Goal: Information Seeking & Learning: Learn about a topic

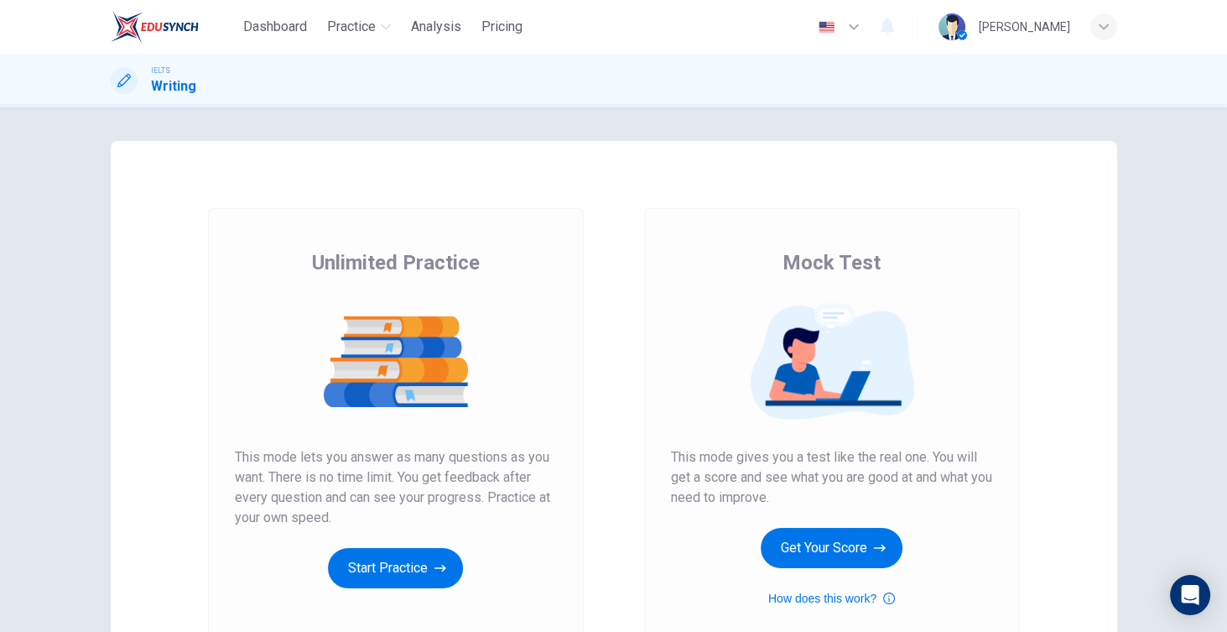
scroll to position [82, 0]
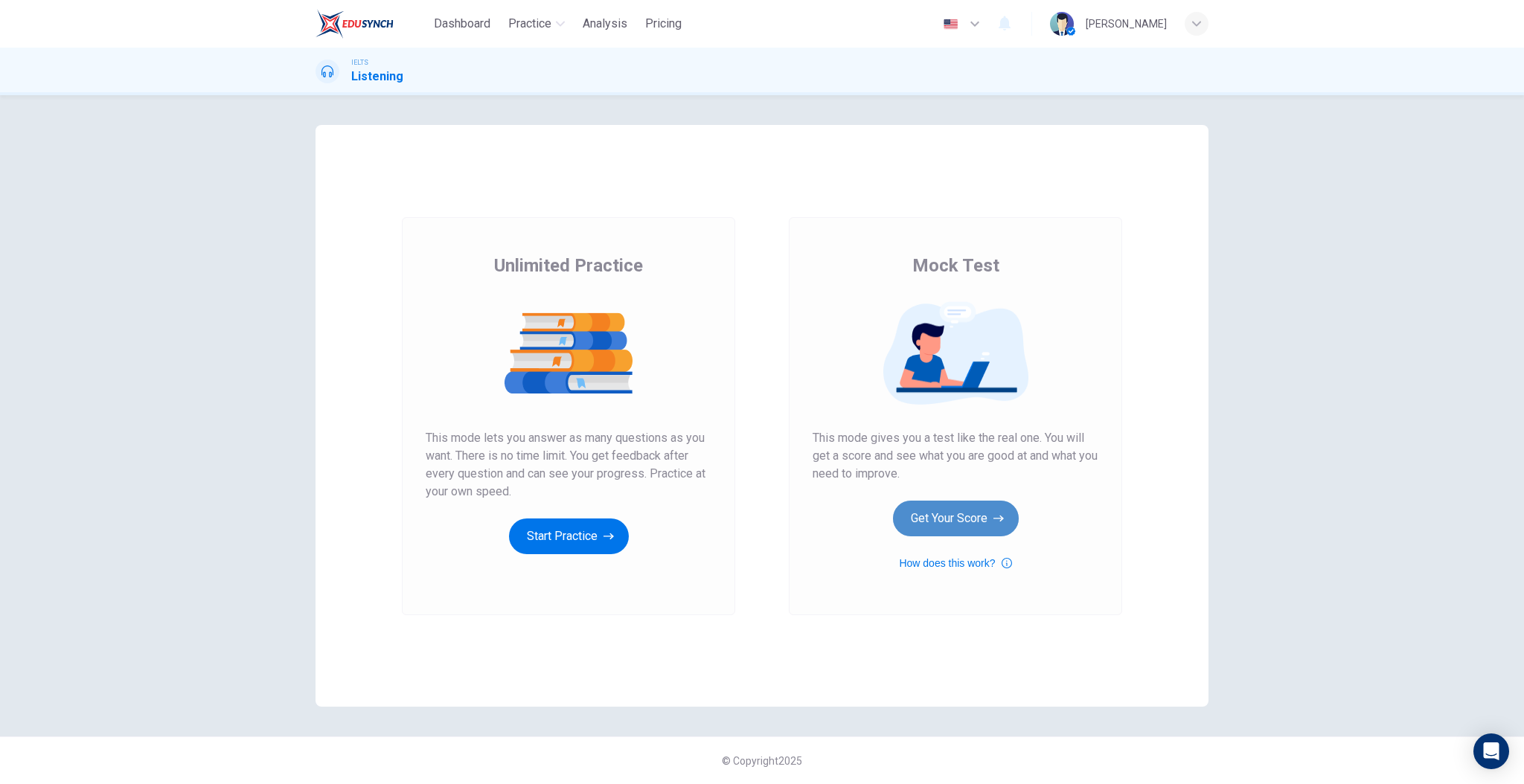
click at [986, 524] on button "Get Your Score" at bounding box center [956, 519] width 126 height 35
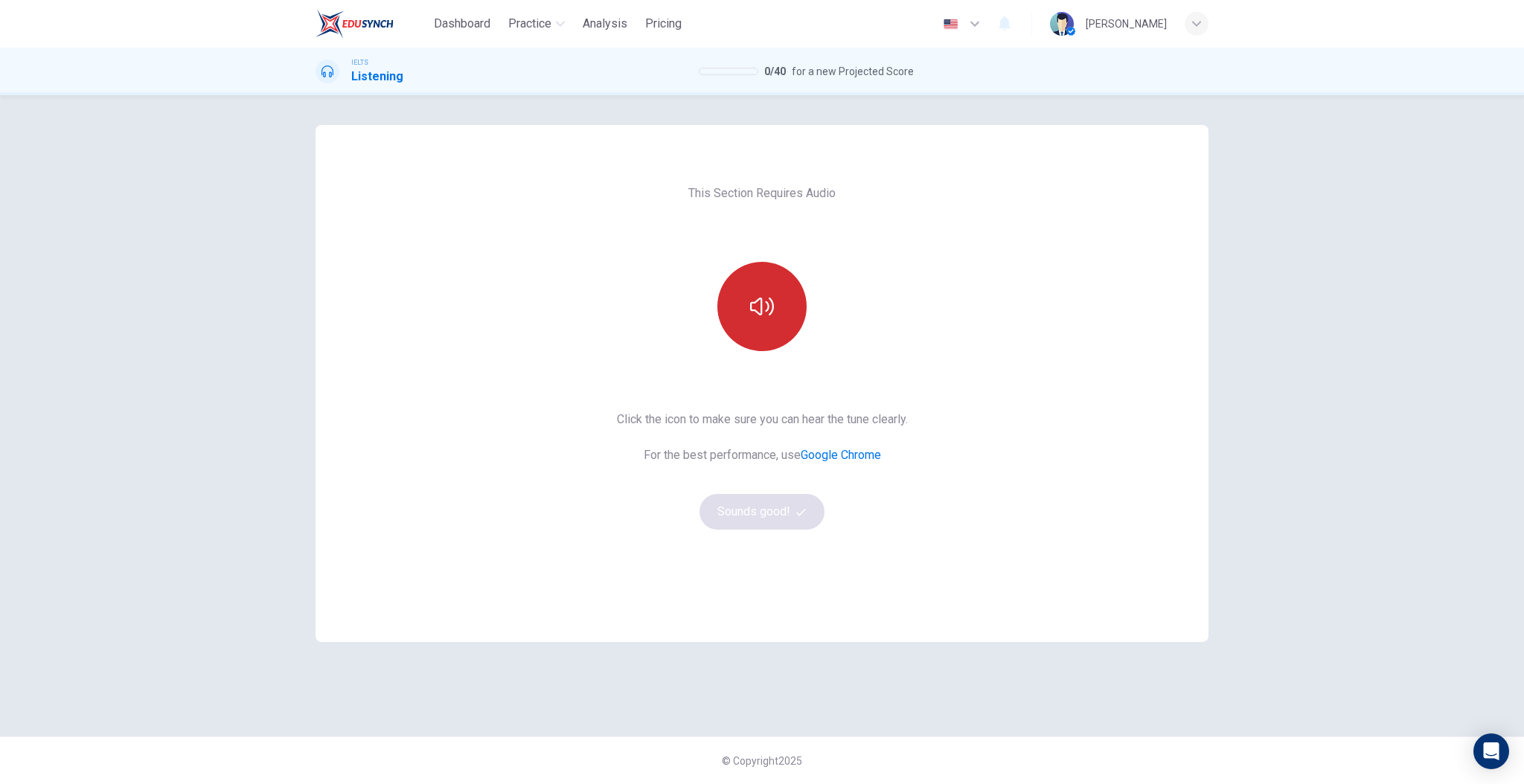
click at [753, 298] on icon "button" at bounding box center [762, 306] width 24 height 24
click at [750, 515] on button "Sounds good!" at bounding box center [762, 512] width 125 height 35
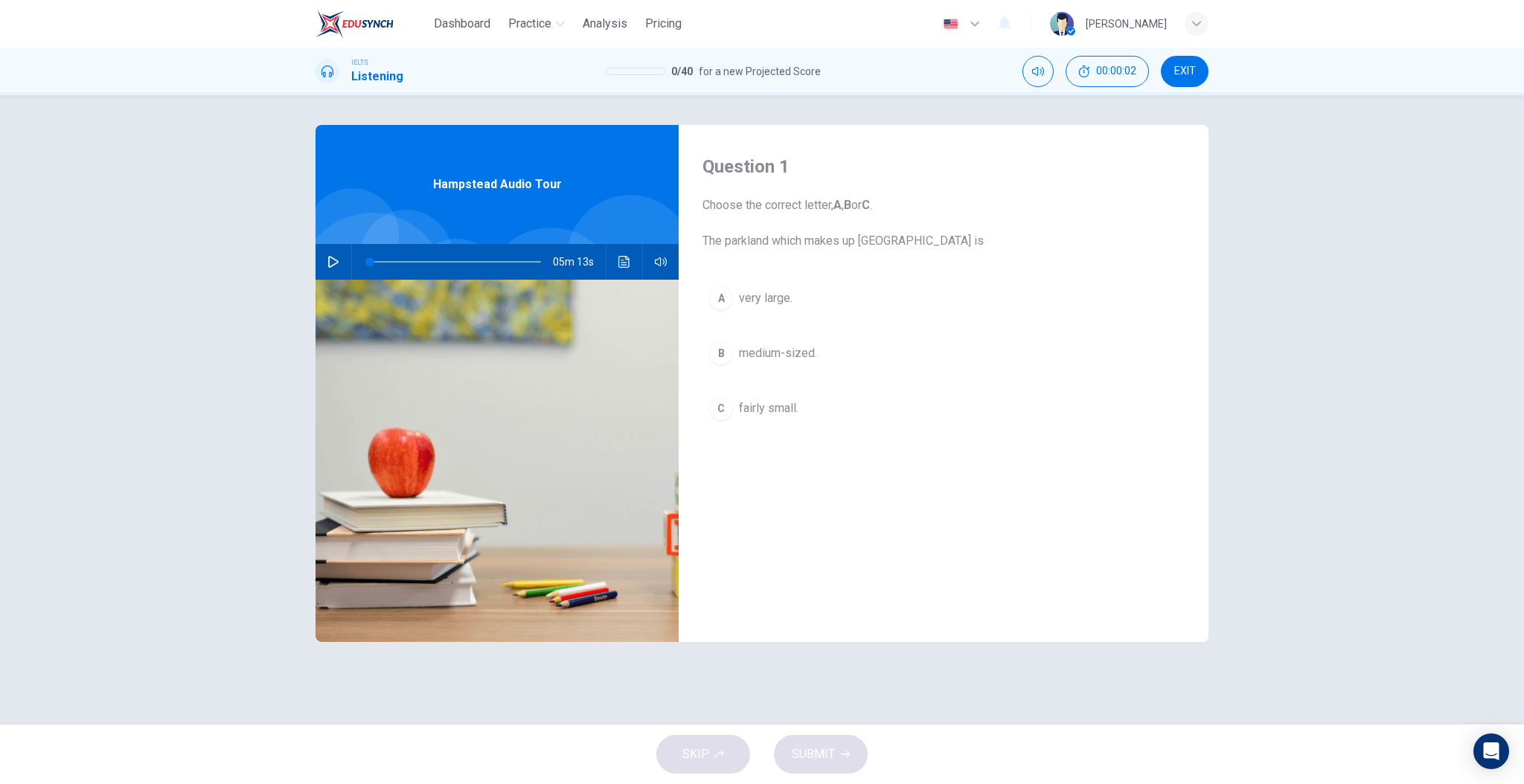
click at [340, 258] on button "button" at bounding box center [333, 262] width 24 height 35
click at [784, 488] on div "Question 1 Choose the correct letter, A , B or C . The parkland which makes up …" at bounding box center [943, 383] width 530 height 517
click at [797, 263] on div "Question 1 Choose the correct letter, A , B or C . The parkland which makes up …" at bounding box center [943, 383] width 530 height 517
click at [801, 538] on div "Question 1 Choose the correct letter, A , B or C . The parkland which makes up …" at bounding box center [943, 383] width 530 height 517
click at [818, 256] on div "Question 1 Choose the correct letter, A , B or C . The parkland which makes up …" at bounding box center [943, 383] width 530 height 517
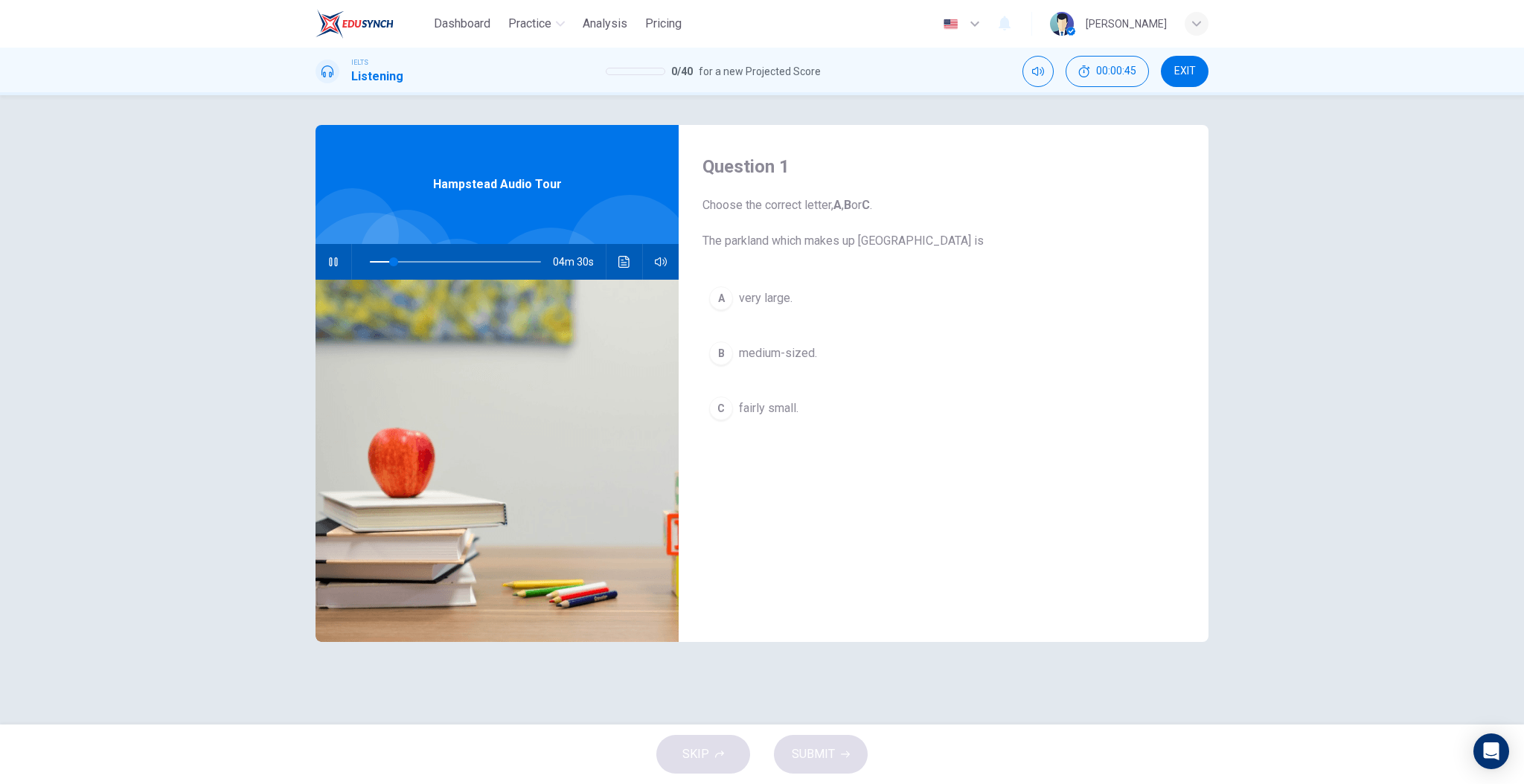
click at [792, 302] on span "very large." at bounding box center [766, 298] width 53 height 18
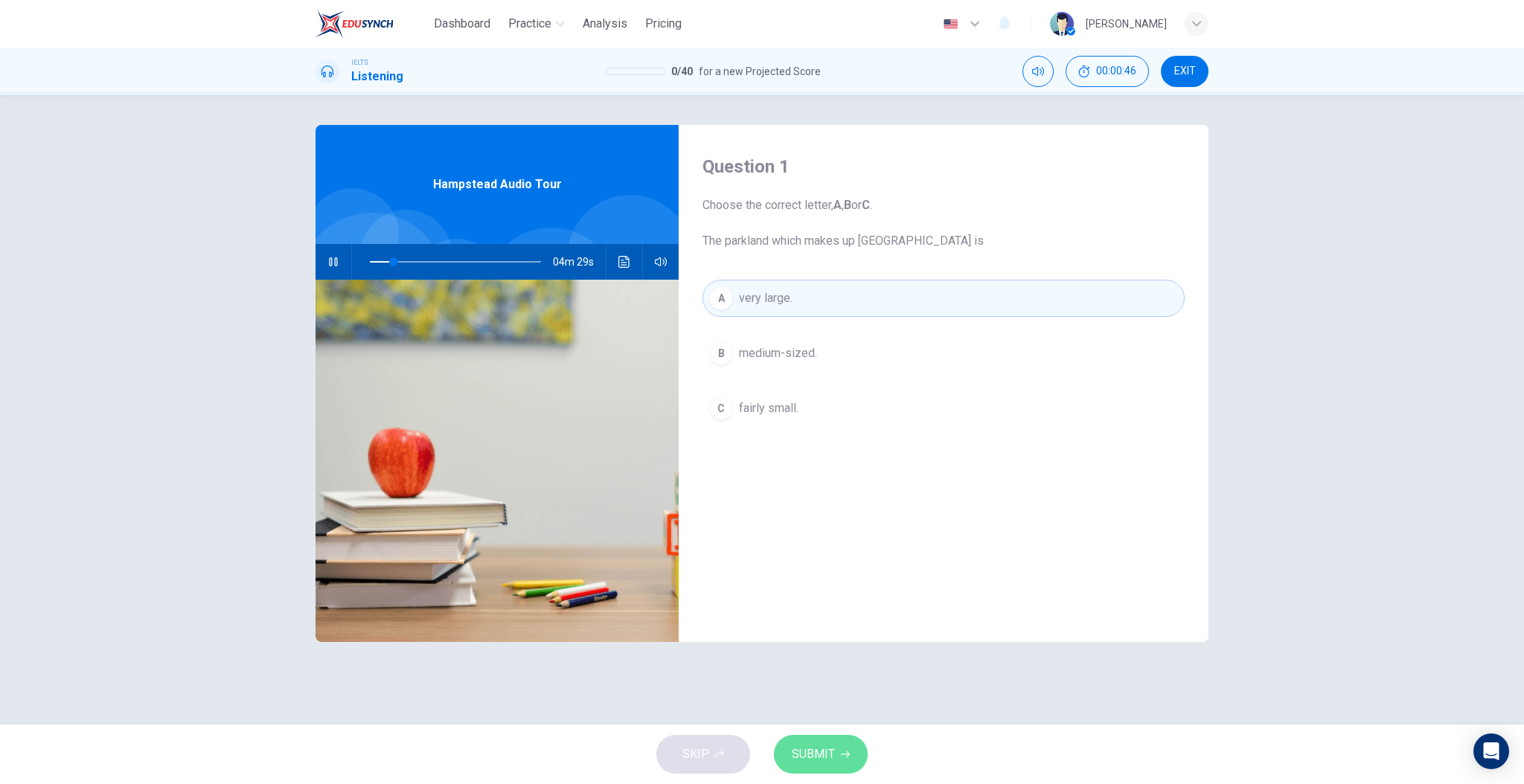
click at [837, 754] on button "SUBMIT" at bounding box center [821, 755] width 94 height 39
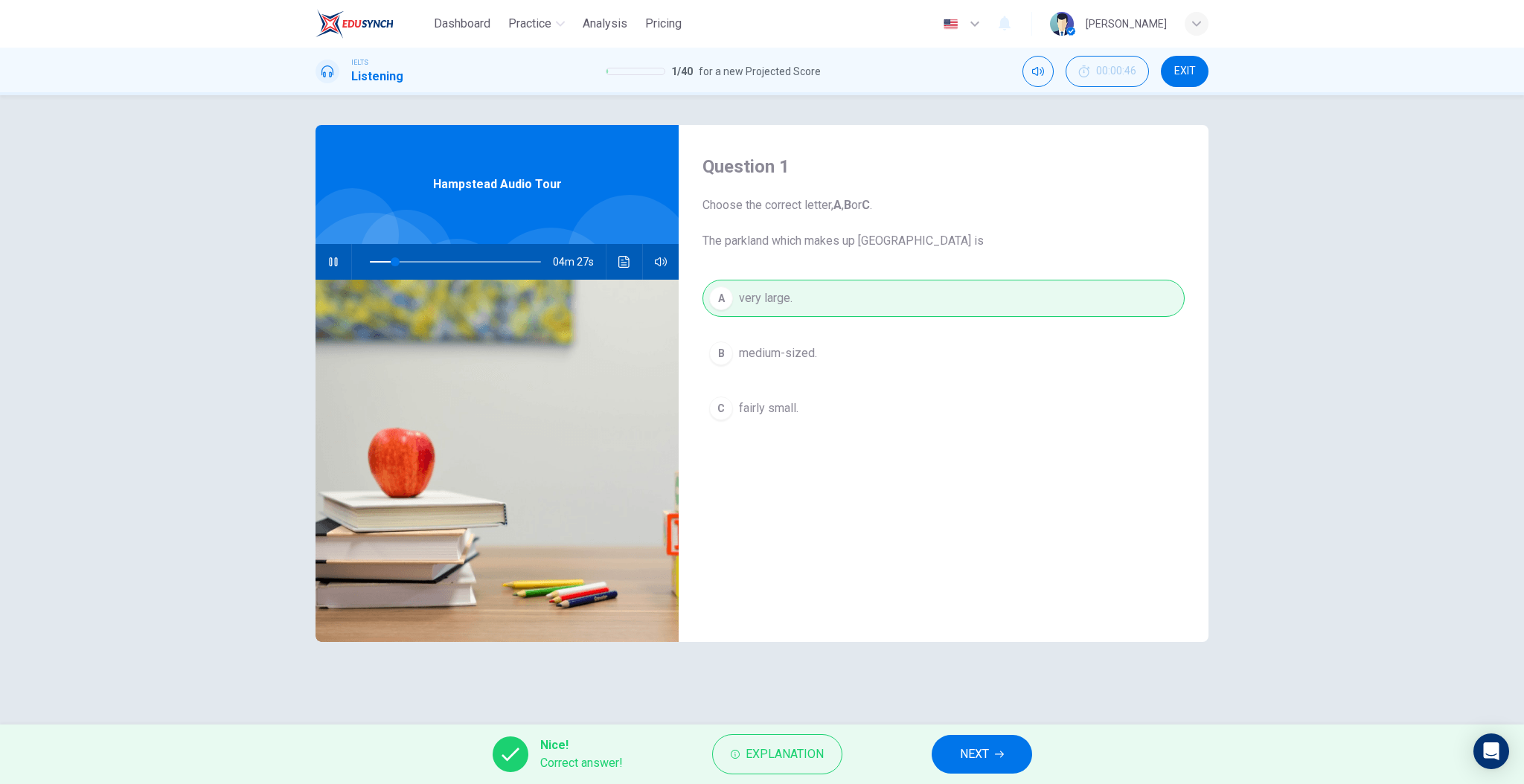
click at [928, 755] on div "Nice! Correct answer! Explanation NEXT" at bounding box center [762, 754] width 1524 height 59
click at [944, 754] on button "NEXT" at bounding box center [981, 755] width 100 height 39
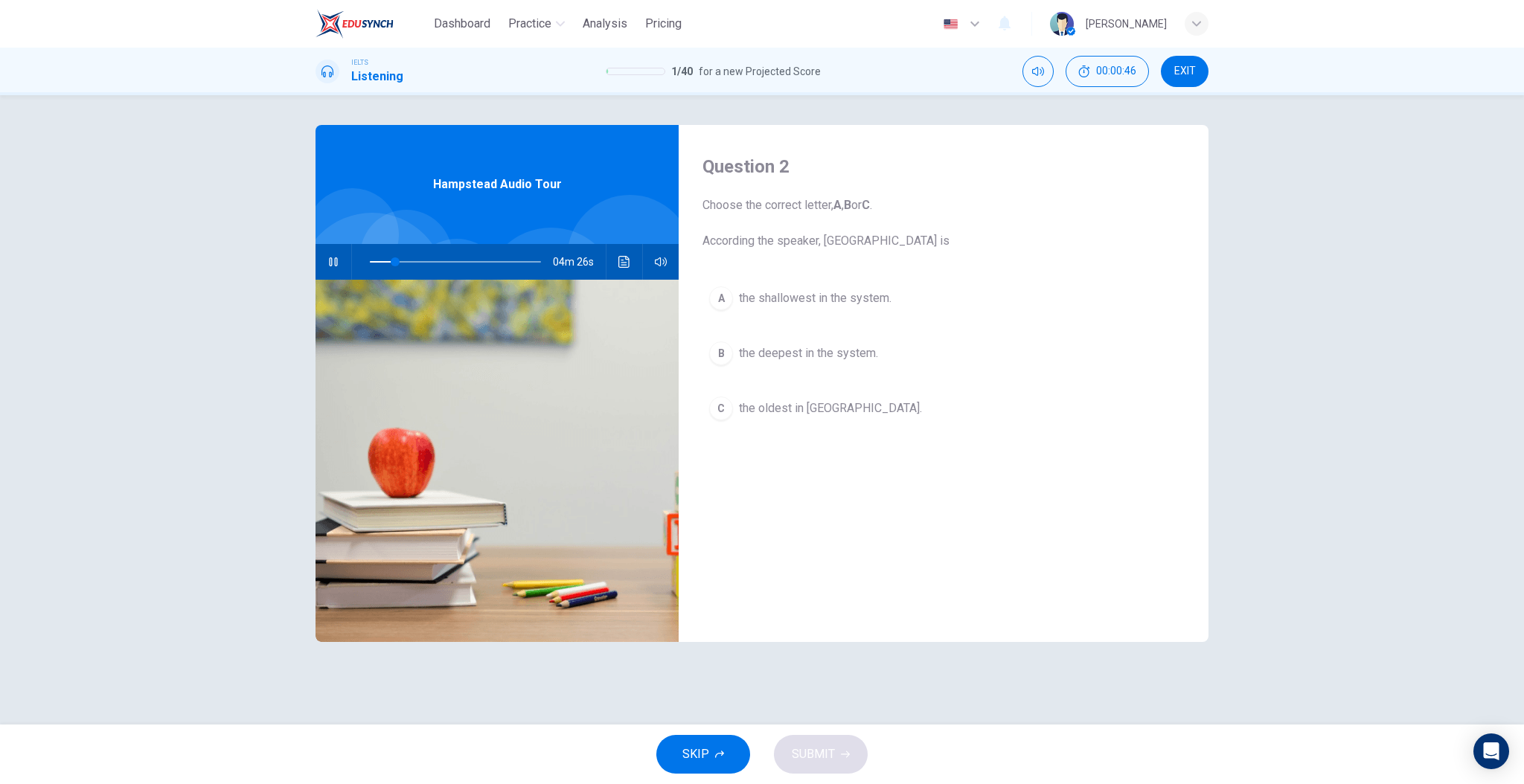
click at [792, 447] on div "A the shallowest in the system. B the deepest in the system. C the oldest in [G…" at bounding box center [944, 368] width 483 height 177
click at [817, 357] on span "the deepest in the system." at bounding box center [808, 353] width 139 height 18
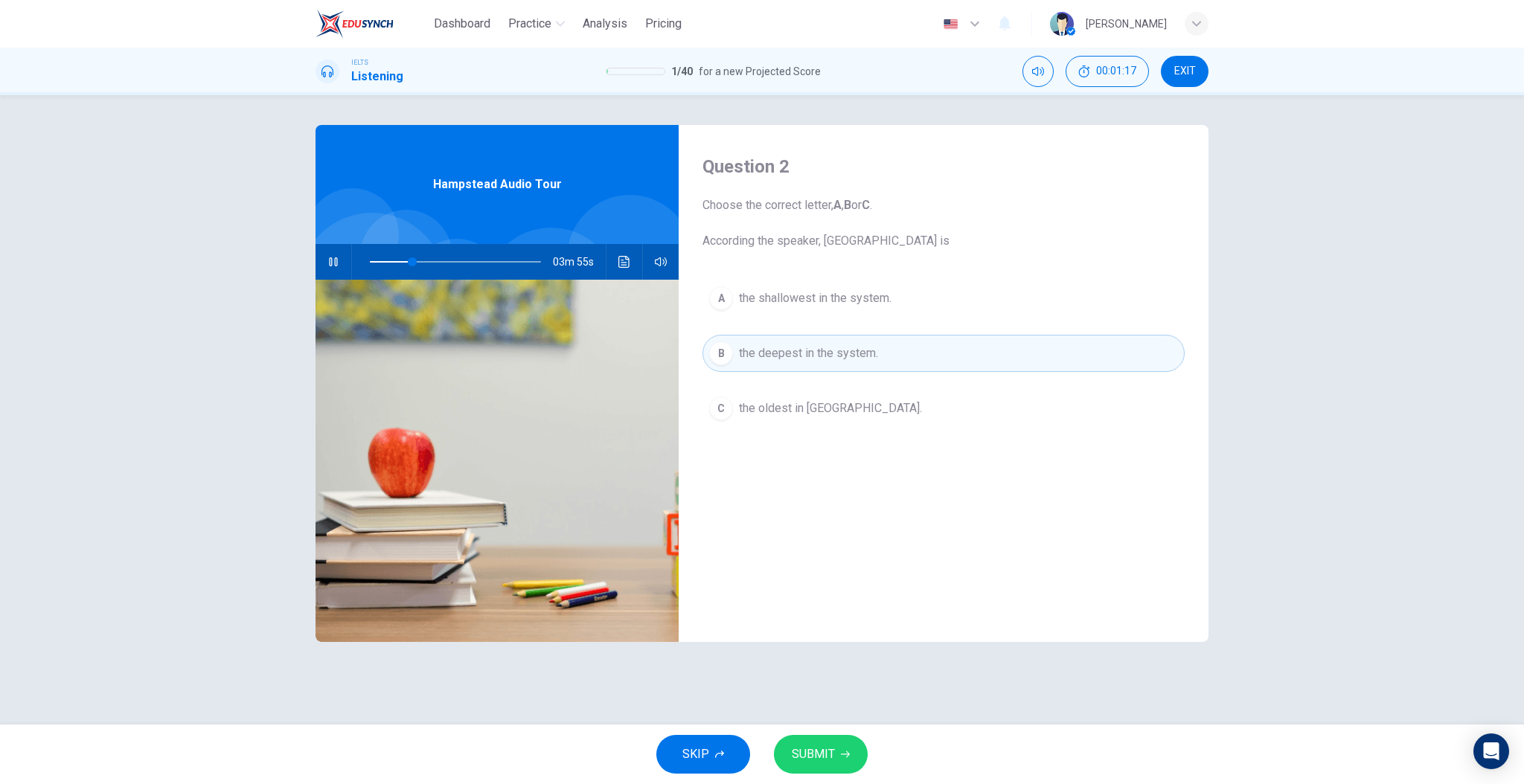
click at [816, 742] on button "SUBMIT" at bounding box center [821, 755] width 94 height 39
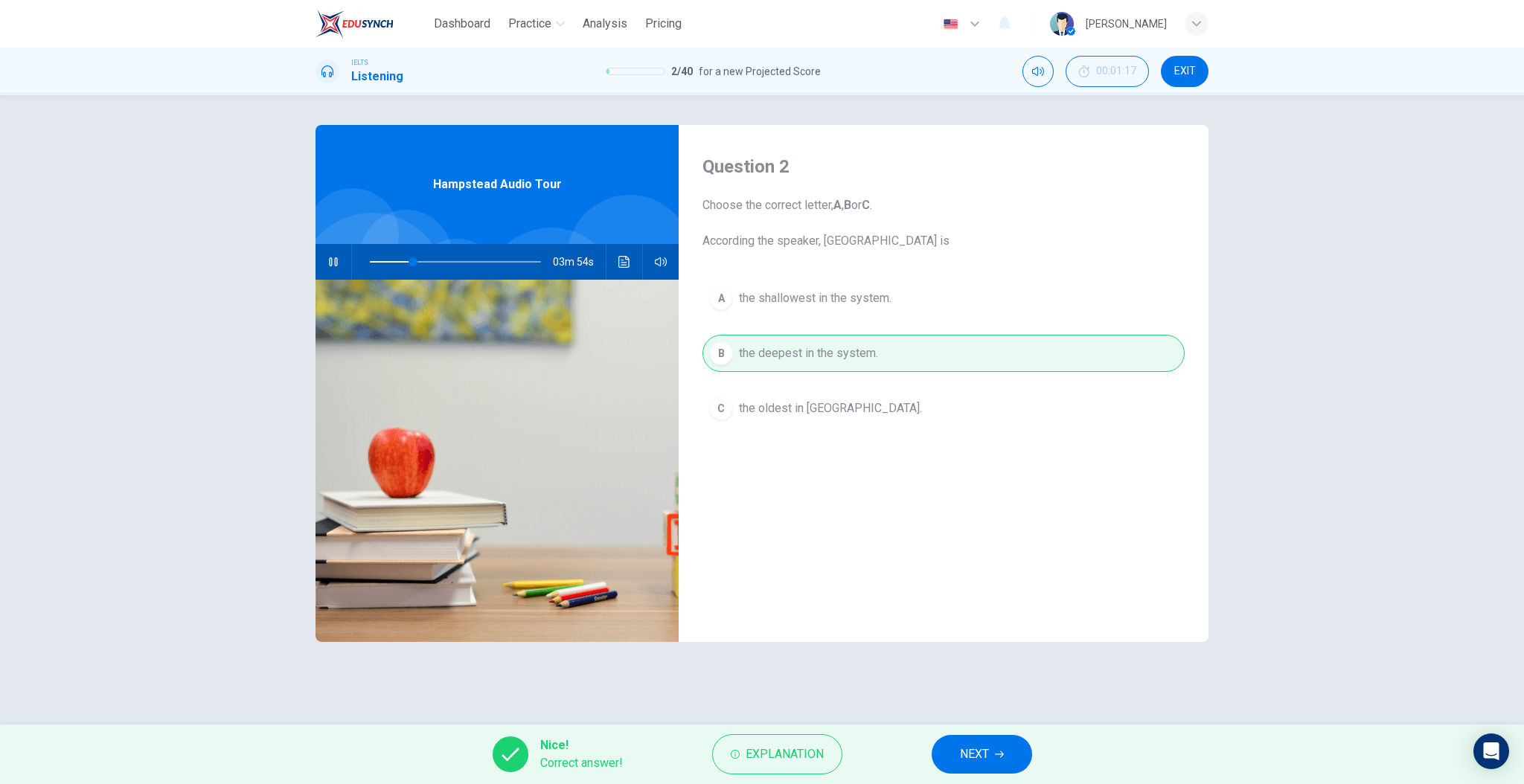
click at [934, 751] on button "NEXT" at bounding box center [981, 755] width 100 height 39
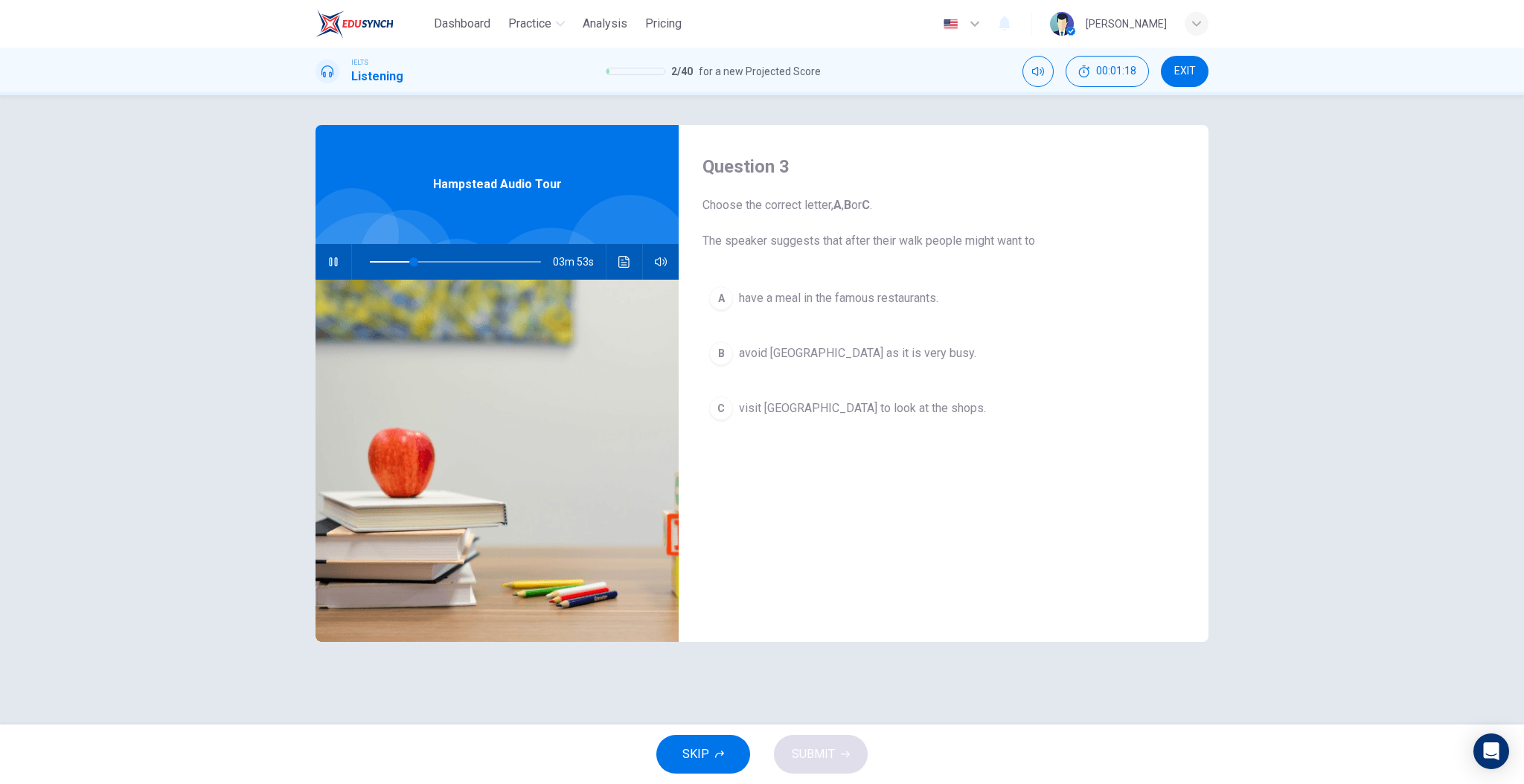
click at [798, 453] on div "A have a meal in the famous restaurants. B avoid [GEOGRAPHIC_DATA] as it is ver…" at bounding box center [944, 368] width 483 height 177
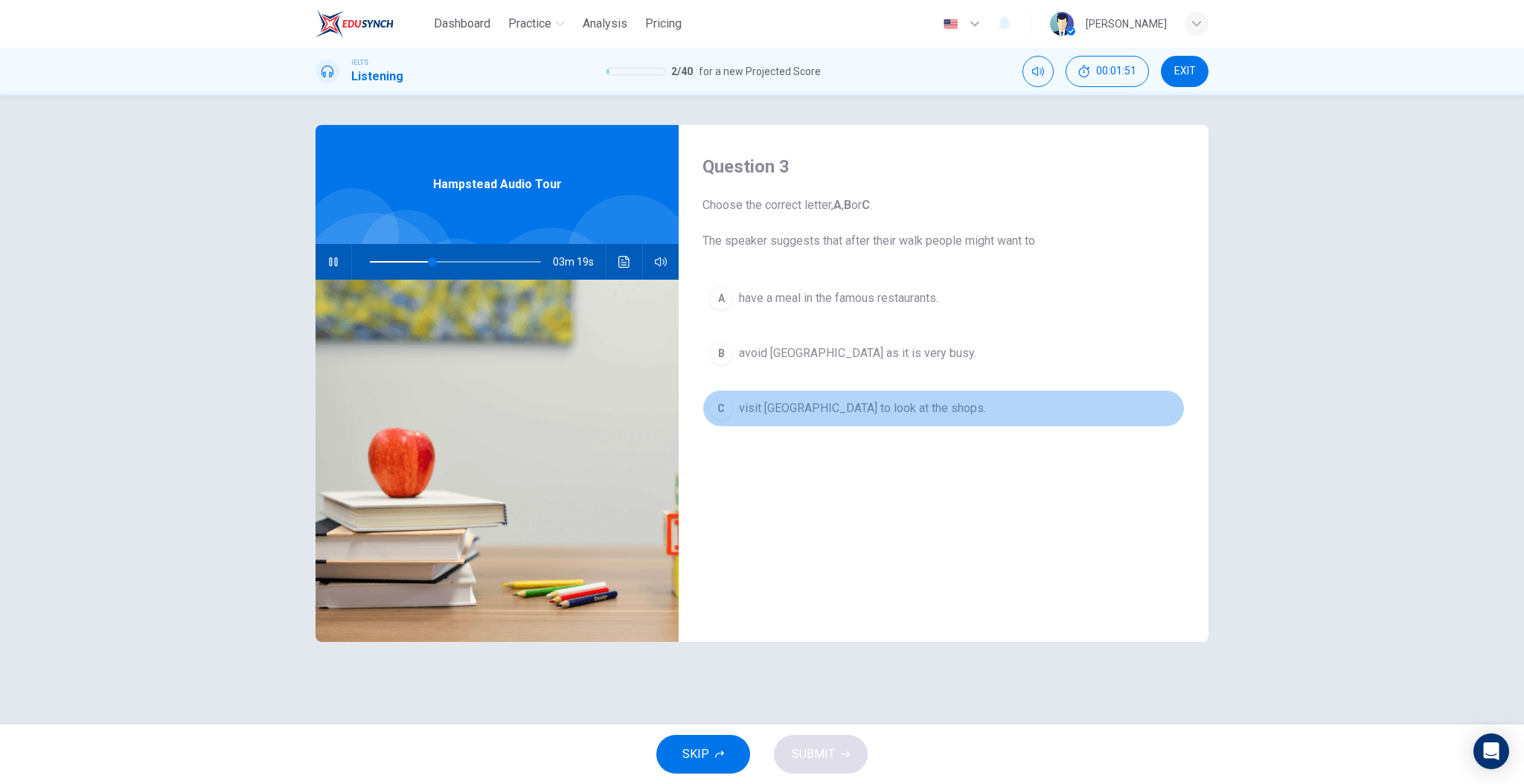
click at [813, 405] on span "visit [GEOGRAPHIC_DATA] to look at the shops." at bounding box center [862, 409] width 247 height 18
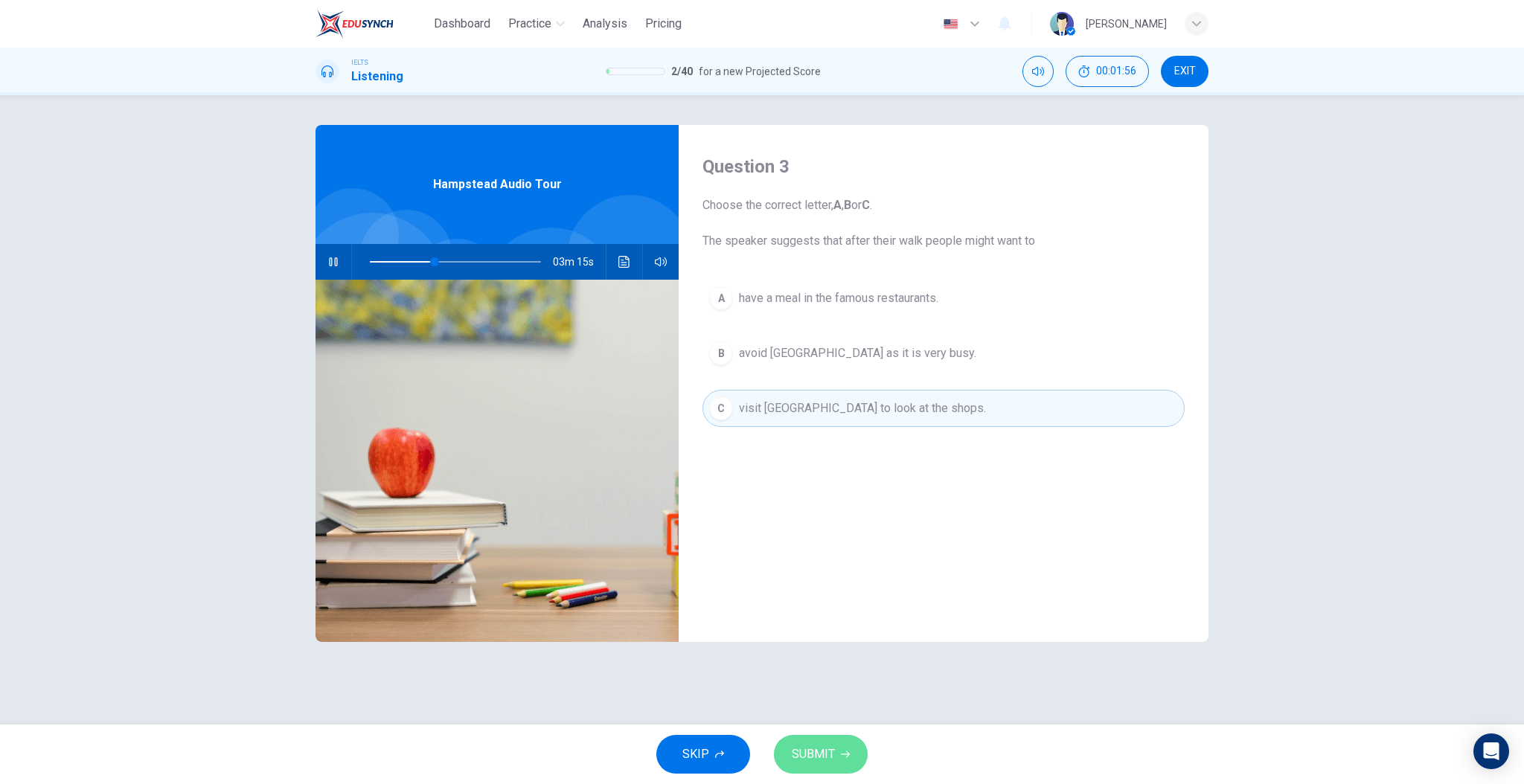
click at [805, 757] on span "SUBMIT" at bounding box center [813, 754] width 43 height 20
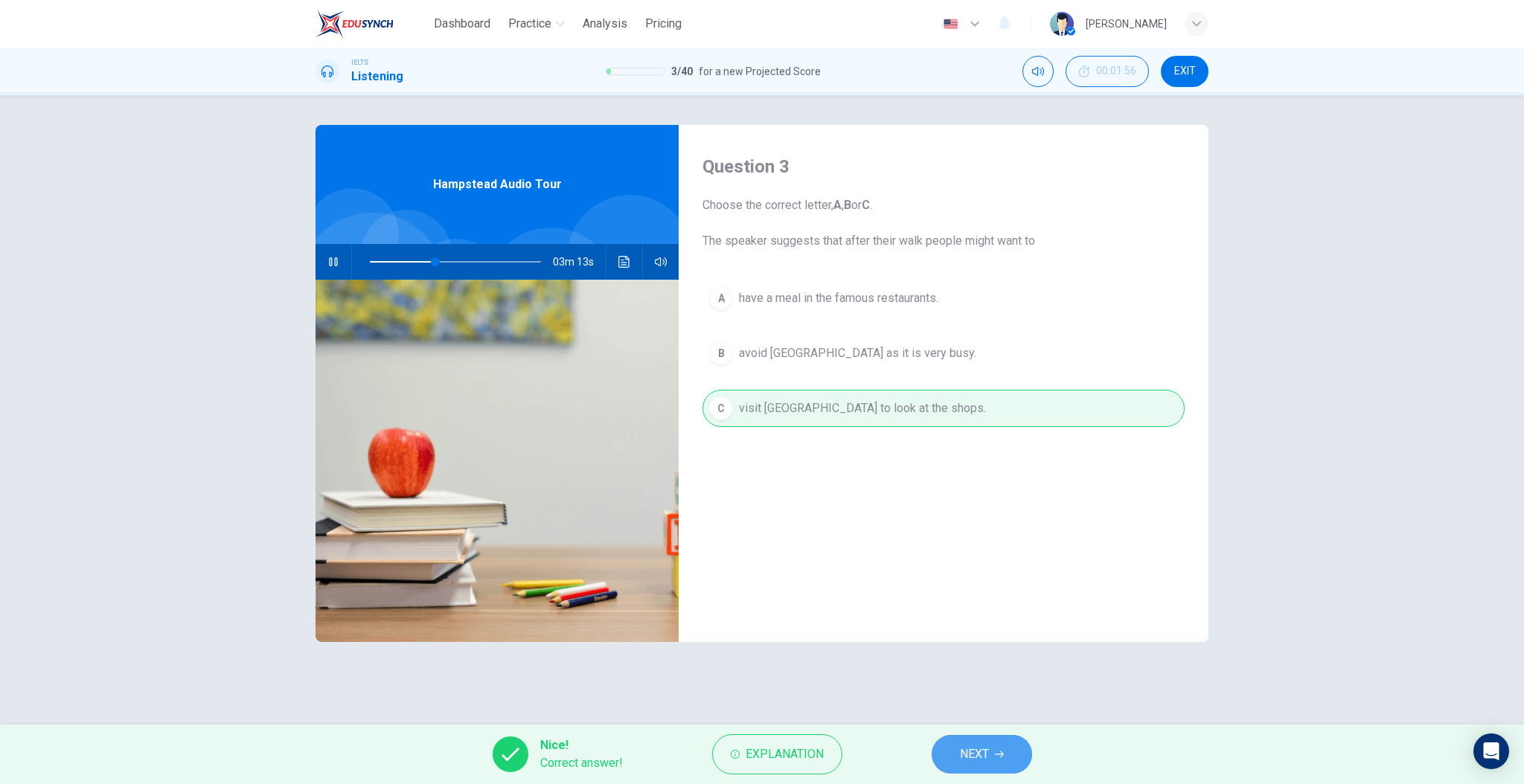
click at [982, 758] on span "NEXT" at bounding box center [974, 754] width 29 height 20
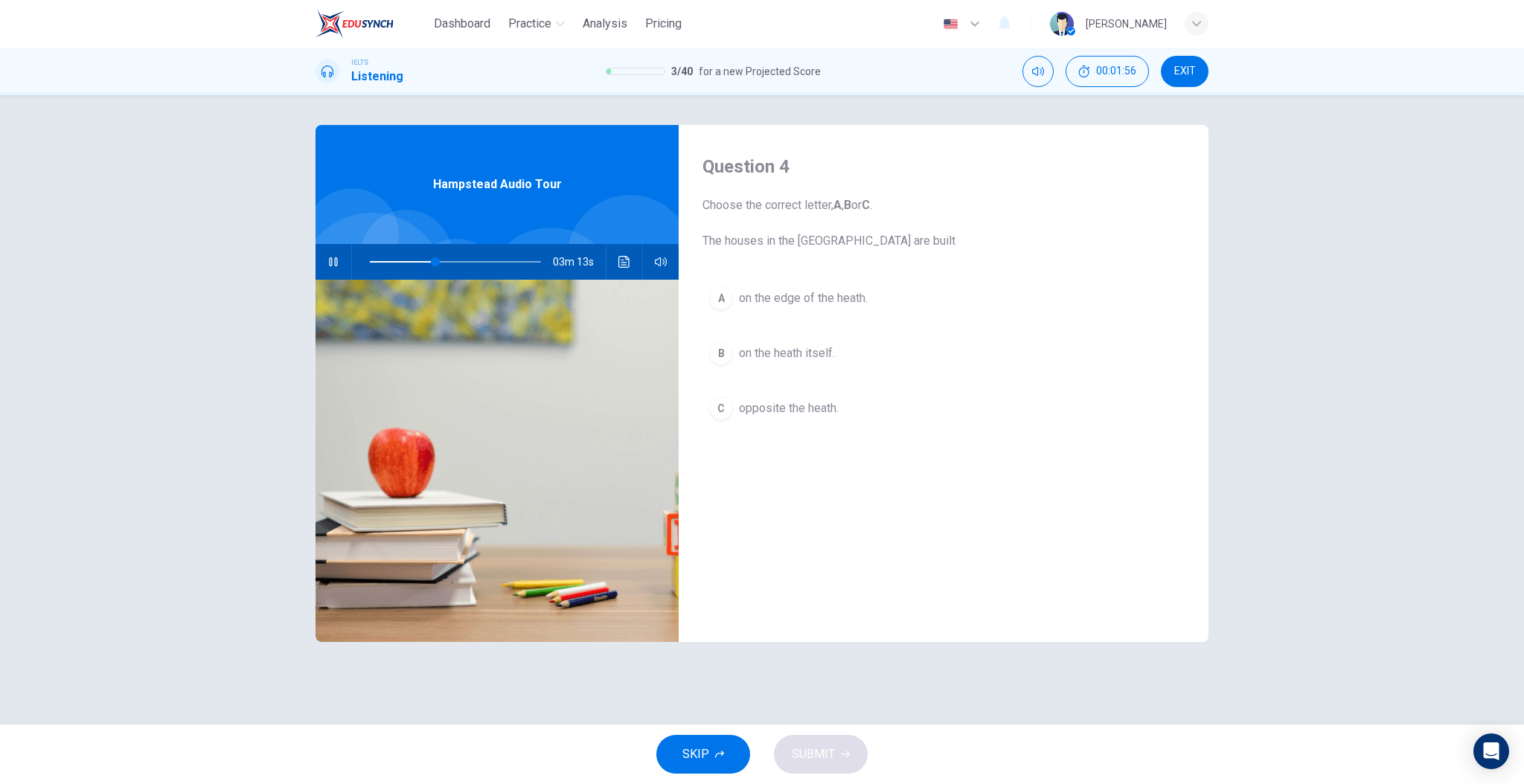
click at [881, 519] on div "Question 4 Choose the correct letter, A , B or C . The houses in the Vale of th…" at bounding box center [943, 383] width 530 height 517
click at [800, 516] on div "Question 4 Choose the correct letter, A , B or C . The houses in the Vale of th…" at bounding box center [943, 383] width 530 height 517
click at [804, 477] on div "Question 4 Choose the correct letter, A , B or C . The houses in the Vale of th…" at bounding box center [943, 383] width 530 height 517
click at [807, 358] on span "on the heath itself." at bounding box center [787, 353] width 96 height 18
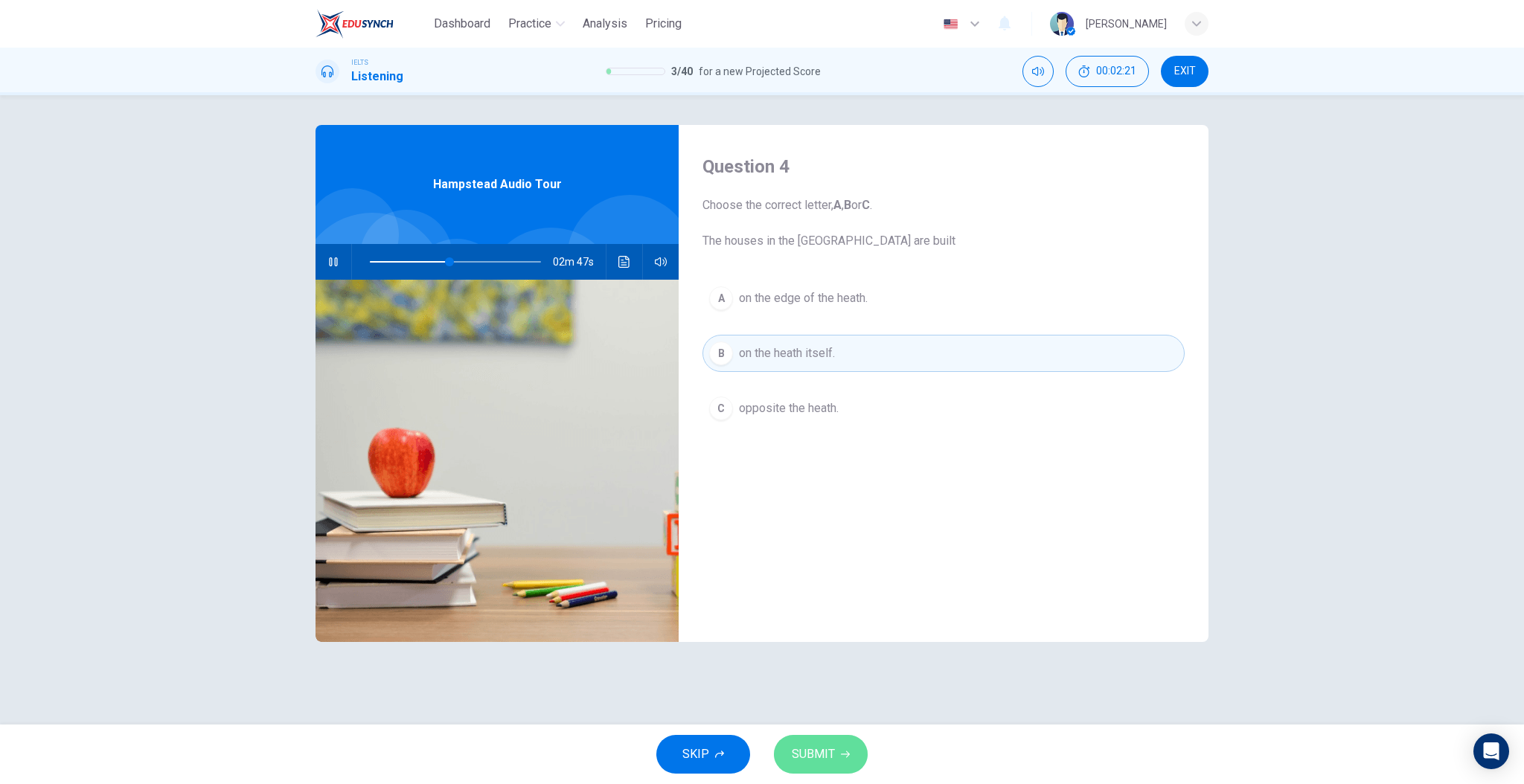
click at [853, 751] on button "SUBMIT" at bounding box center [821, 755] width 94 height 39
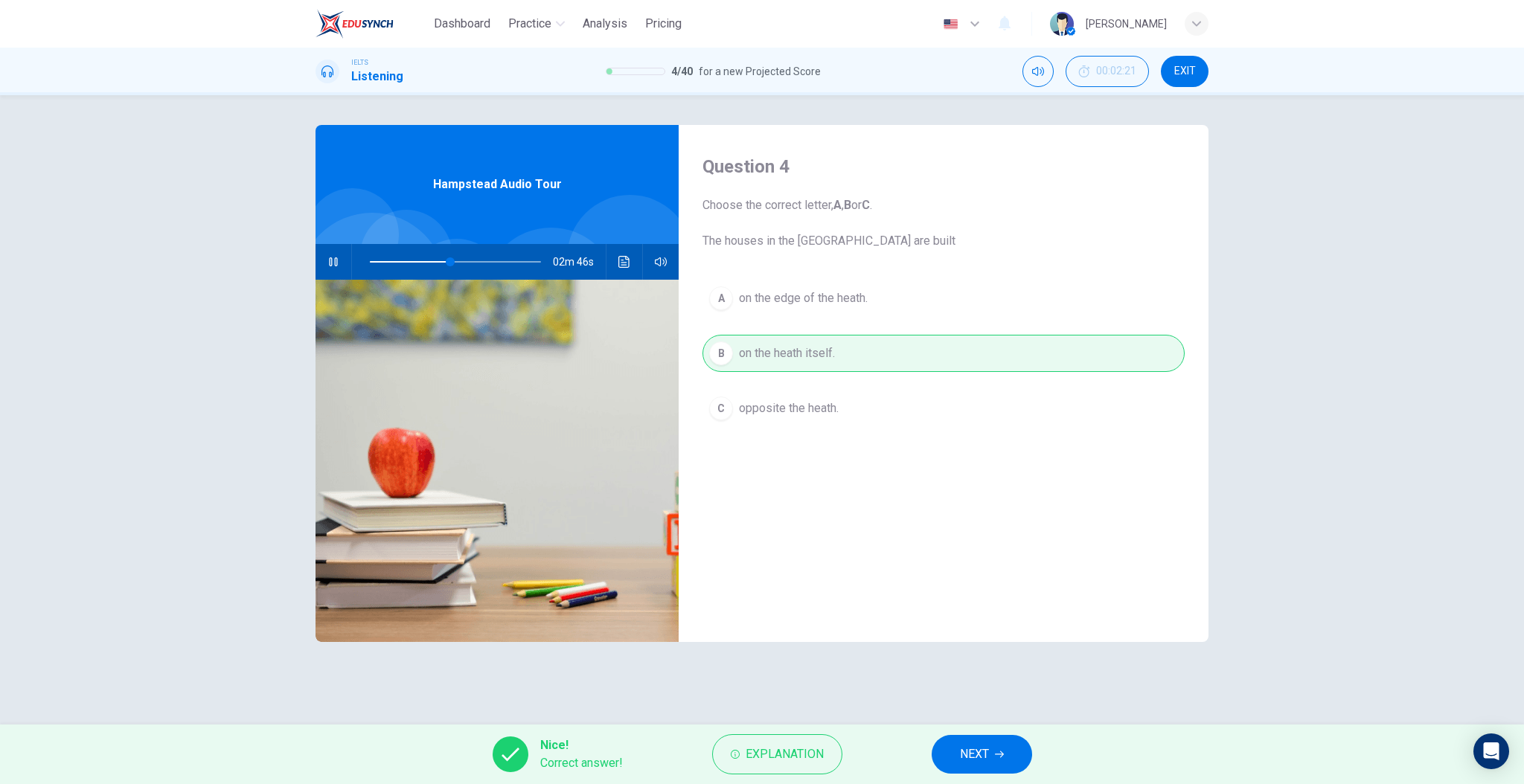
click at [987, 741] on button "NEXT" at bounding box center [981, 755] width 100 height 39
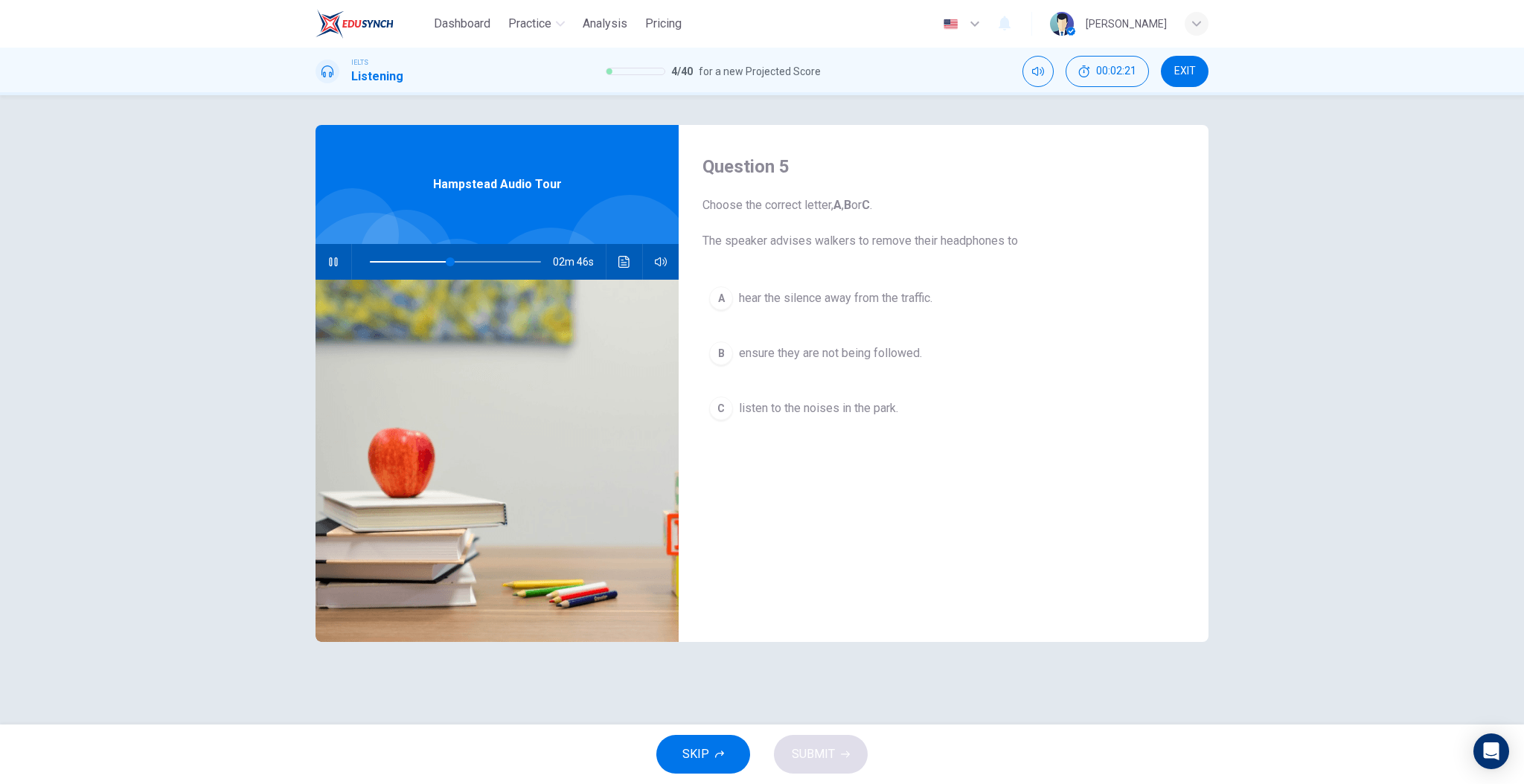
click at [900, 542] on div "Question 5 Choose the correct letter, A , B or C . The speaker advises walkers …" at bounding box center [943, 383] width 530 height 517
click at [830, 402] on span "listen to the noises in the park." at bounding box center [819, 409] width 160 height 18
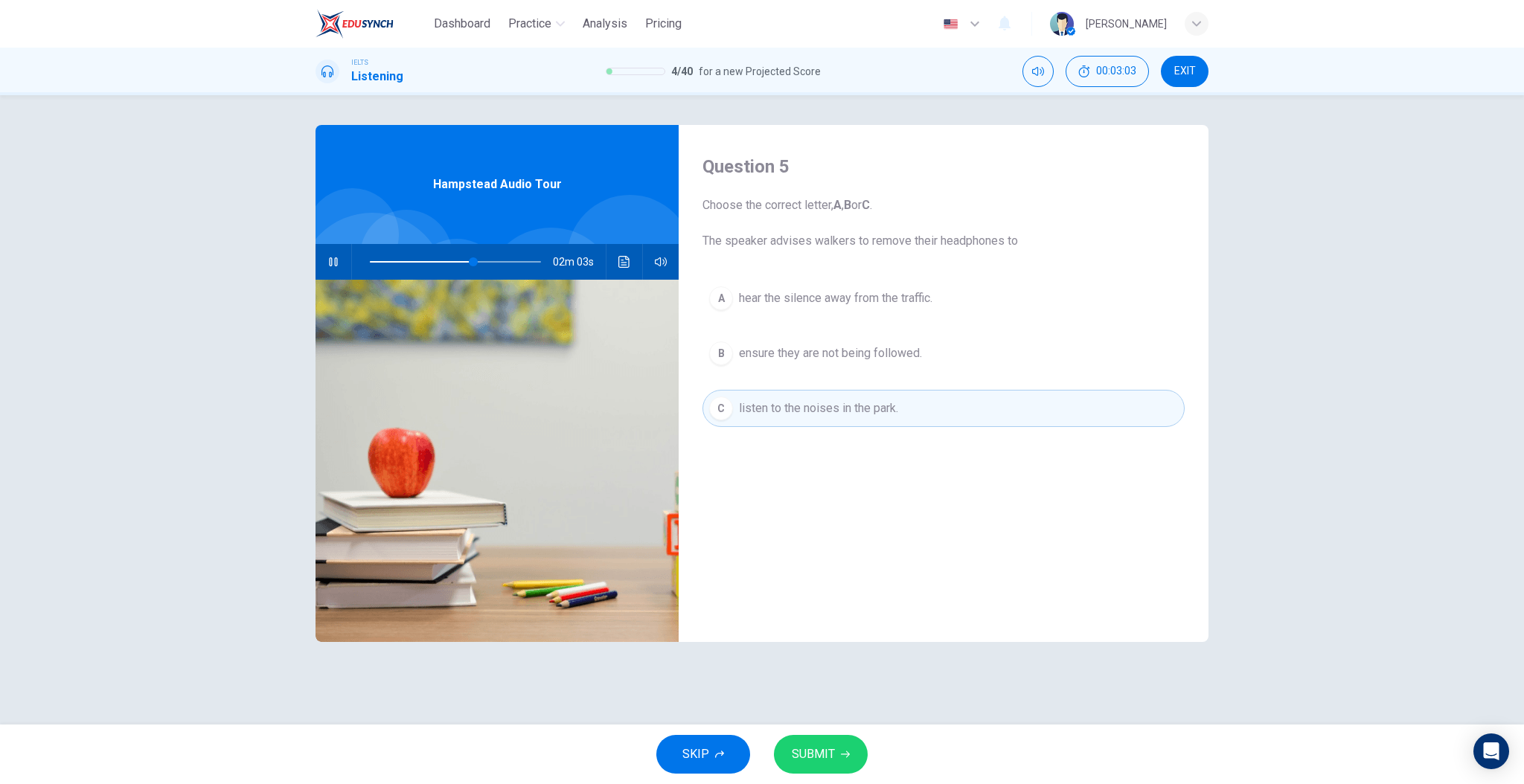
click at [776, 553] on div "Question 5 Choose the correct letter, A , B or C . The speaker advises walkers …" at bounding box center [943, 383] width 530 height 517
click at [844, 747] on button "SUBMIT" at bounding box center [821, 755] width 94 height 39
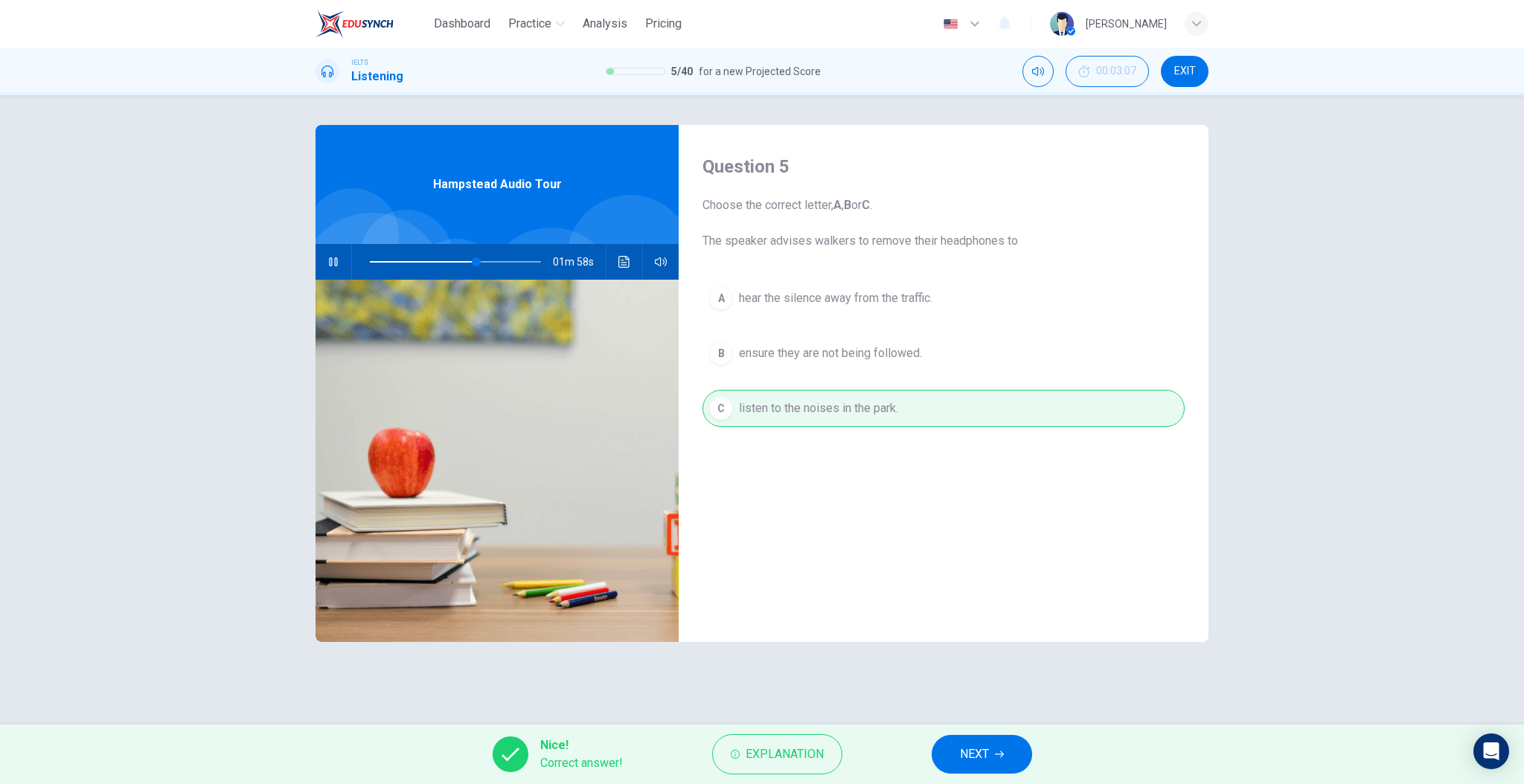
click at [961, 758] on span "NEXT" at bounding box center [974, 754] width 29 height 20
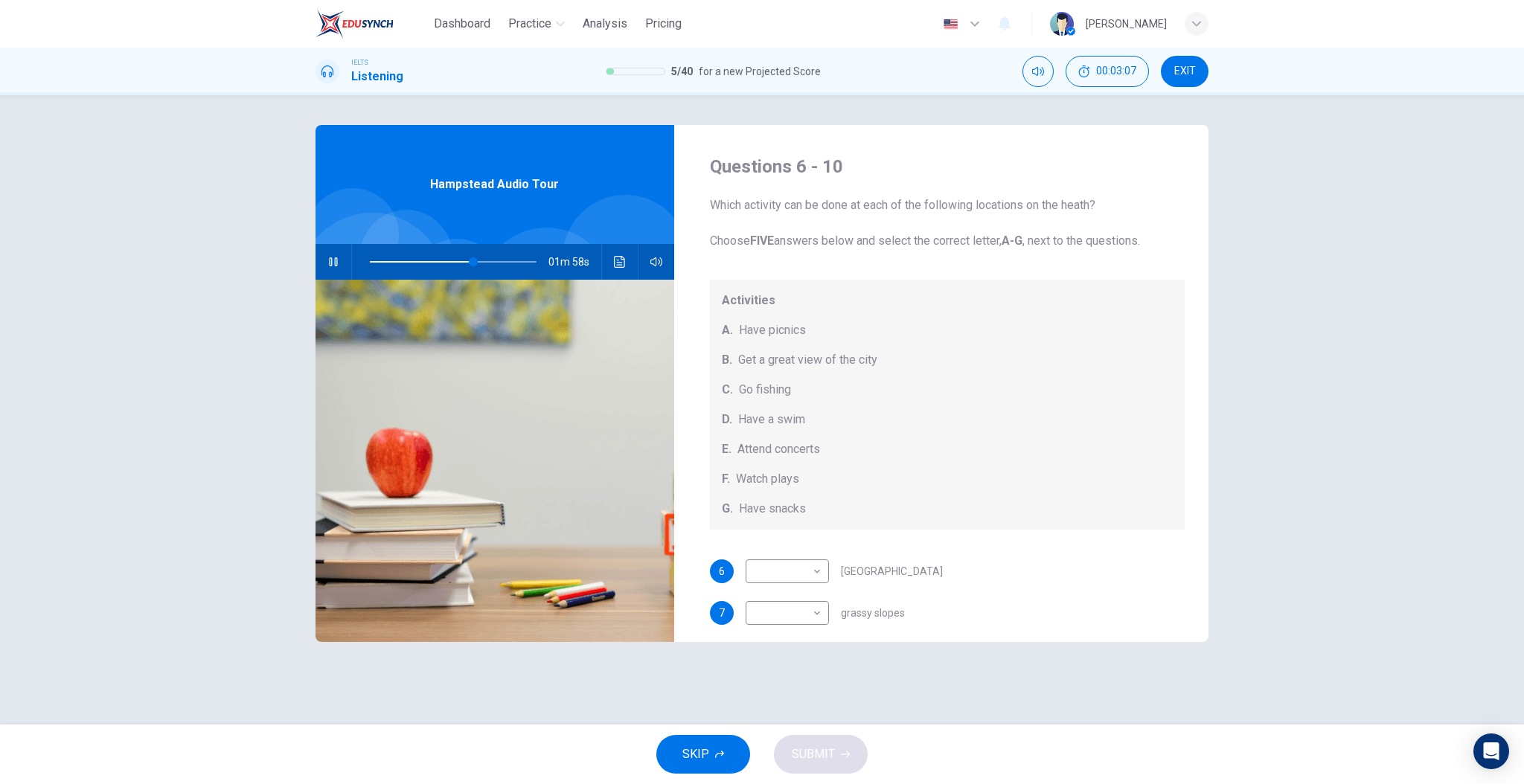
click at [848, 432] on div "Activities A. Have picnics B. Get a great view of the city C. Go fishing D. Hav…" at bounding box center [947, 404] width 475 height 250
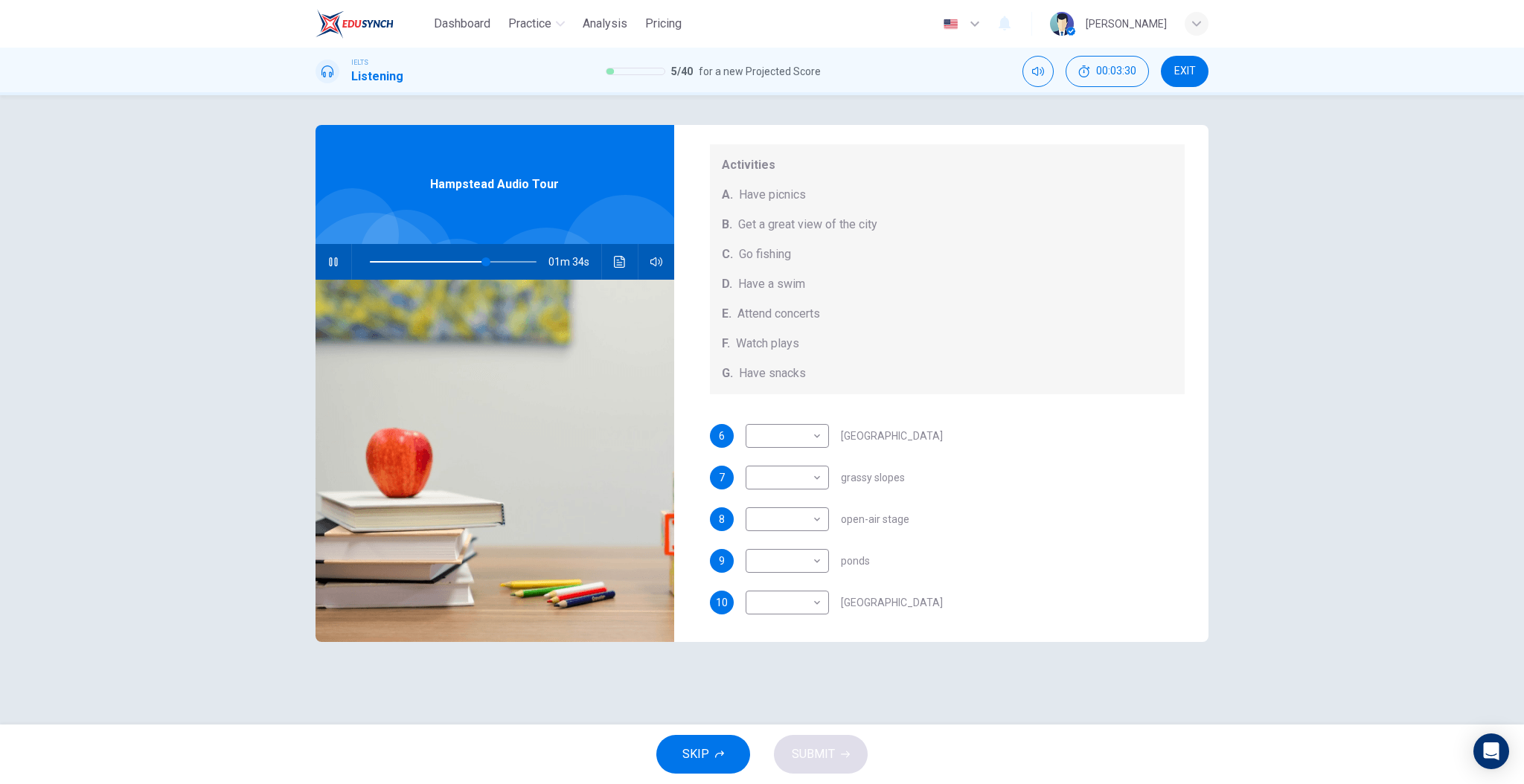
scroll to position [137, 0]
click at [826, 430] on div "​ ​" at bounding box center [788, 435] width 83 height 24
click at [821, 431] on body "Dashboard Practice Analysis Pricing English en ​ Sameer Al-sabei IELTS Listenin…" at bounding box center [762, 392] width 1524 height 784
click at [819, 451] on li "A" at bounding box center [787, 458] width 83 height 24
type input "76"
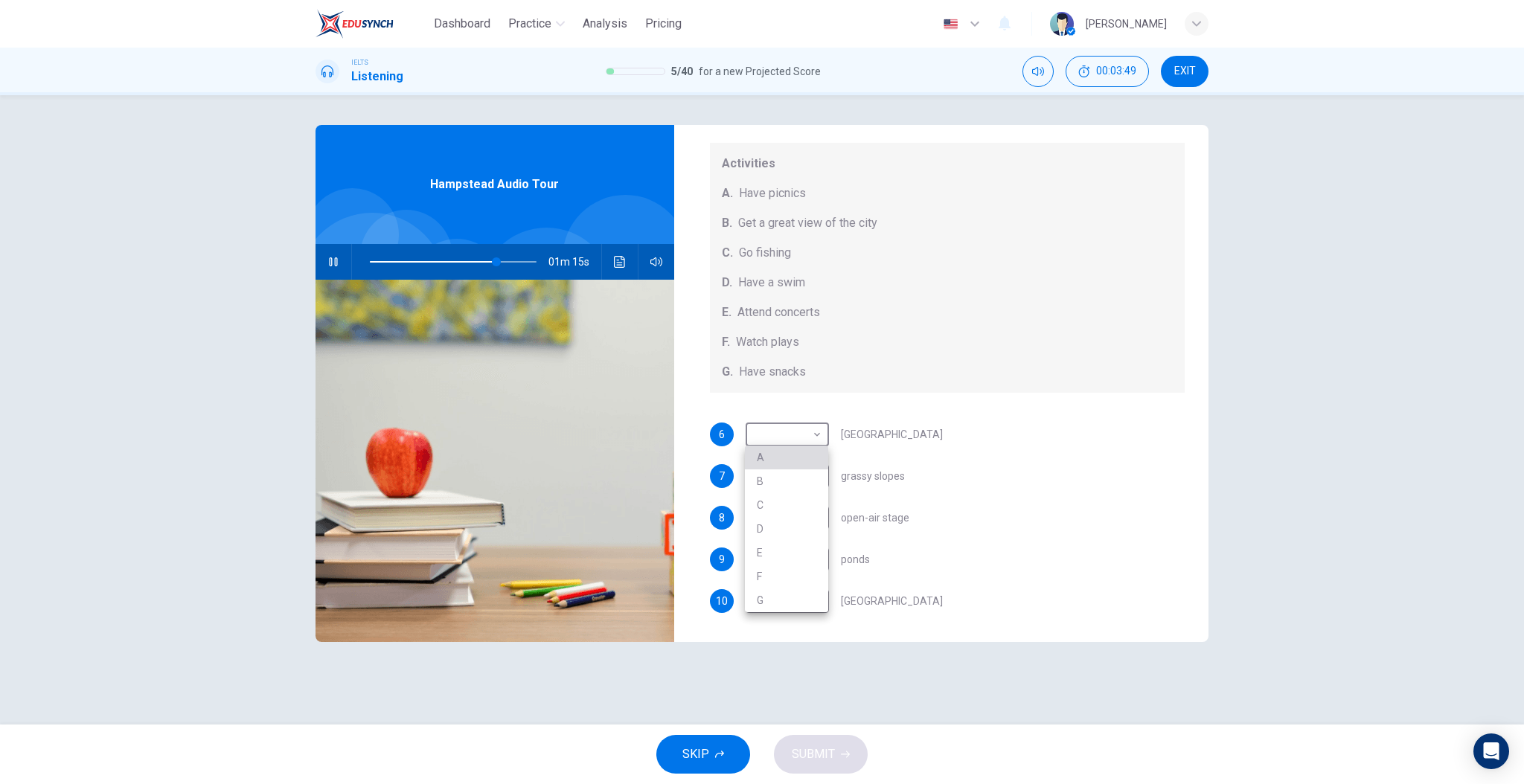
type input "A"
click at [826, 474] on div "​ ​" at bounding box center [788, 476] width 83 height 24
click at [817, 479] on body "Dashboard Practice Analysis Pricing English en ​ Sameer Al-sabei IELTS Listenin…" at bounding box center [762, 392] width 1524 height 784
click at [813, 492] on li "A" at bounding box center [787, 499] width 83 height 24
type input "85"
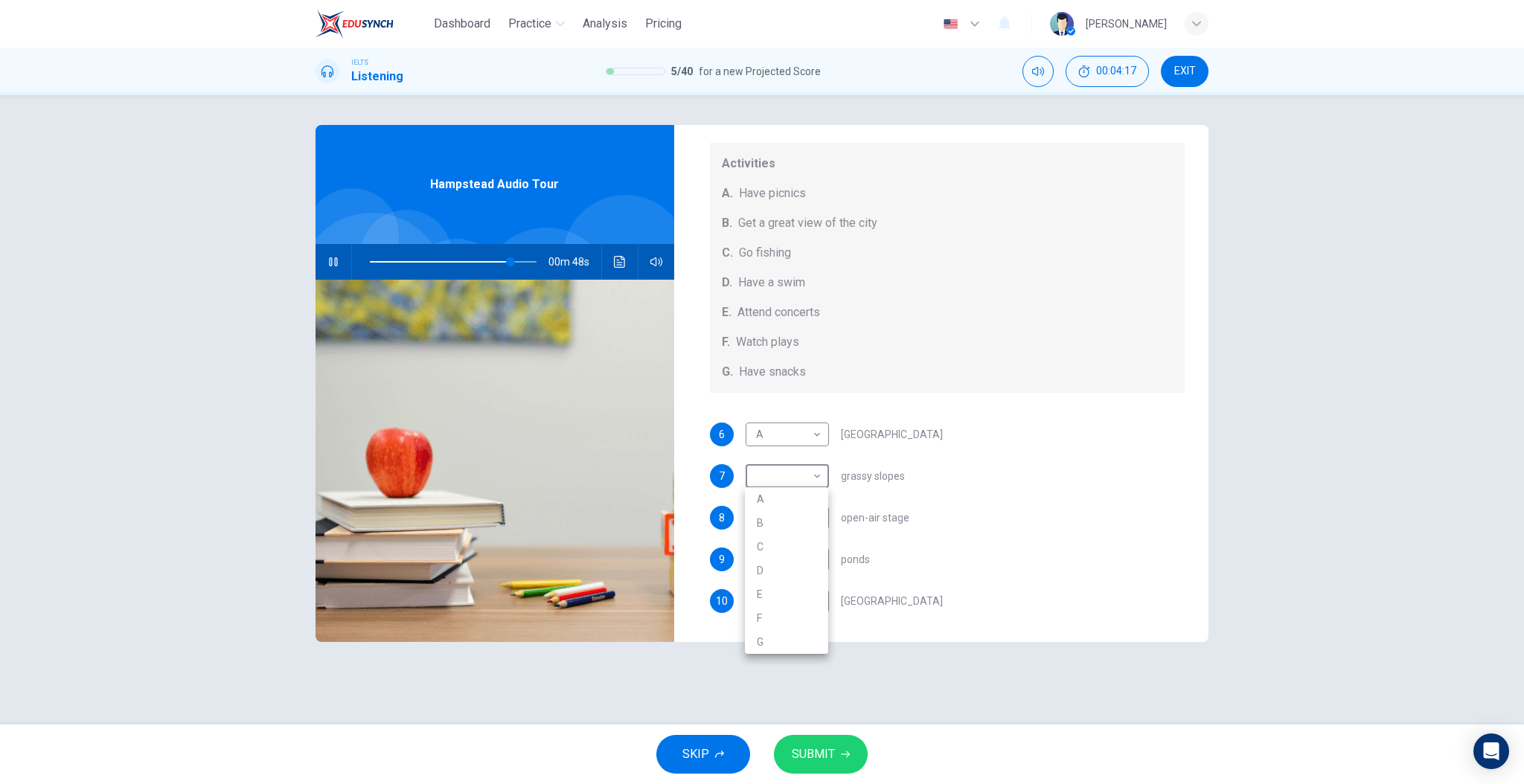
type input "A"
click at [821, 436] on body "Dashboard Practice Analysis Pricing English en ​ Sameer Al-sabei IELTS Listenin…" at bounding box center [762, 392] width 1524 height 784
click at [940, 498] on div at bounding box center [762, 392] width 1524 height 784
click at [821, 514] on body "Dashboard Practice Analysis Pricing English en ​ Sameer Al-sabei IELTS Listenin…" at bounding box center [762, 392] width 1524 height 784
click at [799, 628] on li "E" at bounding box center [787, 636] width 83 height 24
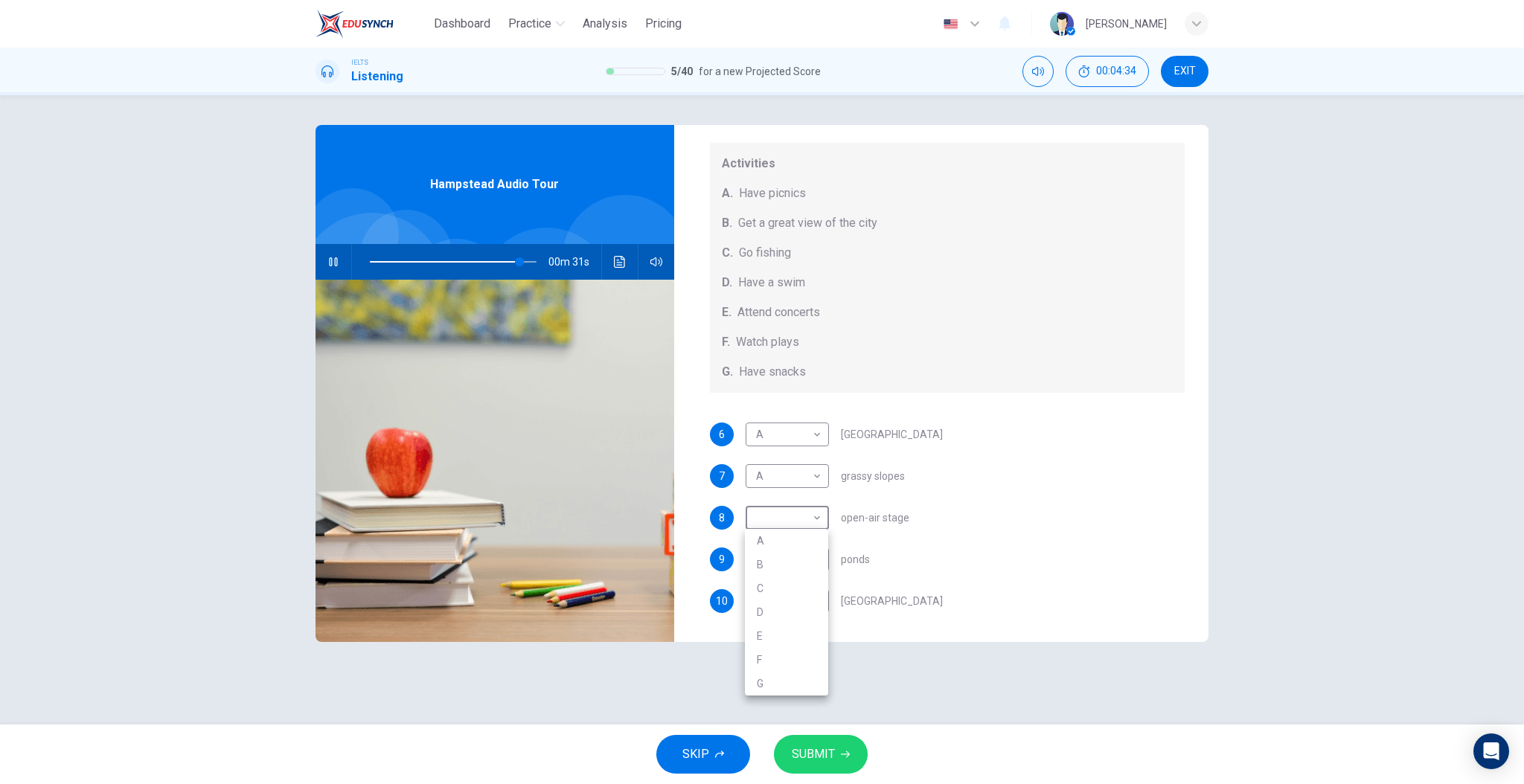
type input "90"
type input "E"
click at [825, 555] on div "​ ​" at bounding box center [788, 560] width 83 height 24
click at [823, 557] on body "Dashboard Practice Analysis Pricing English en ​ Sameer Al-sabei IELTS Listenin…" at bounding box center [762, 392] width 1524 height 784
click at [887, 544] on div at bounding box center [762, 392] width 1524 height 784
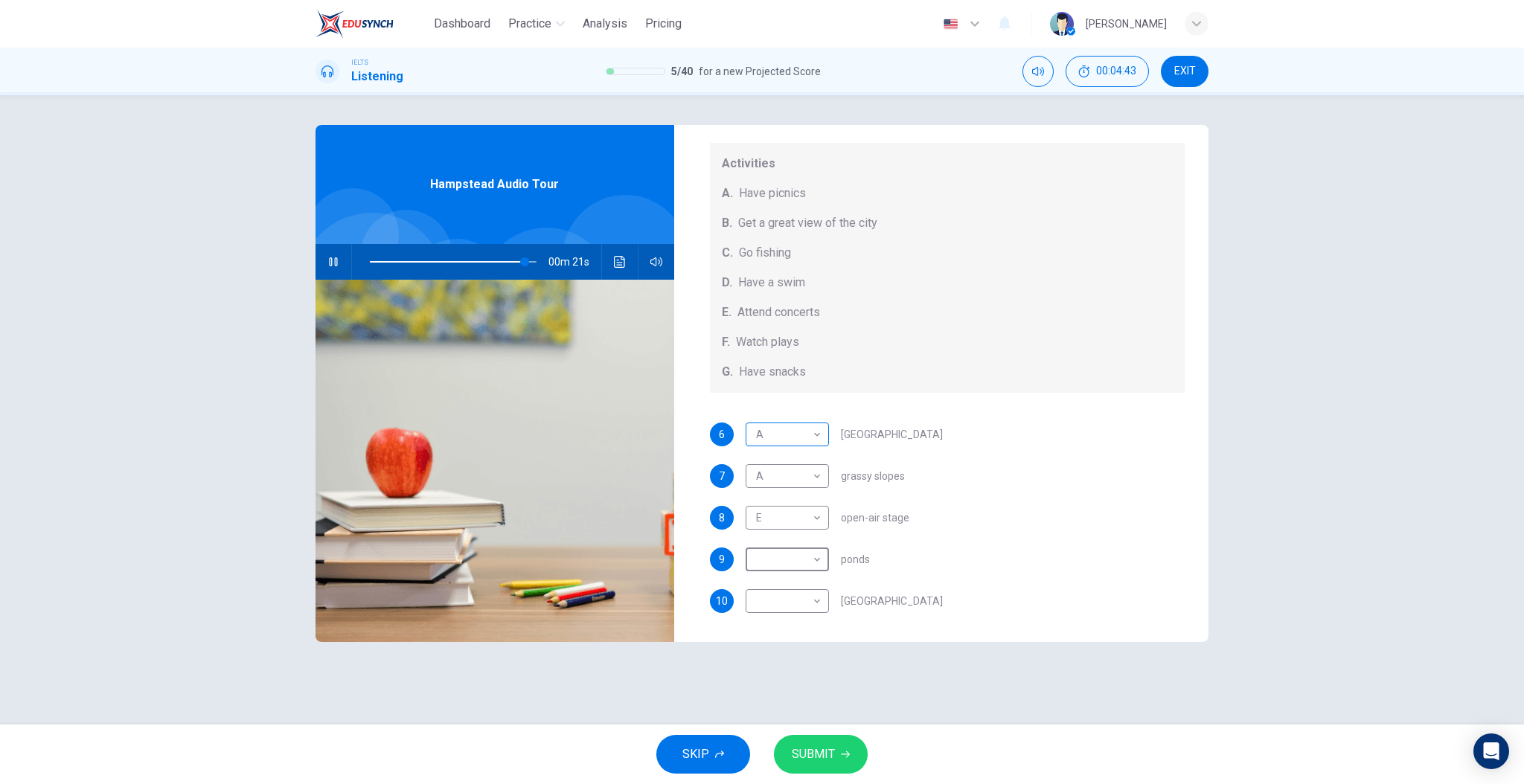
click at [821, 434] on body "Dashboard Practice Analysis Pricing English en ​ Sameer Al-sabei IELTS Listenin…" at bounding box center [762, 392] width 1524 height 784
click at [812, 595] on li "G" at bounding box center [787, 600] width 83 height 24
type input "95"
type input "G"
click at [814, 557] on body "Dashboard Practice Analysis Pricing English en ​ Sameer Al-sabei IELTS Listenin…" at bounding box center [762, 392] width 1524 height 784
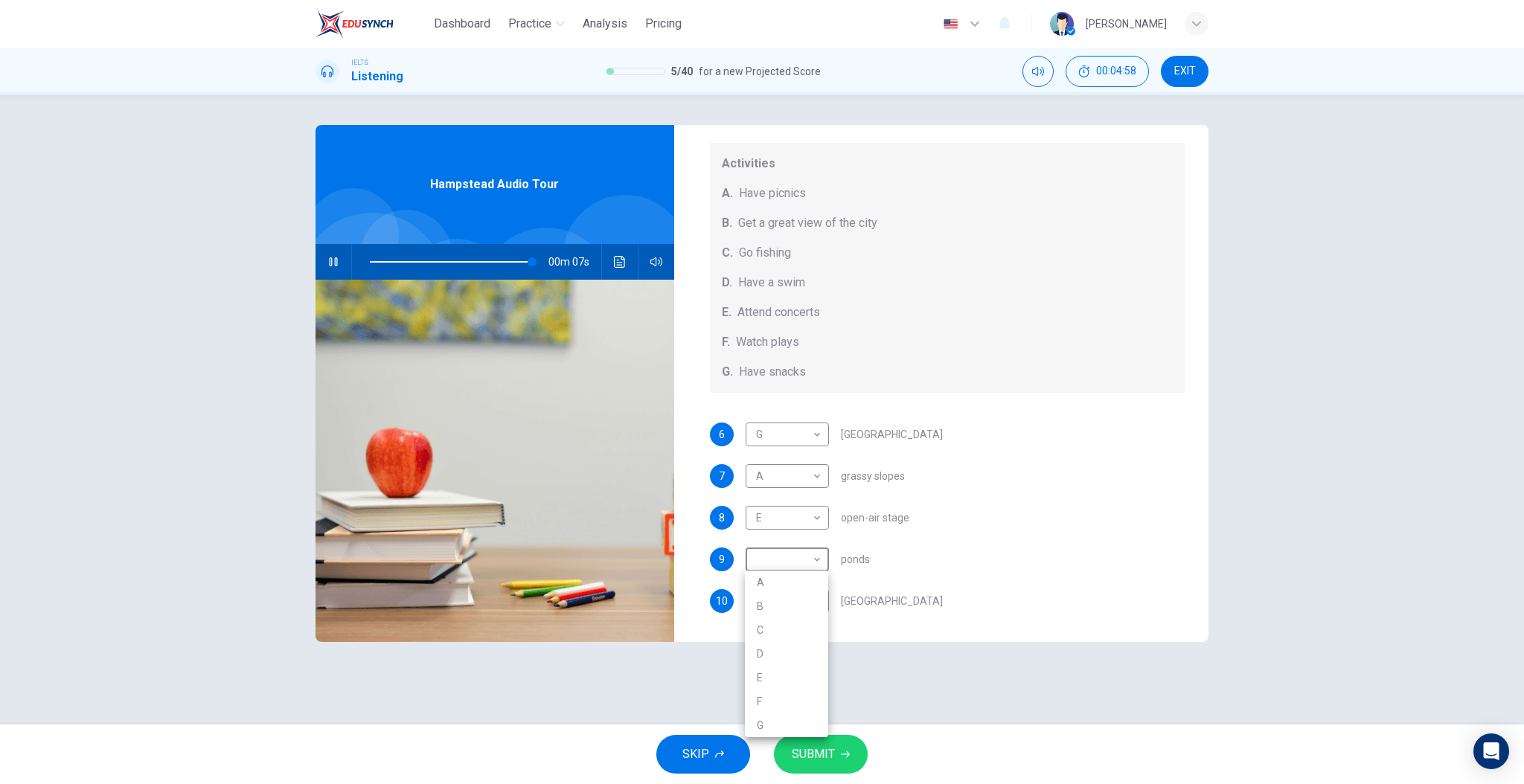
click at [857, 599] on div at bounding box center [762, 392] width 1524 height 784
click at [823, 600] on body "Dashboard Practice Analysis Pricing English en ​ Sameer Al-sabei IELTS Listenin…" at bounding box center [762, 392] width 1524 height 784
click at [813, 633] on li "B" at bounding box center [787, 641] width 83 height 24
type input "98"
type input "B"
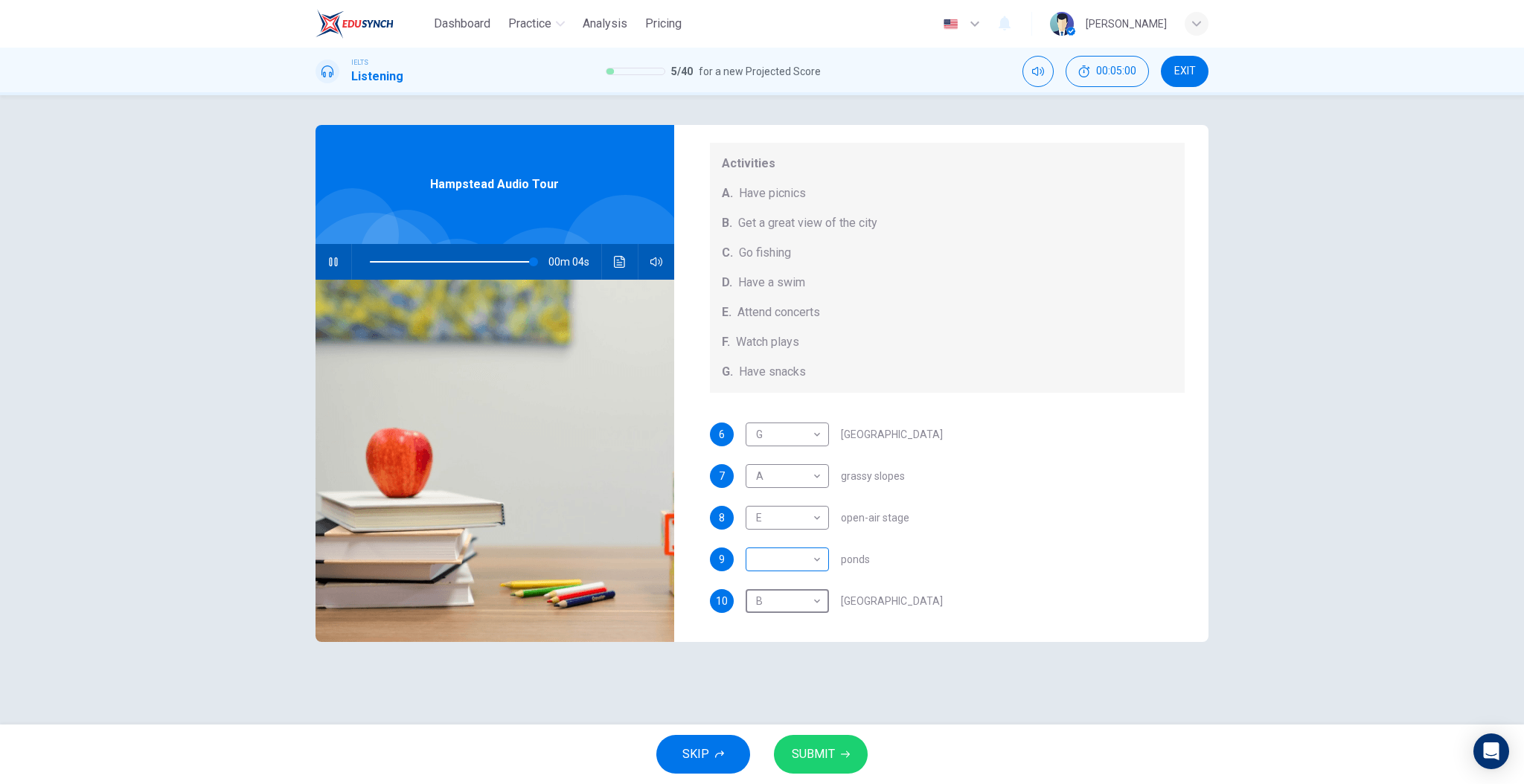
click at [815, 554] on body "Dashboard Practice Analysis Pricing English en ​ Sameer Al-sabei IELTS Listenin…" at bounding box center [762, 392] width 1524 height 784
type input "0"
click at [915, 581] on div at bounding box center [762, 392] width 1524 height 784
click at [820, 559] on body "Dashboard Practice Analysis Pricing English en ​ Sameer Al-sabei IELTS Listenin…" at bounding box center [762, 392] width 1524 height 784
click at [816, 687] on li "E" at bounding box center [787, 678] width 83 height 24
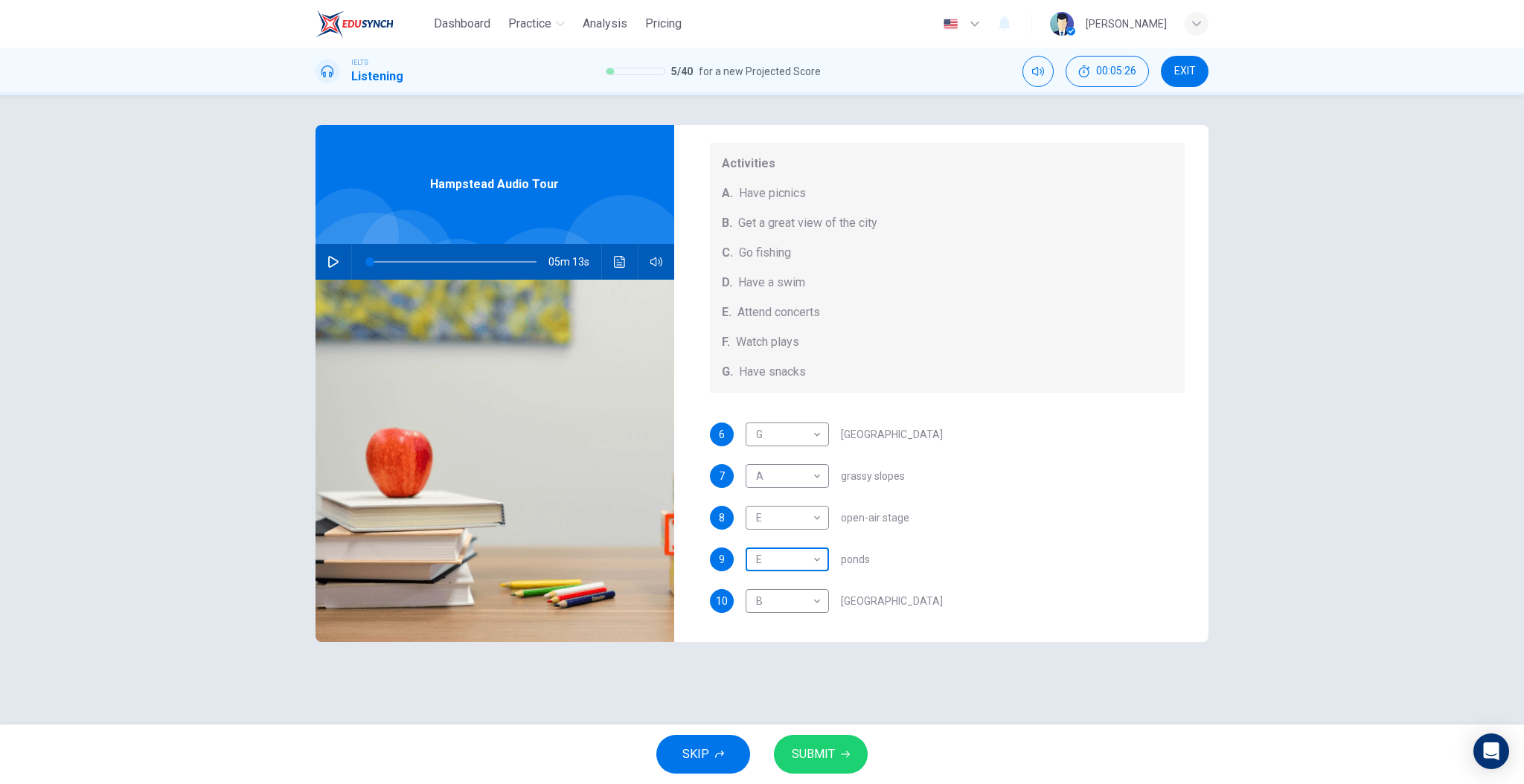
click at [807, 571] on body "Dashboard Practice Analysis Pricing English en ​ Sameer Al-sabei IELTS Listenin…" at bounding box center [762, 392] width 1524 height 784
click at [801, 695] on li "F" at bounding box center [787, 702] width 83 height 24
type input "F"
click at [828, 740] on button "SUBMIT" at bounding box center [821, 755] width 94 height 39
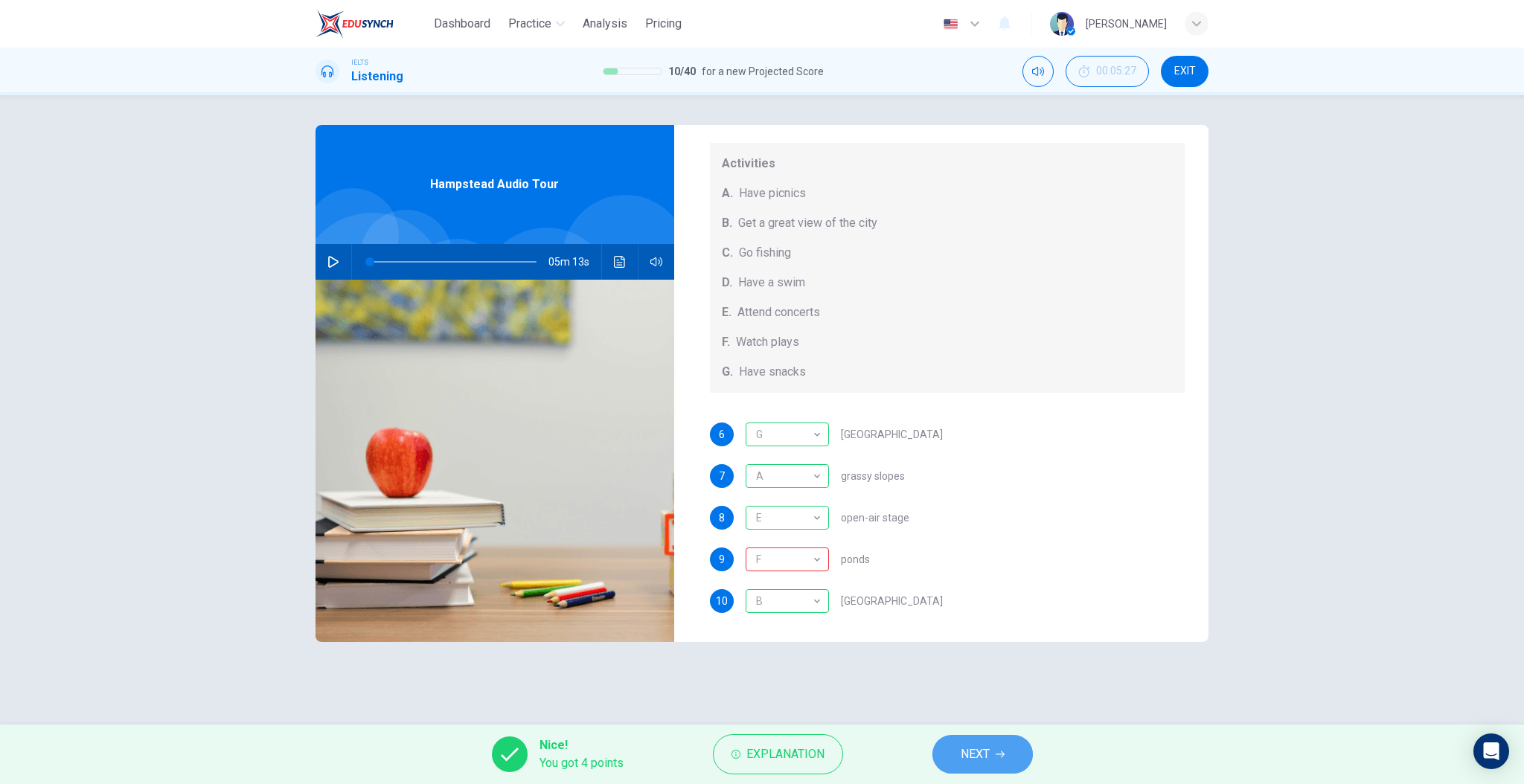
click at [997, 741] on button "NEXT" at bounding box center [982, 755] width 100 height 39
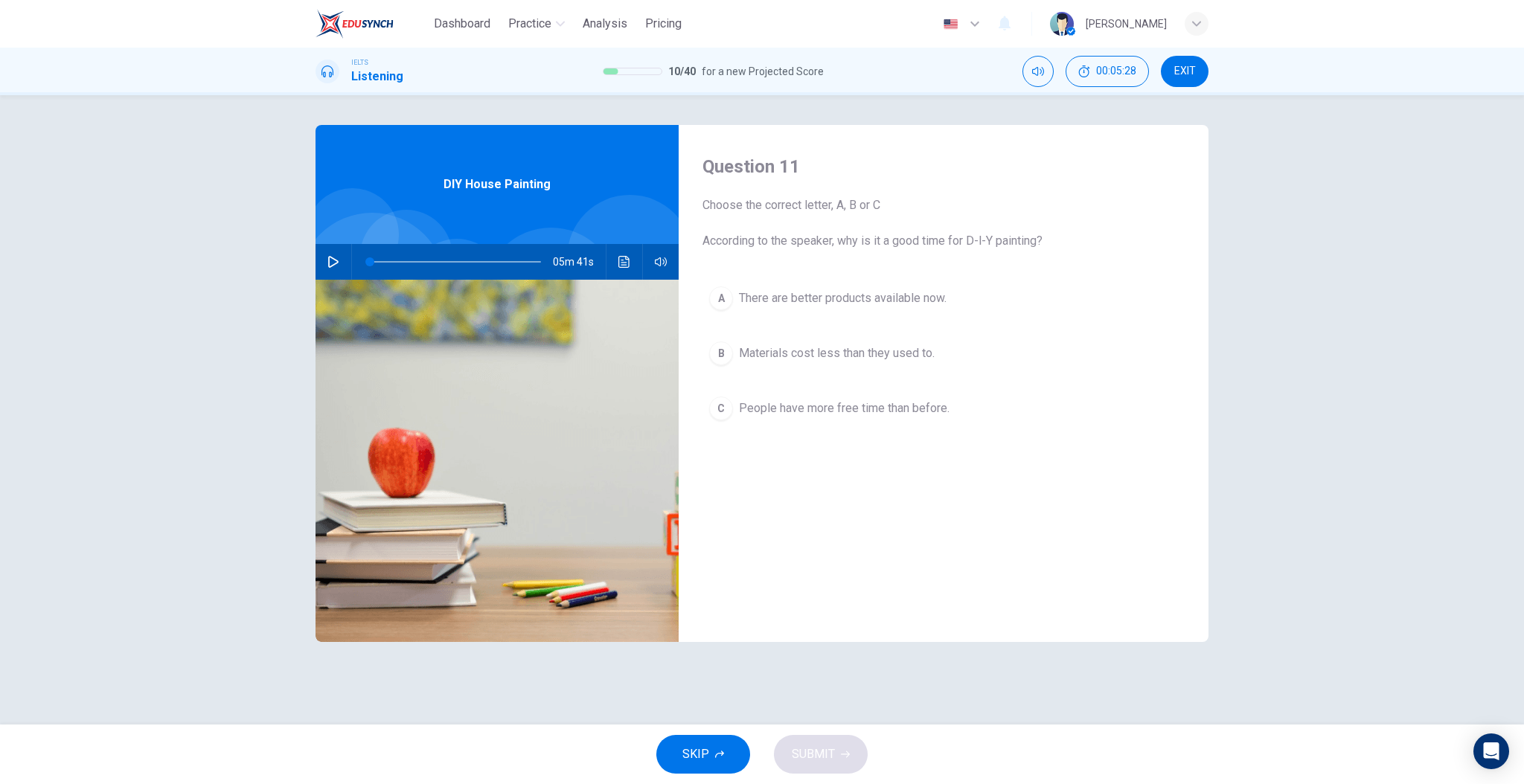
click at [334, 257] on icon "button" at bounding box center [333, 262] width 12 height 12
click at [878, 261] on div "Question 11 Choose the correct letter, A, B or C According to the speaker, why …" at bounding box center [943, 383] width 530 height 517
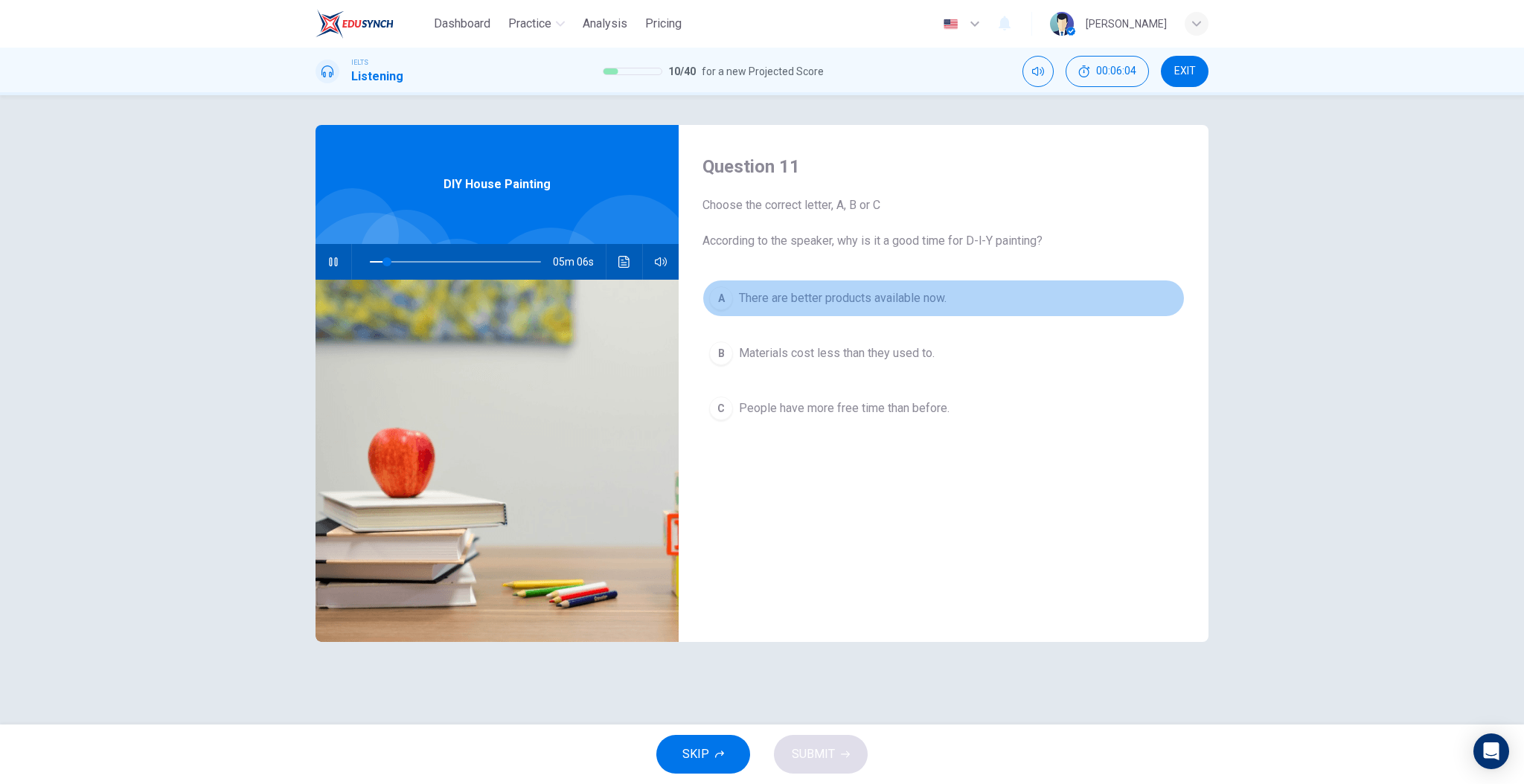
click at [862, 294] on span "There are better products available now." at bounding box center [843, 298] width 208 height 18
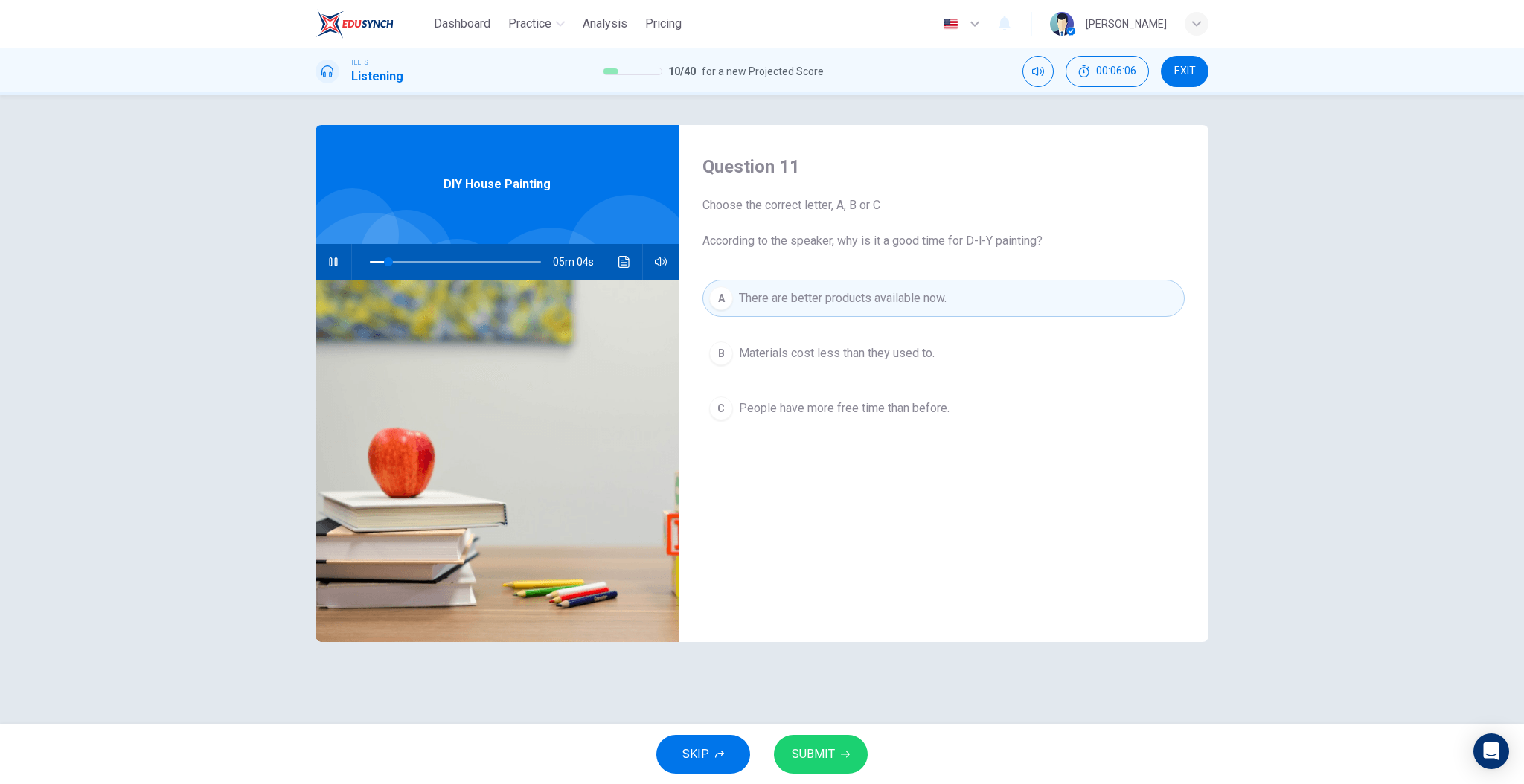
click at [831, 743] on button "SUBMIT" at bounding box center [821, 755] width 94 height 39
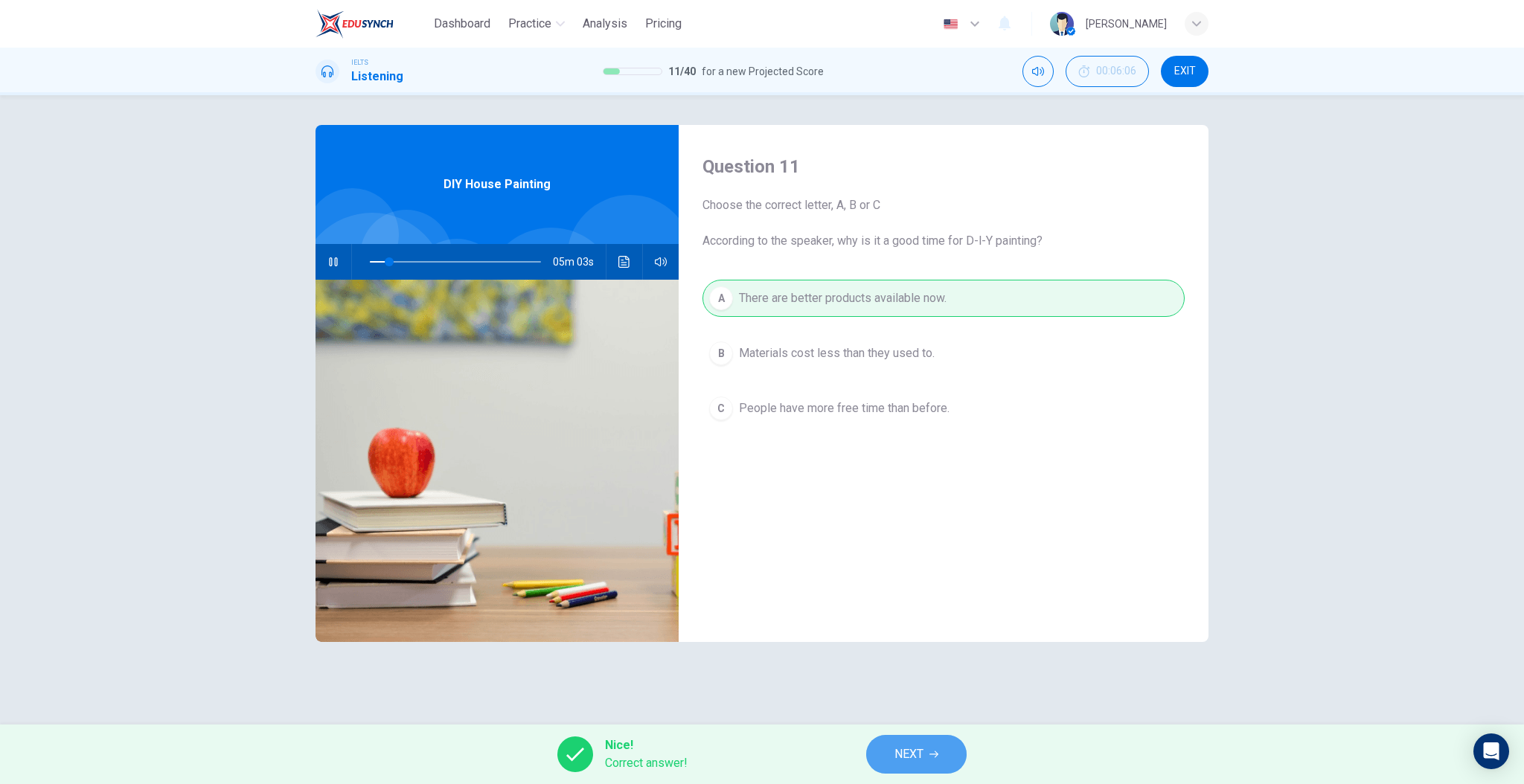
click at [912, 750] on span "NEXT" at bounding box center [909, 754] width 29 height 20
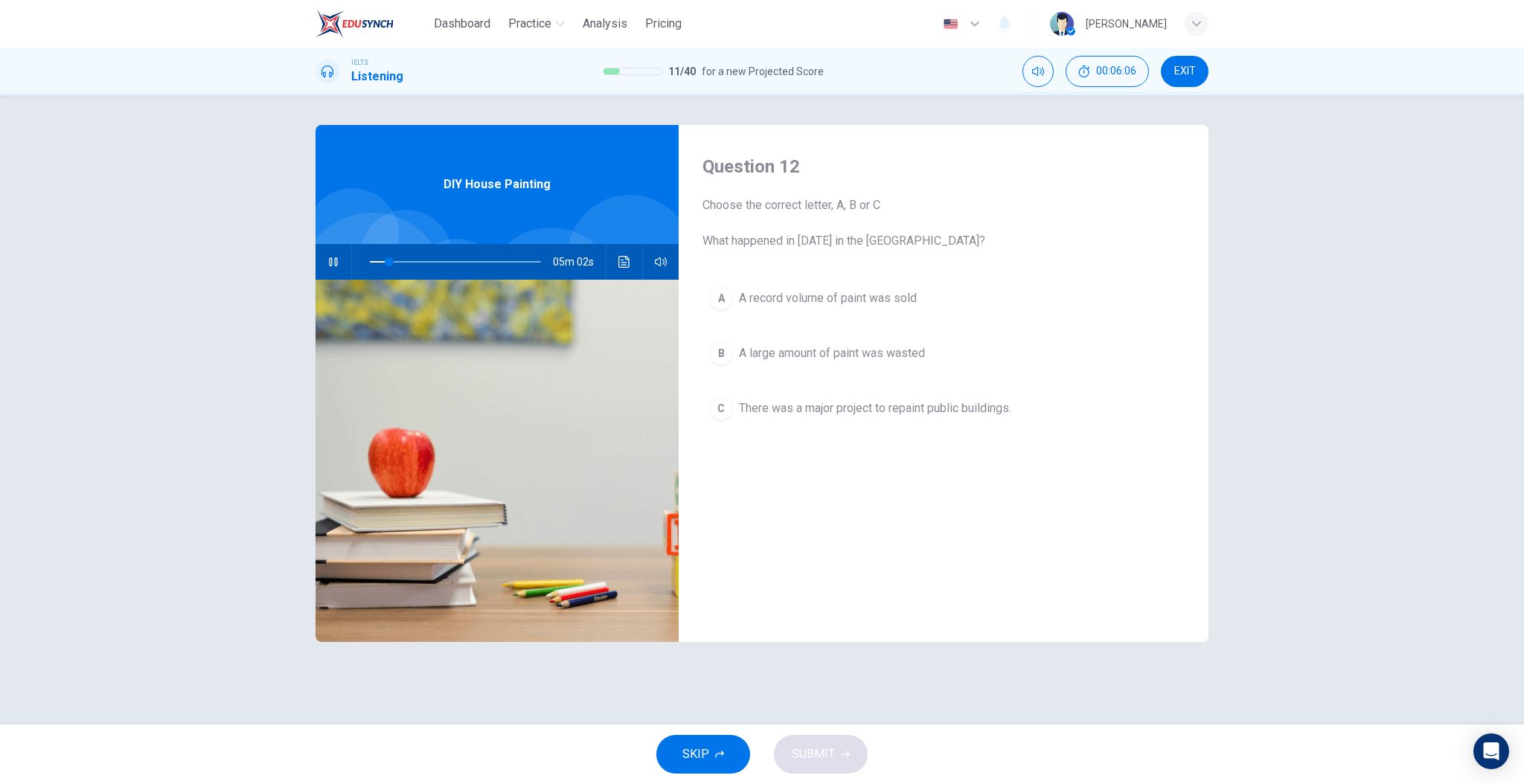
click at [862, 542] on div "Question 12 Choose the correct letter, A, B or C What happened in 2009 in the U…" at bounding box center [943, 383] width 530 height 517
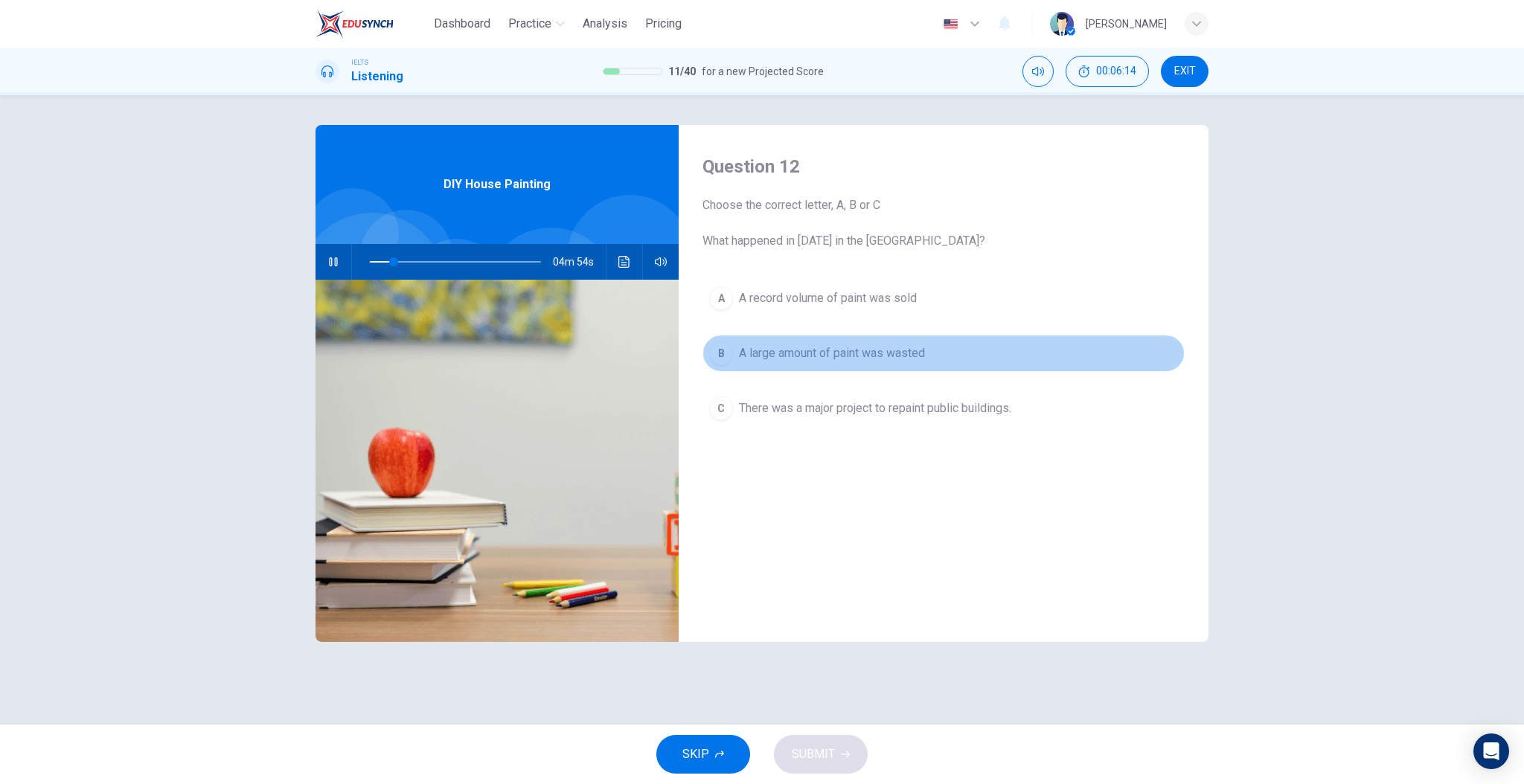
click at [789, 351] on span "A large amount of paint was wasted" at bounding box center [832, 353] width 186 height 18
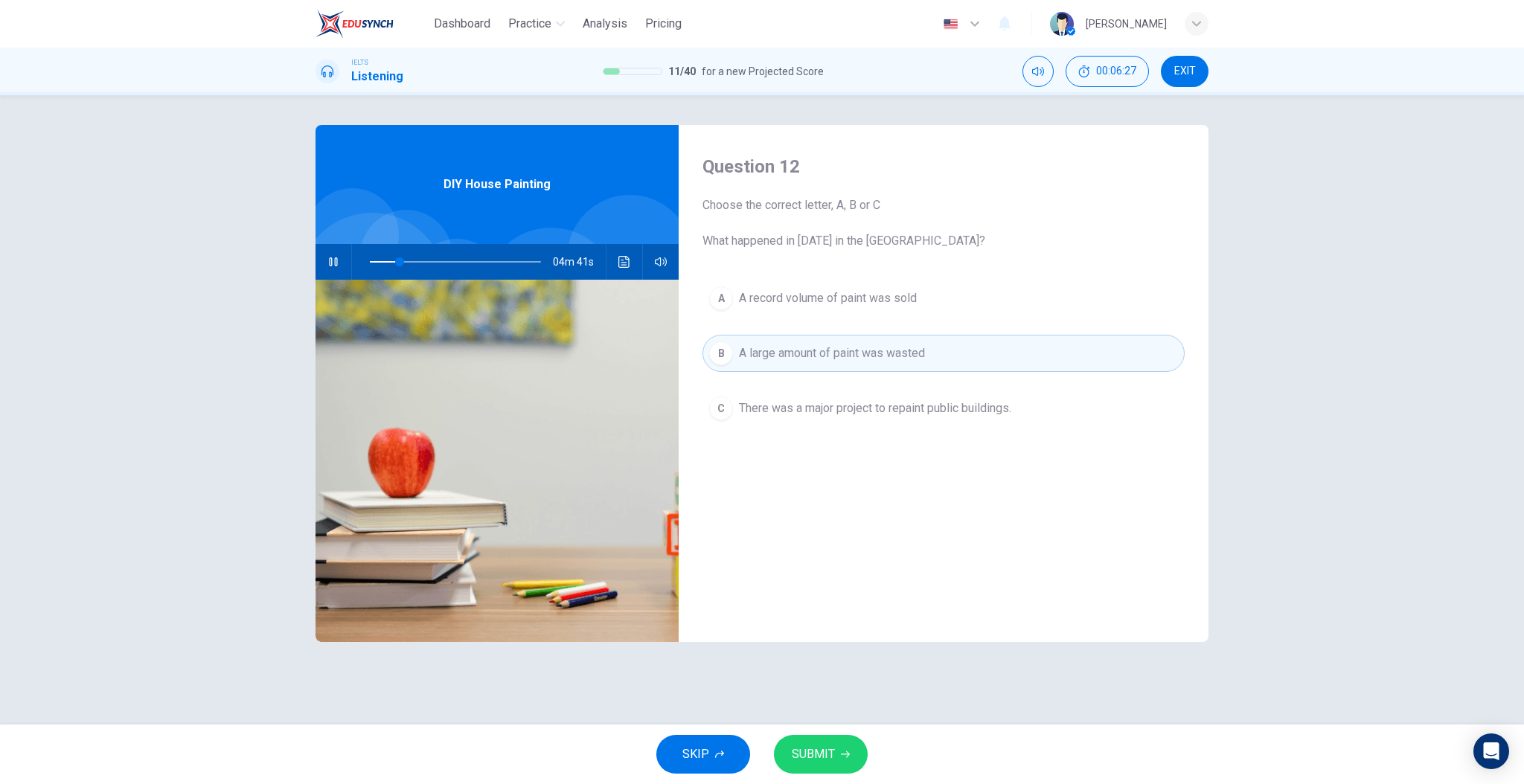
click at [824, 500] on div "Question 12 Choose the correct letter, A, B or C What happened in 2009 in the U…" at bounding box center [943, 383] width 530 height 517
click at [338, 257] on icon "button" at bounding box center [333, 262] width 12 height 12
click at [837, 758] on button "SUBMIT" at bounding box center [821, 755] width 94 height 39
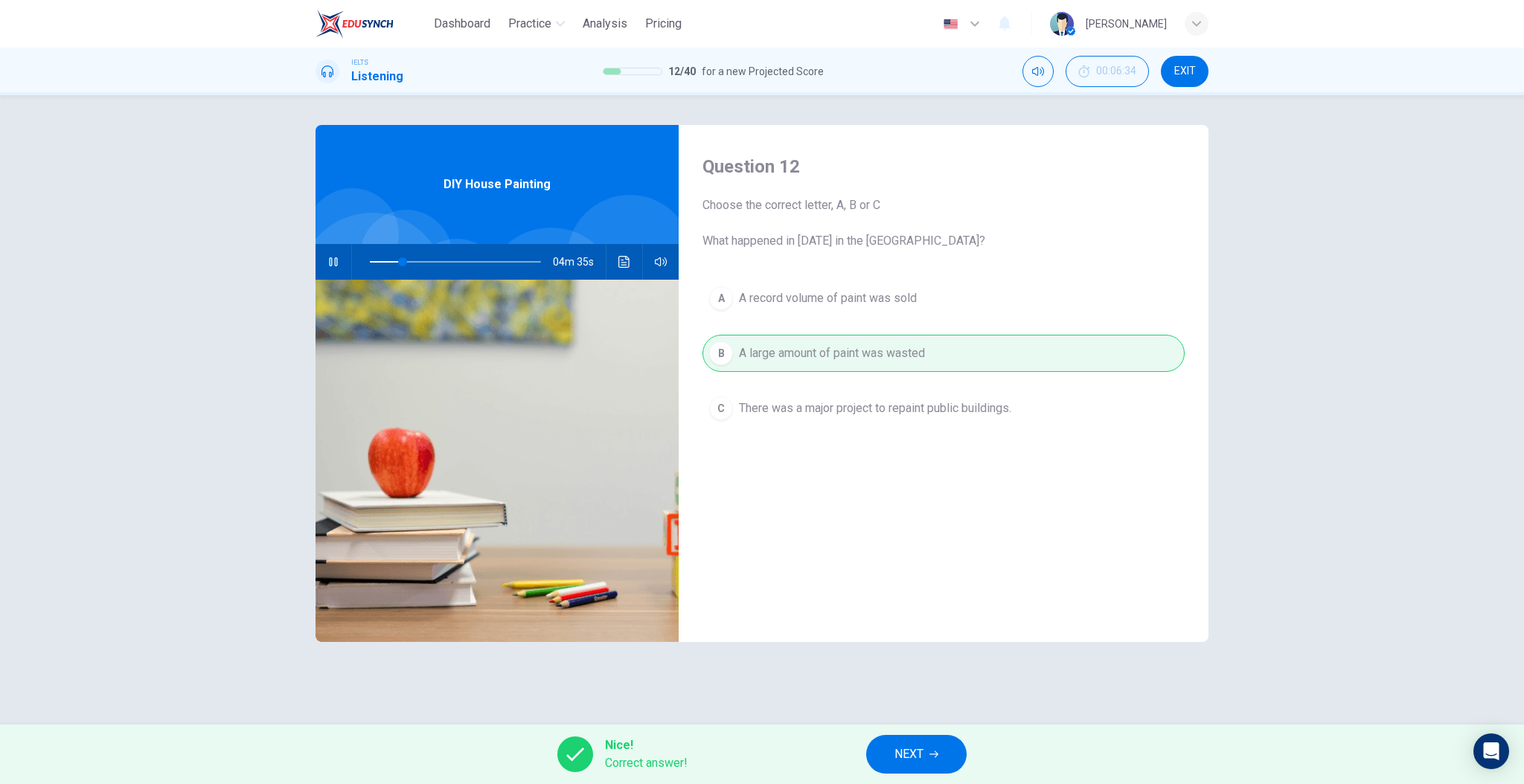
click at [914, 763] on span "NEXT" at bounding box center [909, 754] width 29 height 20
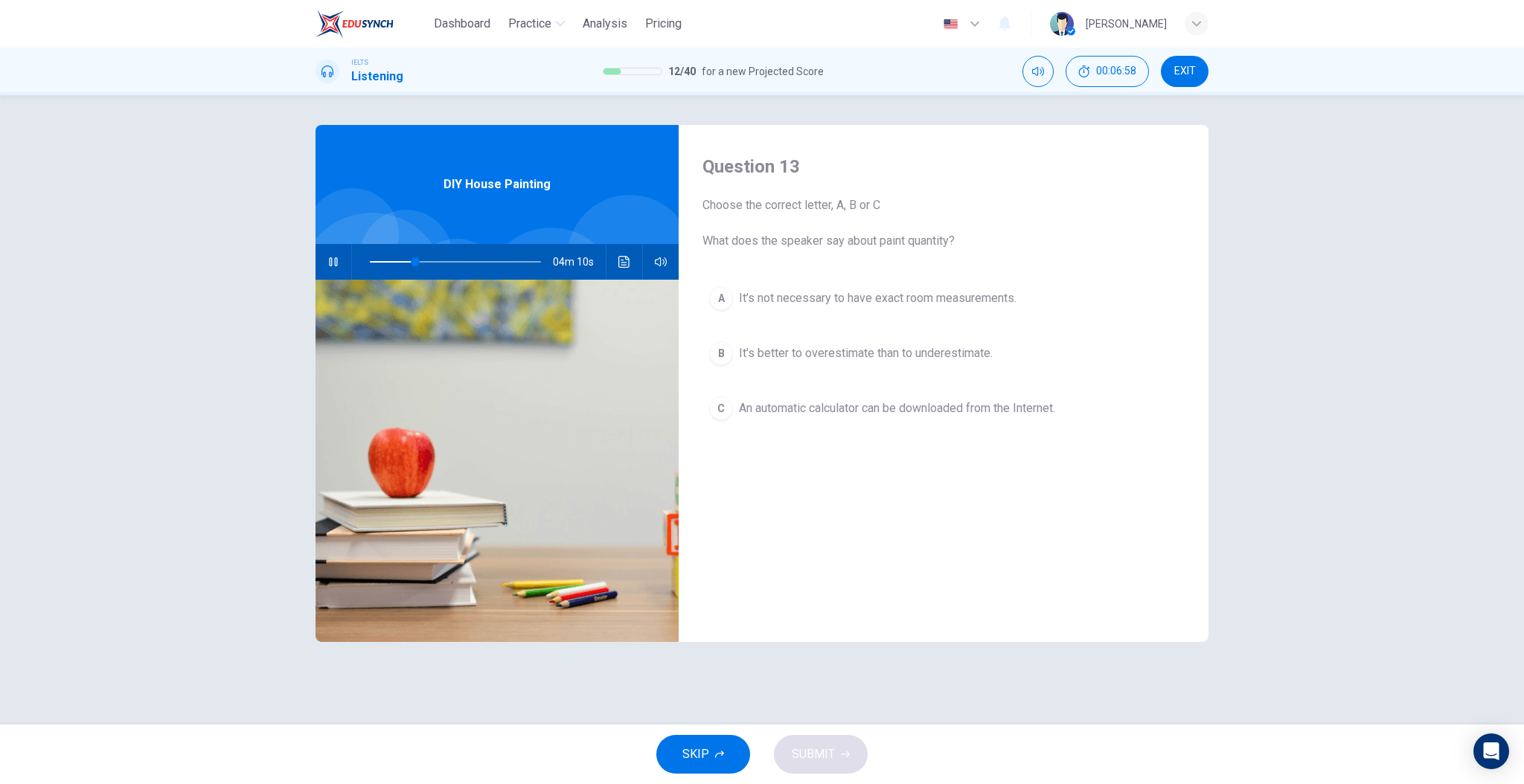
click at [877, 305] on span "It’s not necessary to have exact room measurements." at bounding box center [877, 298] width 278 height 18
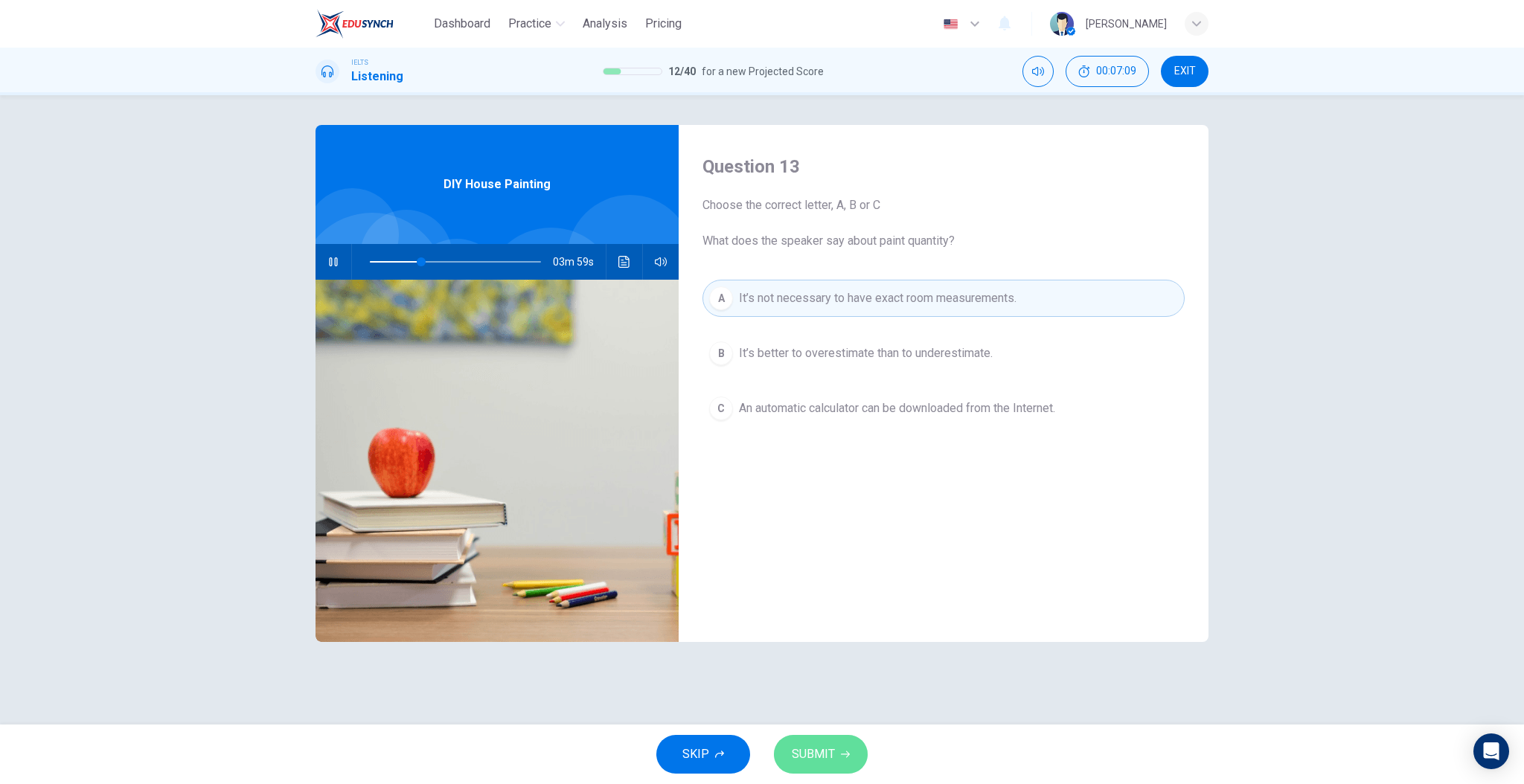
click at [844, 740] on button "SUBMIT" at bounding box center [821, 755] width 94 height 39
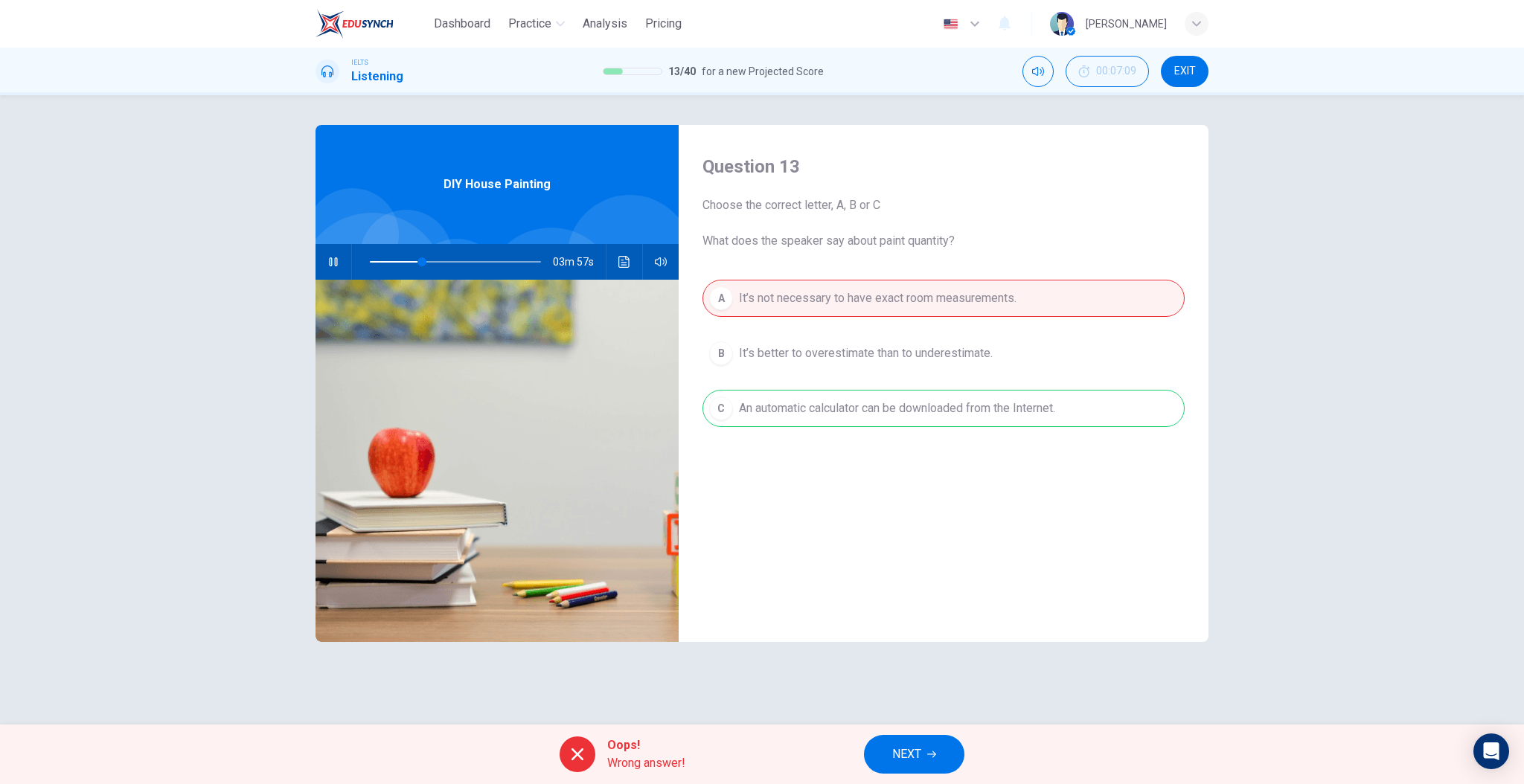
click at [906, 741] on button "NEXT" at bounding box center [914, 755] width 100 height 39
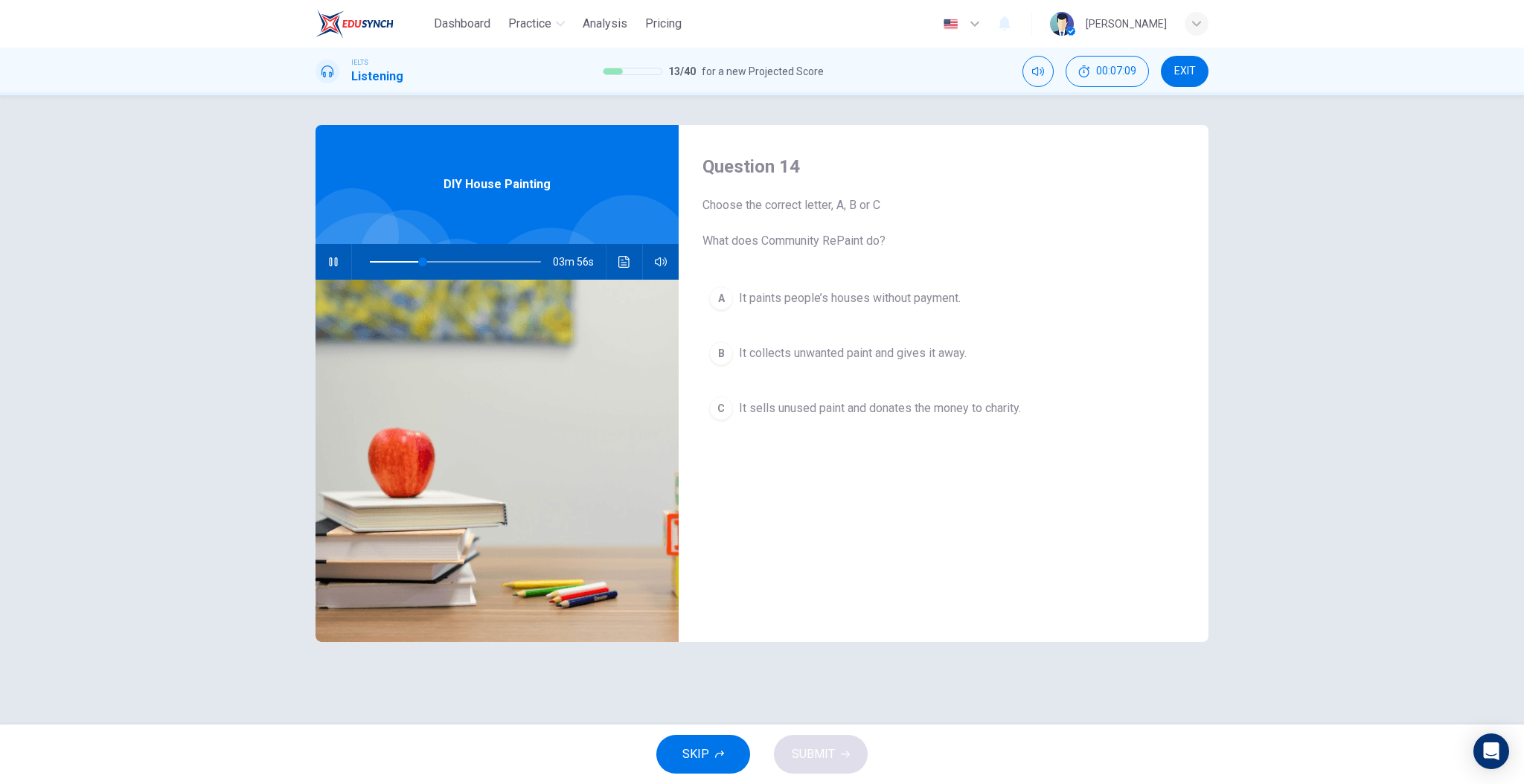
click at [843, 500] on div "Question 14 Choose the correct letter, A, B or C What does Community RePaint do…" at bounding box center [943, 383] width 530 height 517
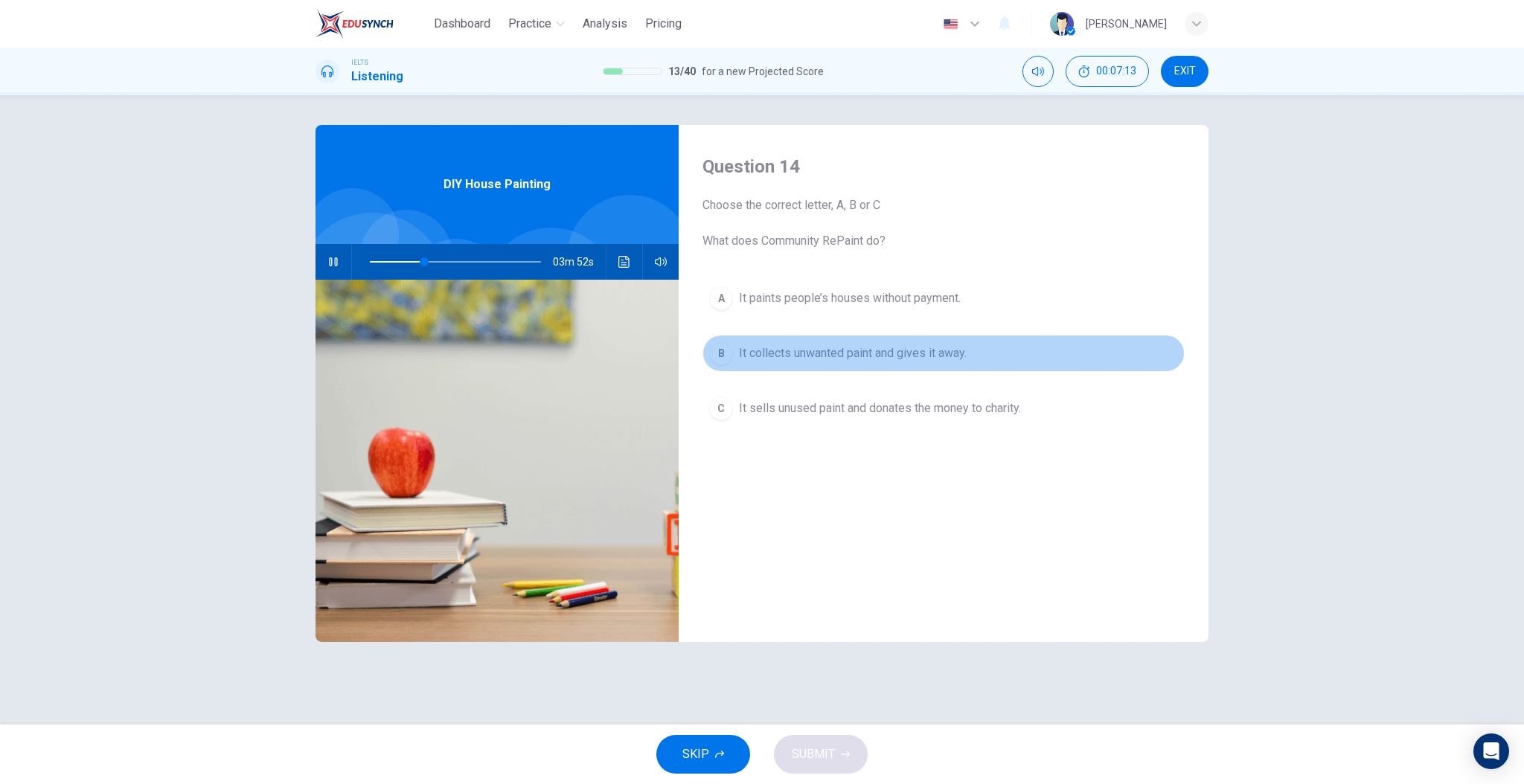
click at [784, 354] on span "It collects unwanted paint and gives it away." at bounding box center [852, 353] width 228 height 18
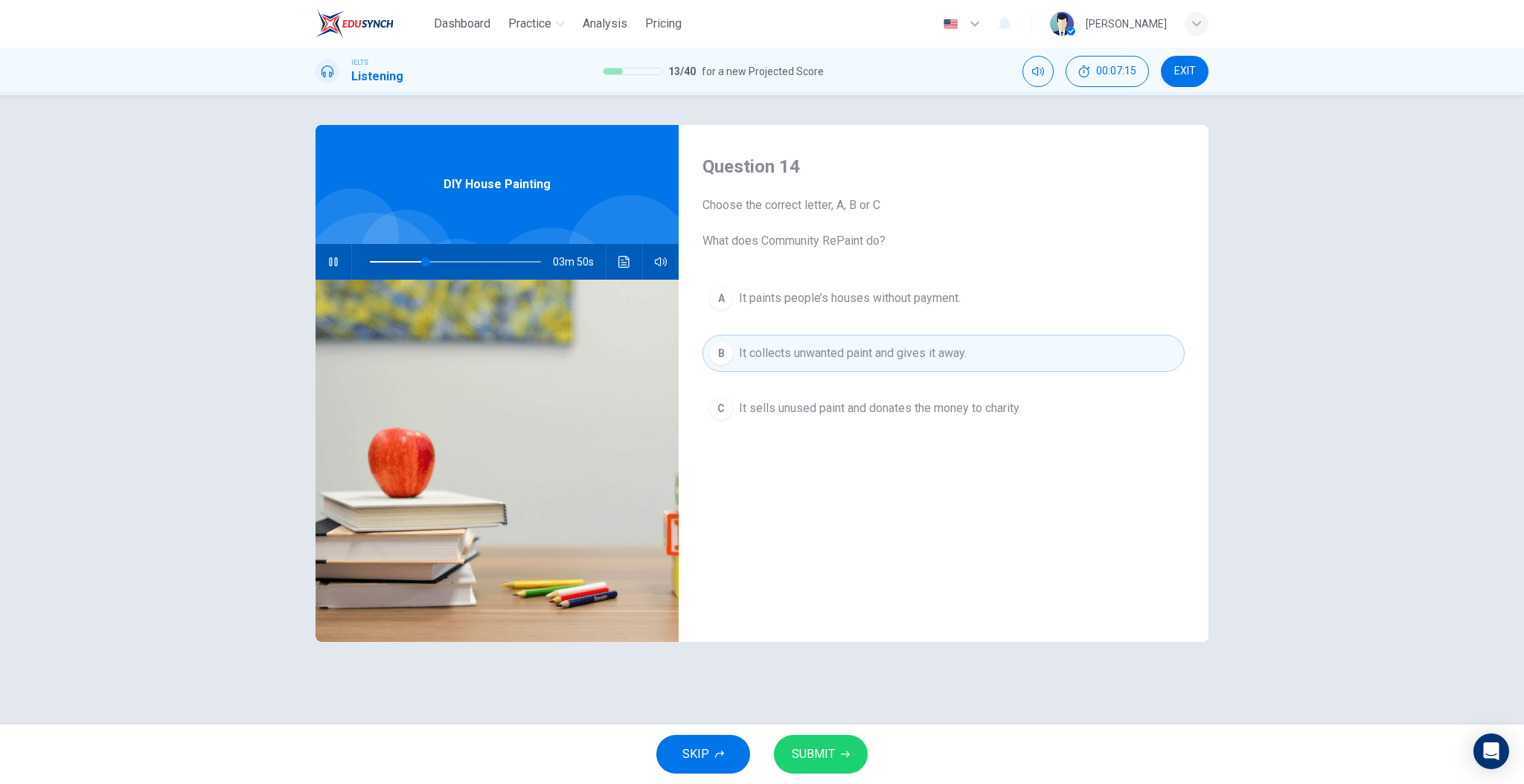
click at [811, 741] on button "SUBMIT" at bounding box center [821, 755] width 94 height 39
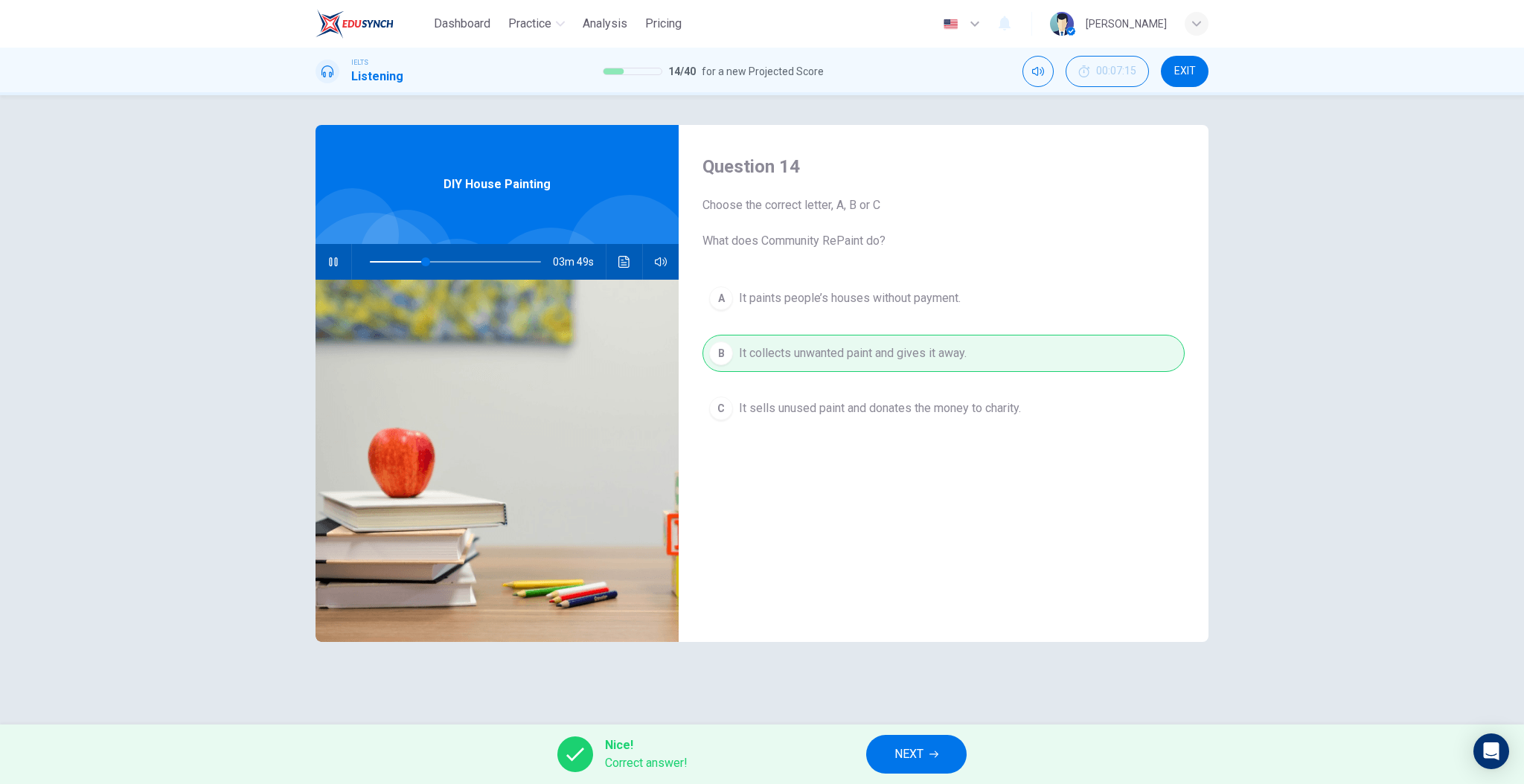
click at [973, 759] on div "Nice! Correct answer! NEXT" at bounding box center [762, 754] width 1524 height 59
click at [944, 757] on button "NEXT" at bounding box center [916, 755] width 100 height 39
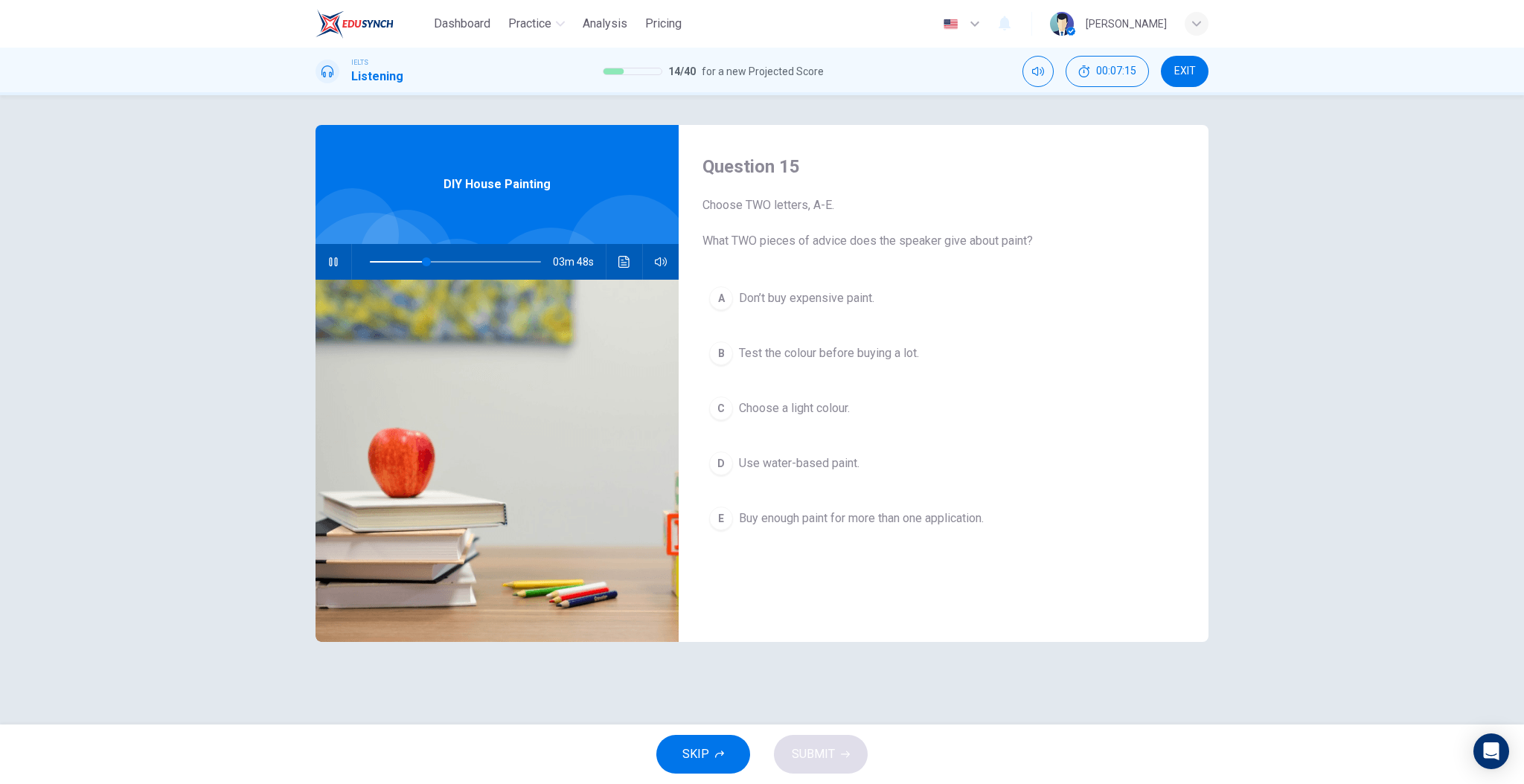
click at [831, 597] on div "Question 15 Choose TWO letters, A-E. What TWO pieces of advice does the speaker…" at bounding box center [943, 383] width 530 height 517
click at [805, 355] on span "Test the colour before buying a lot." at bounding box center [829, 353] width 180 height 18
click at [792, 413] on span "Choose a light colour." at bounding box center [794, 409] width 111 height 18
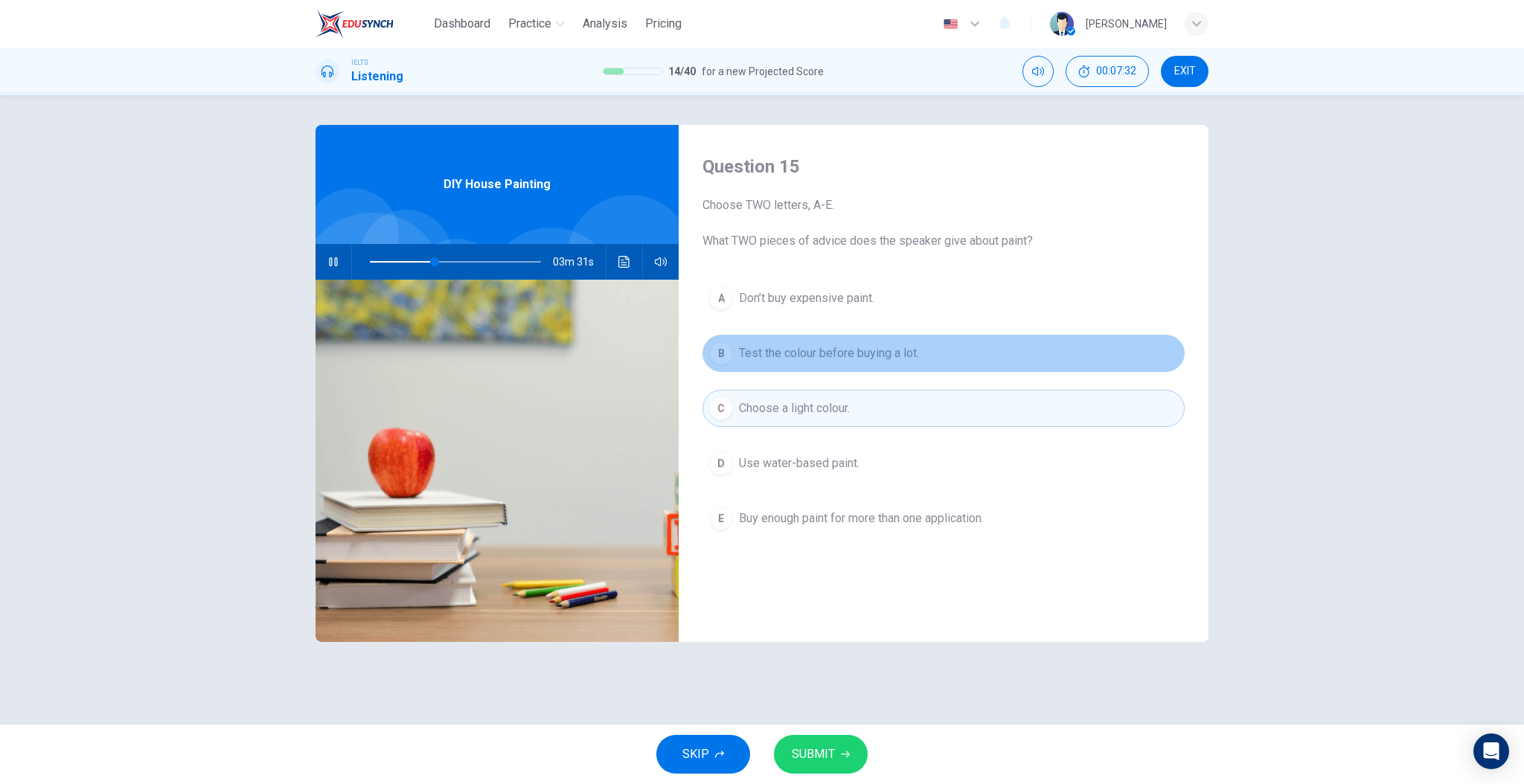
drag, startPoint x: 794, startPoint y: 358, endPoint x: 802, endPoint y: 398, distance: 40.8
click at [794, 358] on span "Test the colour before buying a lot." at bounding box center [829, 353] width 180 height 18
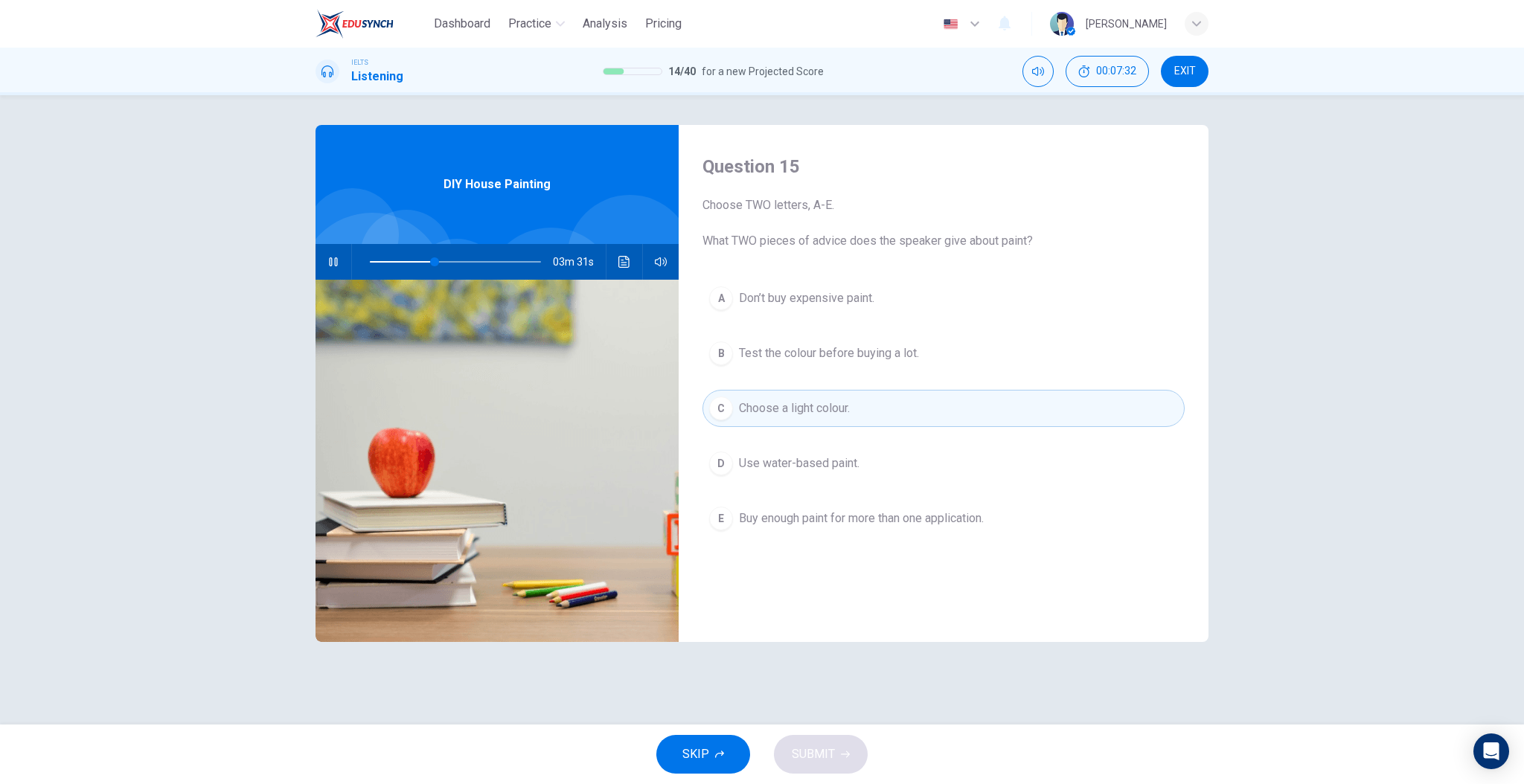
click at [800, 426] on button "C Choose a light colour." at bounding box center [944, 409] width 483 height 37
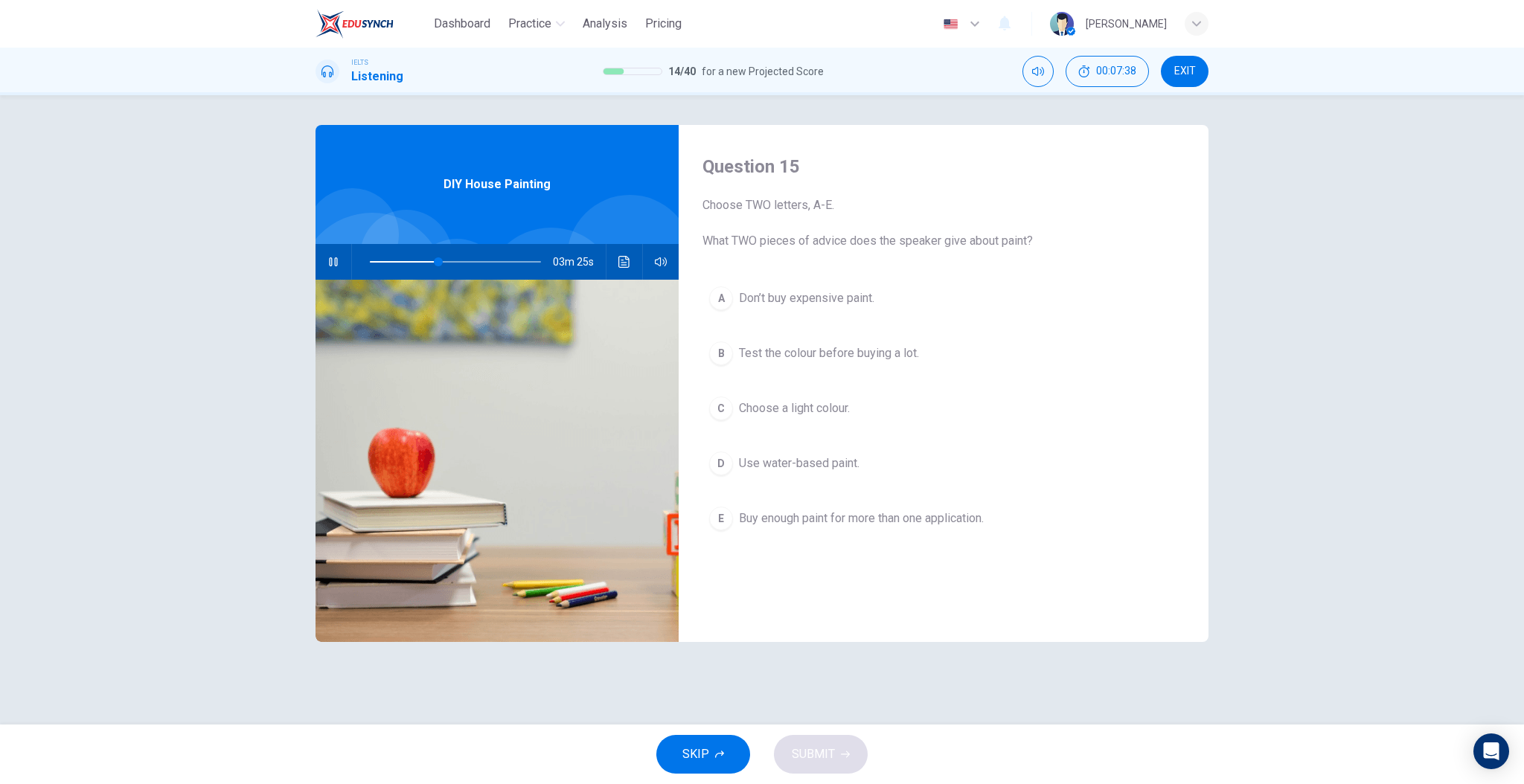
click at [794, 360] on span "Test the colour before buying a lot." at bounding box center [829, 353] width 180 height 18
click at [783, 612] on div "Question 15 Choose TWO letters, A-E. What TWO pieces of advice does the speaker…" at bounding box center [943, 383] width 530 height 517
click at [792, 289] on span "Don’t buy expensive paint." at bounding box center [806, 298] width 136 height 18
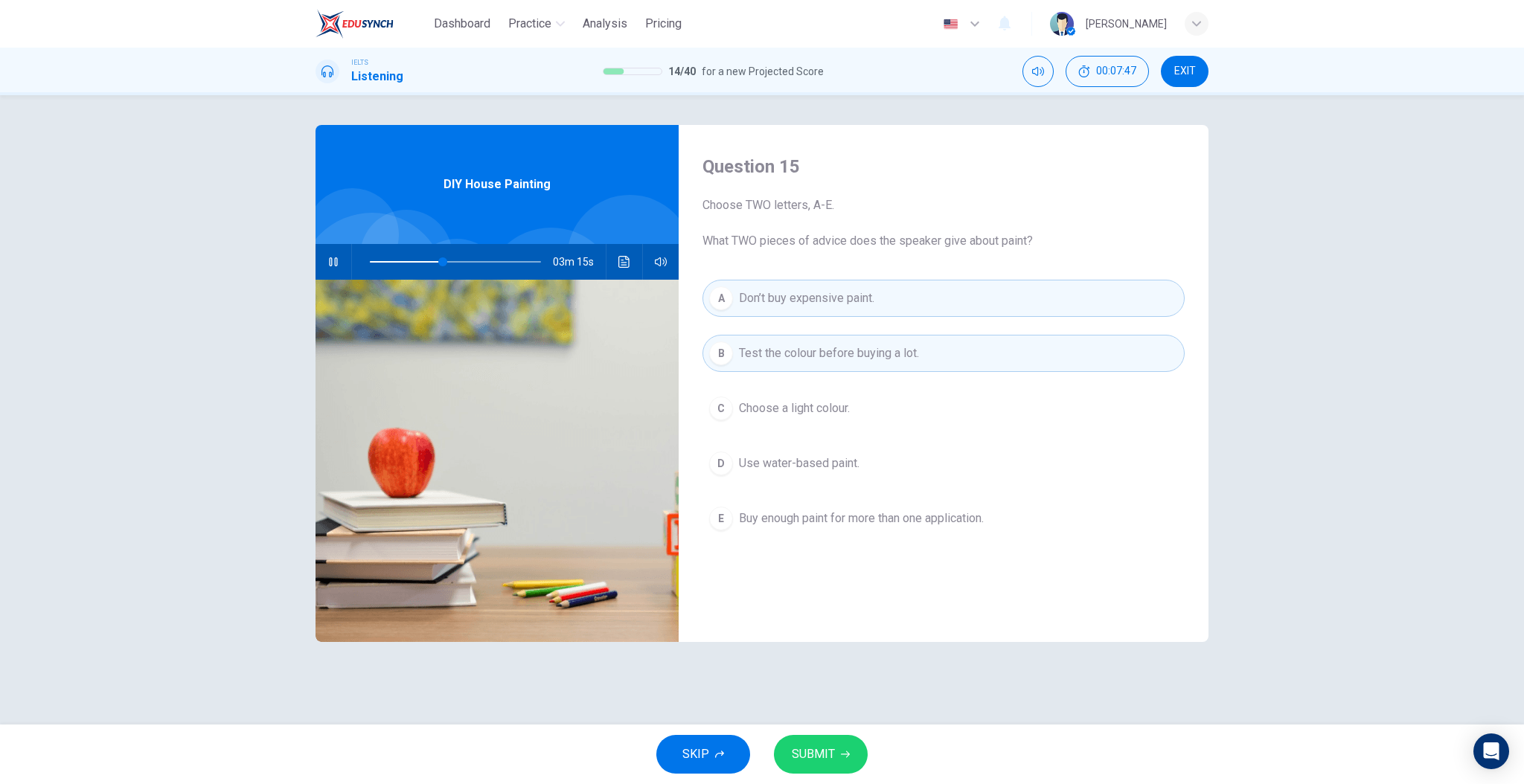
click at [829, 598] on div "Question 15 Choose TWO letters, A-E. What TWO pieces of advice does the speaker…" at bounding box center [943, 383] width 530 height 517
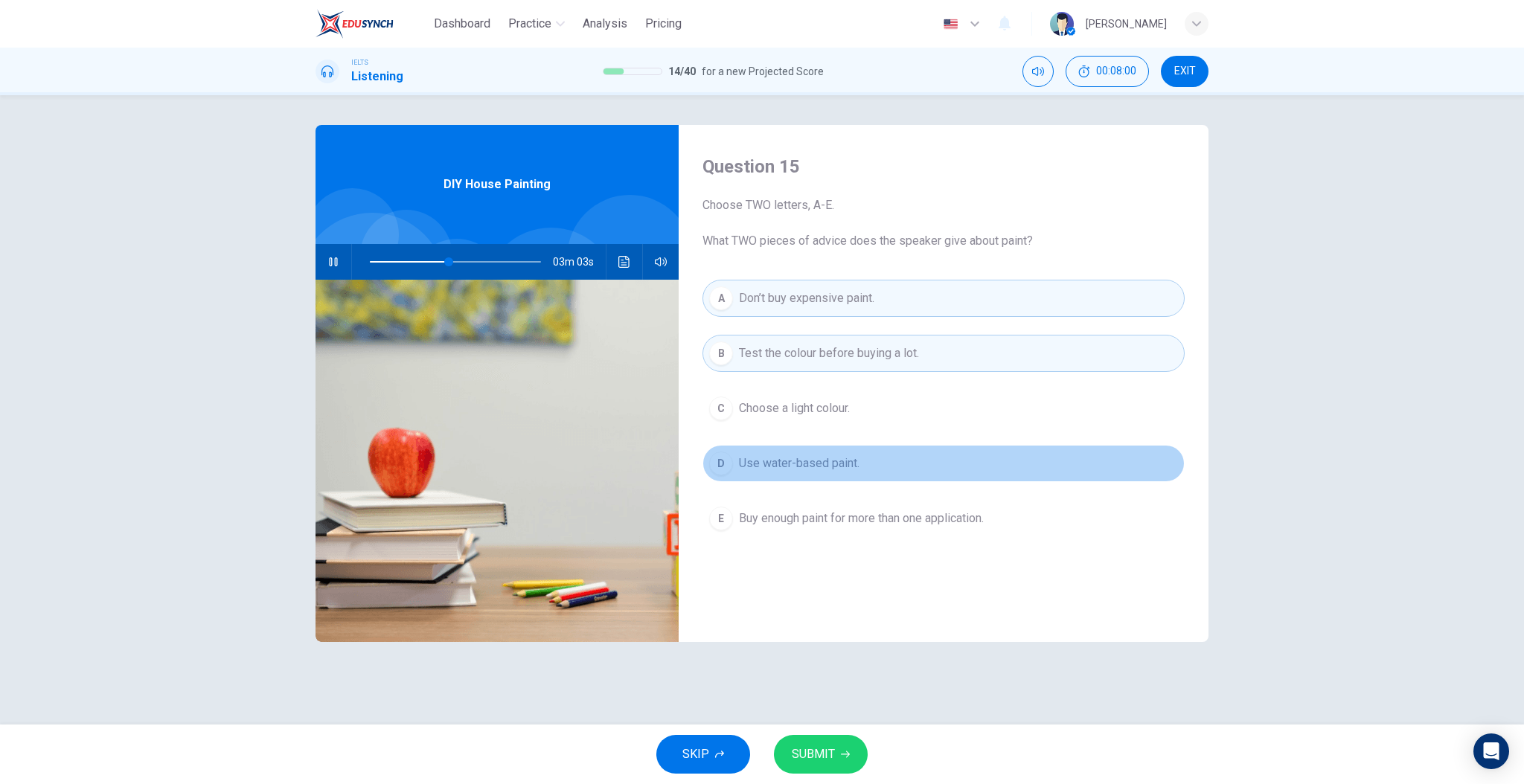
click at [798, 467] on span "Use water-based paint." at bounding box center [799, 464] width 121 height 18
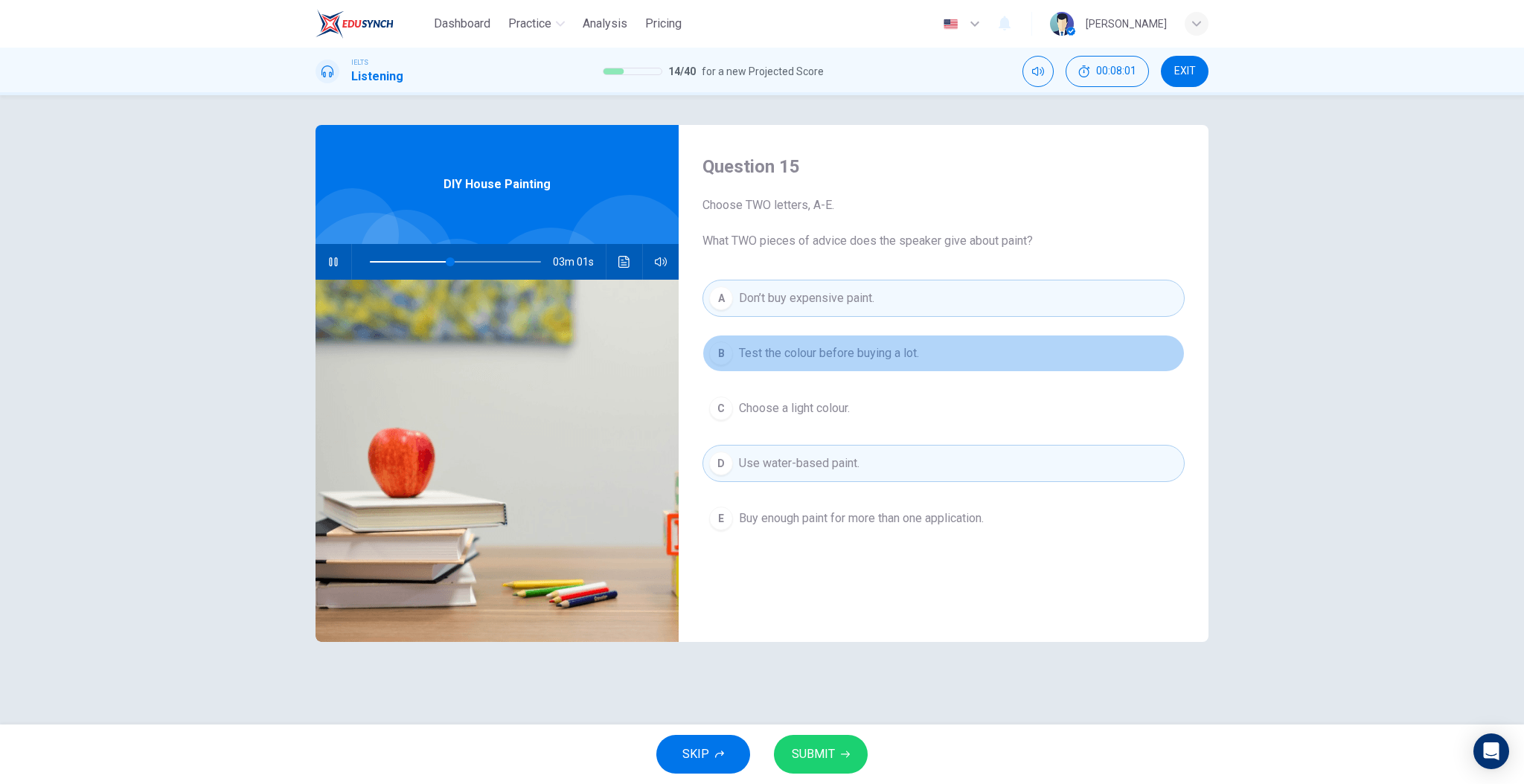
click at [810, 354] on span "Test the colour before buying a lot." at bounding box center [829, 353] width 180 height 18
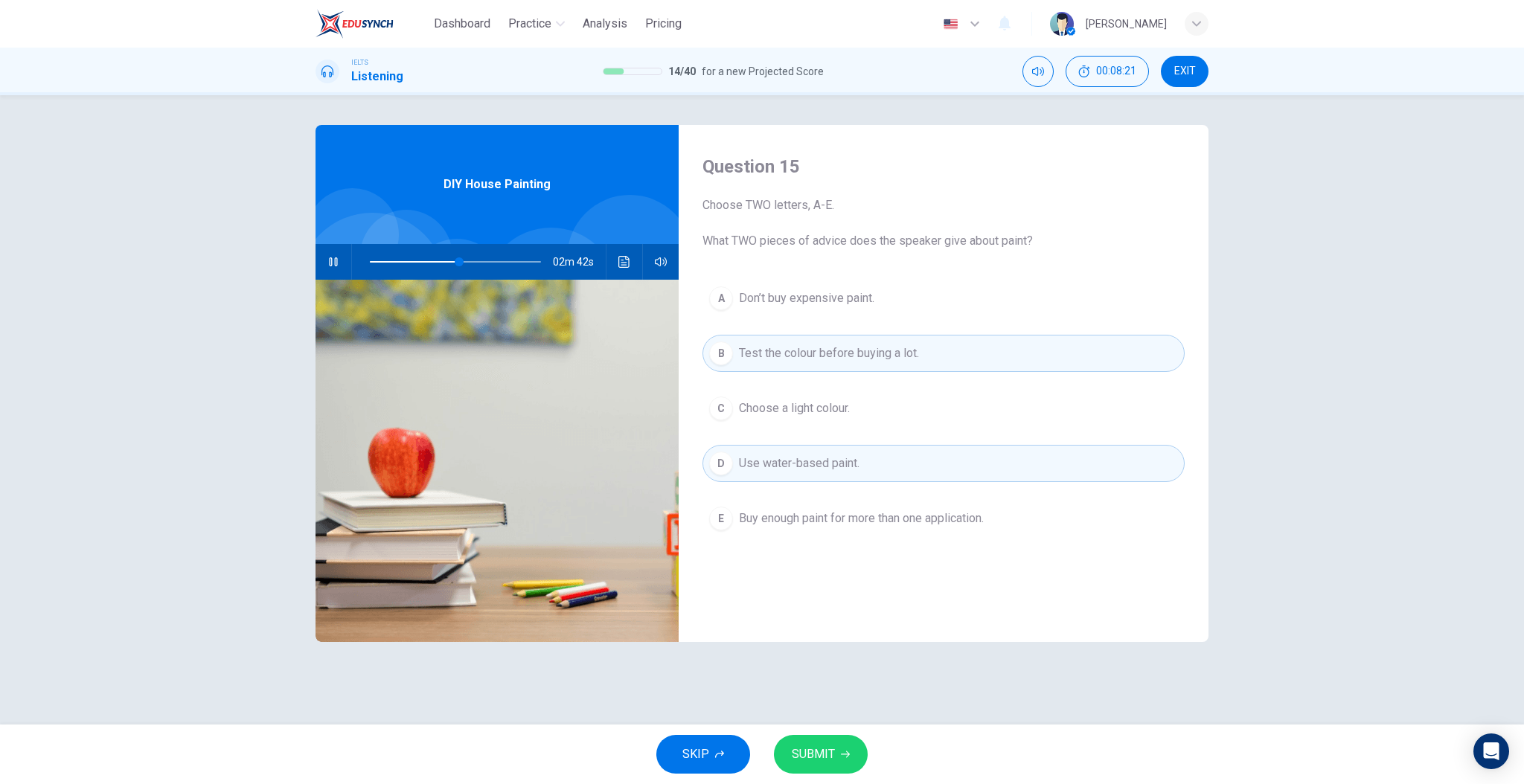
click at [837, 601] on div "Question 15 Choose TWO letters, A-E. What TWO pieces of advice does the speaker…" at bounding box center [943, 383] width 530 height 517
click at [816, 623] on div "Question 15 Choose TWO letters, A-E. What TWO pieces of advice does the speaker…" at bounding box center [943, 383] width 530 height 517
click at [814, 737] on button "SUBMIT" at bounding box center [821, 755] width 94 height 39
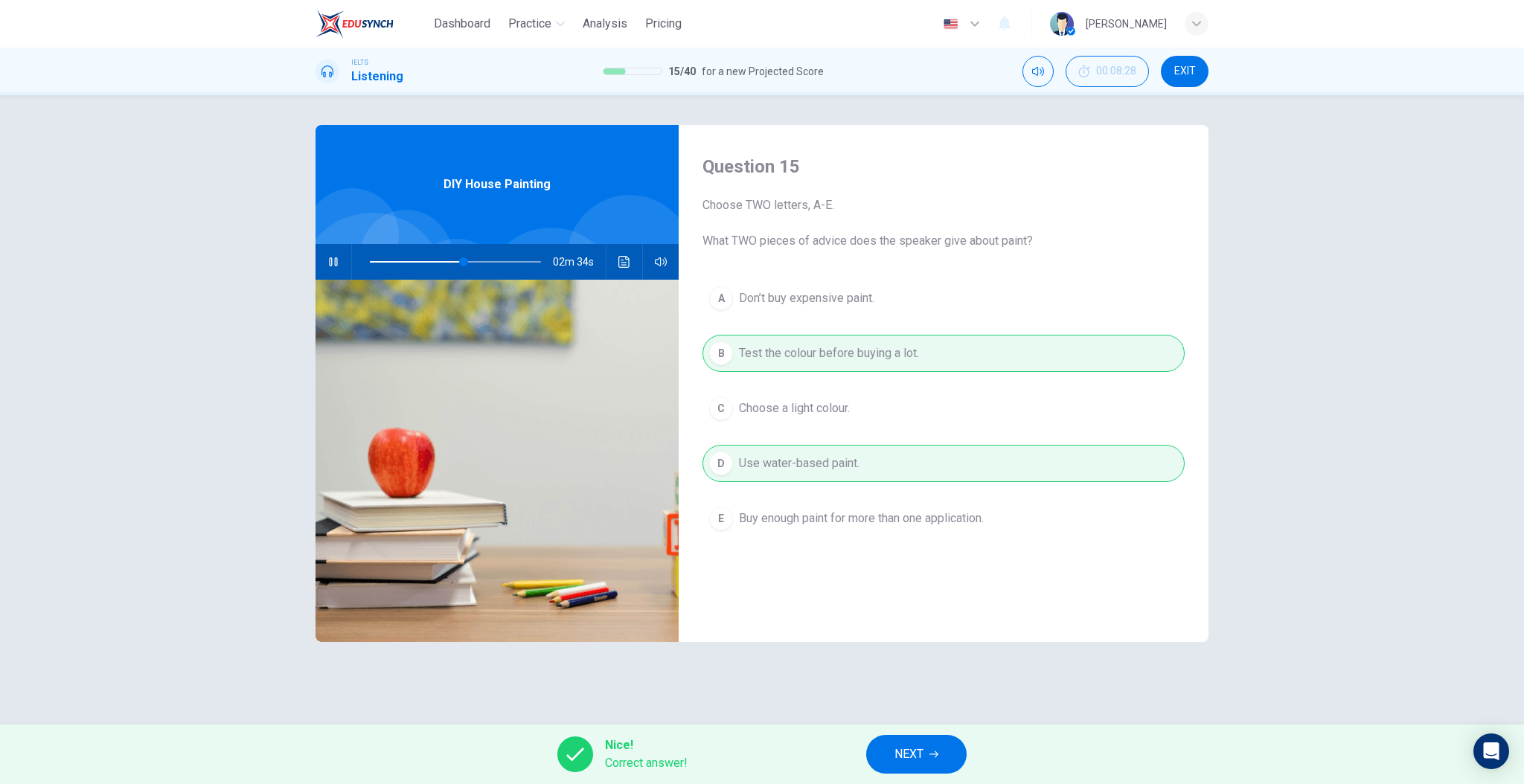
click at [936, 751] on icon "button" at bounding box center [934, 755] width 9 height 9
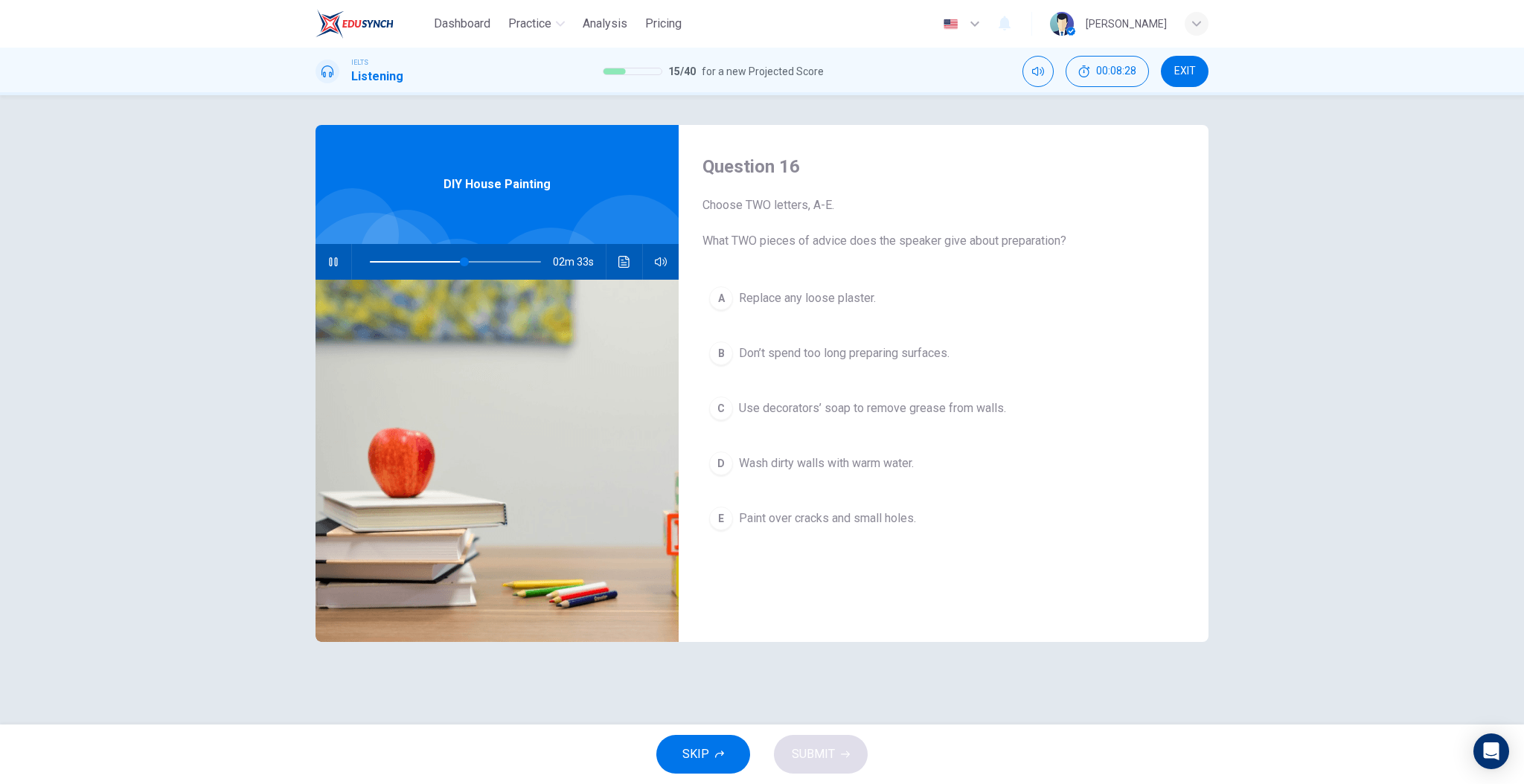
click at [867, 603] on div "Question 16 Choose TWO letters, A-E. What TWO pieces of advice does the speaker…" at bounding box center [943, 383] width 530 height 517
click at [812, 301] on span "Replace any loose plaster." at bounding box center [807, 298] width 137 height 18
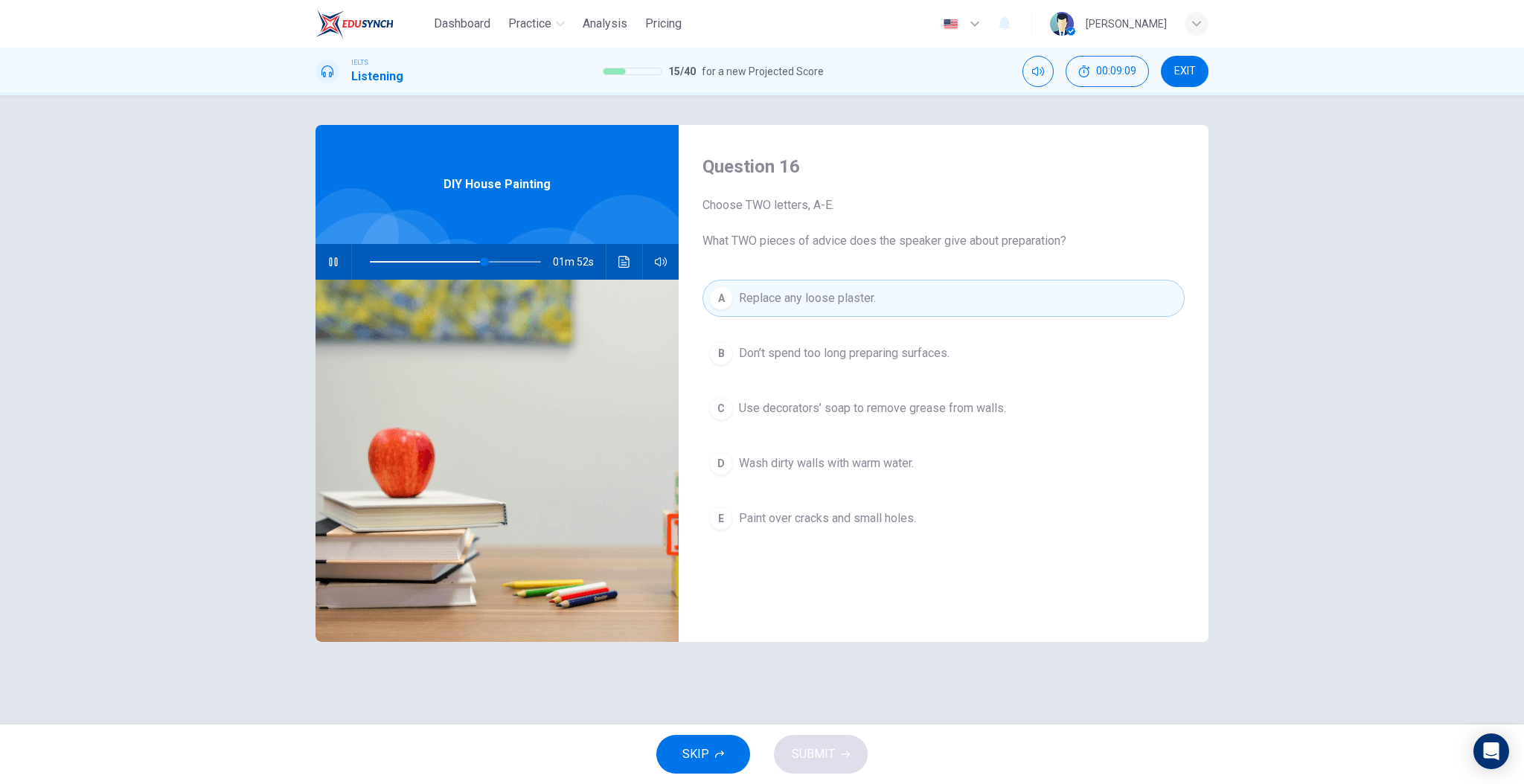
click at [813, 594] on div "Question 16 Choose TWO letters, A-E. What TWO pieces of advice does the speaker…" at bounding box center [943, 383] width 530 height 517
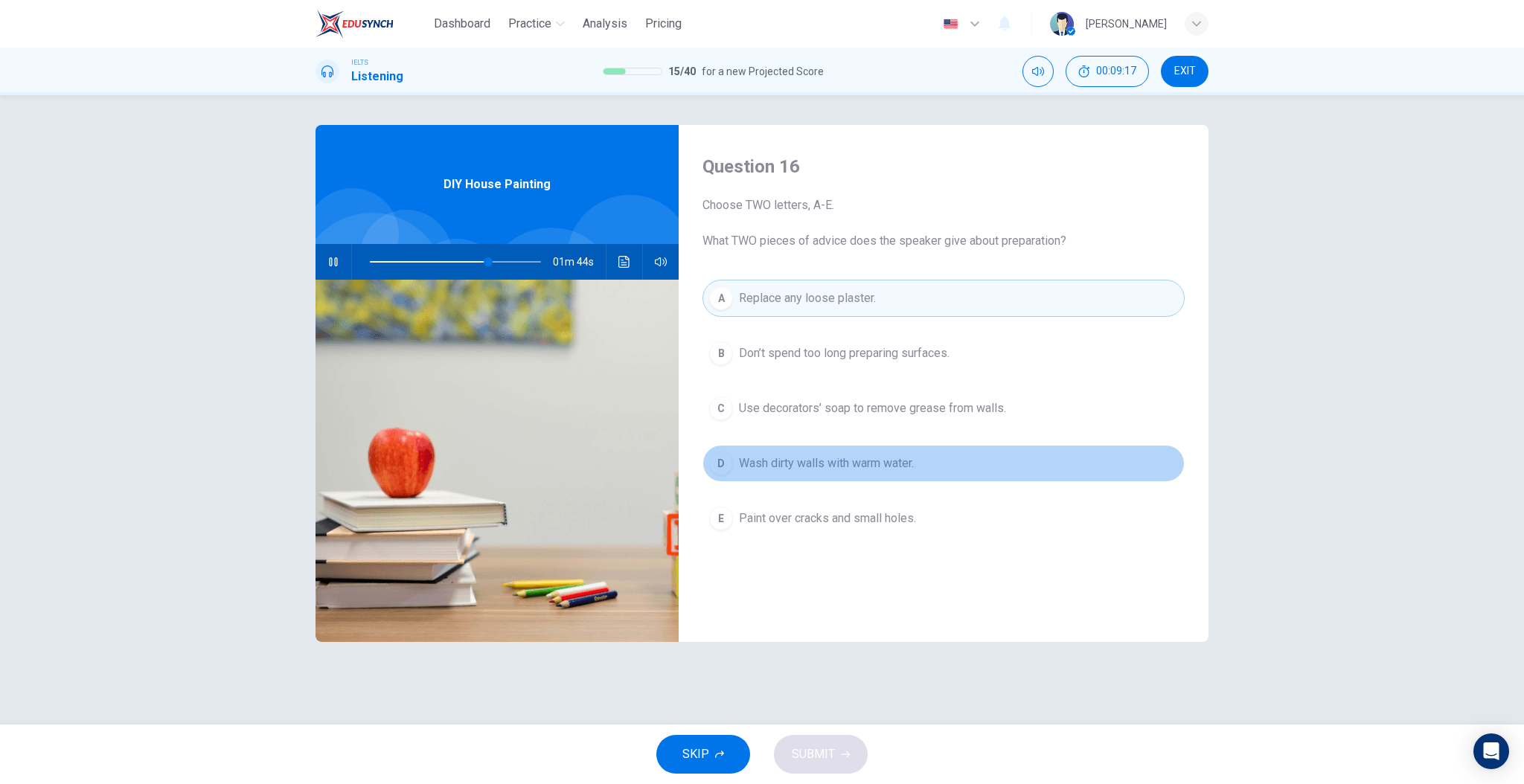
click at [853, 466] on span "Wash dirty walls with warm water." at bounding box center [826, 464] width 175 height 18
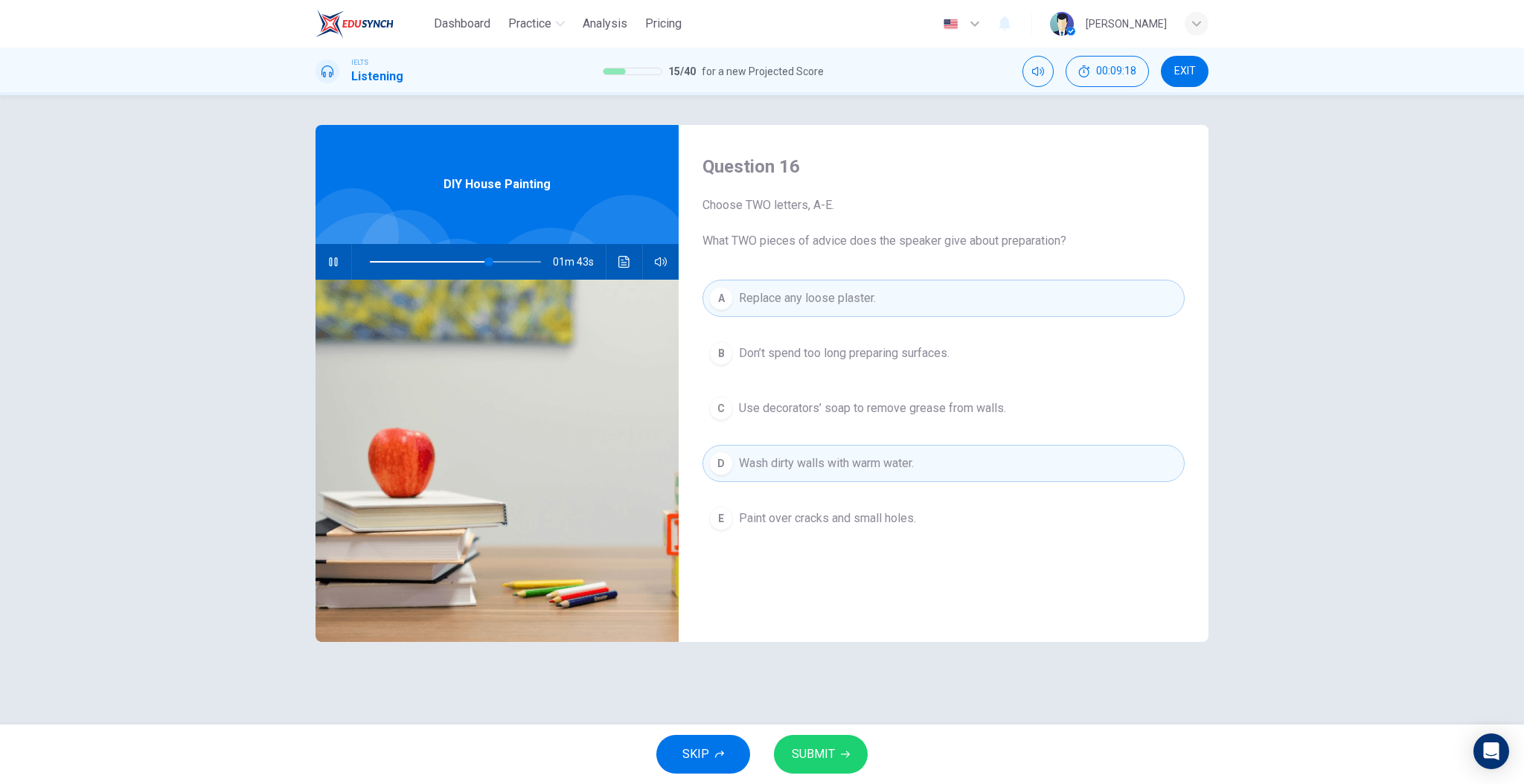
click at [825, 553] on div "A Replace any loose plaster. B Don’t spend too long preparing surfaces. C Use d…" at bounding box center [944, 423] width 483 height 287
click at [828, 592] on div "Question 16 Choose TWO letters, A-E. What TWO pieces of advice does the speaker…" at bounding box center [943, 383] width 530 height 517
click at [834, 415] on span "Use decorators’ soap to remove grease from walls." at bounding box center [872, 409] width 267 height 18
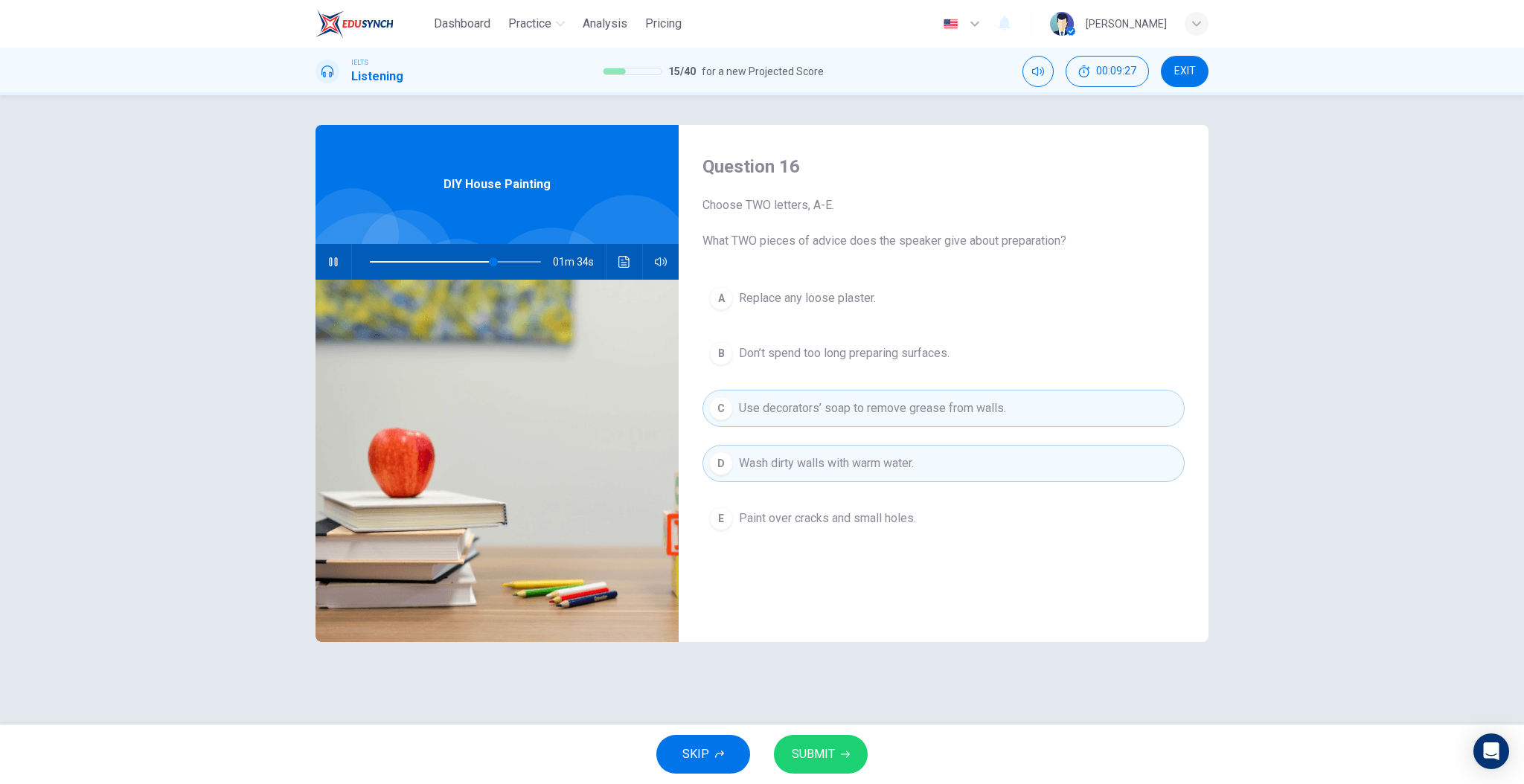
click at [835, 465] on span "Wash dirty walls with warm water." at bounding box center [826, 464] width 175 height 18
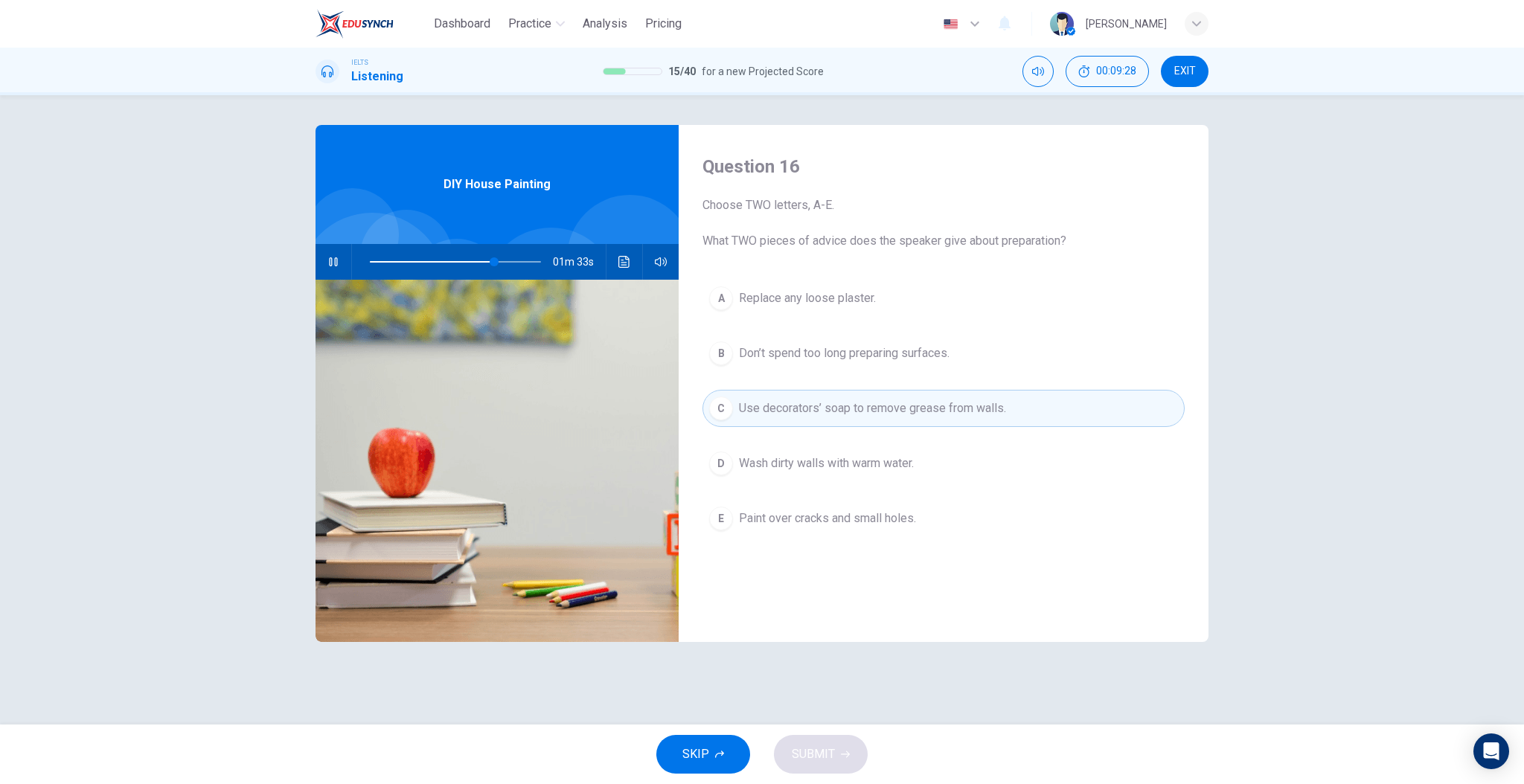
click at [789, 625] on div "Question 16 Choose TWO letters, A-E. What TWO pieces of advice does the speaker…" at bounding box center [943, 383] width 530 height 517
click at [789, 310] on button "A Replace any loose plaster." at bounding box center [944, 298] width 483 height 37
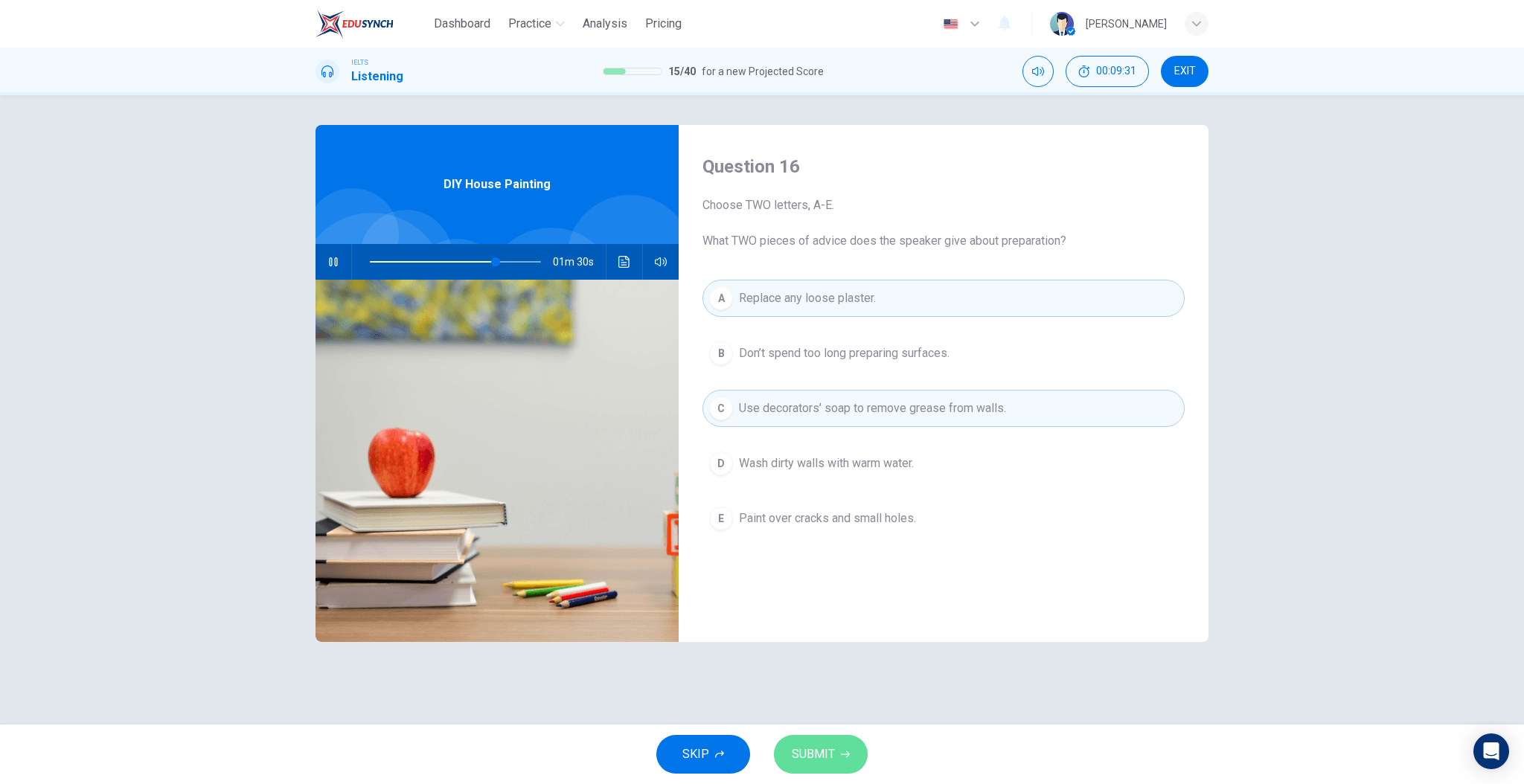
click at [823, 748] on span "SUBMIT" at bounding box center [813, 754] width 43 height 20
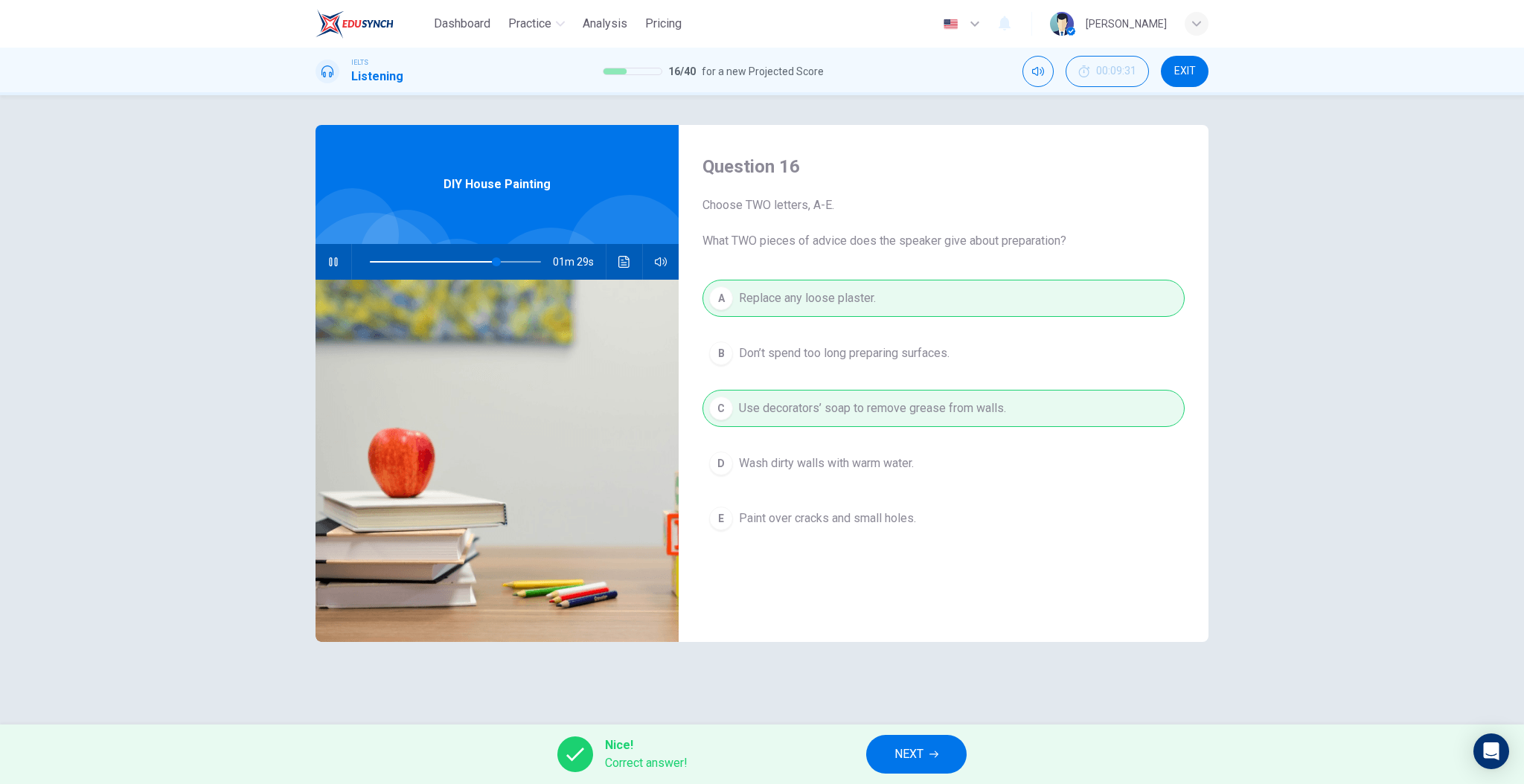
click at [958, 758] on button "NEXT" at bounding box center [916, 755] width 100 height 39
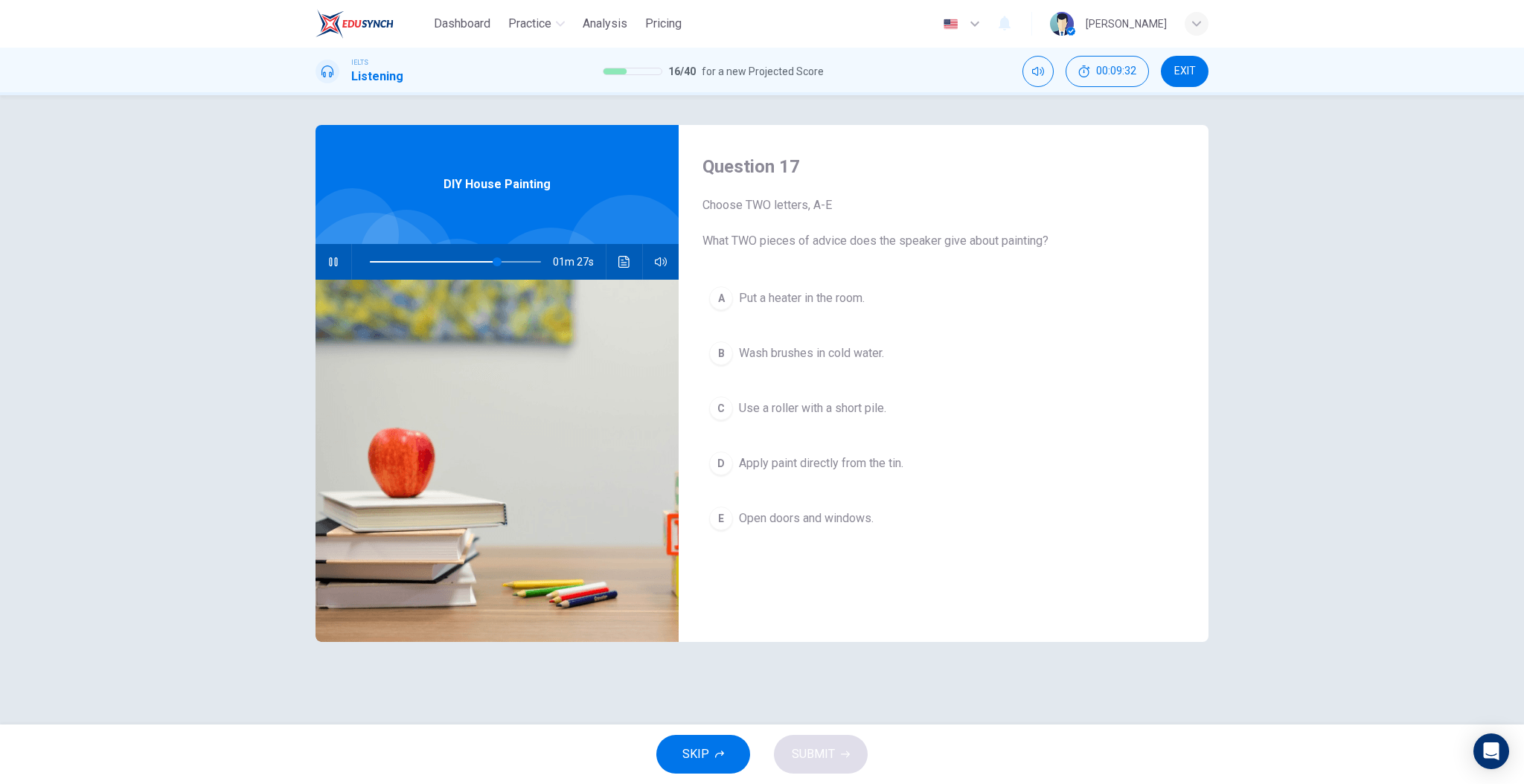
click at [805, 605] on div "Question 17 Choose TWO letters, A-E What TWO pieces of advice does the speaker …" at bounding box center [943, 383] width 530 height 517
click at [786, 411] on span "Use a roller with a short pile." at bounding box center [813, 409] width 147 height 18
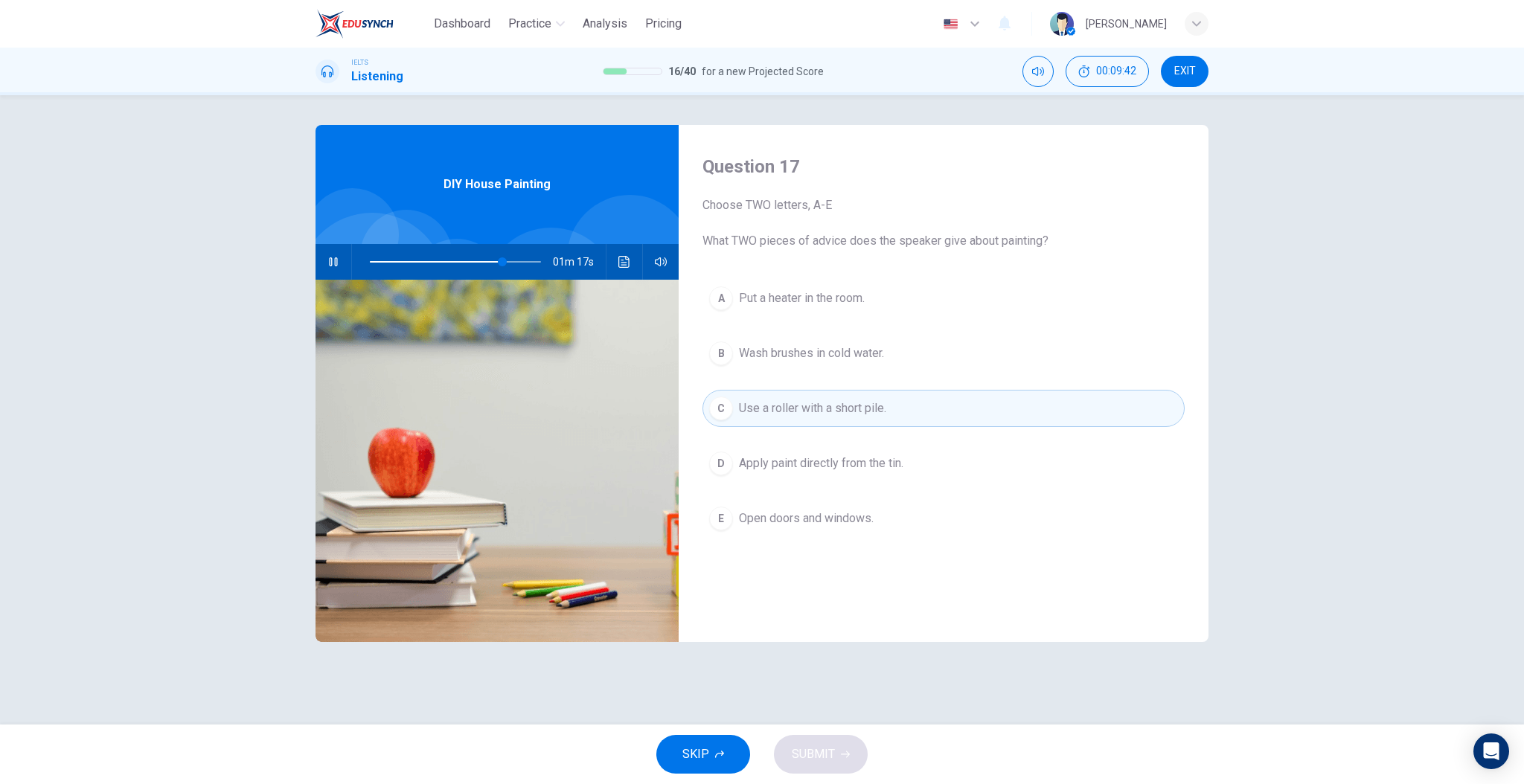
click at [805, 412] on span "Use a roller with a short pile." at bounding box center [813, 409] width 147 height 18
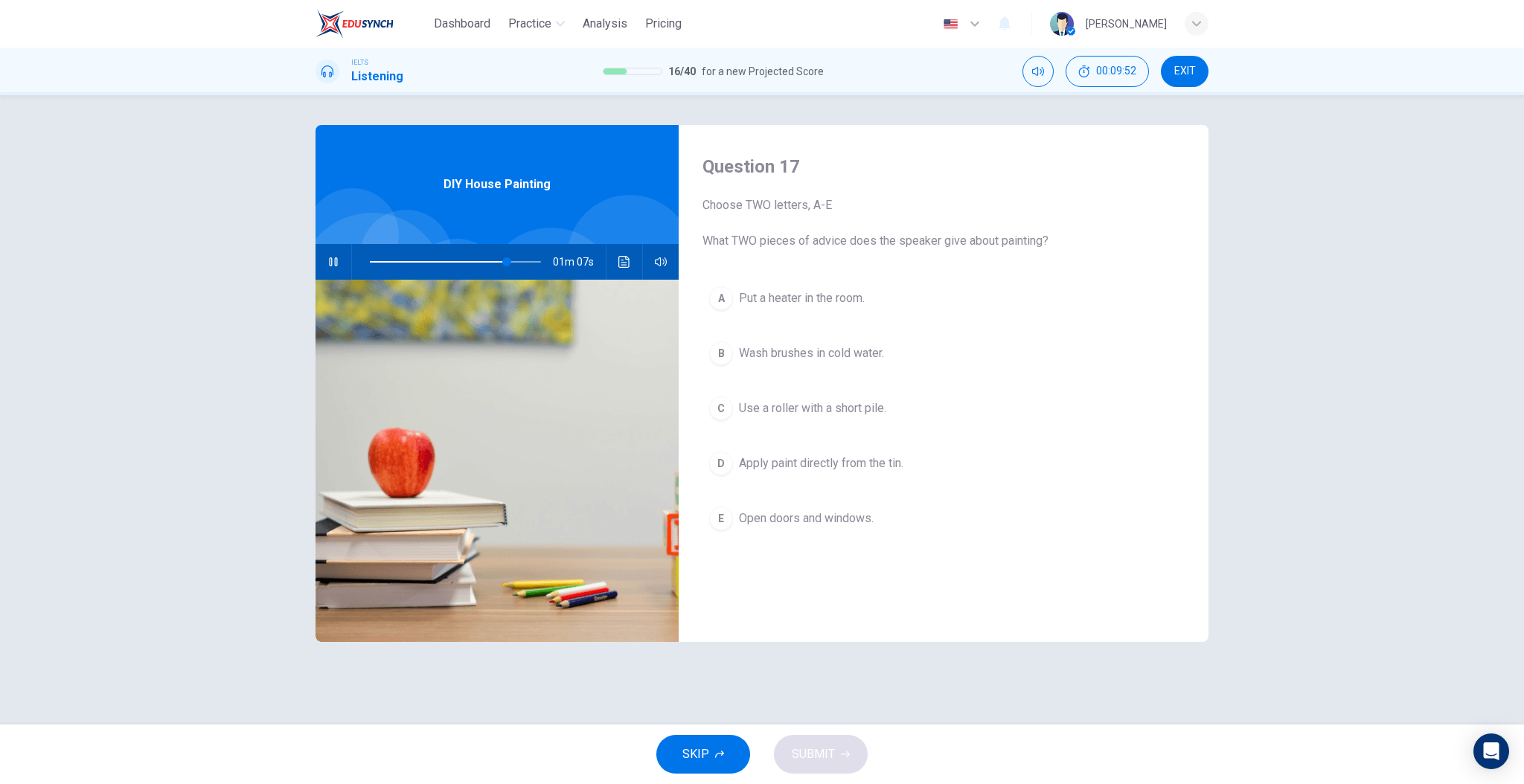
click at [802, 304] on span "Put a heater in the room." at bounding box center [802, 298] width 126 height 18
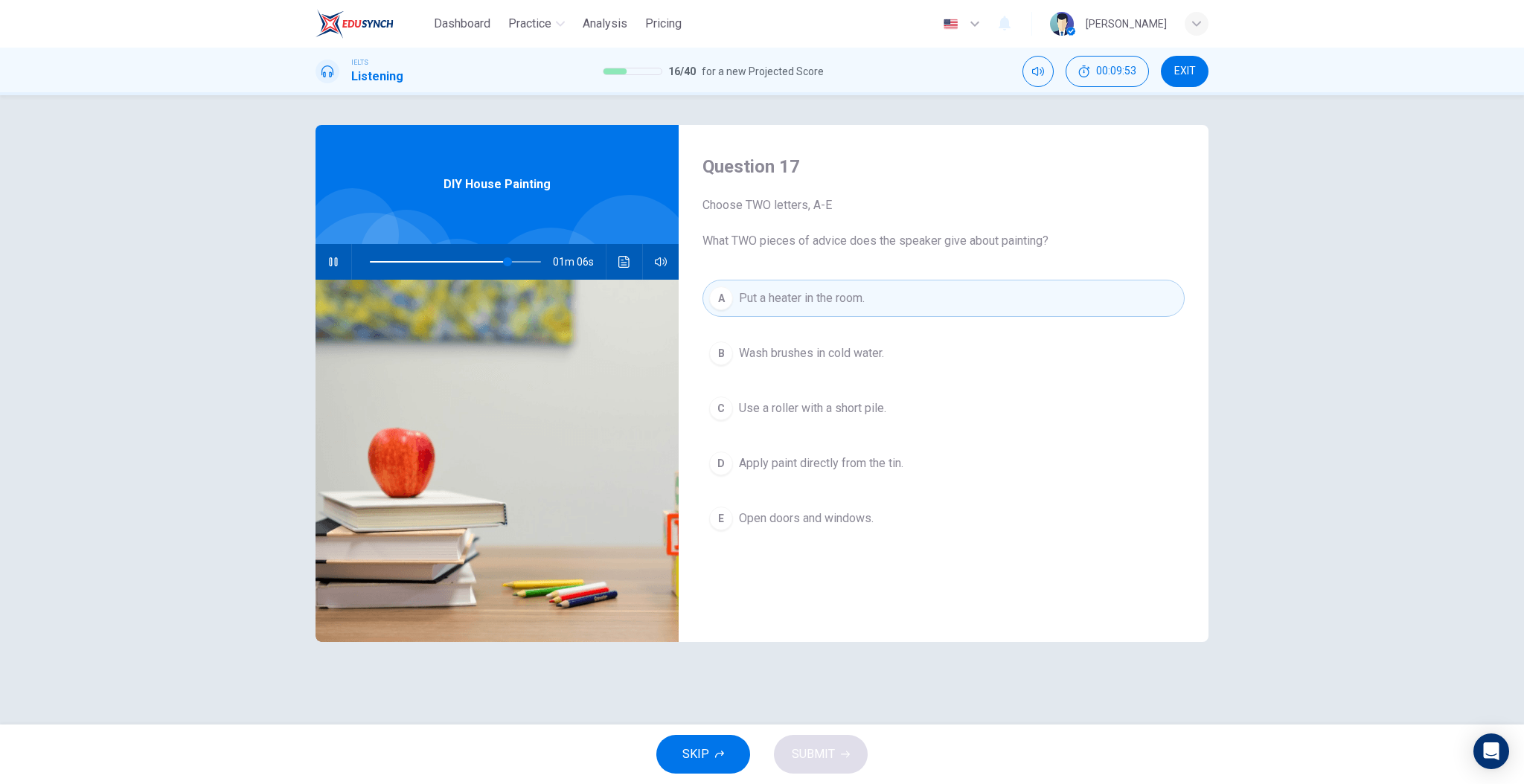
click at [760, 611] on div "Question 17 Choose TWO letters, A-E What TWO pieces of advice does the speaker …" at bounding box center [943, 383] width 530 height 517
click at [770, 600] on div "Question 17 Choose TWO letters, A-E What TWO pieces of advice does the speaker …" at bounding box center [943, 383] width 530 height 517
click at [802, 356] on span "Wash brushes in cold water." at bounding box center [812, 353] width 145 height 18
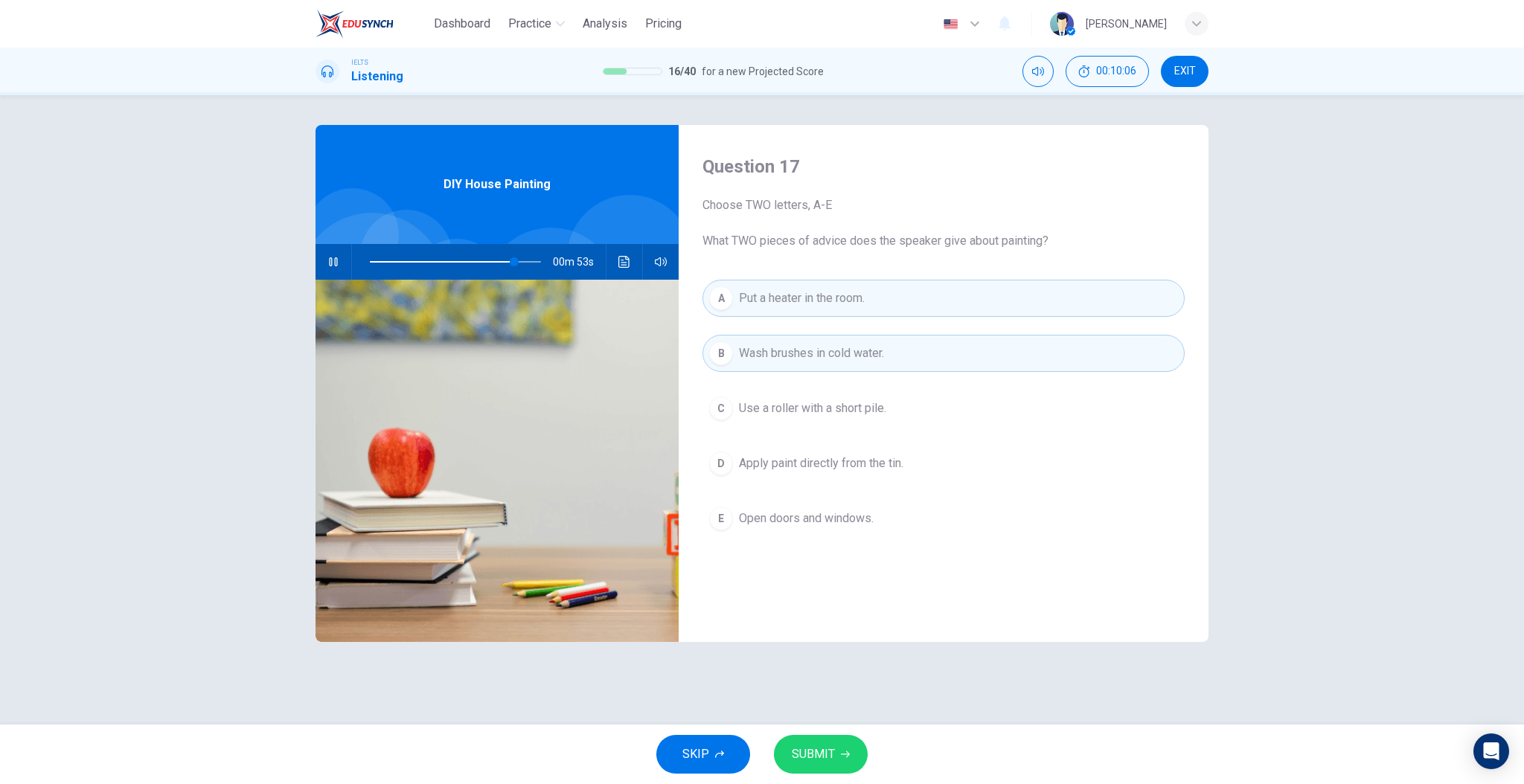
click at [795, 637] on div "Question 17 Choose TWO letters, A-E What TWO pieces of advice does the speaker …" at bounding box center [943, 383] width 530 height 517
click at [828, 747] on span "SUBMIT" at bounding box center [813, 754] width 43 height 20
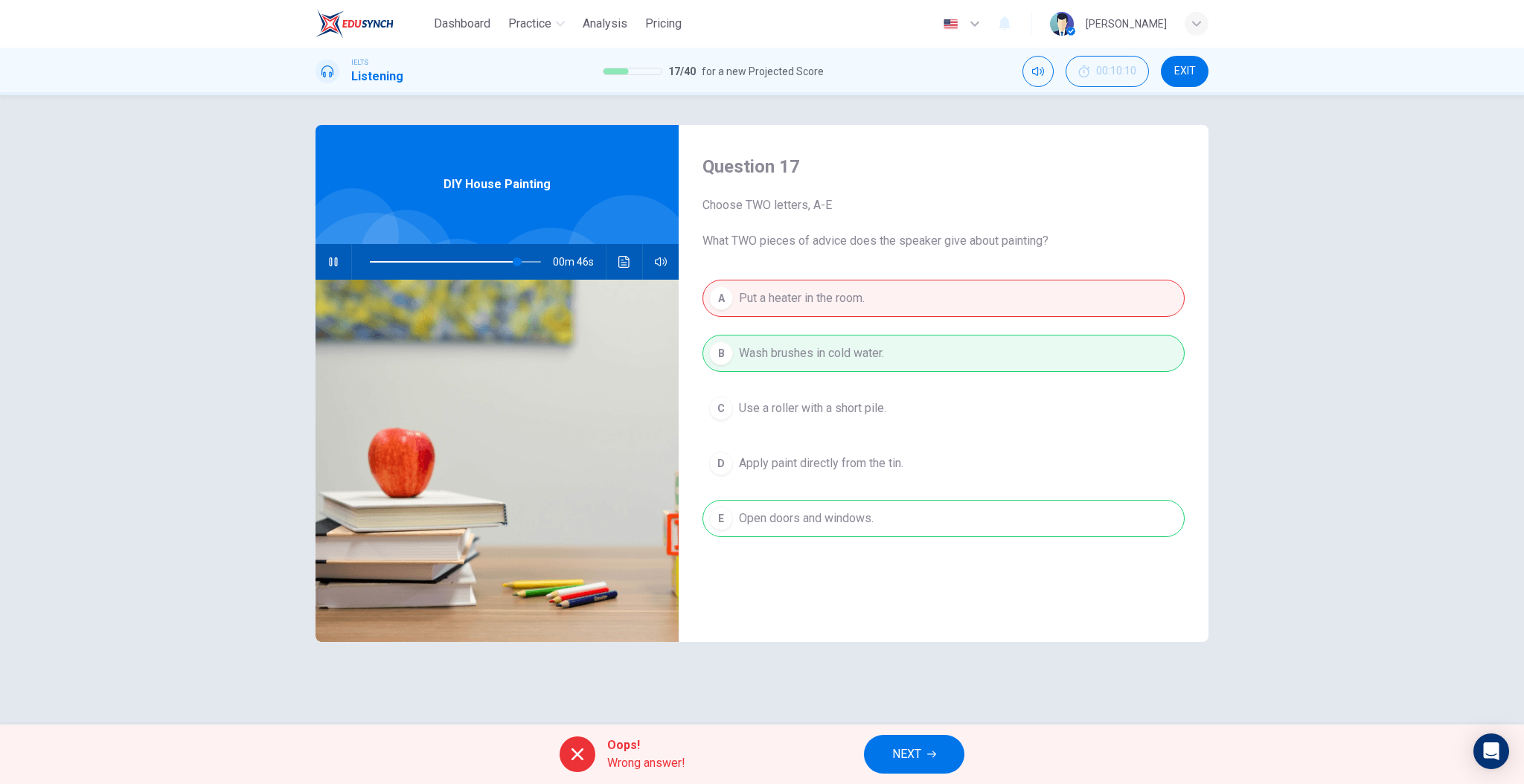
type input "87"
click at [892, 746] on span "NEXT" at bounding box center [907, 754] width 29 height 20
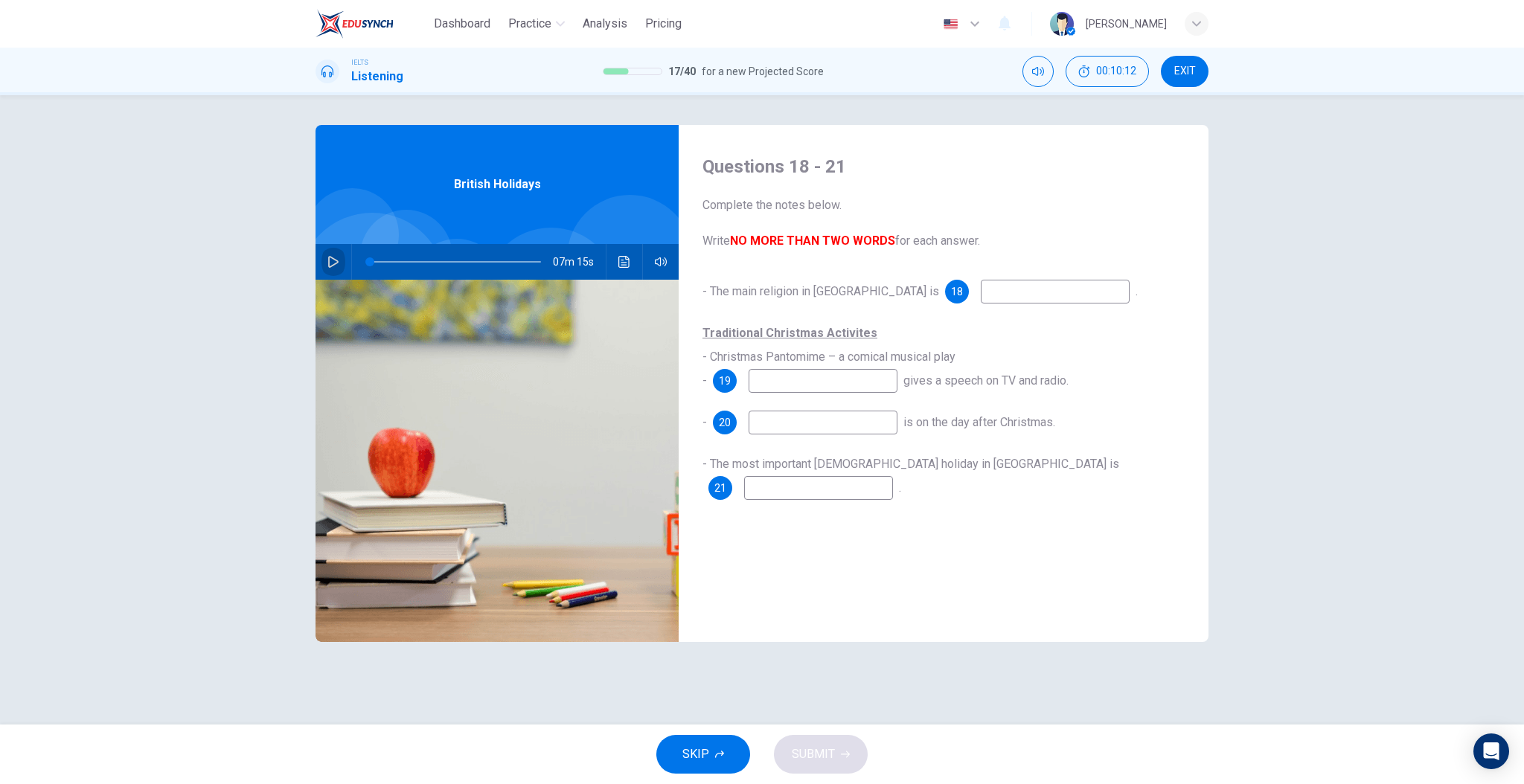
click at [337, 257] on icon "button" at bounding box center [333, 262] width 12 height 12
click at [782, 285] on span "- The main religion in Britain is" at bounding box center [821, 292] width 237 height 14
drag, startPoint x: 761, startPoint y: 244, endPoint x: 825, endPoint y: 247, distance: 64.1
click at [801, 246] on b "NO MORE THAN TWO WORDS" at bounding box center [813, 240] width 165 height 14
click at [981, 295] on input at bounding box center [1056, 291] width 149 height 24
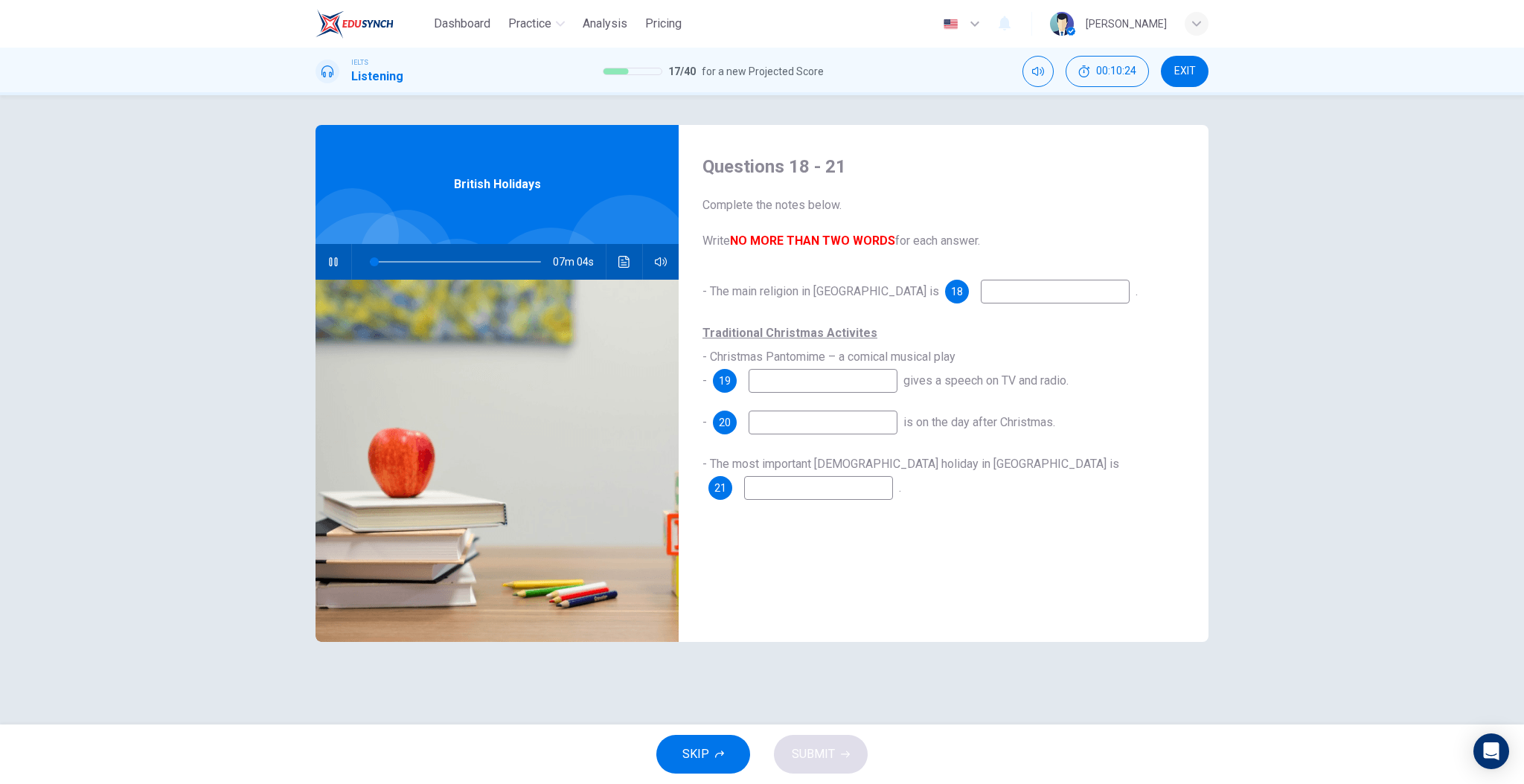
type input "3"
type input "Chr"
type input "3"
type input "Chri"
type input "3"
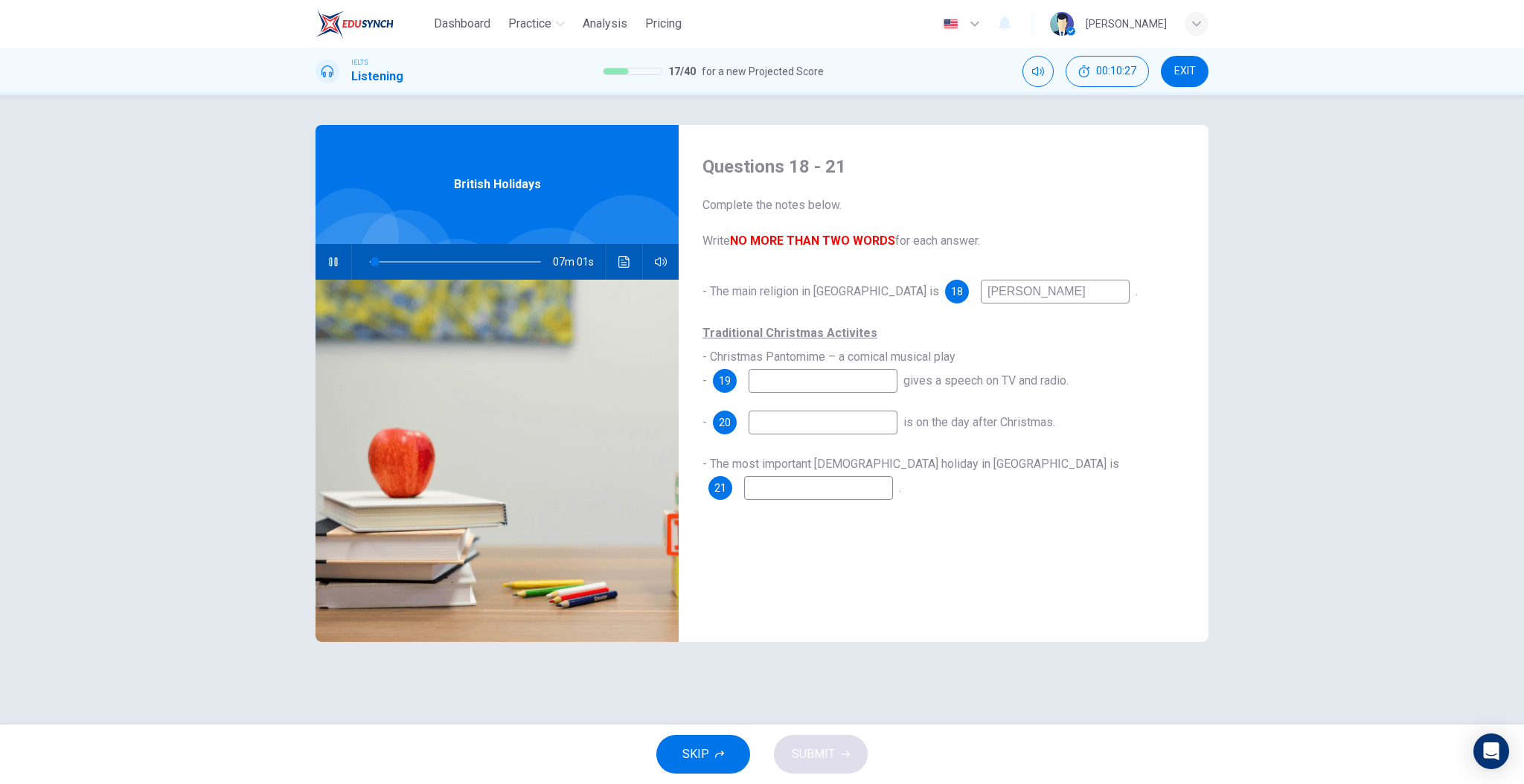
type input "Christ"
type input "3"
type input "Christa"
type input "4"
type input "Christ"
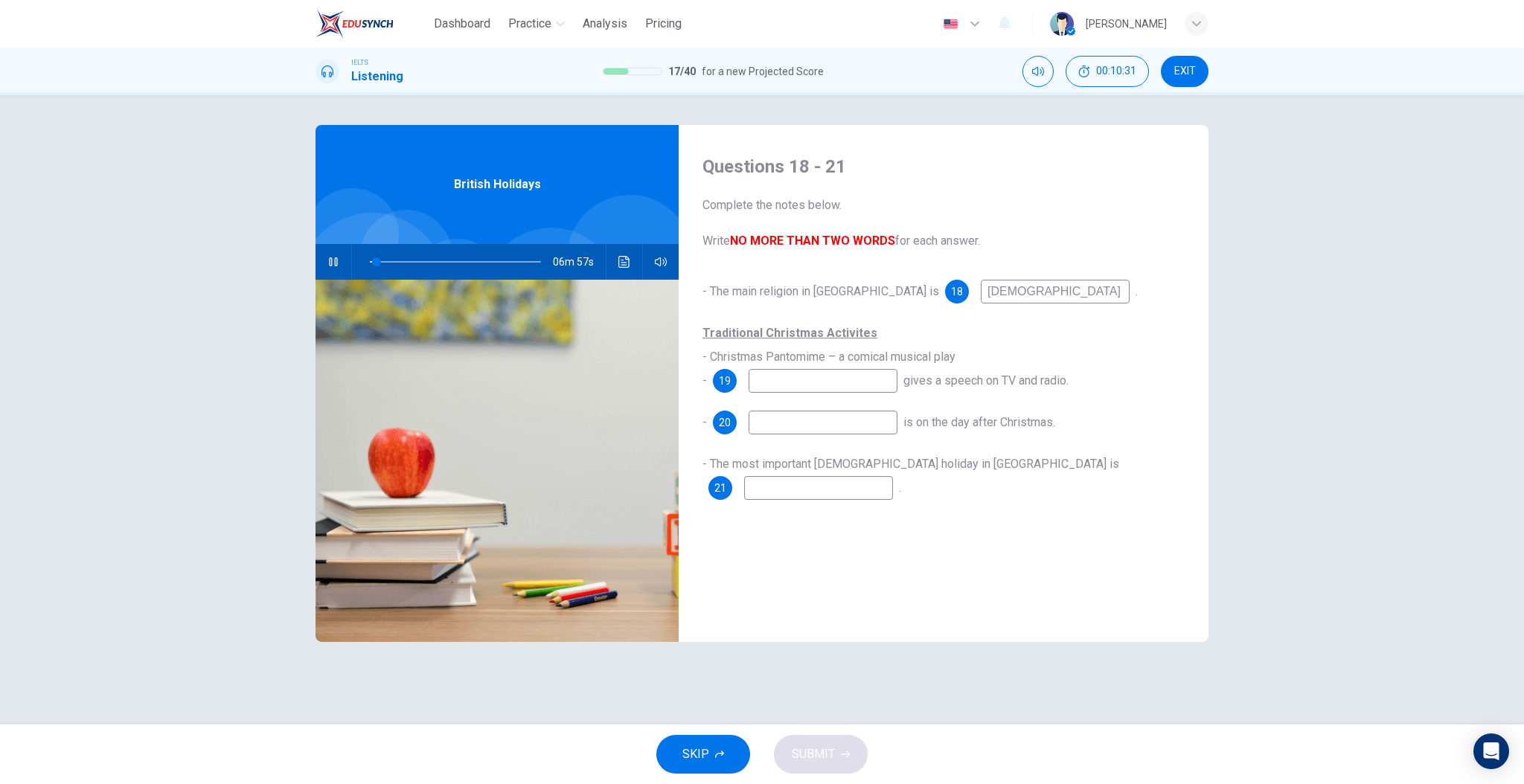
type input "4"
type input "Christi"
type input "5"
type input "Christian"
type input "6"
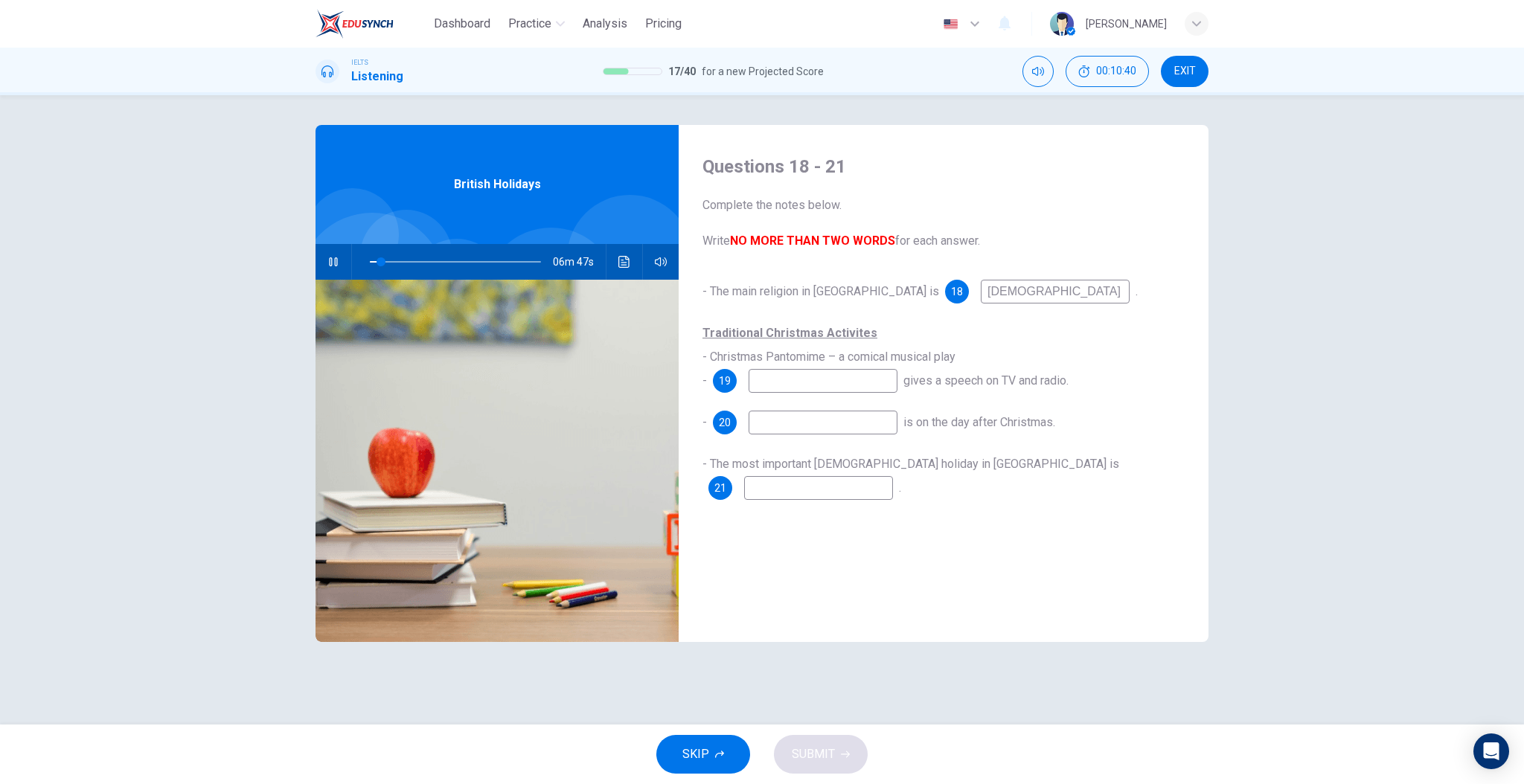
type input "Christian"
click at [766, 312] on div "- The main religion in Britain is 18 Christian . Traditional Christmas Activite…" at bounding box center [944, 404] width 483 height 250
click at [981, 299] on input "Christian" at bounding box center [1056, 291] width 149 height 24
click at [957, 325] on div "Traditional Christmas Activites - Christmas Pantomime – a comical musical play …" at bounding box center [944, 357] width 483 height 72
click at [928, 372] on div "Traditional Christmas Activites - Christmas Pantomime – a comical musical play …" at bounding box center [944, 357] width 483 height 72
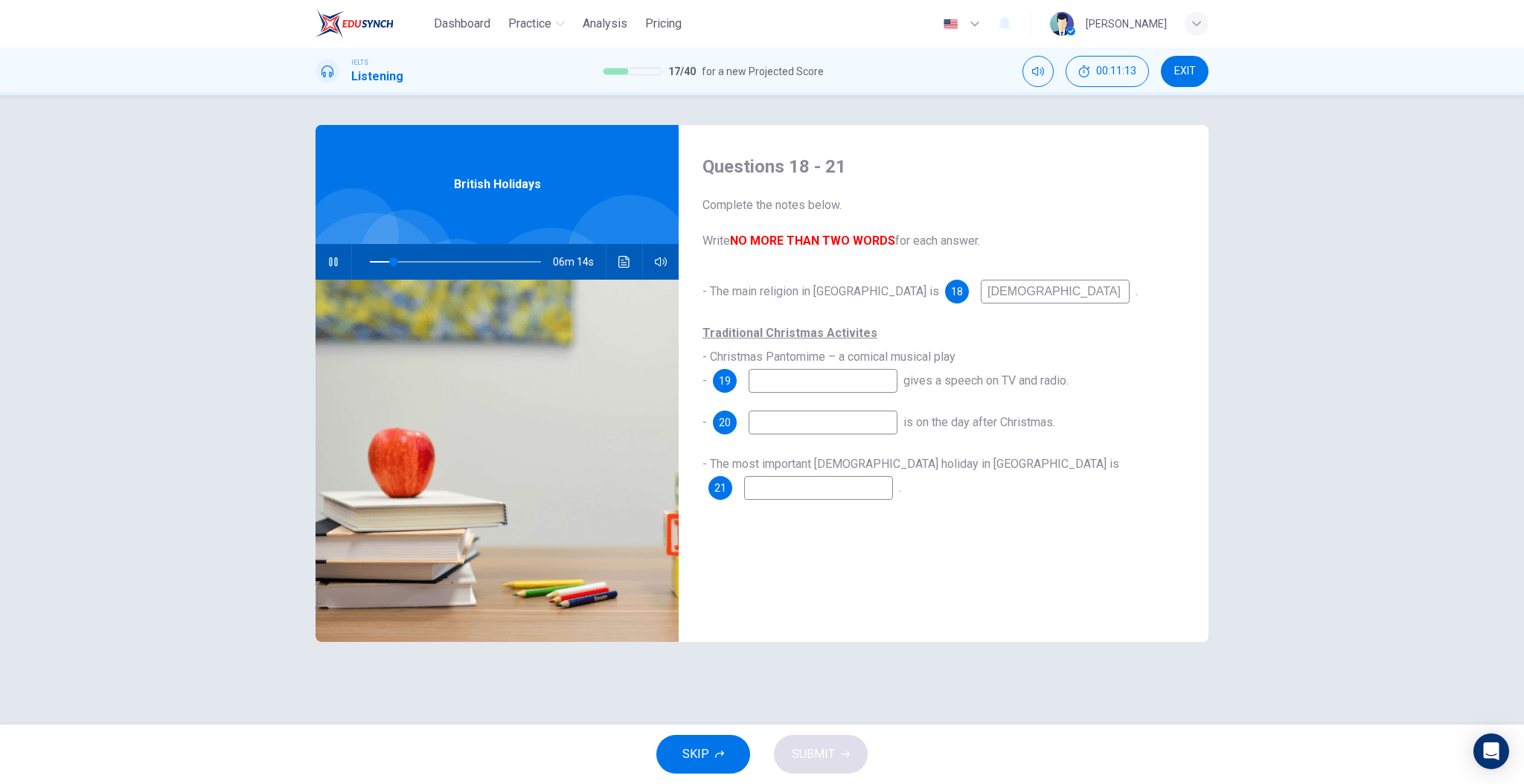
click at [893, 476] on input at bounding box center [819, 488] width 149 height 24
type input "15"
type input "Chr"
type input "15"
type input "Christ"
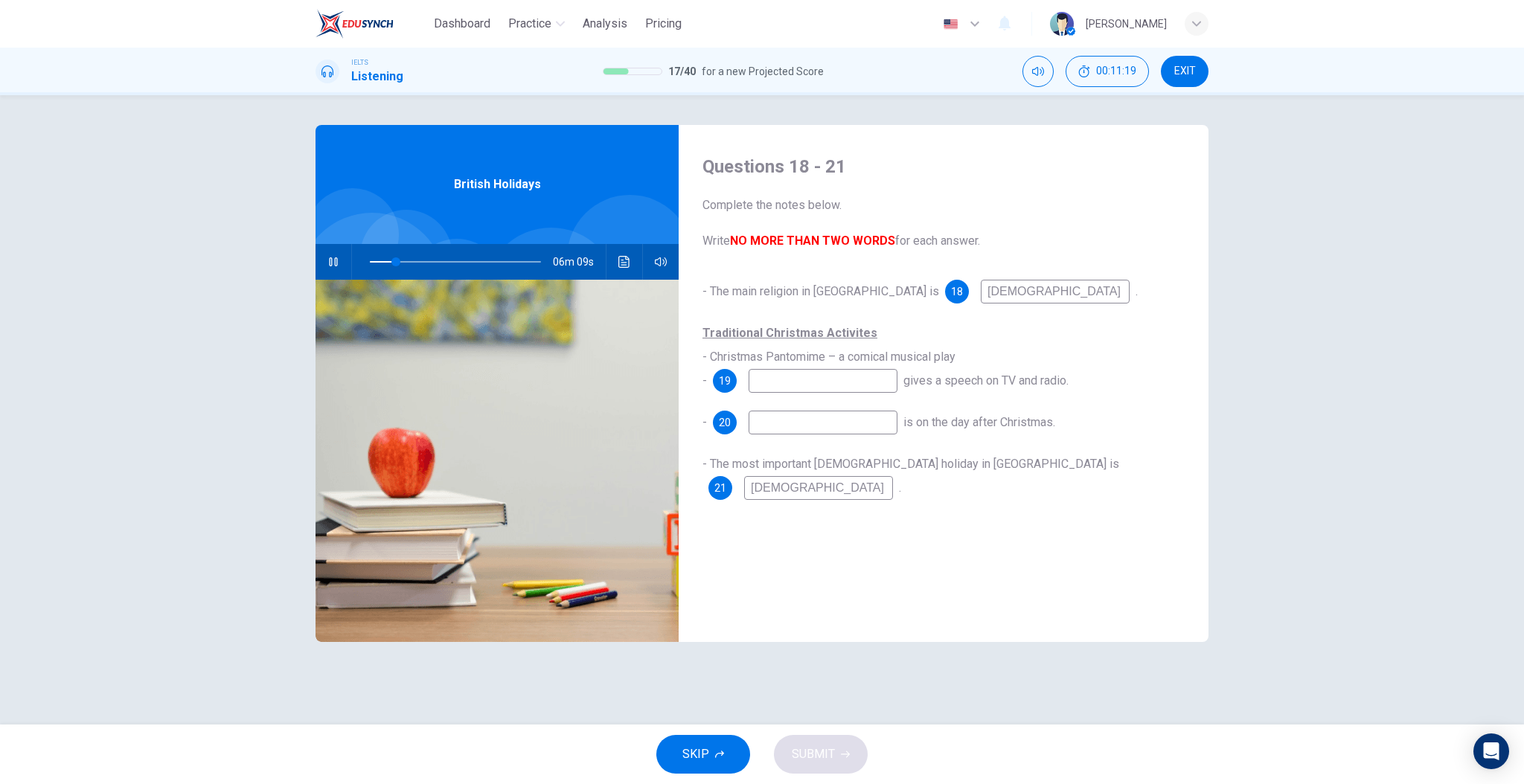
type input "15"
type input "Christmas"
type input "16"
type input "Christmas"
click at [777, 490] on div "- The main religion in Britain is 18 Christian . Traditional Christmas Activite…" at bounding box center [944, 404] width 483 height 250
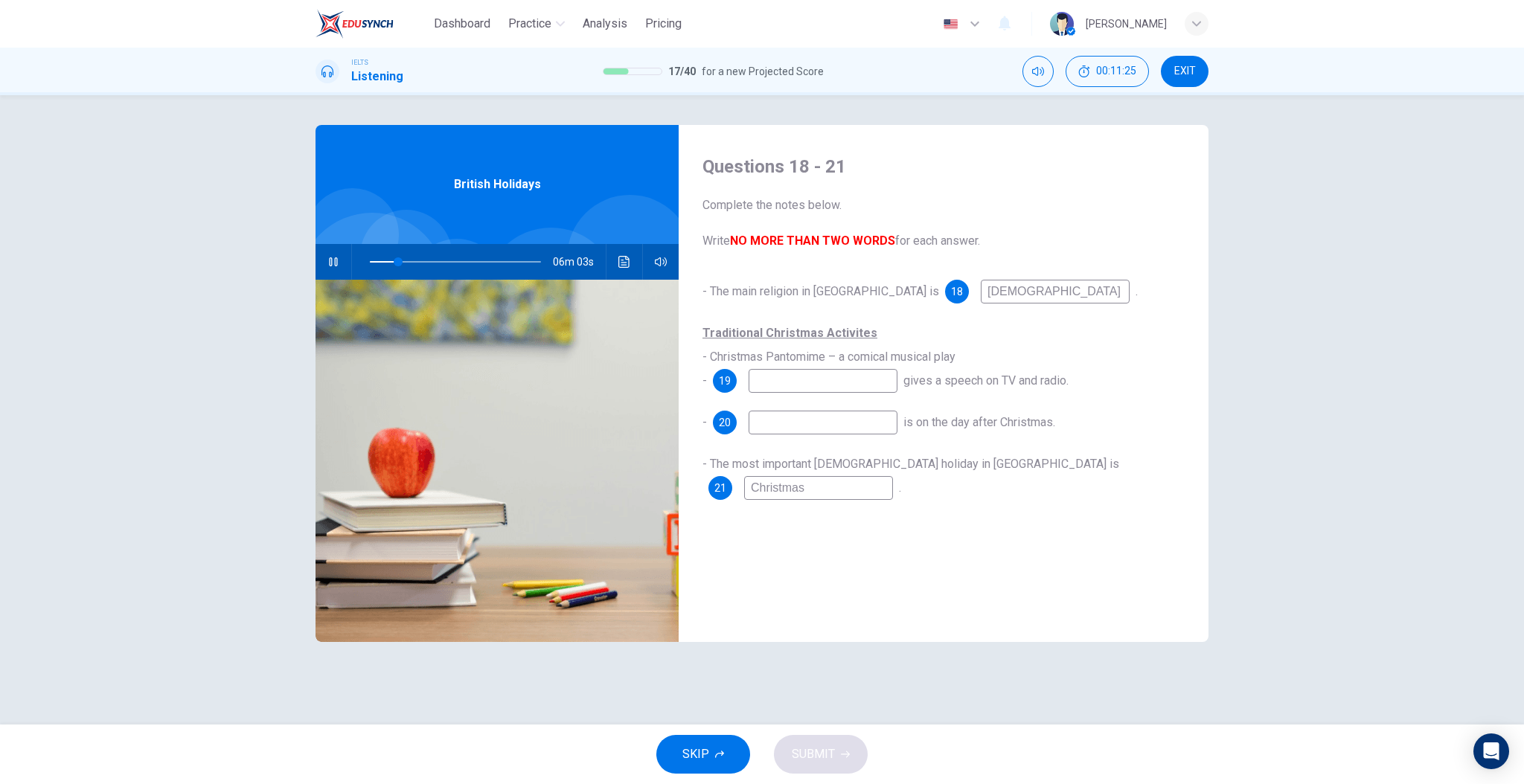
click at [861, 386] on input at bounding box center [823, 380] width 149 height 24
click at [867, 504] on div "- The main religion in Britain is 18 Christian . Traditional Christmas Activite…" at bounding box center [944, 404] width 483 height 250
click at [845, 382] on input at bounding box center [823, 380] width 149 height 24
type input "20"
type input "Qu"
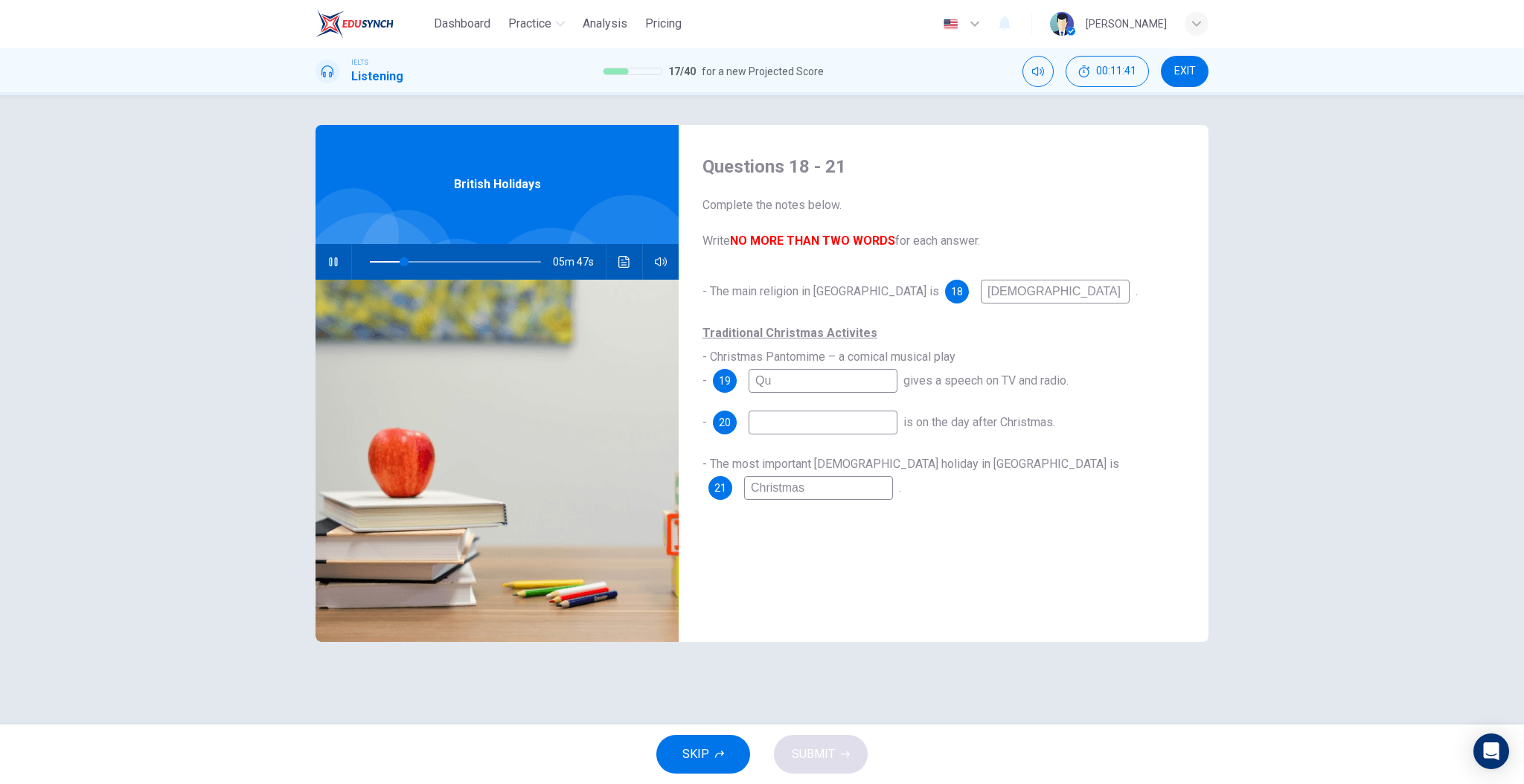
type input "20"
type input "Queen"
type input "21"
type input "Queen"
click at [848, 420] on input at bounding box center [823, 422] width 149 height 24
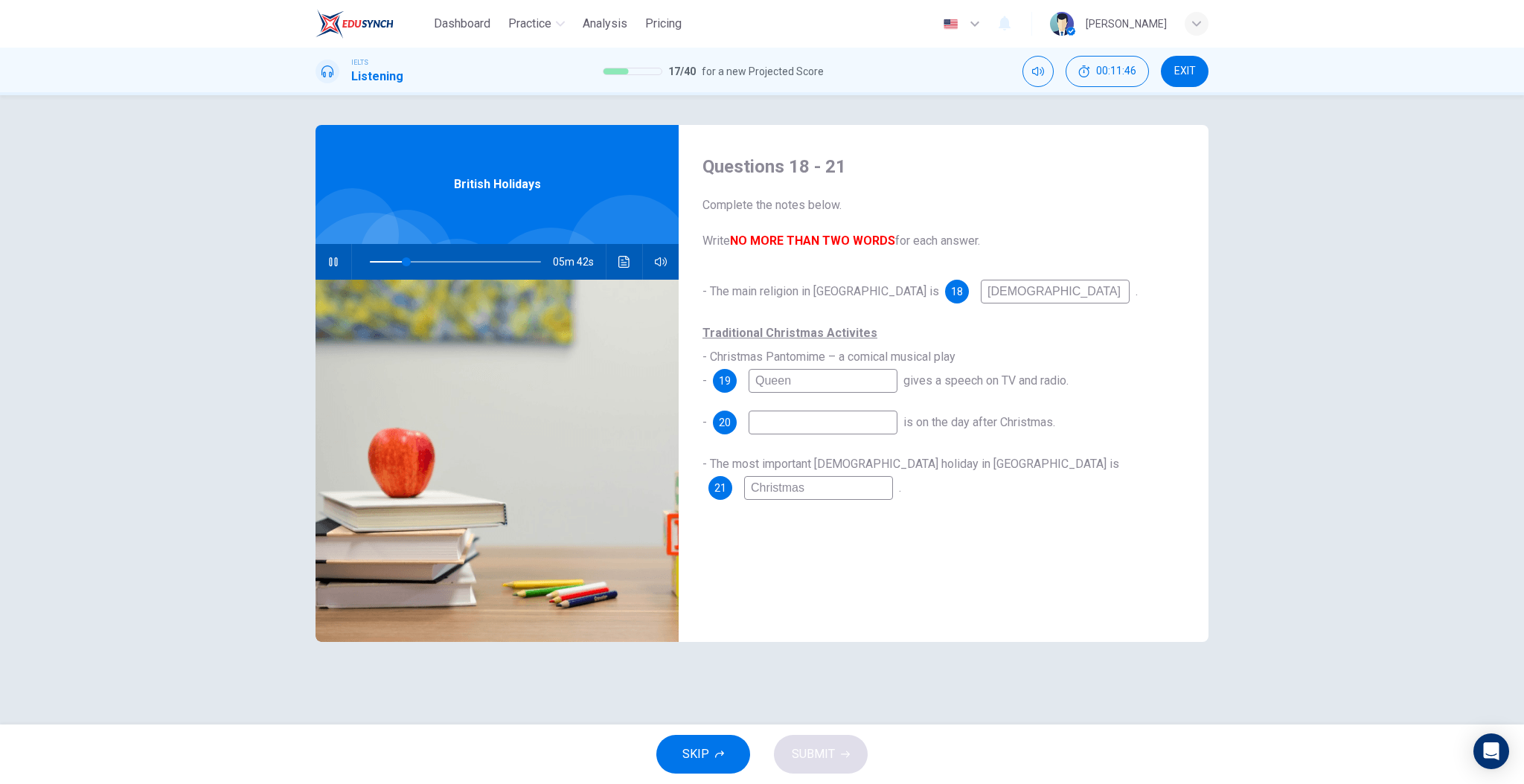
click at [837, 421] on input at bounding box center [823, 422] width 149 height 24
type input "23"
type input "Es"
type input "23"
type input "E"
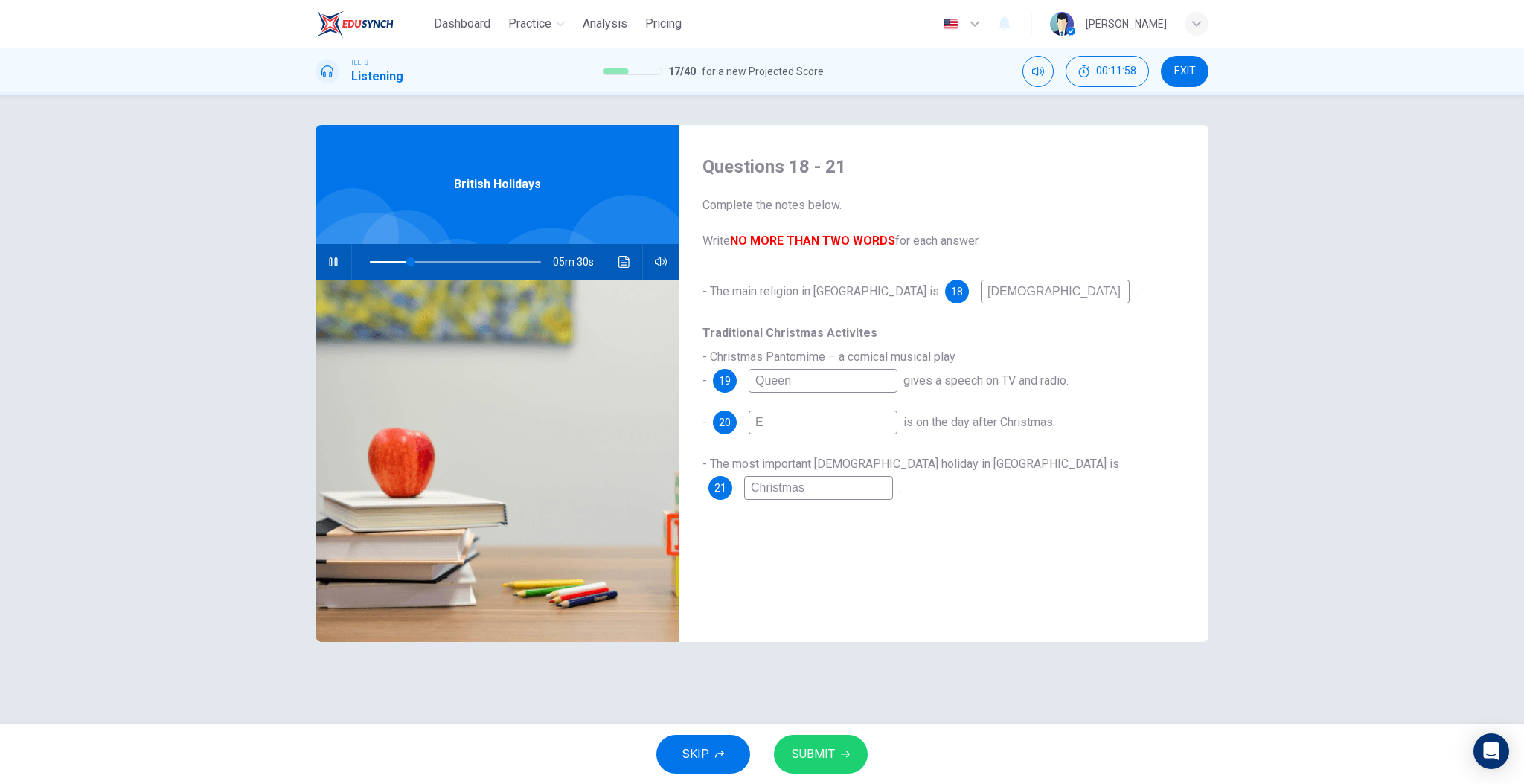
type input "24"
type input "B"
type input "25"
type input "Bo"
type input "25"
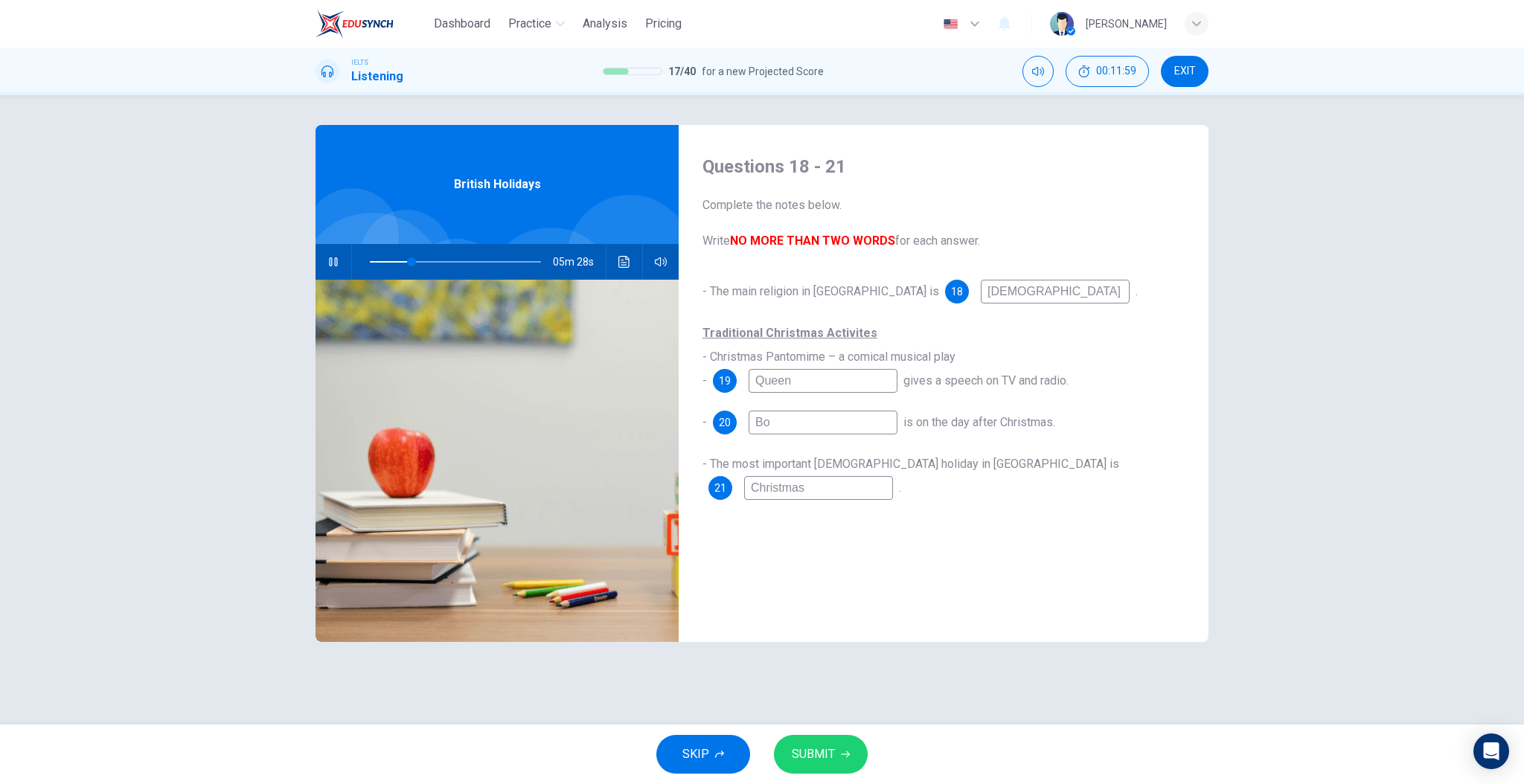
type input "Boc"
type input "25"
type input "Bo"
type input "25"
type input "Box"
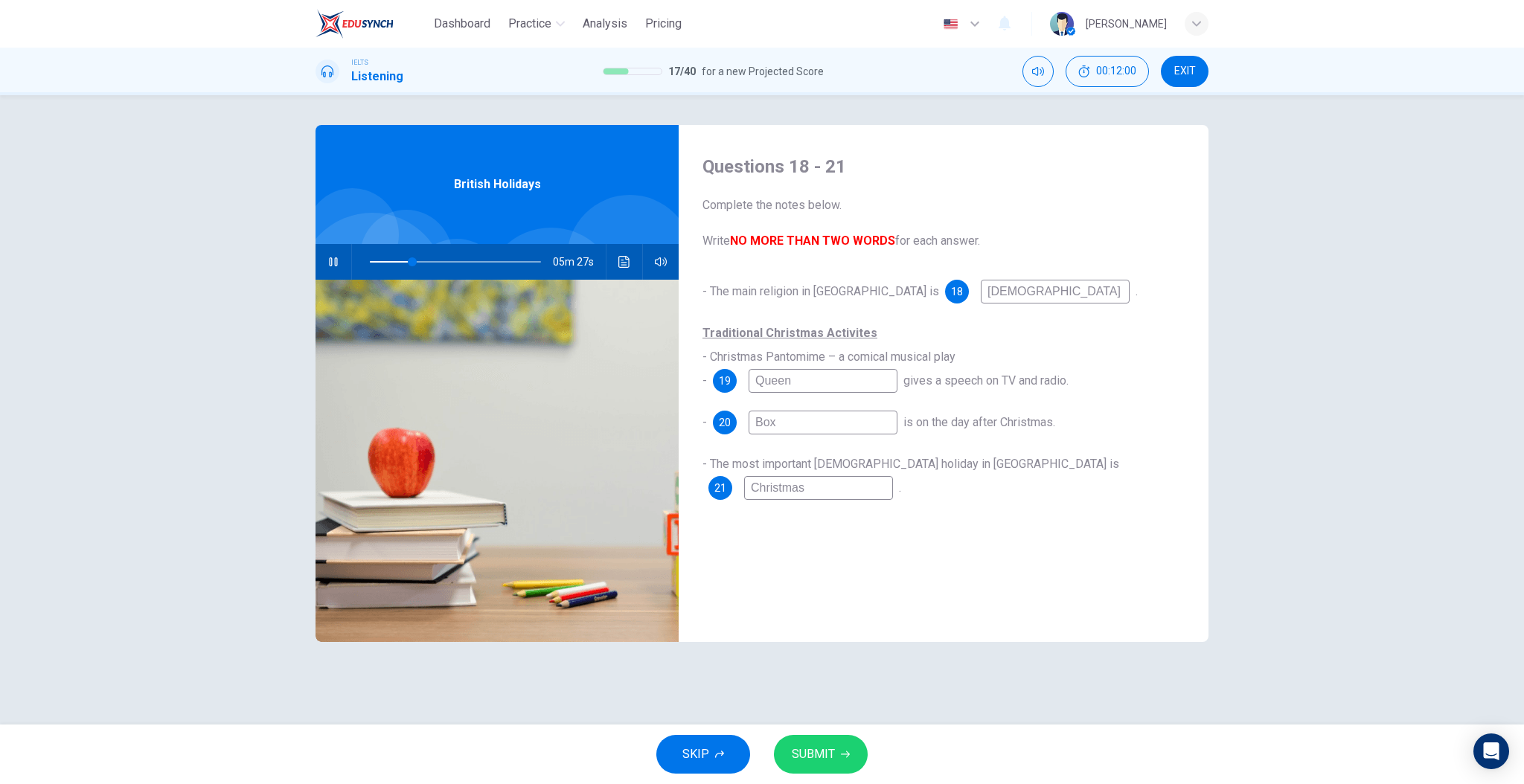
type input "25"
type input "Boxi"
type input "25"
type input "Boxin"
type input "25"
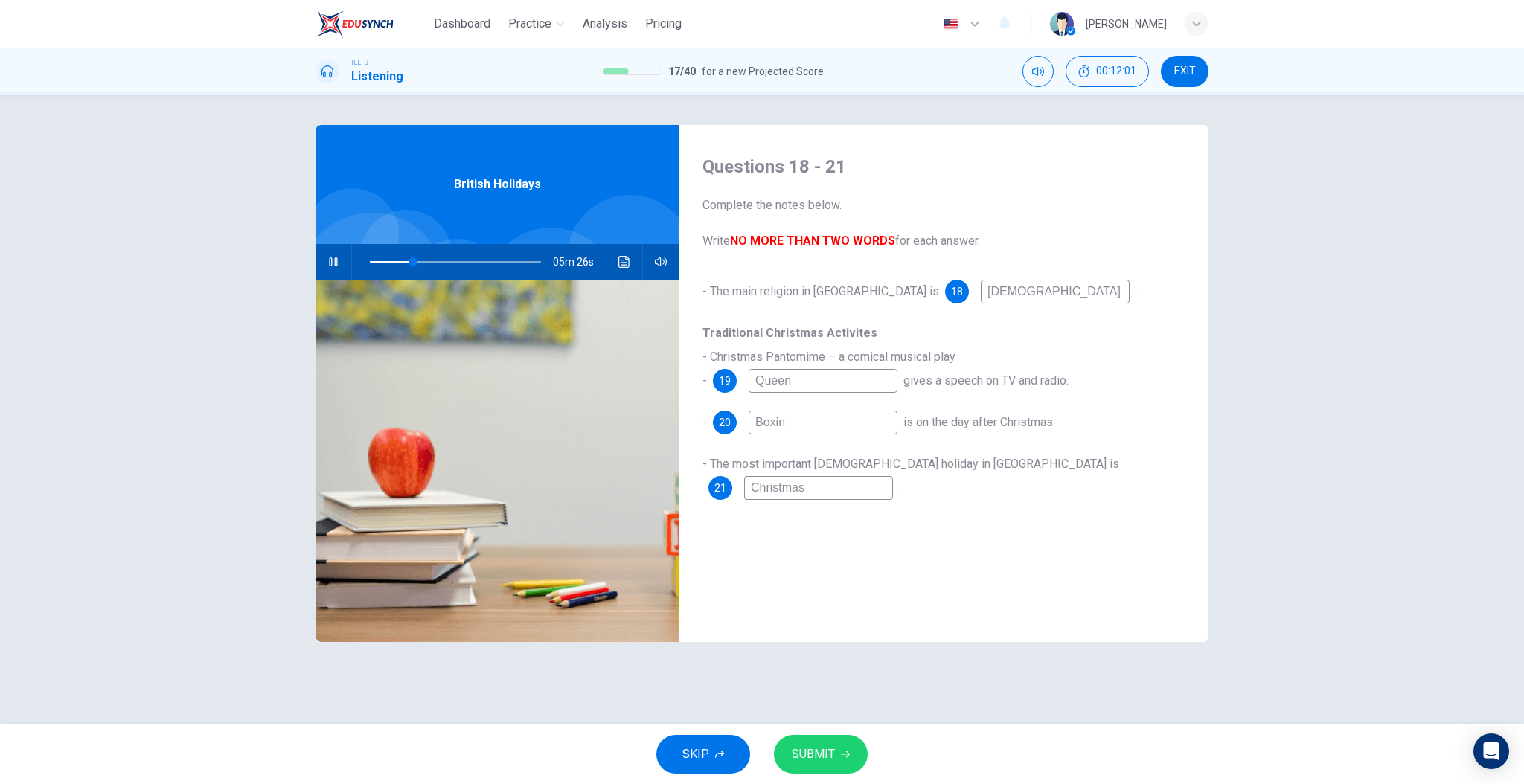
type input "Boxing"
type input "25"
type input "Boxing"
type input "25"
type input "Boxing d"
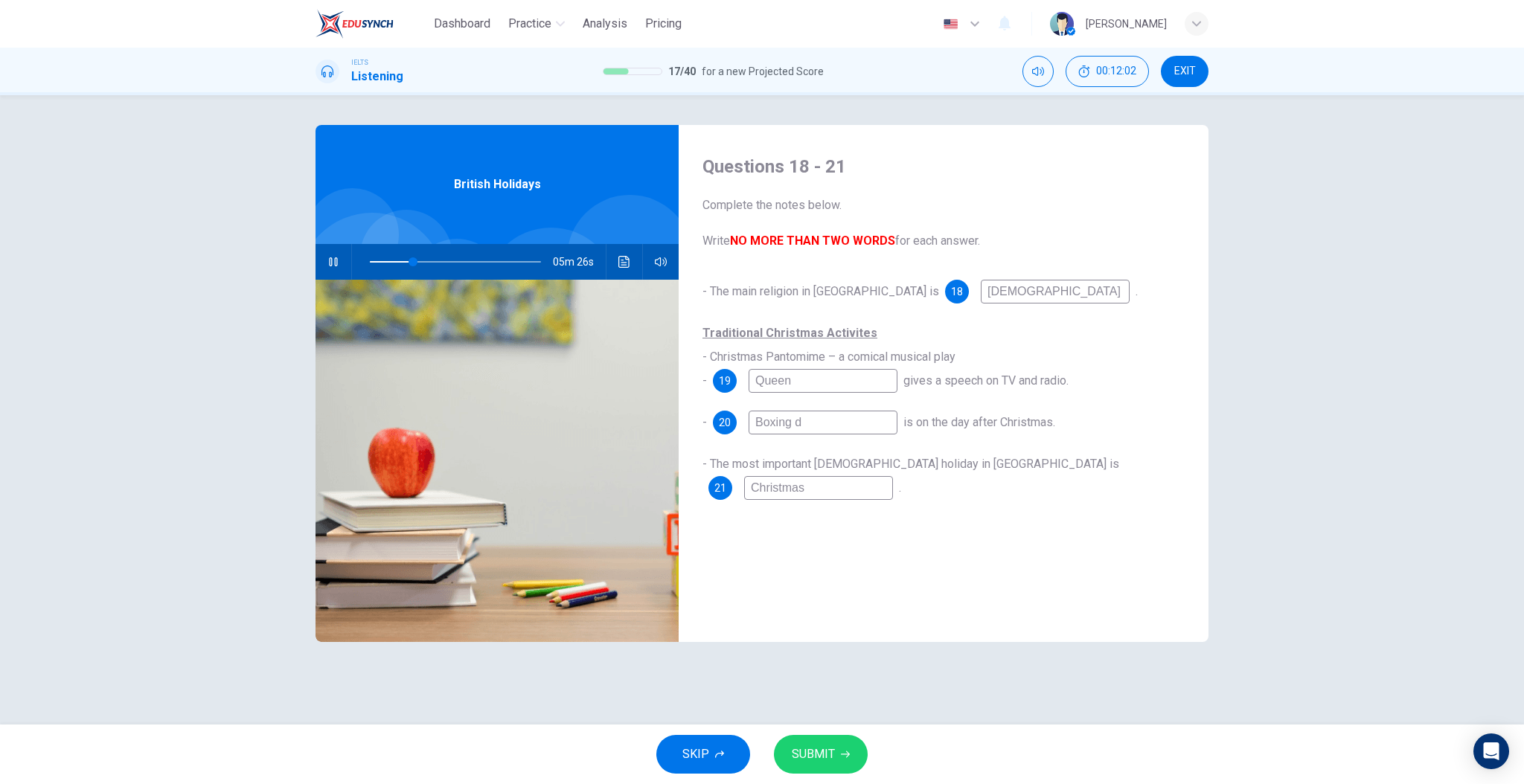
type input "25"
type input "Boxing da"
type input "25"
type input "Boxing dat"
type input "25"
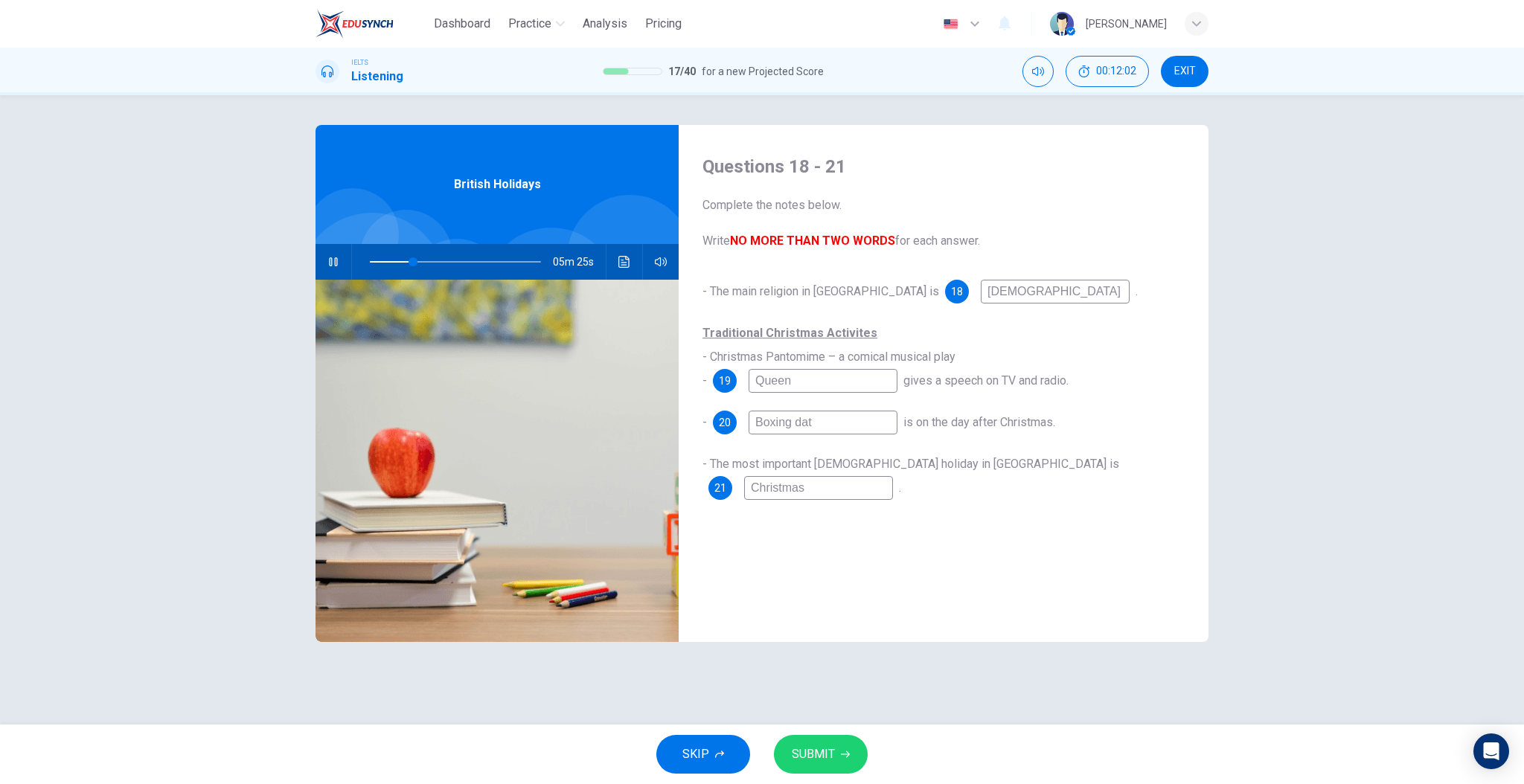
type input "Boxing da"
type input "25"
type input "Boxing day"
type input "26"
type input "Boxing day"
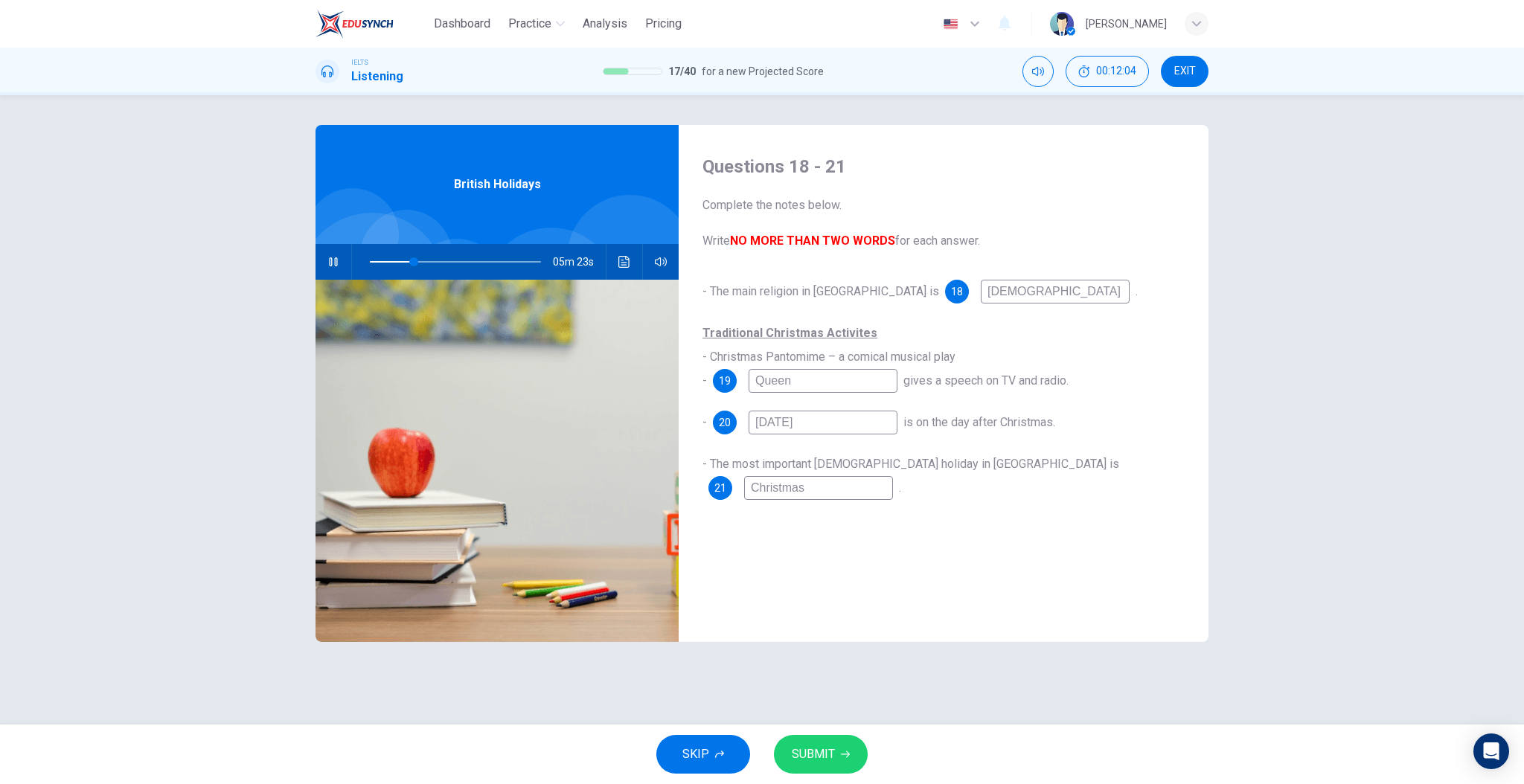
click at [866, 482] on div "- The main religion in Britain is 18 Christian . Traditional Christmas Activite…" at bounding box center [944, 404] width 483 height 250
click at [827, 380] on input "Queen" at bounding box center [823, 380] width 149 height 24
drag, startPoint x: 820, startPoint y: 382, endPoint x: 812, endPoint y: 383, distance: 8.1
click at [816, 382] on input "Queen" at bounding box center [823, 380] width 149 height 24
type input "26"
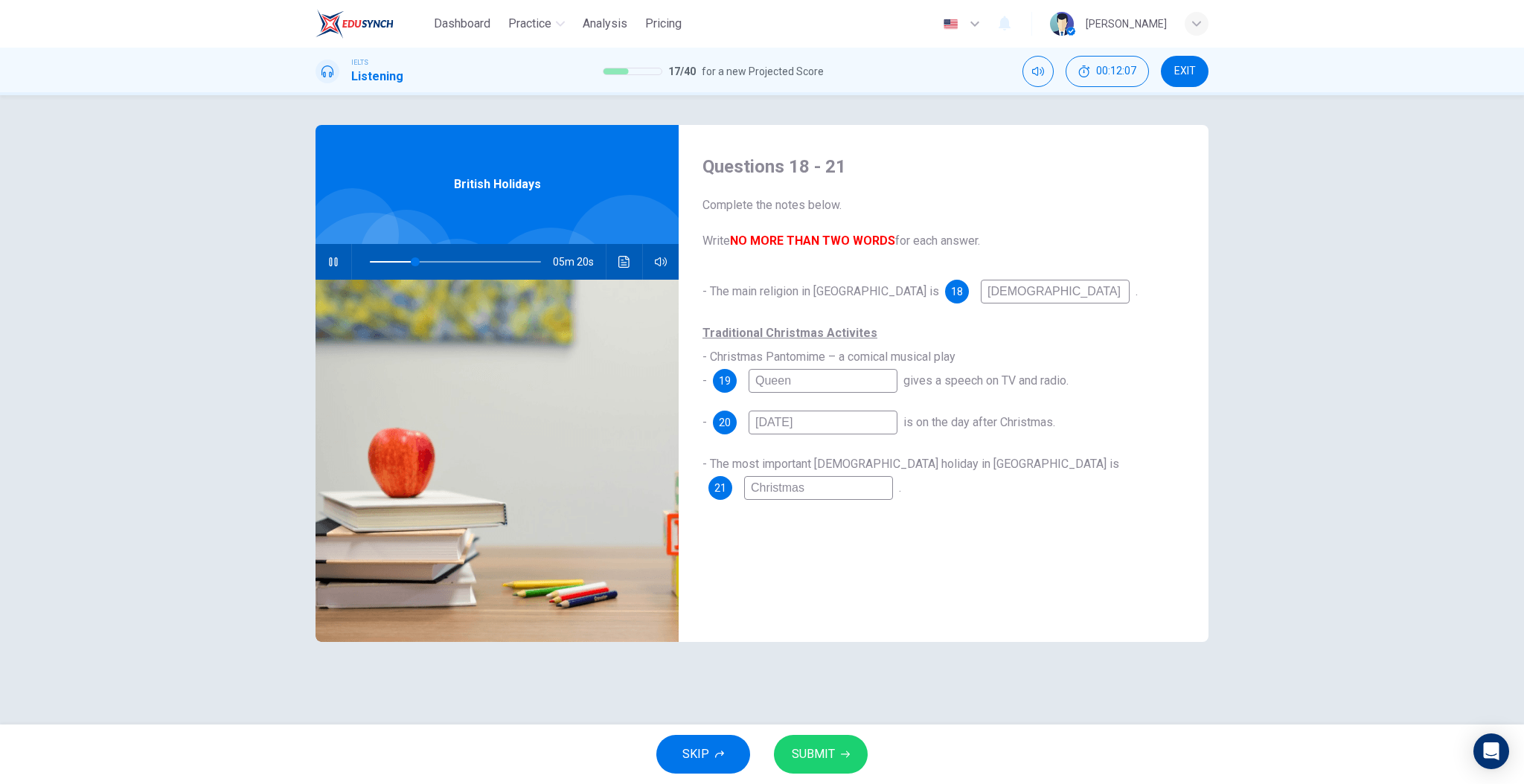
type input "Queen"
type input "26"
type input "Queen s"
type input "27"
type input "Queen sp"
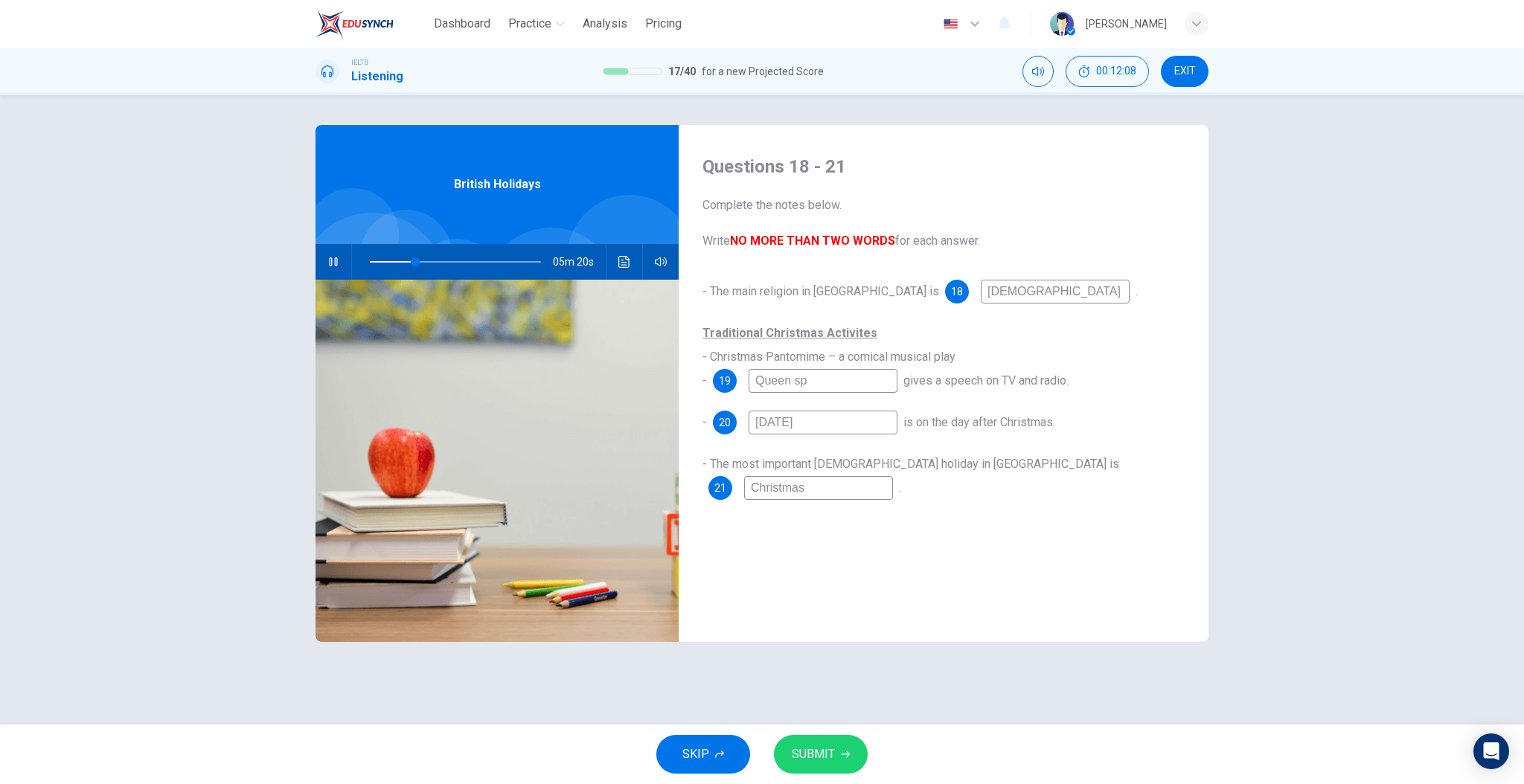
type input "27"
type input "Queen s"
type input "27"
type input "Queen"
type input "27"
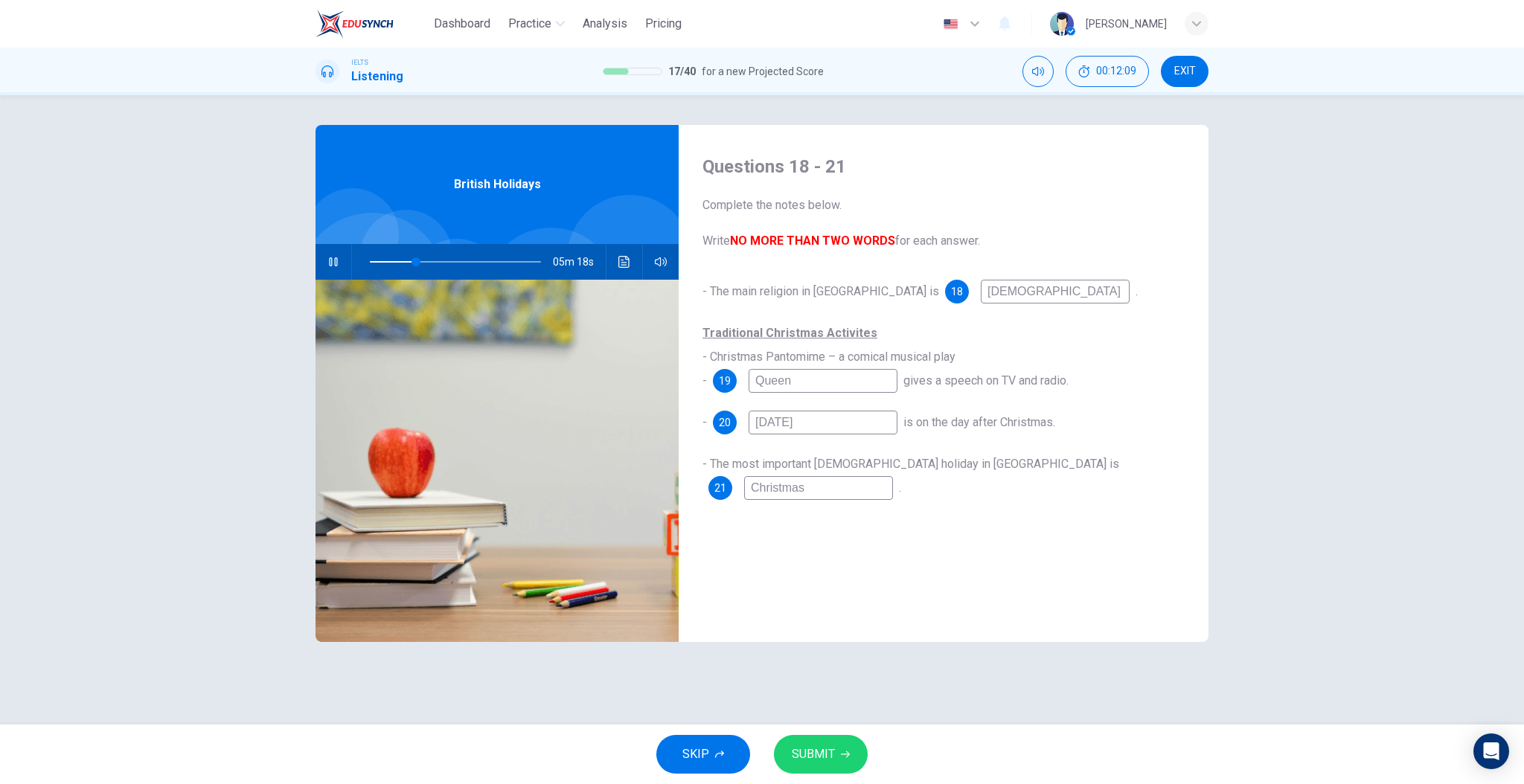
type input "Queen"
click at [918, 572] on div "Questions 18 - 21 Complete the notes below. Write NO MORE THAN TWO WORDS for ea…" at bounding box center [943, 383] width 530 height 517
click at [838, 750] on button "SUBMIT" at bounding box center [821, 755] width 94 height 39
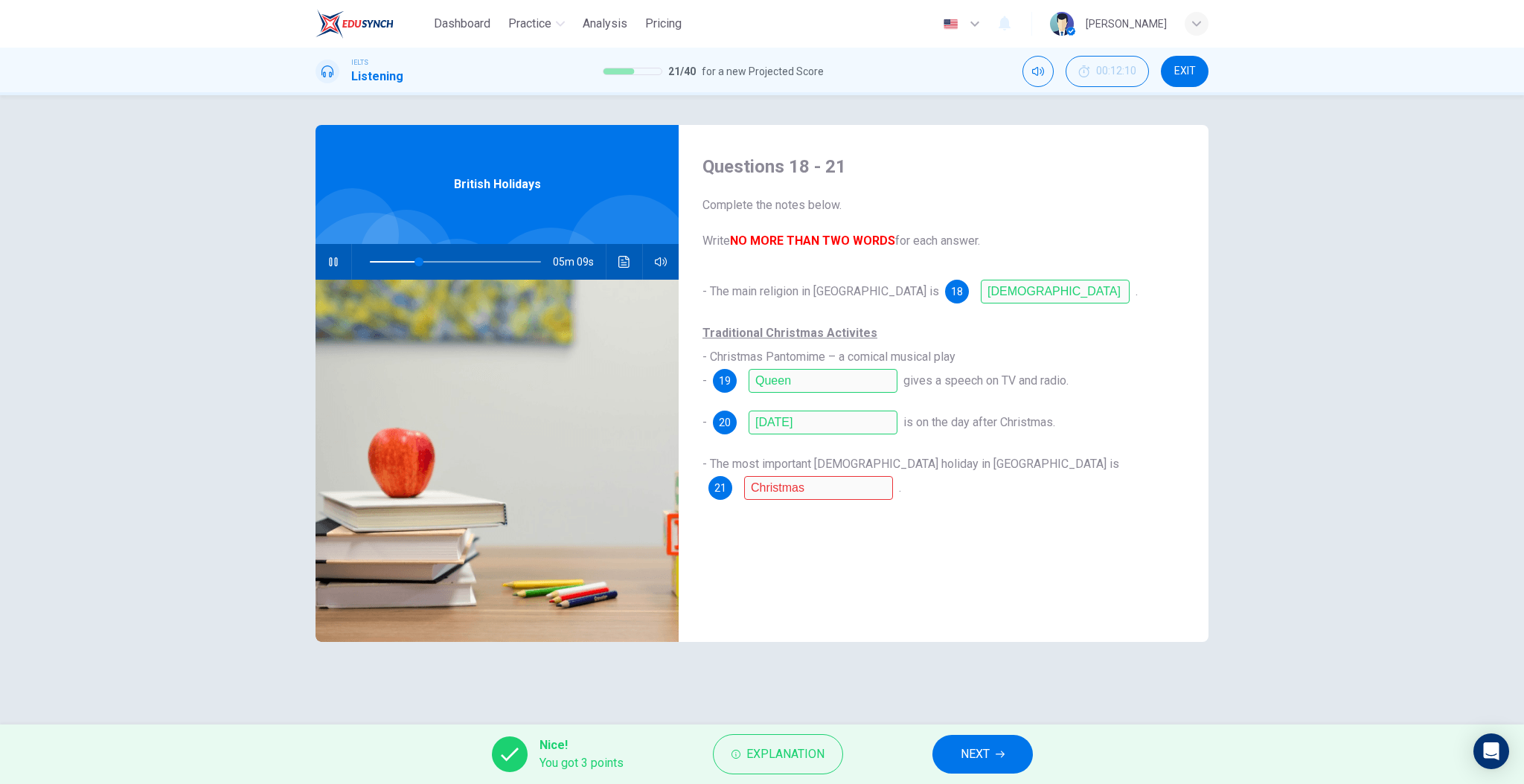
click at [984, 751] on span "NEXT" at bounding box center [975, 754] width 29 height 20
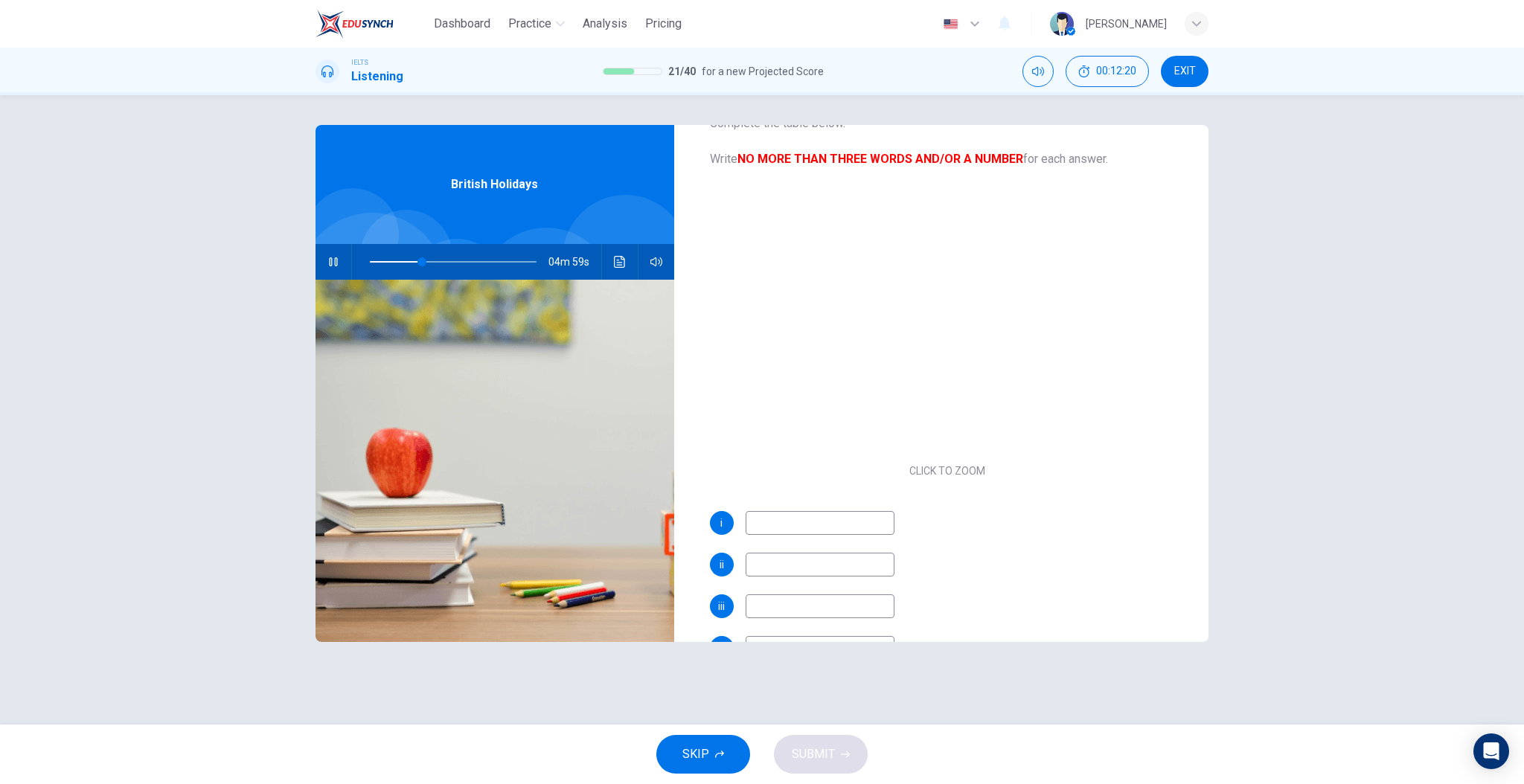
scroll to position [82, 0]
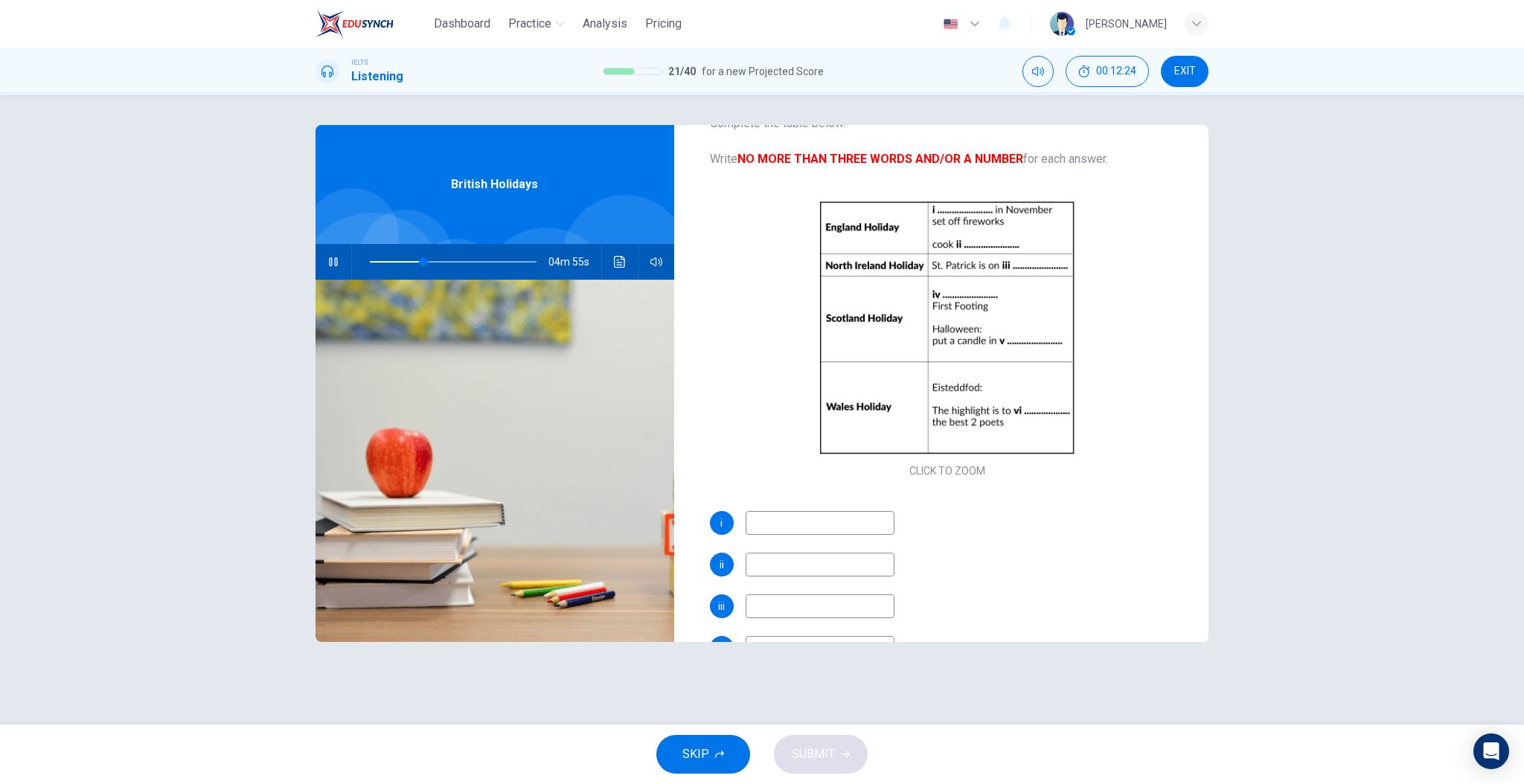
click at [839, 522] on input at bounding box center [821, 522] width 149 height 24
click at [821, 518] on input at bounding box center [821, 522] width 149 height 24
click at [991, 539] on div "i ii iii iv v vi" at bounding box center [947, 641] width 475 height 262
click at [830, 524] on input at bounding box center [821, 522] width 149 height 24
click at [862, 522] on input at bounding box center [821, 522] width 149 height 24
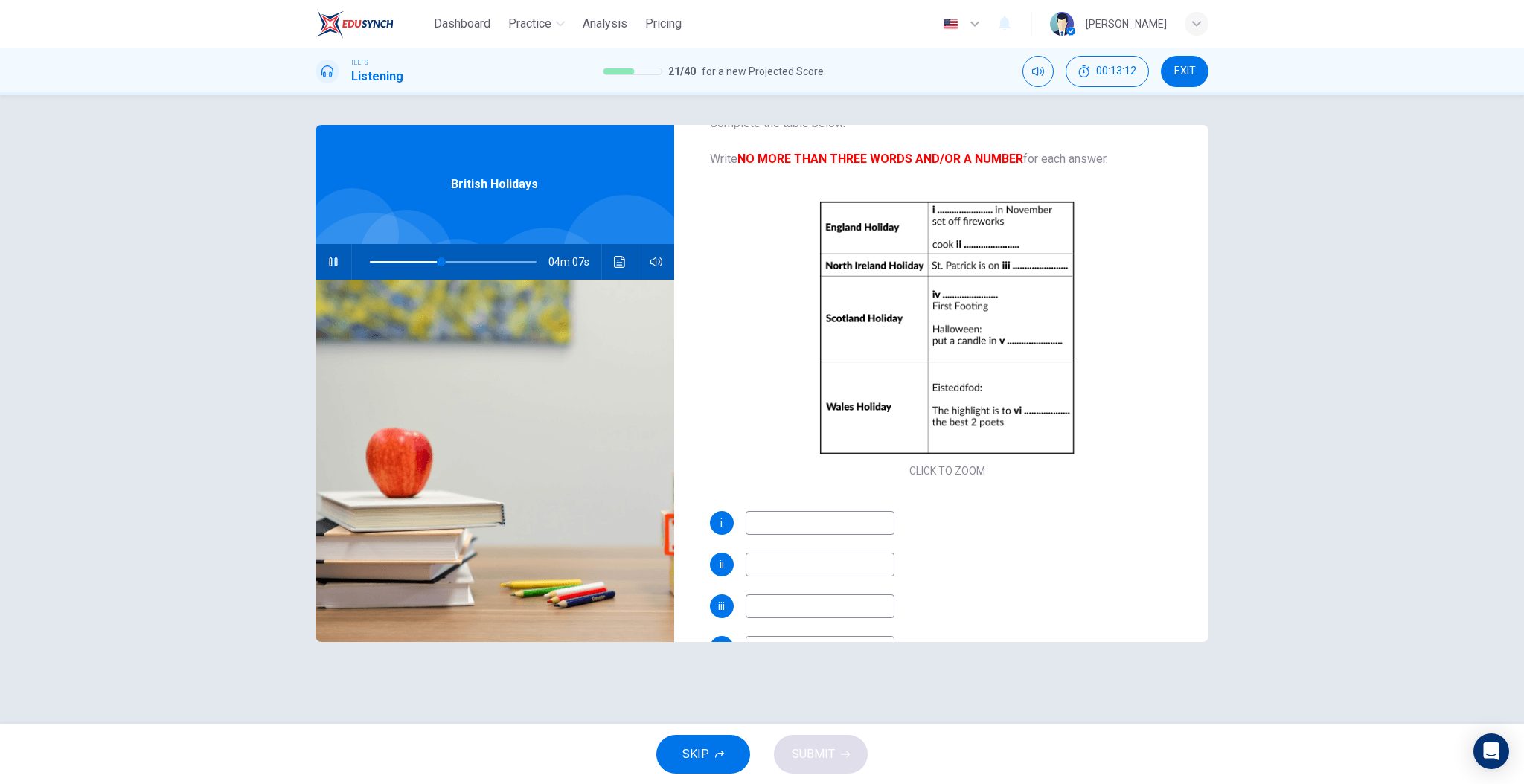
click at [862, 522] on input at bounding box center [821, 522] width 149 height 24
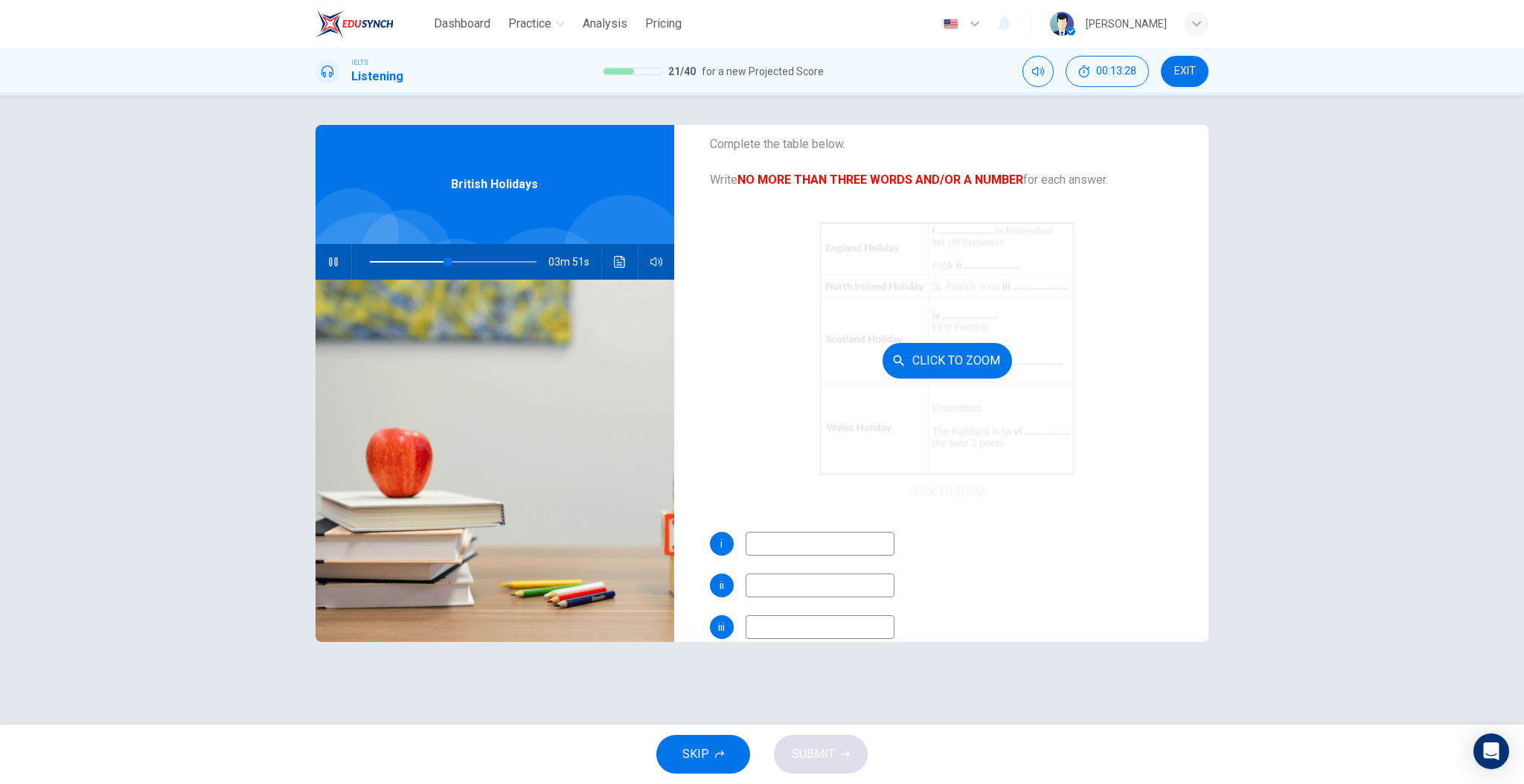
scroll to position [88, 0]
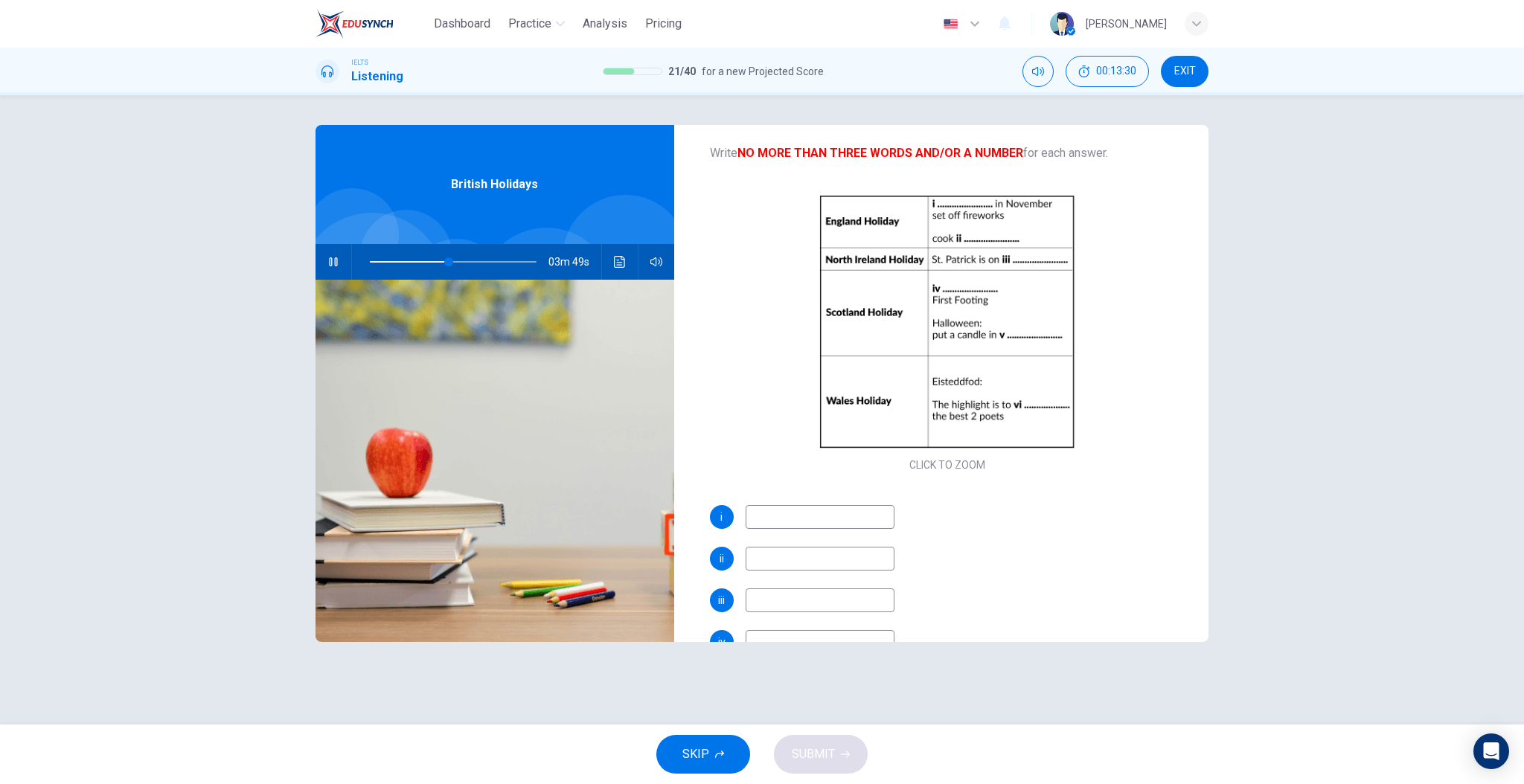
click at [821, 521] on input at bounding box center [821, 517] width 149 height 24
type input "48"
type input "Bu"
type input "48"
type input "Bun"
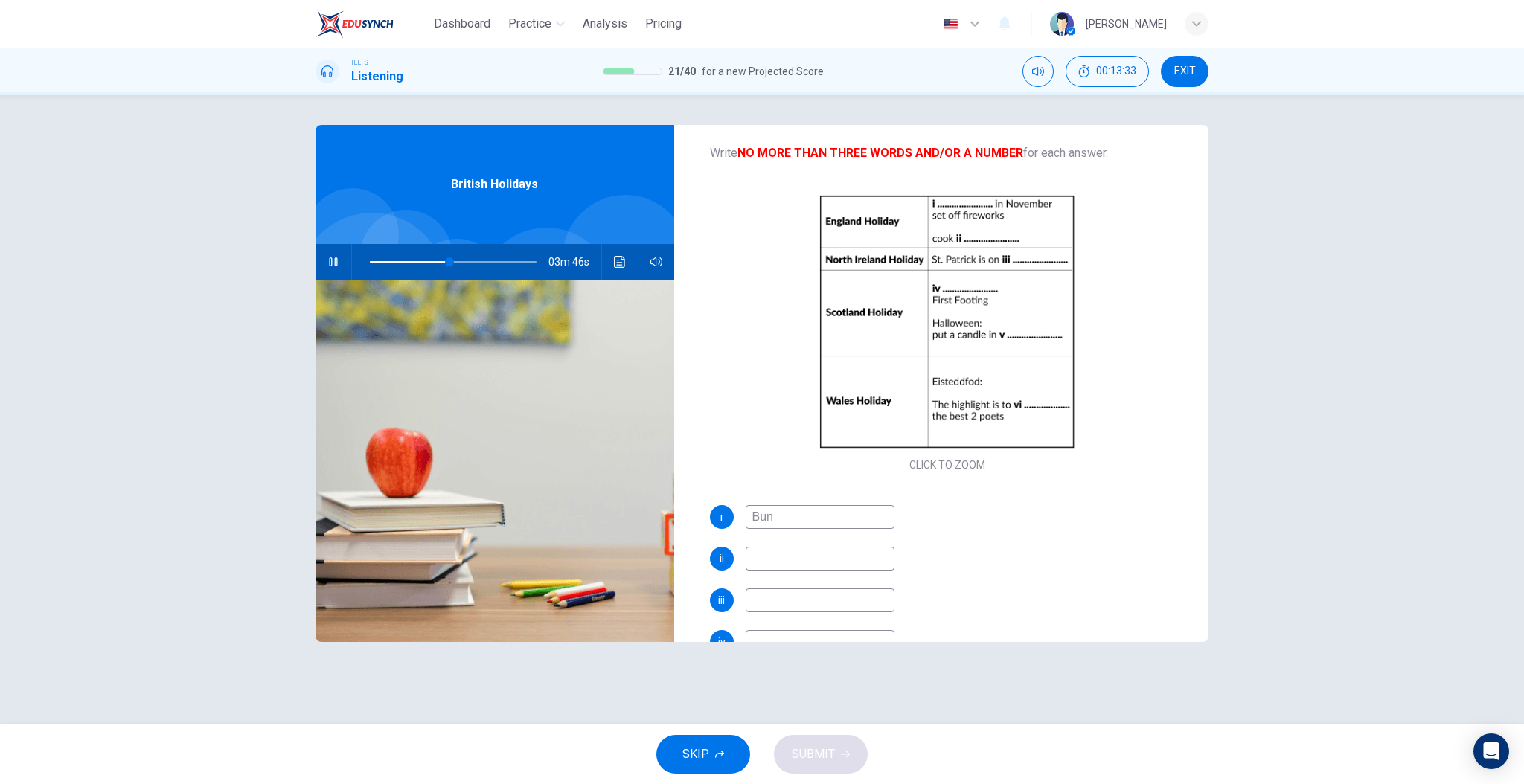
type input "48"
type input "Bun fire"
type input "48"
type input "Bun fire n"
type input "49"
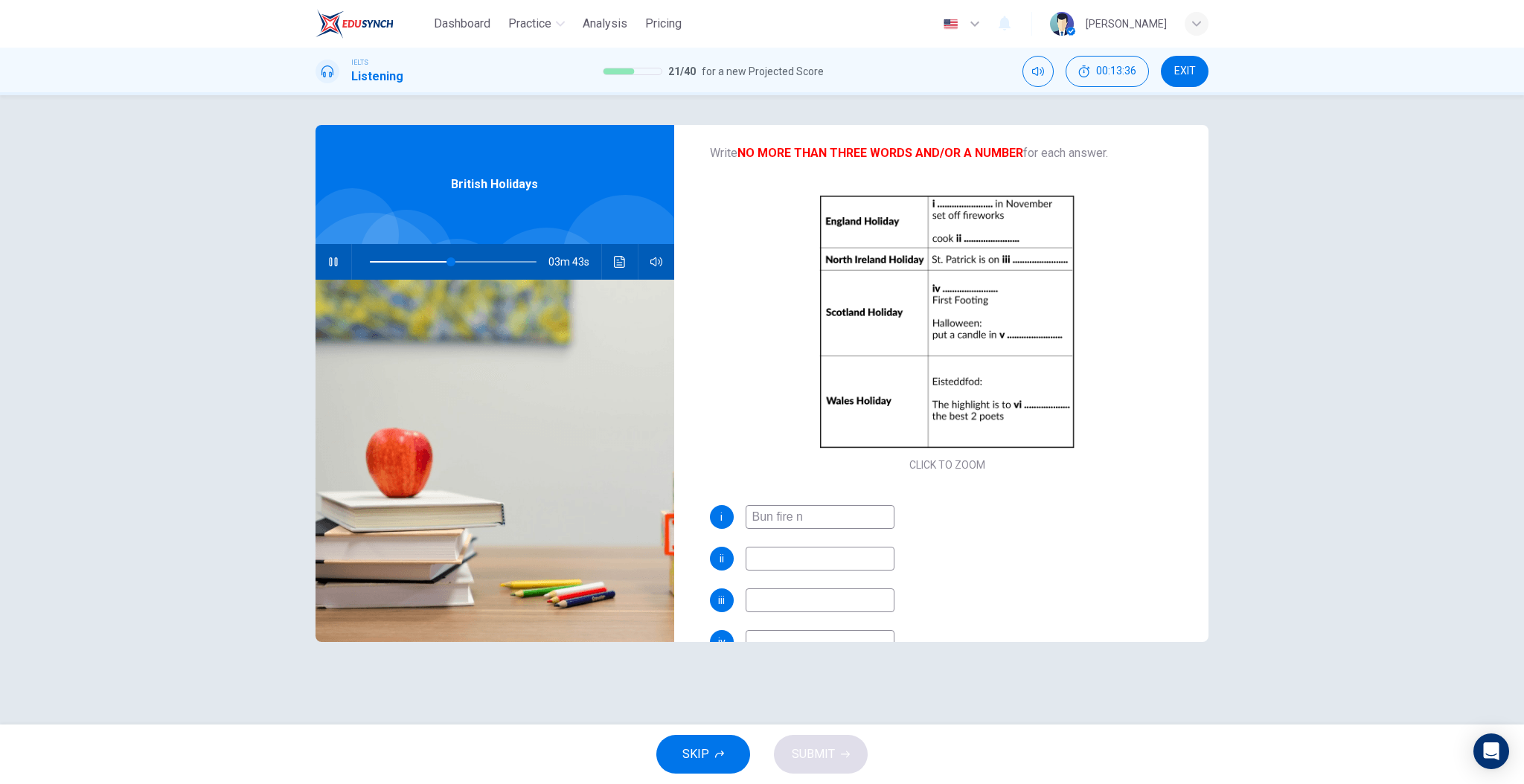
type input "Bun fire"
type input "49"
type input "Bun fire ni"
type input "49"
type input "Bun fire night"
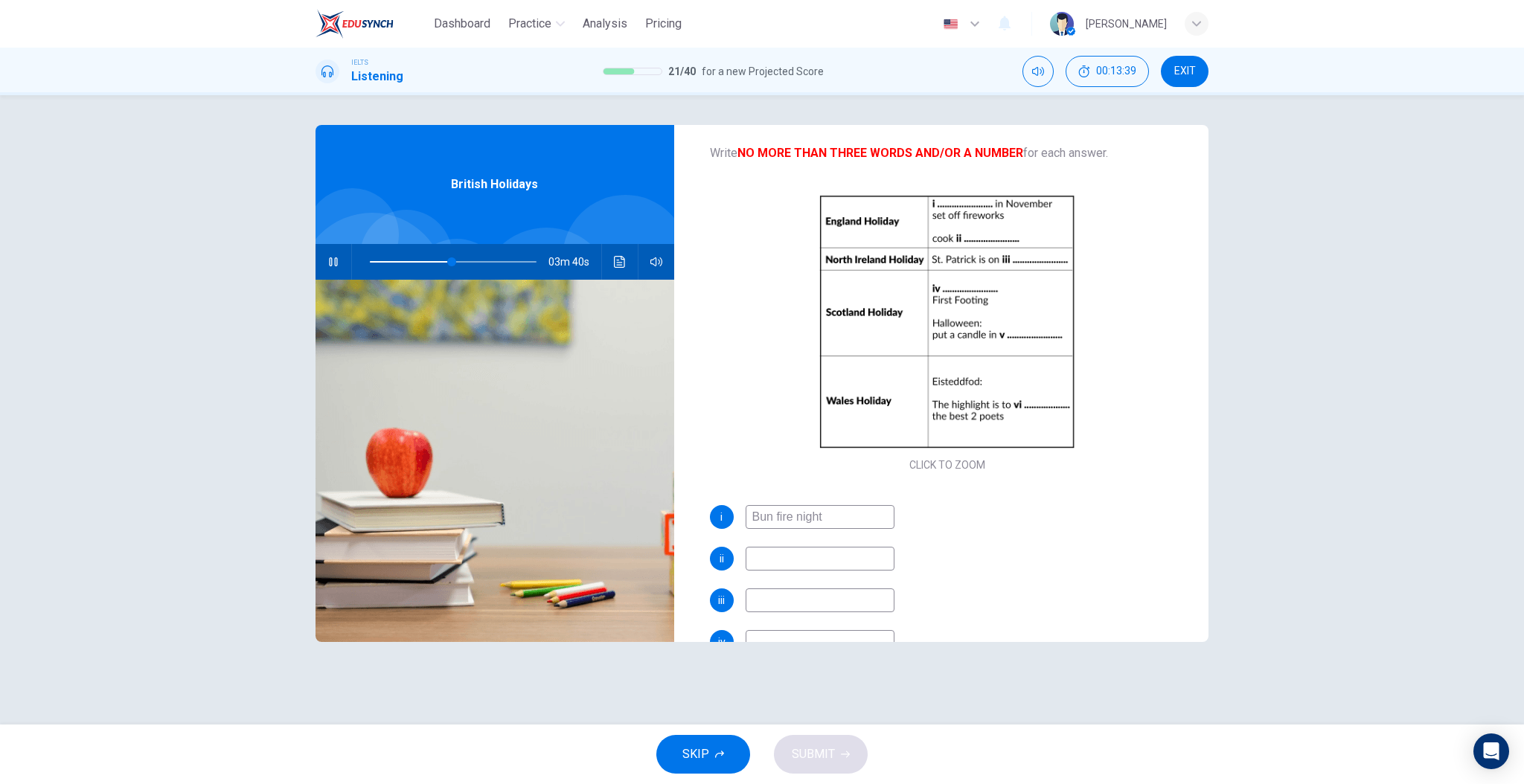
type input "50"
type input "Bun fire night"
click at [947, 548] on div "ii" at bounding box center [947, 559] width 475 height 24
click at [844, 554] on input at bounding box center [821, 559] width 149 height 24
click at [938, 533] on div "i Bun fire night ii iii iv v vi" at bounding box center [947, 636] width 475 height 262
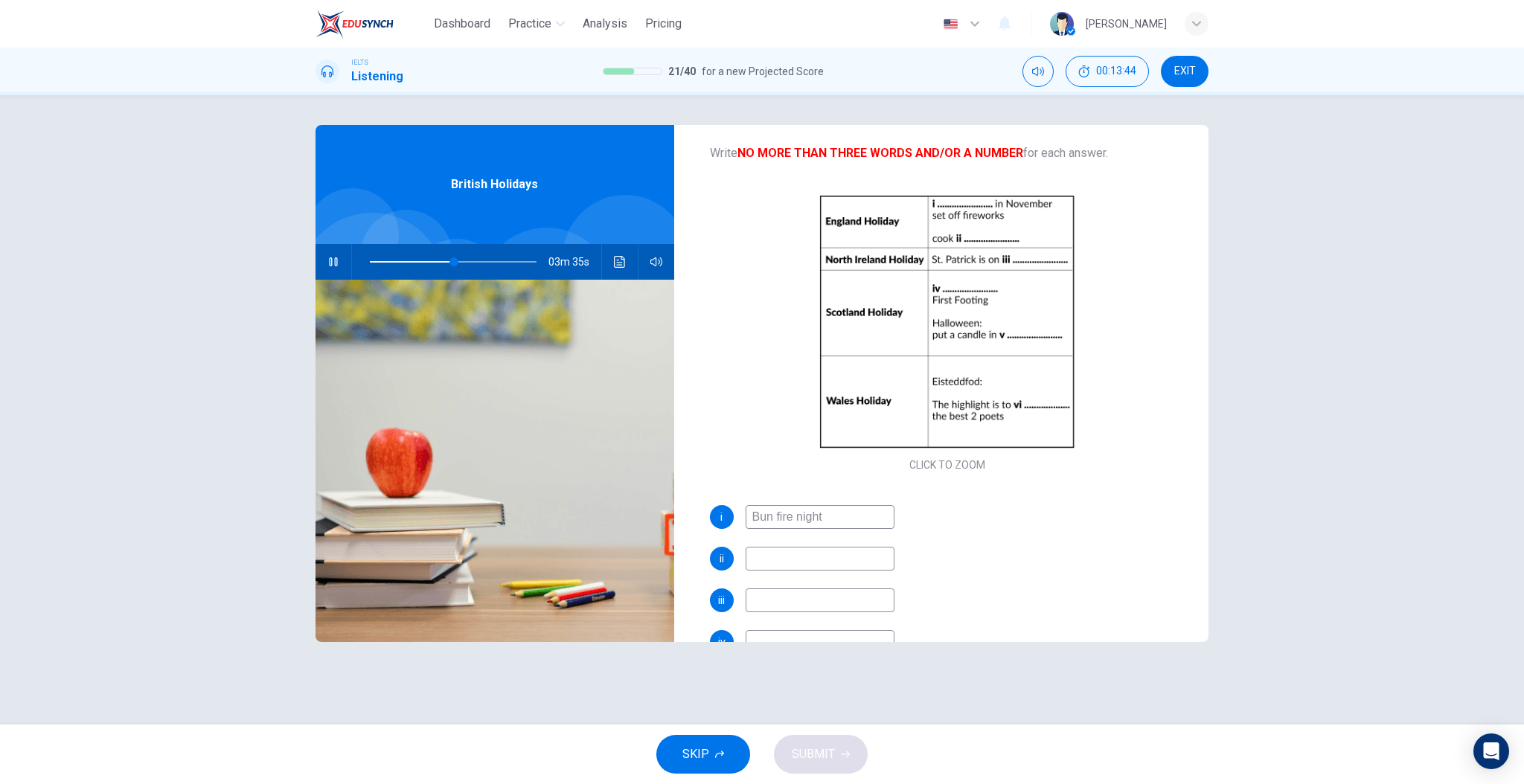
click at [758, 520] on input "Bun fire night" at bounding box center [821, 517] width 149 height 24
type input "51"
type input "pun fire night"
type input "52"
type input "Pun fire night"
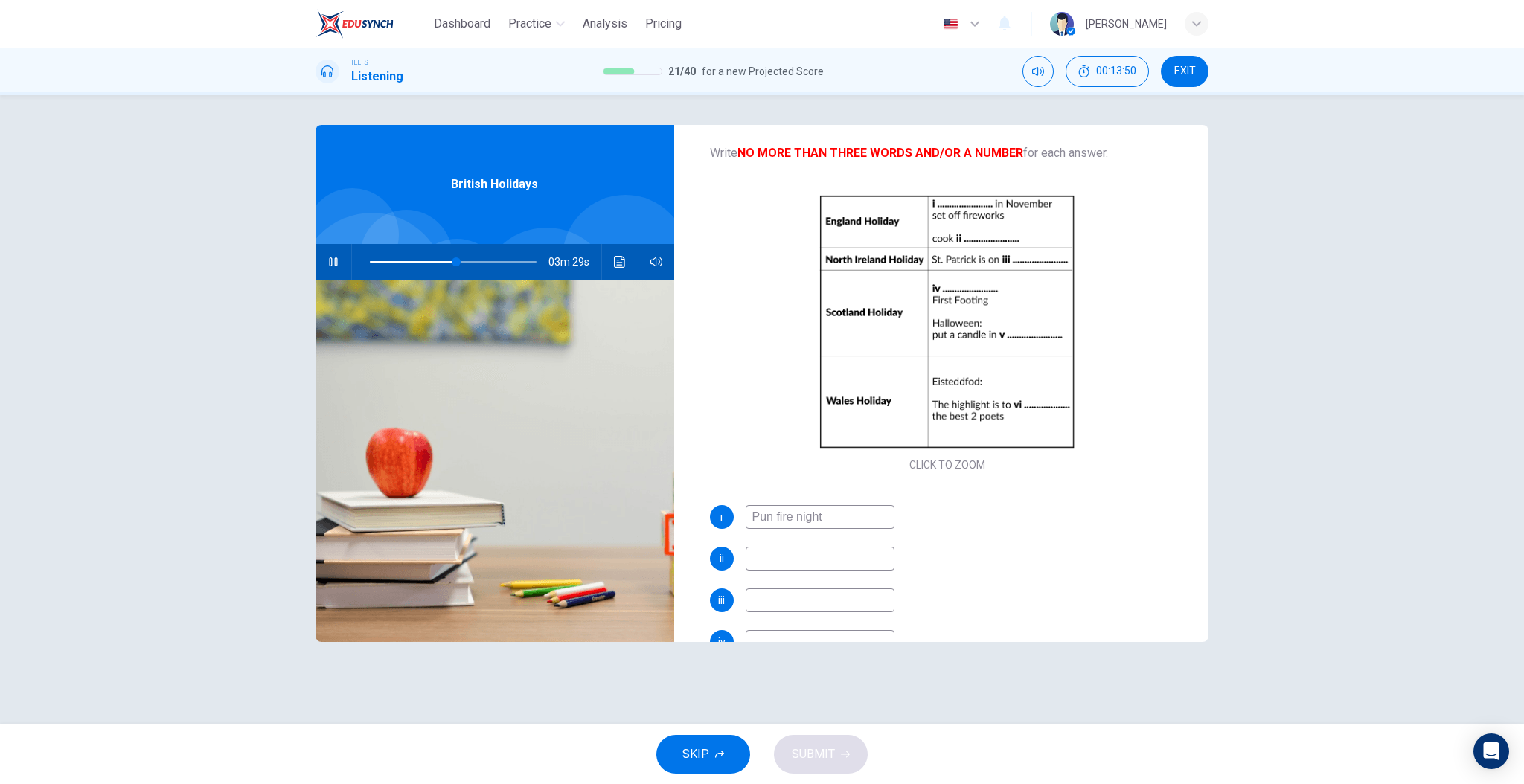
type input "52"
type input "Pun ire night"
type input "52"
type input "Pun Fire night"
type input "53"
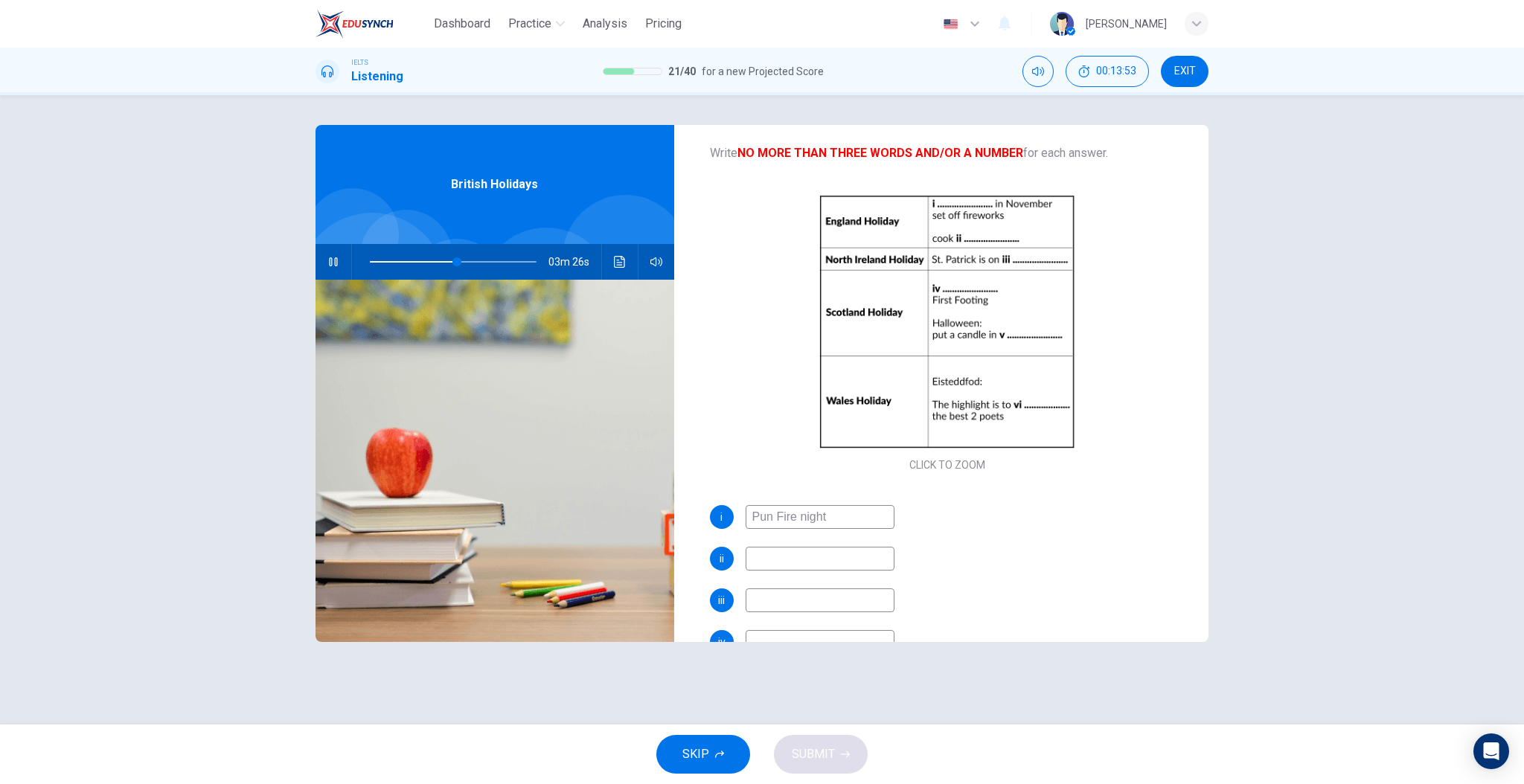
type input "Pun Fire ight"
type input "53"
type input "Pun Fire Night"
type input "53"
type input "Pun Fire Night"
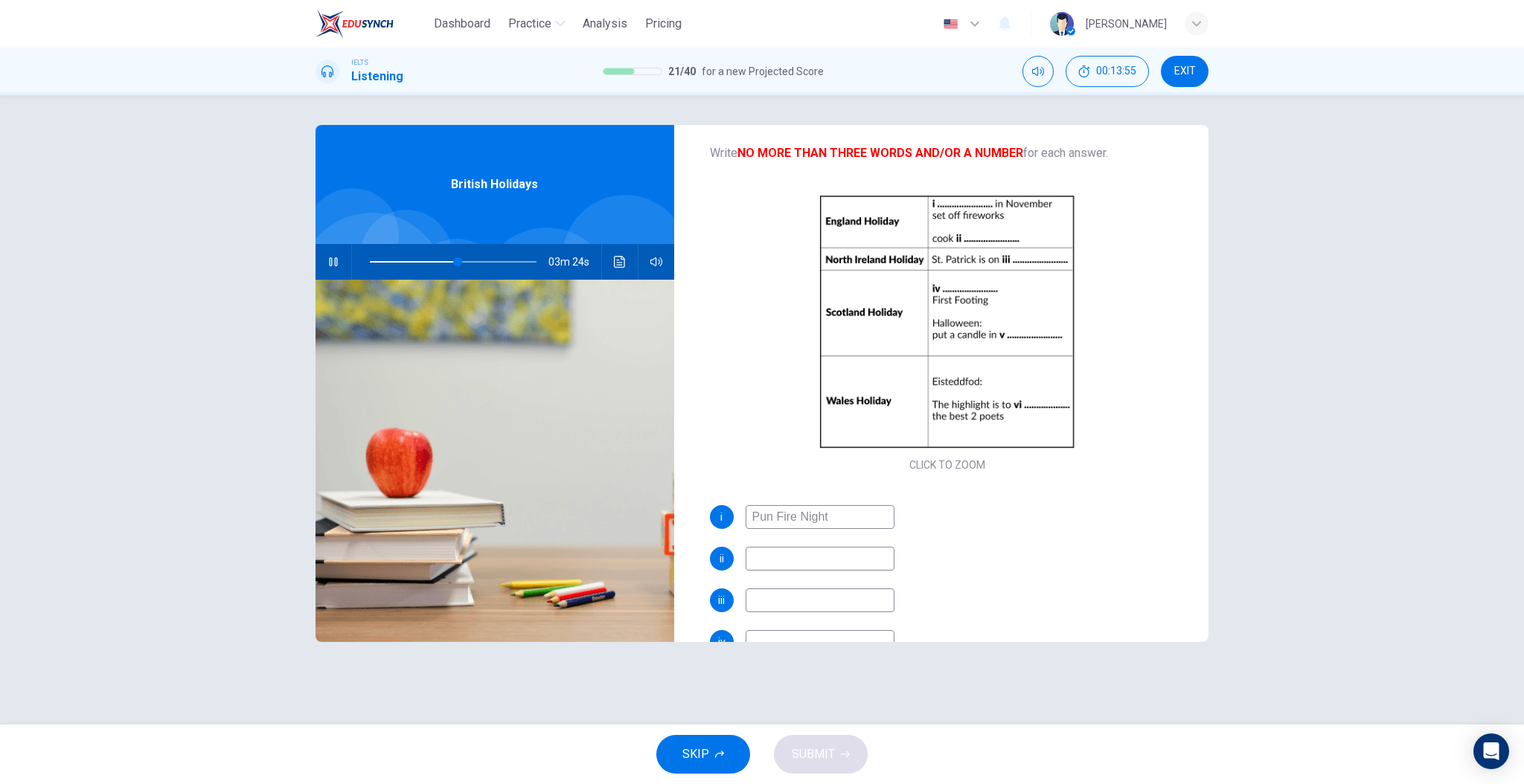
click at [795, 566] on input at bounding box center [821, 559] width 149 height 24
type input "54"
type input "po"
type input "54"
type input "poto"
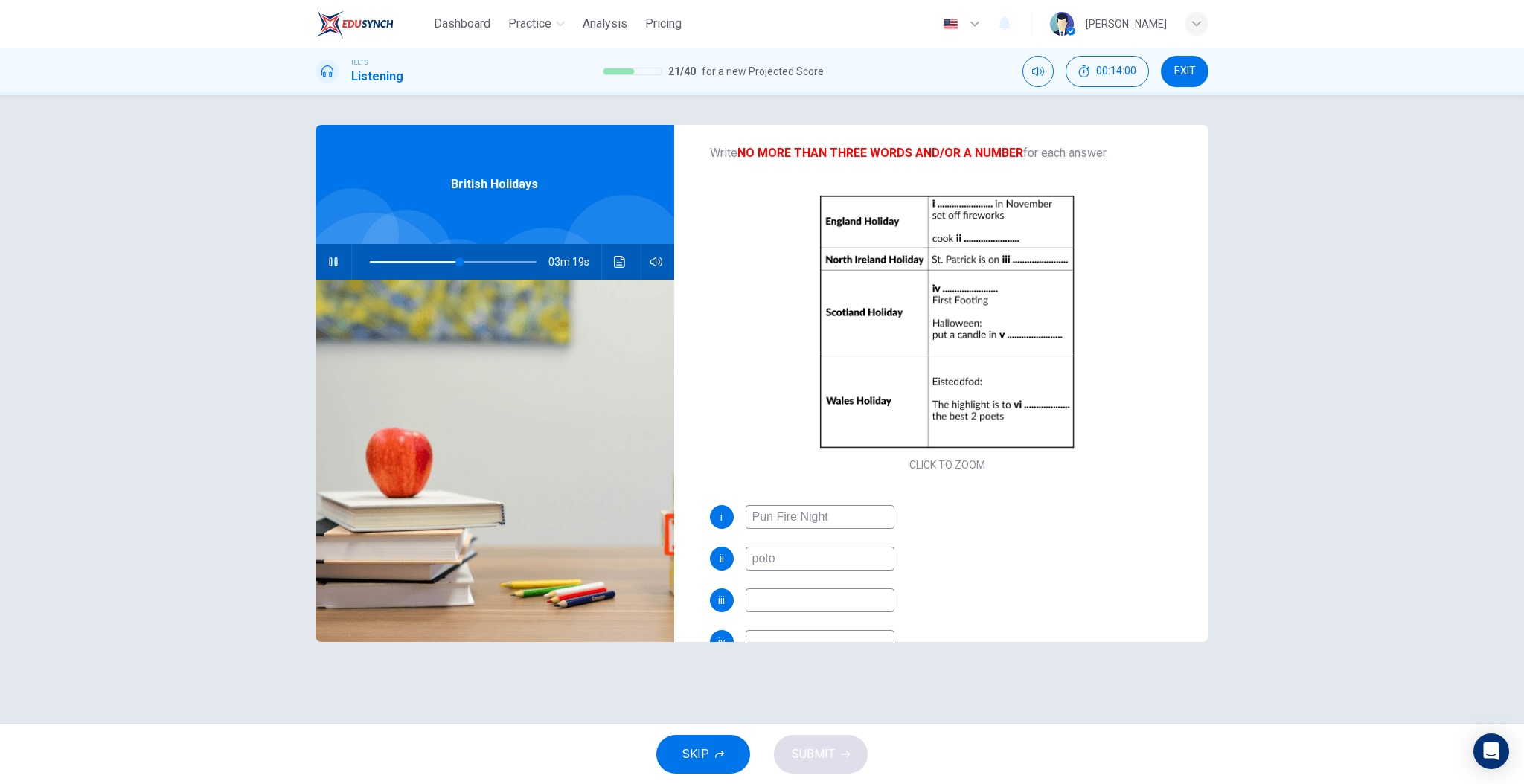
type input "54"
type input "pota"
type input "55"
type input "potatos"
type input "55"
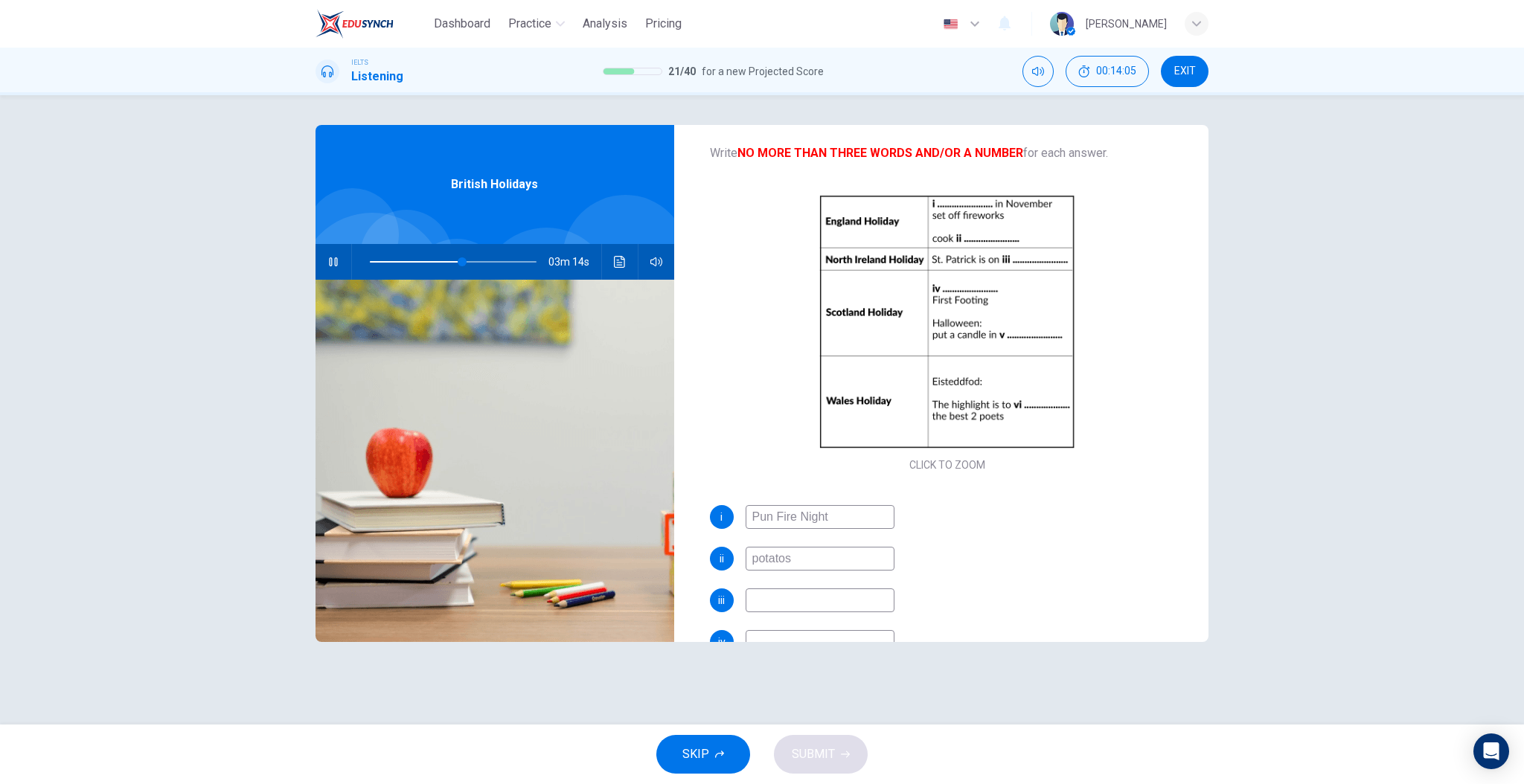
type input "potatos"
type input "56"
type input "potatos"
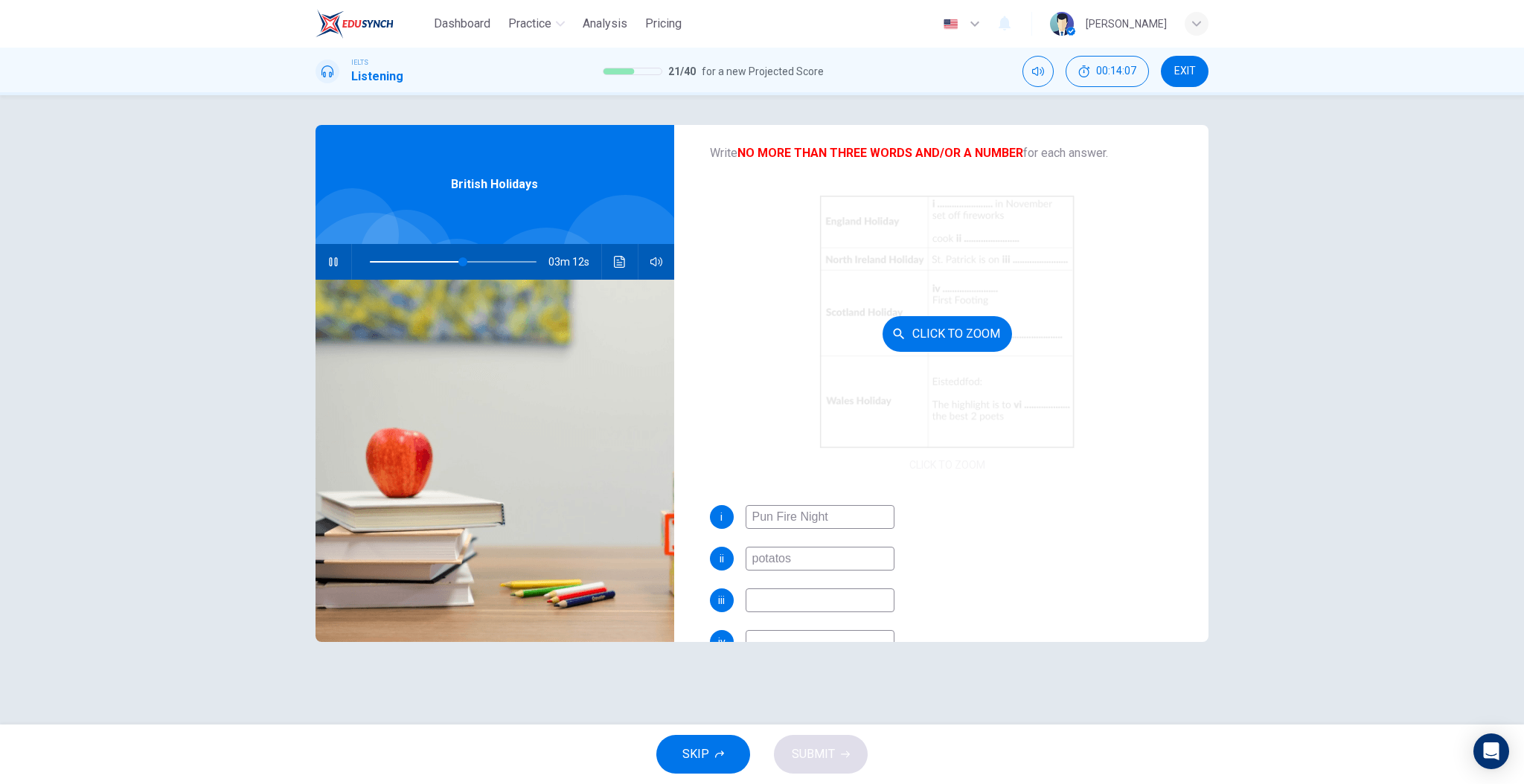
type input "56"
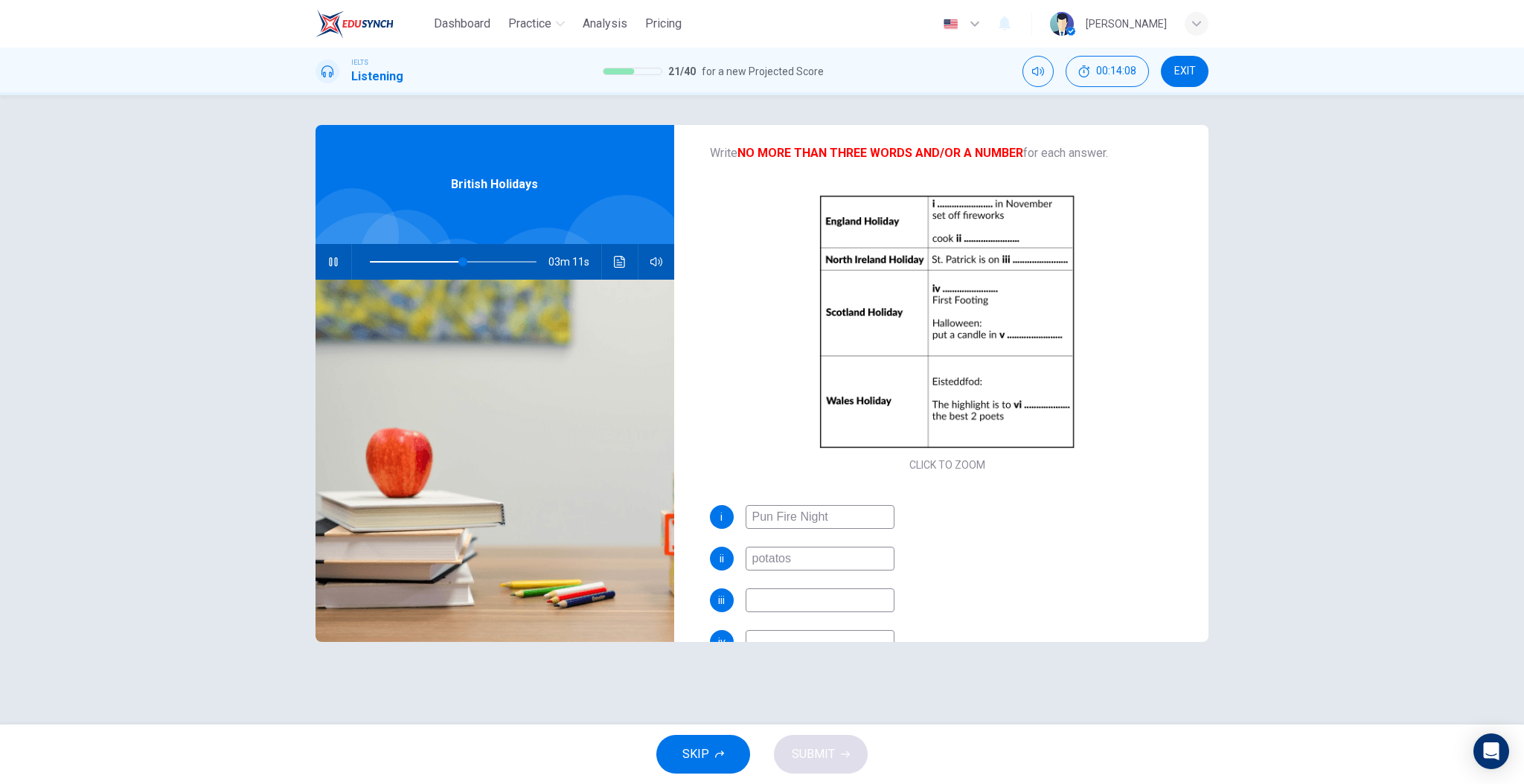
type input "potatos"
click at [1024, 557] on div "ii potatos" at bounding box center [947, 559] width 475 height 24
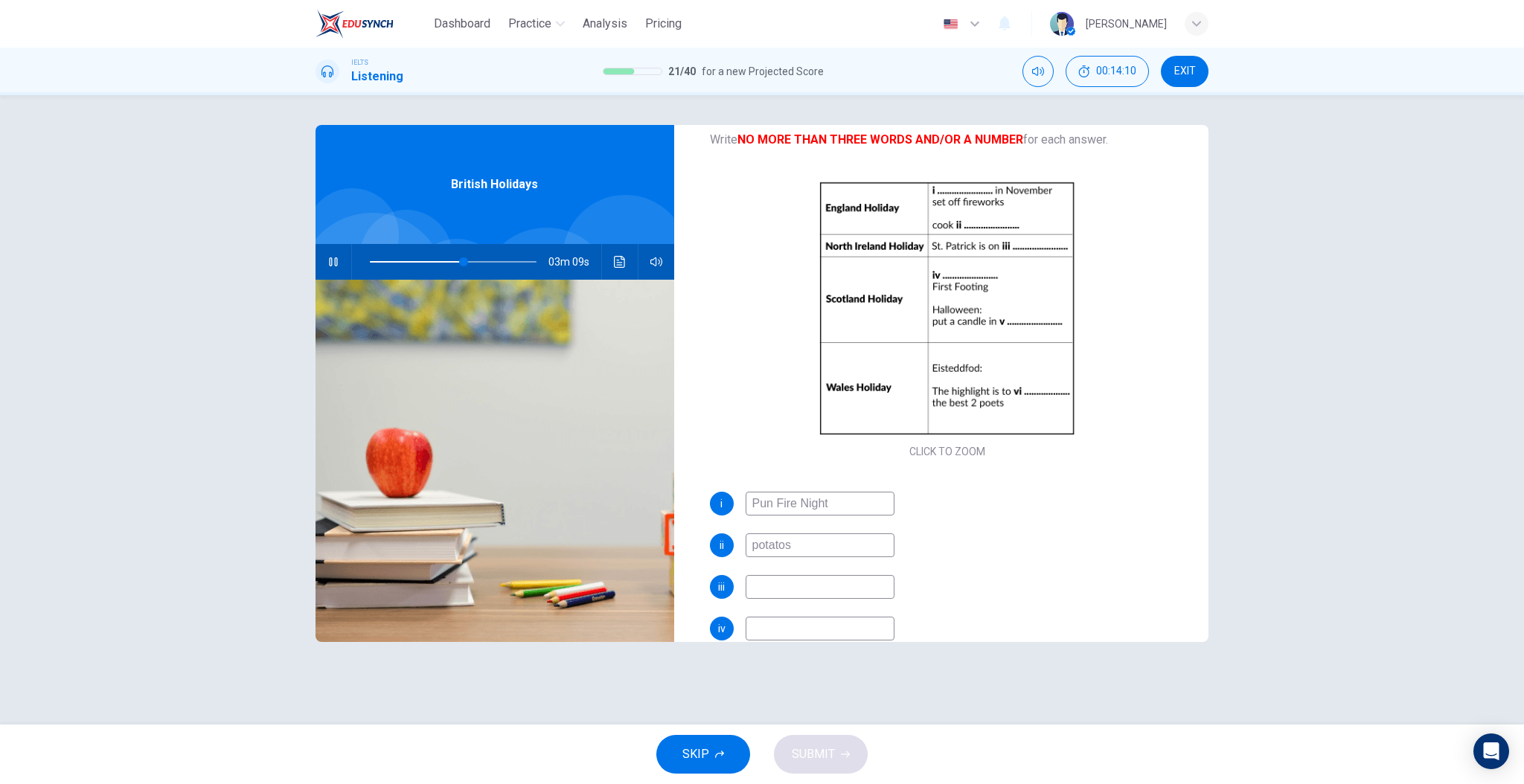
scroll to position [108, 0]
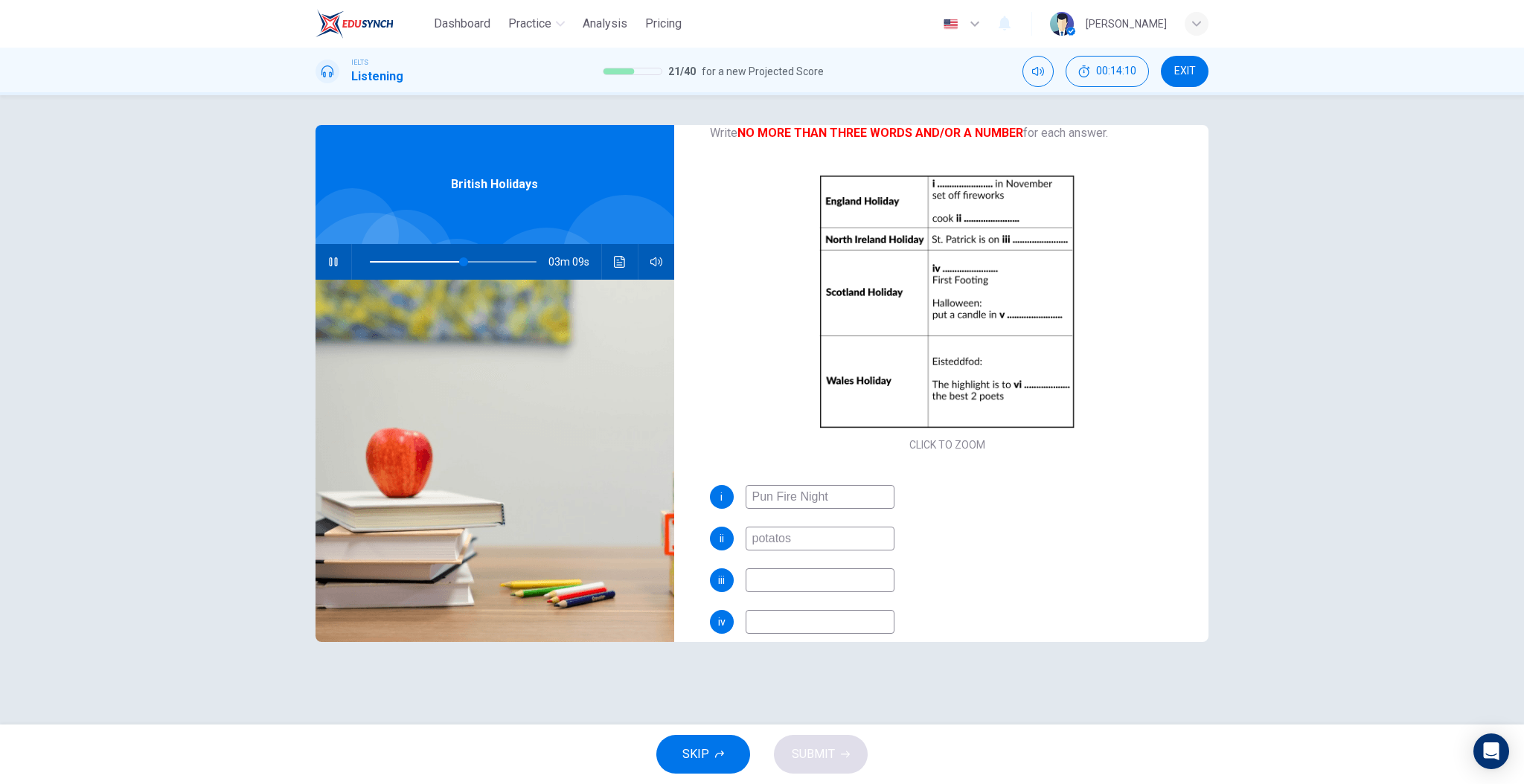
click at [830, 576] on input at bounding box center [821, 580] width 149 height 24
click at [978, 552] on div "i Pun Fire Night ii potatos iii iv v vi" at bounding box center [947, 615] width 475 height 262
click at [822, 574] on input at bounding box center [821, 580] width 149 height 24
click at [824, 584] on input at bounding box center [821, 580] width 149 height 24
type input "59"
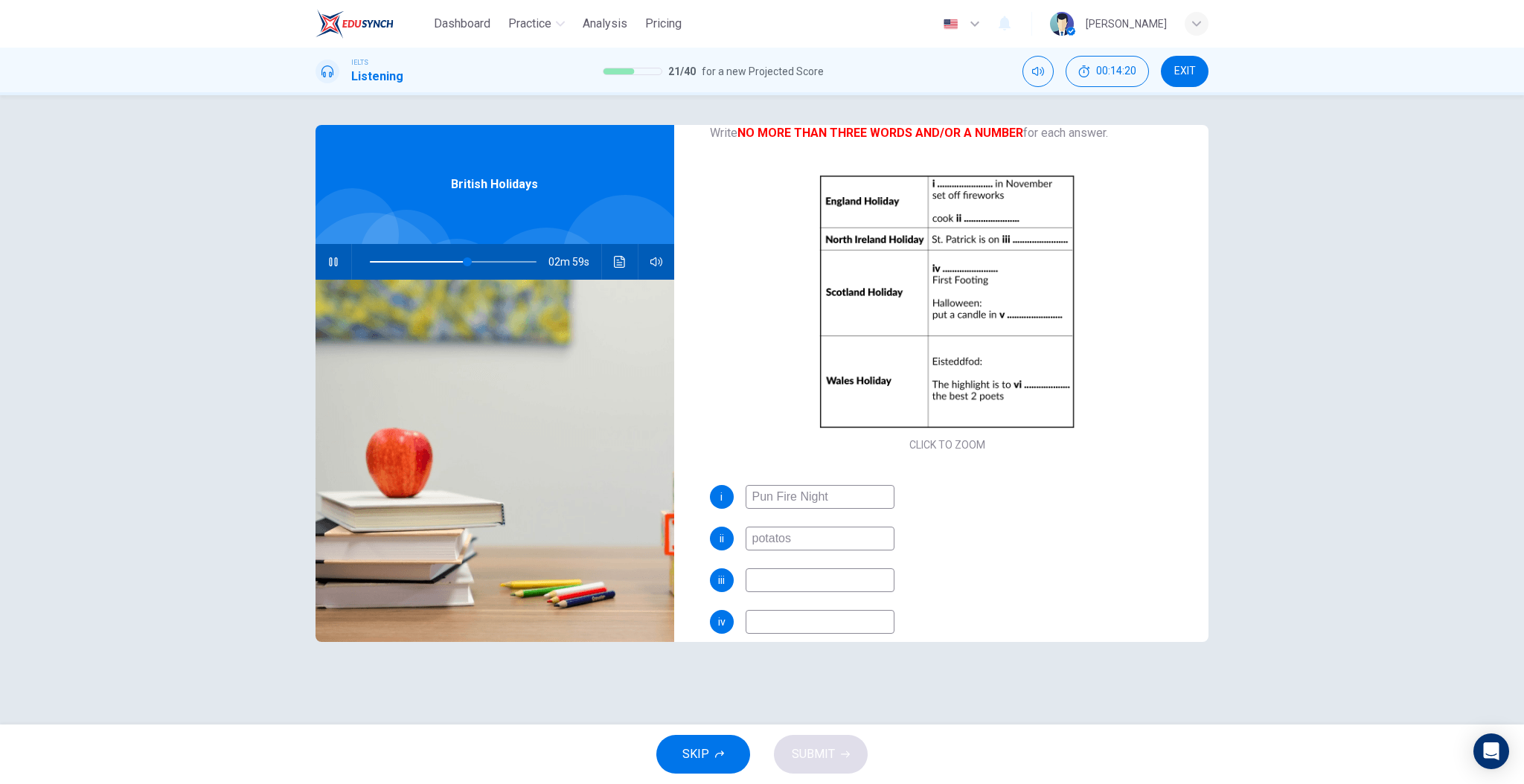
type input "1"
type input "59"
type input "17th"
type input "59"
type input "17th of"
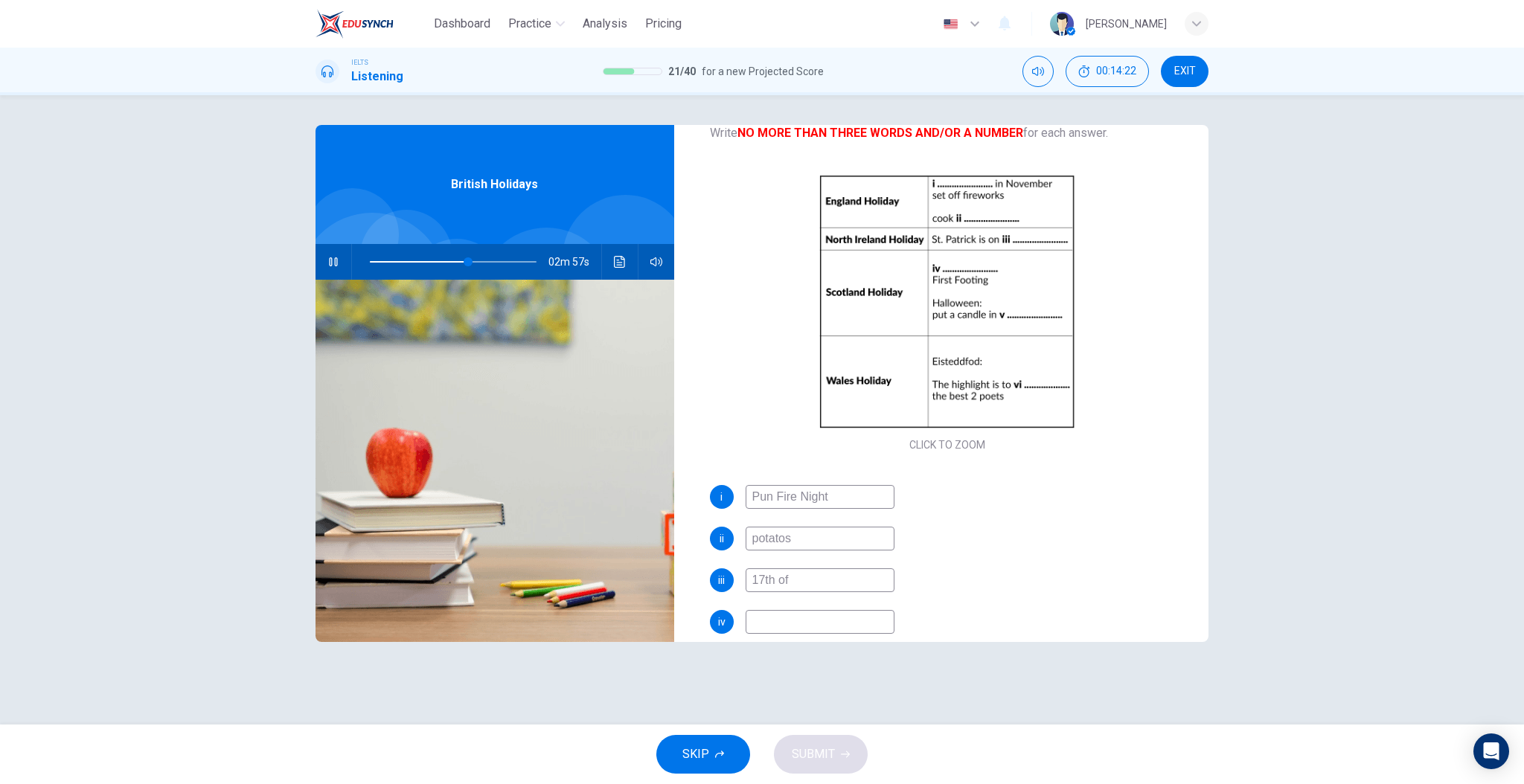
type input "59"
type input "17th of Ma"
type input "60"
type input "17th of March"
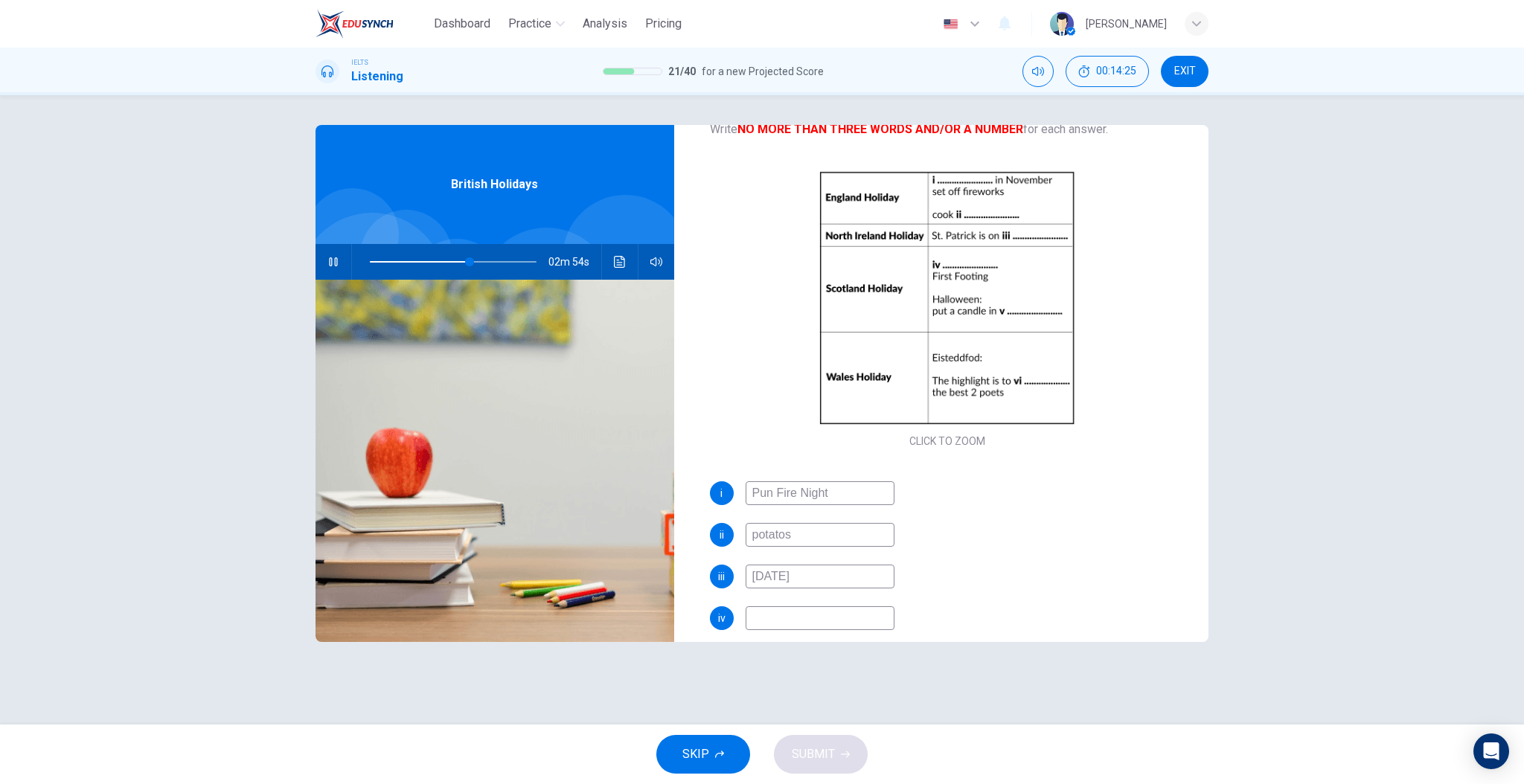
scroll to position [118, 0]
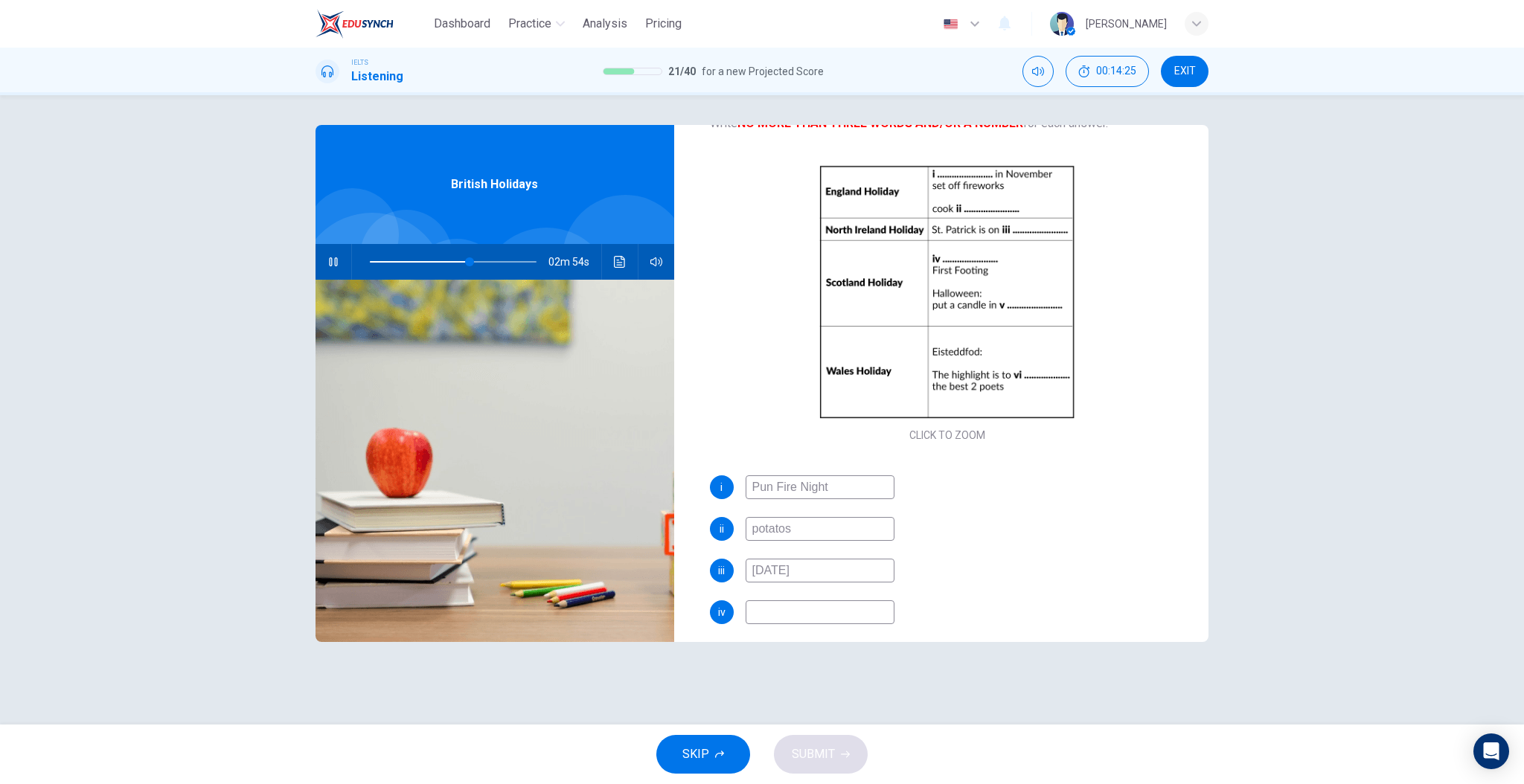
type input "60"
type input "17th of March"
click at [837, 616] on input at bounding box center [821, 612] width 149 height 24
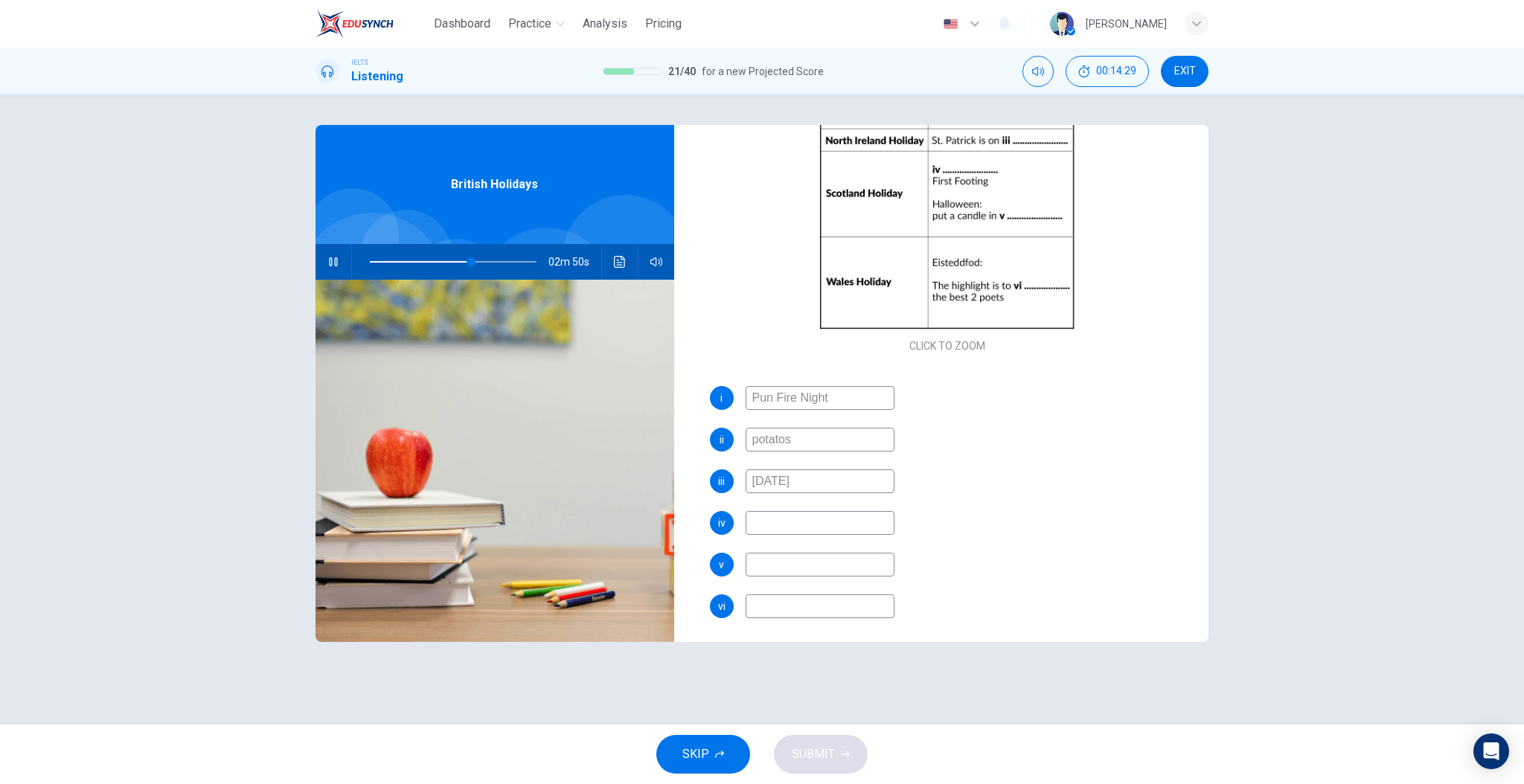
scroll to position [213, 0]
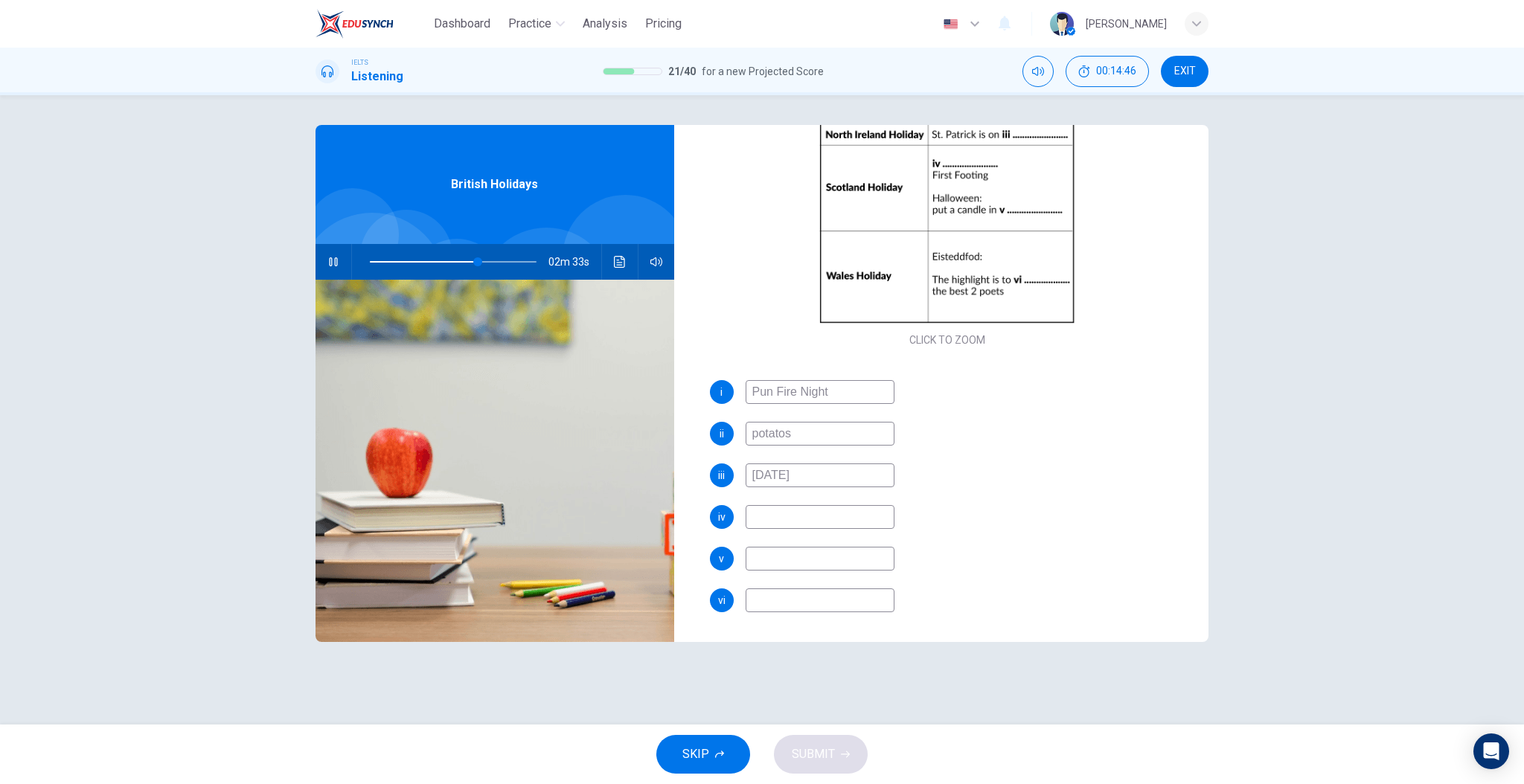
click at [1117, 434] on div "ii potatos" at bounding box center [947, 434] width 475 height 24
click at [829, 521] on input at bounding box center [821, 517] width 149 height 24
click at [853, 525] on input at bounding box center [821, 517] width 149 height 24
click at [853, 518] on input at bounding box center [821, 517] width 149 height 24
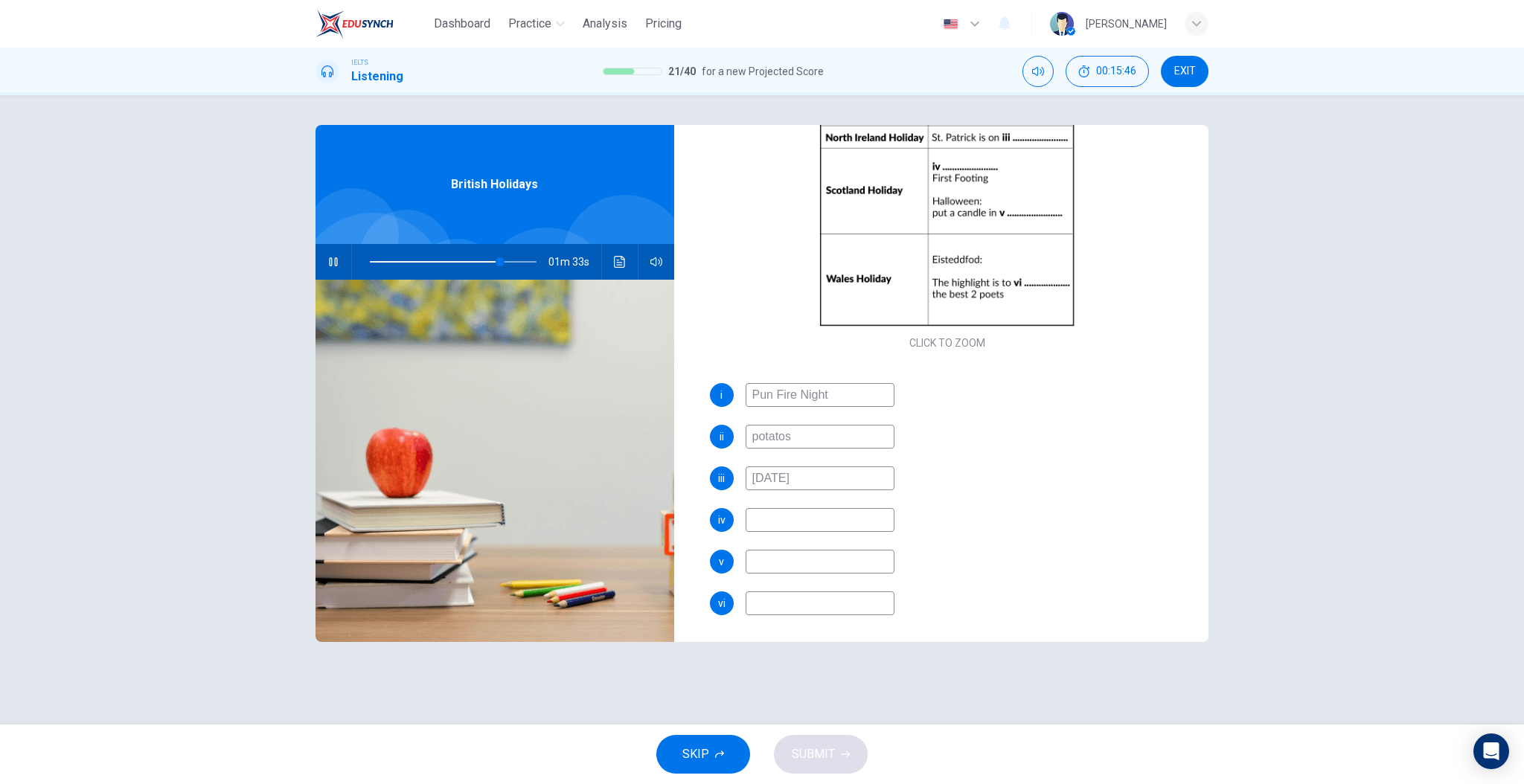
click at [836, 554] on input at bounding box center [821, 561] width 149 height 24
click at [833, 554] on input at bounding box center [821, 559] width 149 height 24
type input "80"
type input "p"
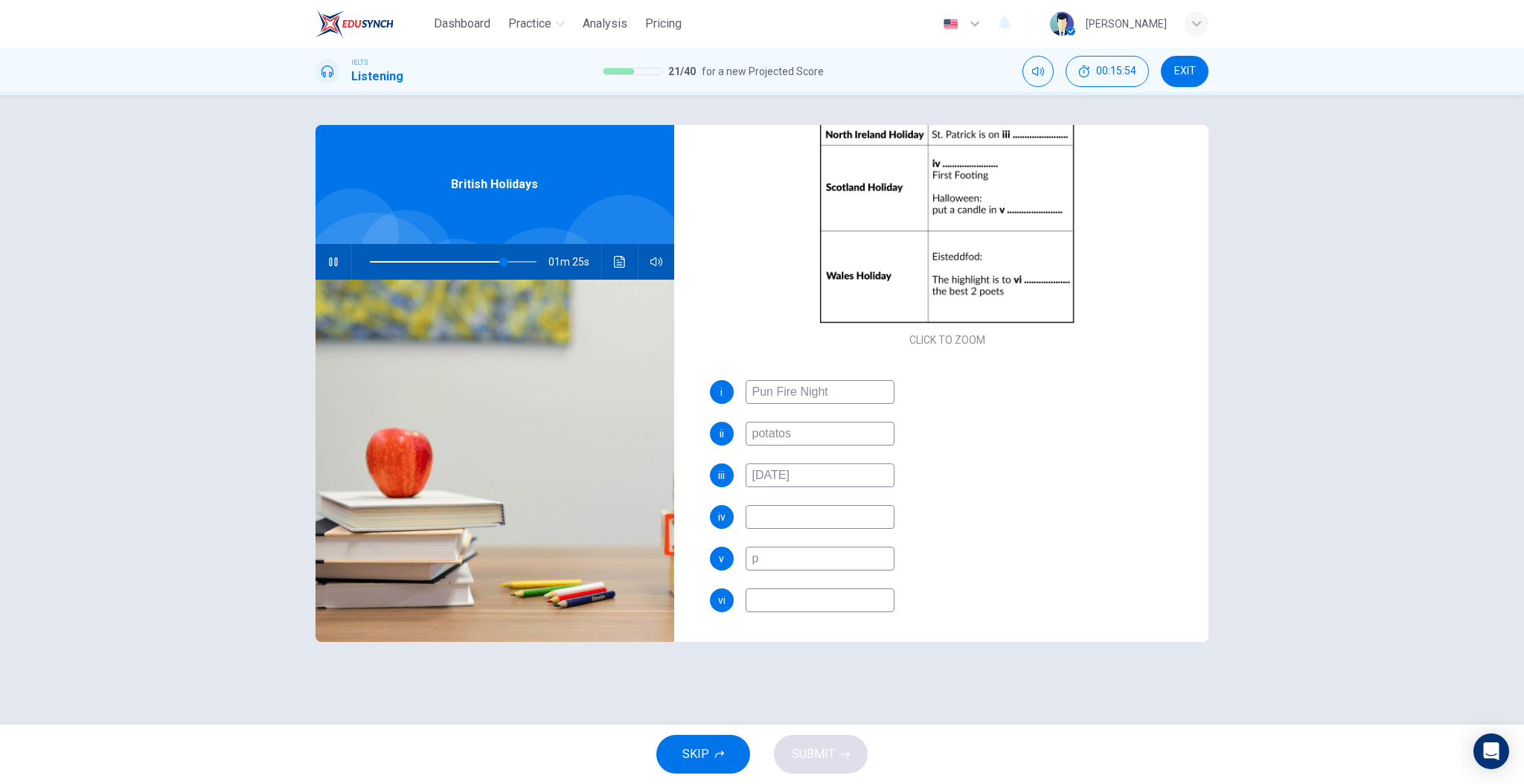
type input "81"
type input "pum"
type input "81"
type input "pumk"
type input "81"
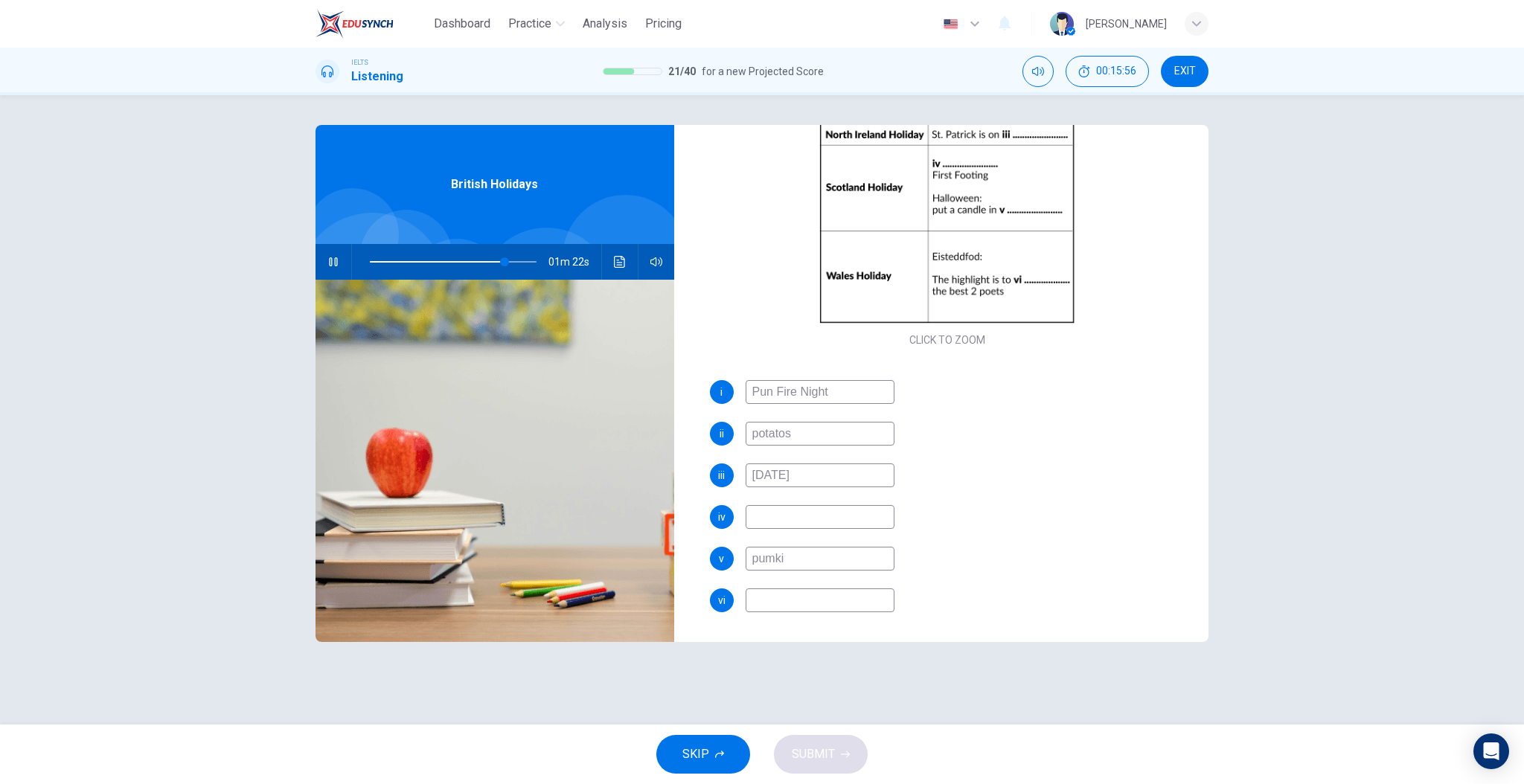
type input "pumkin"
type input "83"
type input "pumkin"
click at [940, 543] on div "i Pun Fire Night ii potatos iii 17th of March iv v pumkin vi" at bounding box center [947, 511] width 475 height 262
click at [826, 603] on input at bounding box center [821, 600] width 149 height 24
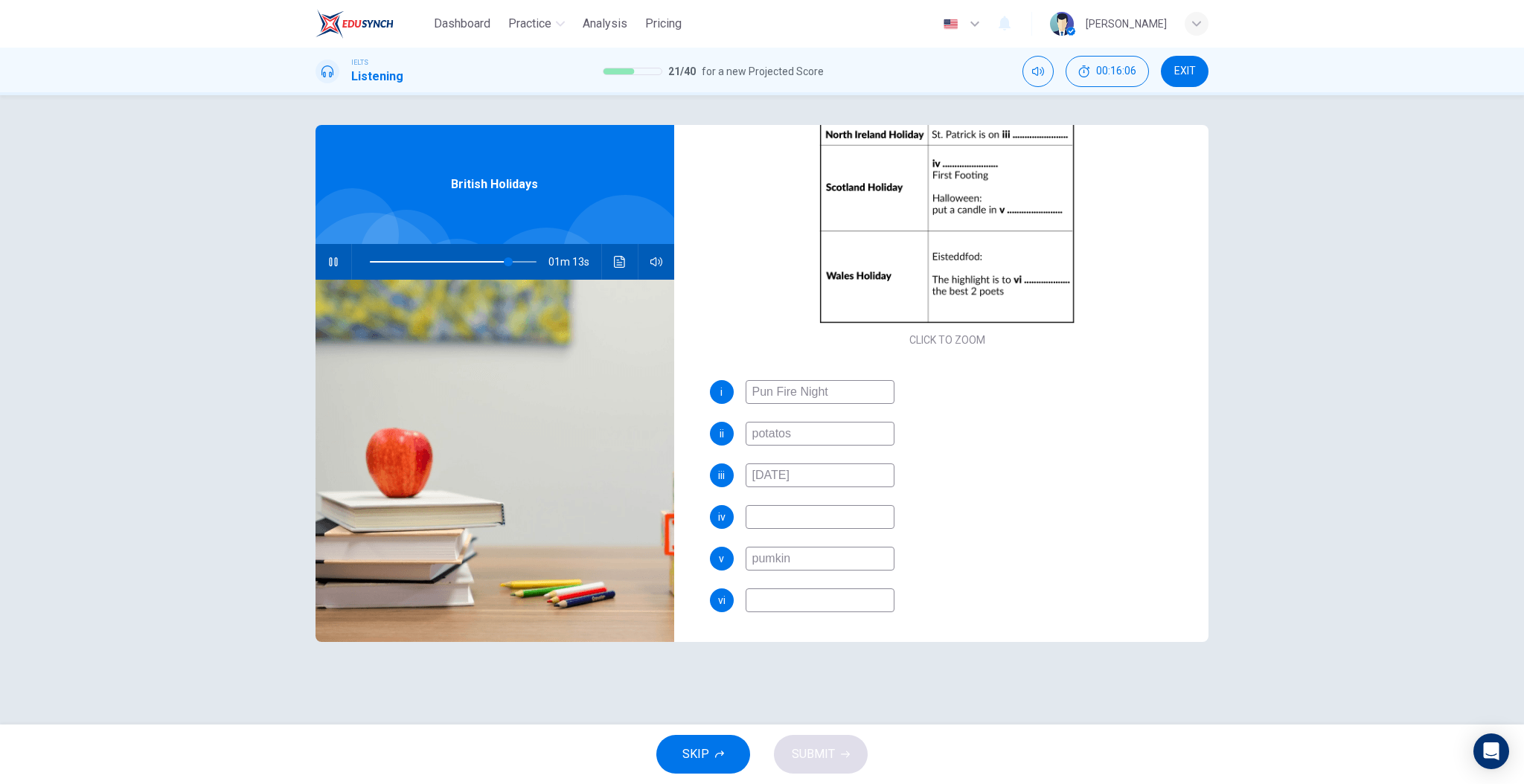
click at [969, 542] on div "i Pun Fire Night ii potatos iii 17th of March iv v pumkin vi" at bounding box center [947, 511] width 475 height 262
click at [861, 518] on input at bounding box center [821, 517] width 149 height 24
type input "84"
type input "L"
type input "84"
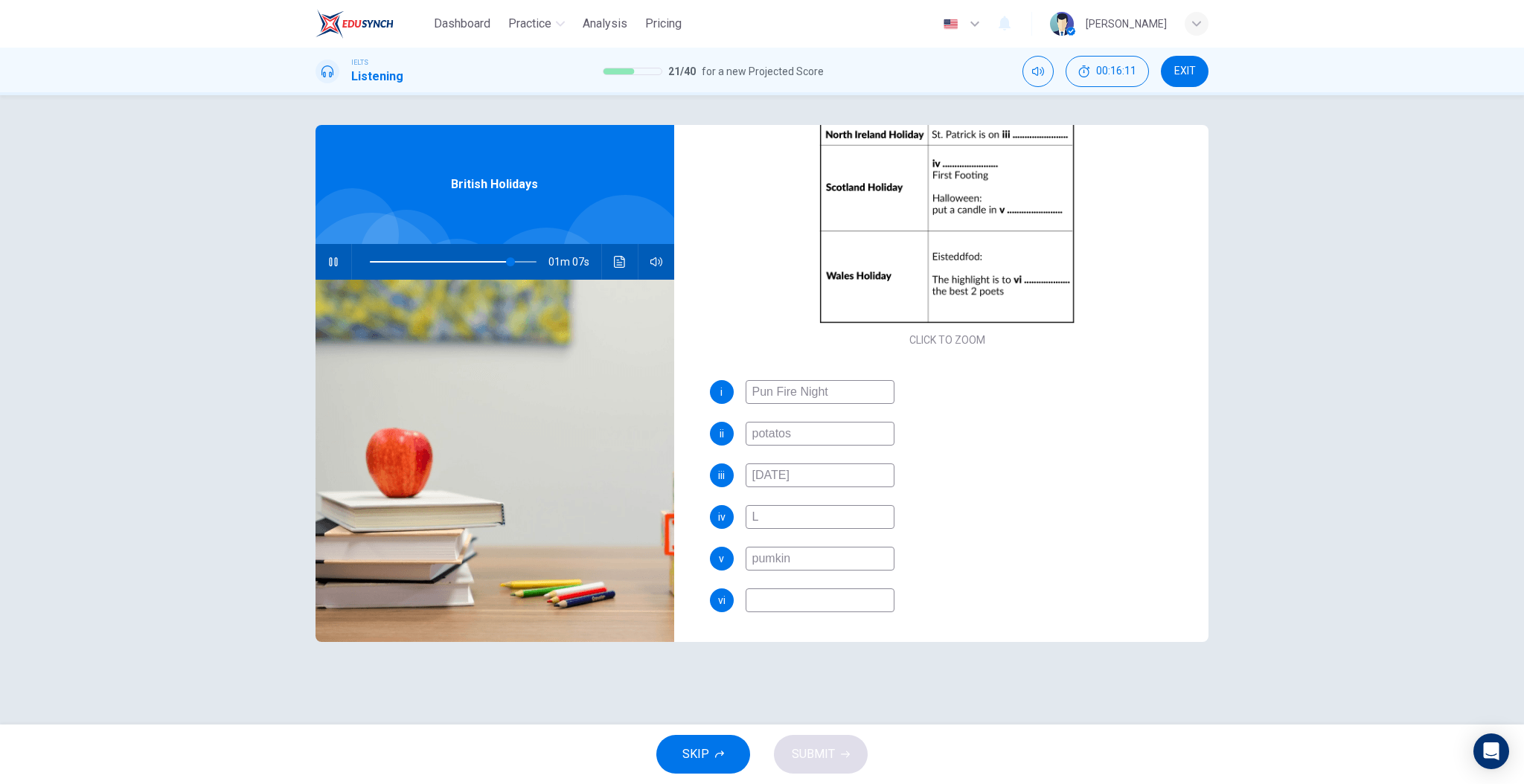
type input "Lu"
type input "85"
type input "Lucky"
type input "85"
click at [788, 524] on input "Lucky" at bounding box center [821, 517] width 149 height 24
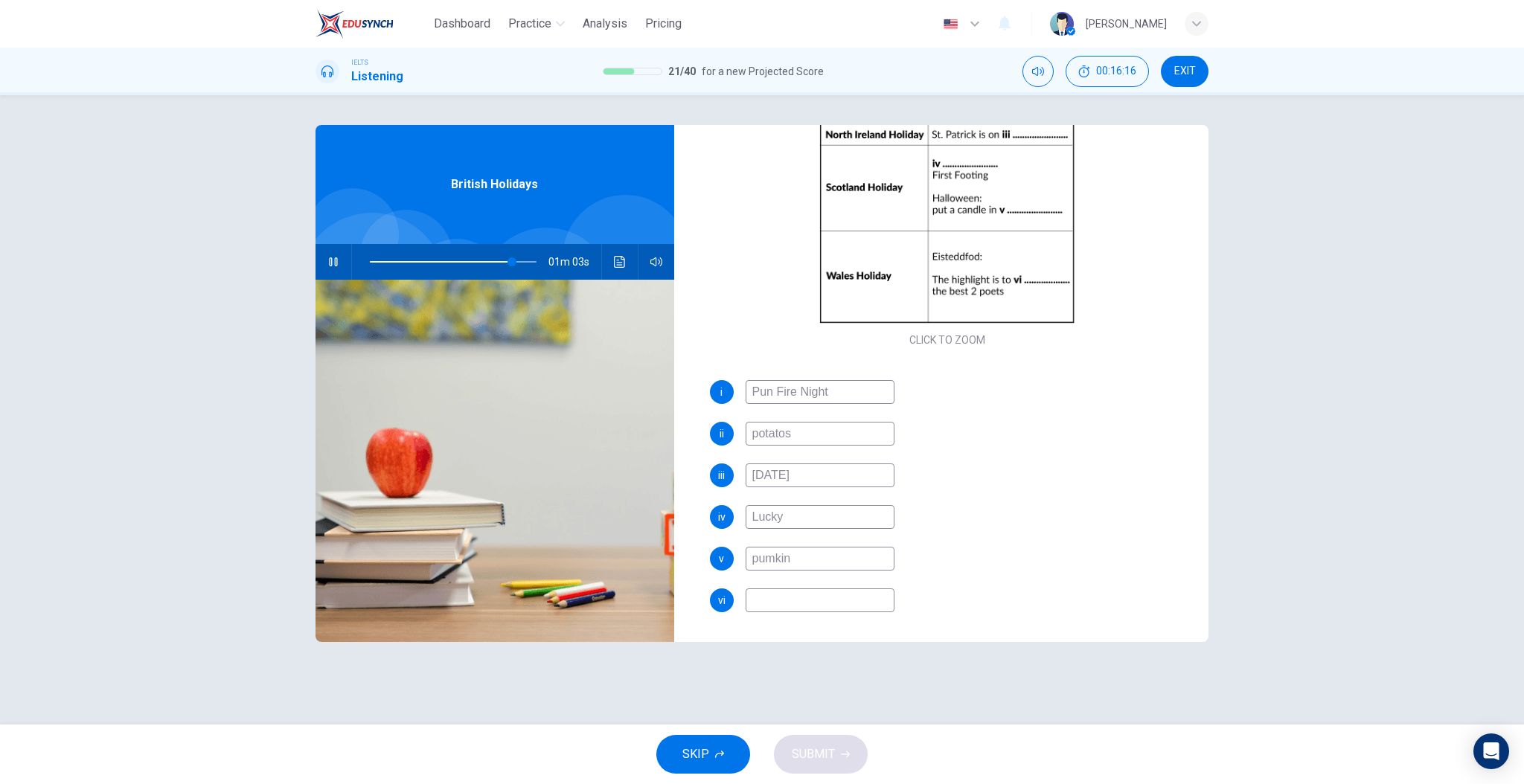
type input "Lucky"
type input "86"
type input "Lucky Da"
type input "86"
type input "Lucky Day"
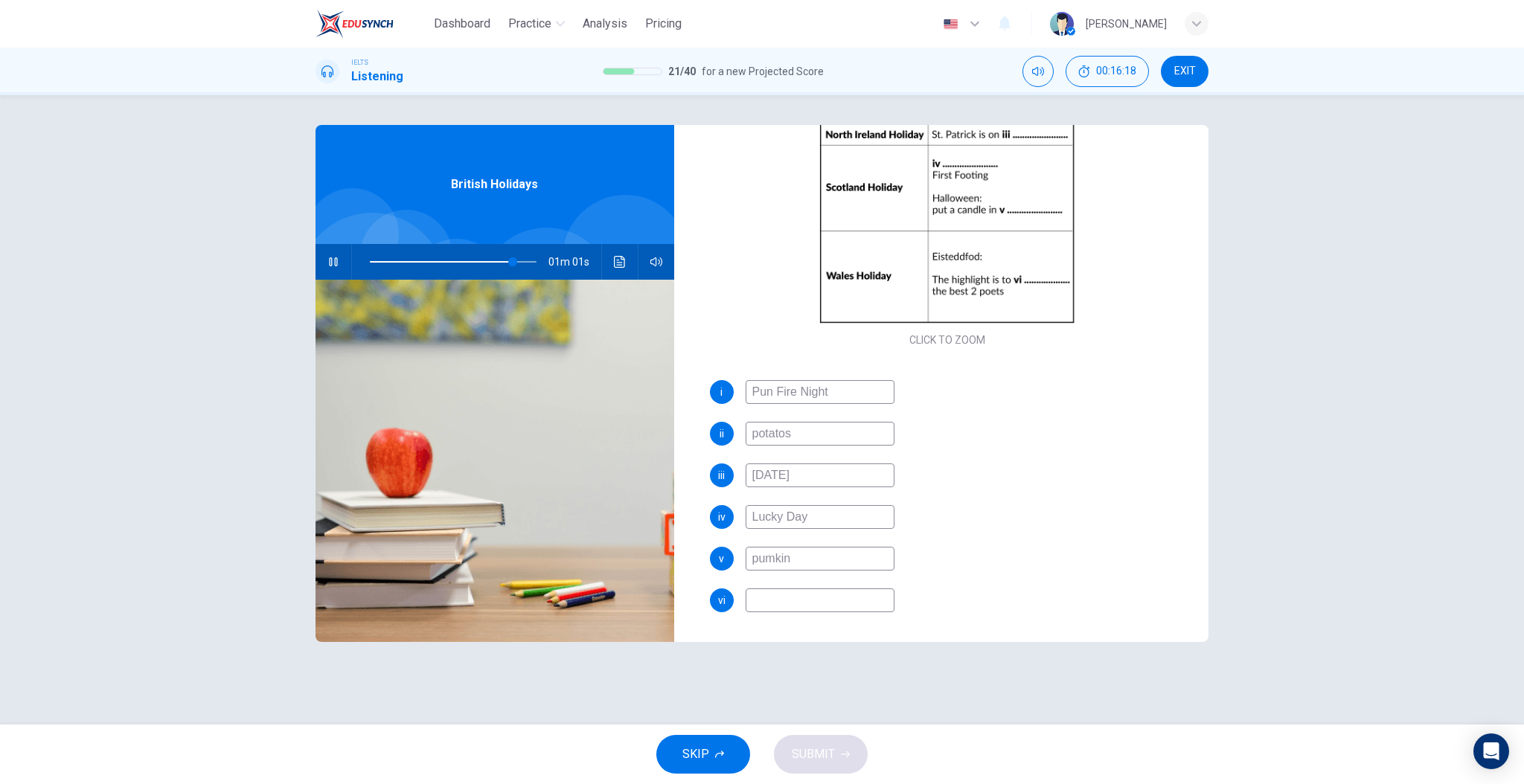
type input "86"
type input "Lucky Day"
click at [924, 566] on div "v pumkin" at bounding box center [947, 559] width 475 height 24
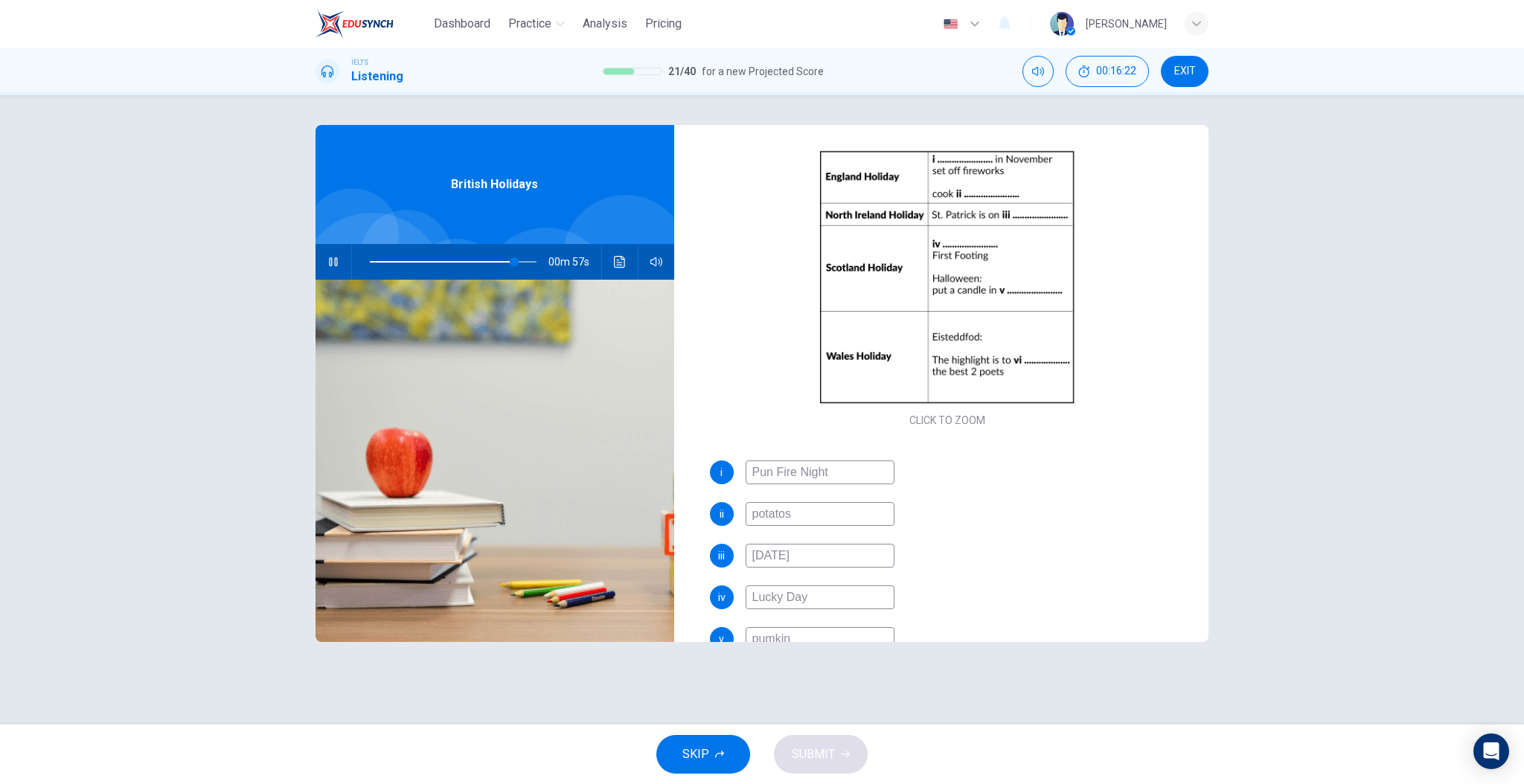
click at [1045, 521] on div "ii potatos" at bounding box center [947, 514] width 475 height 24
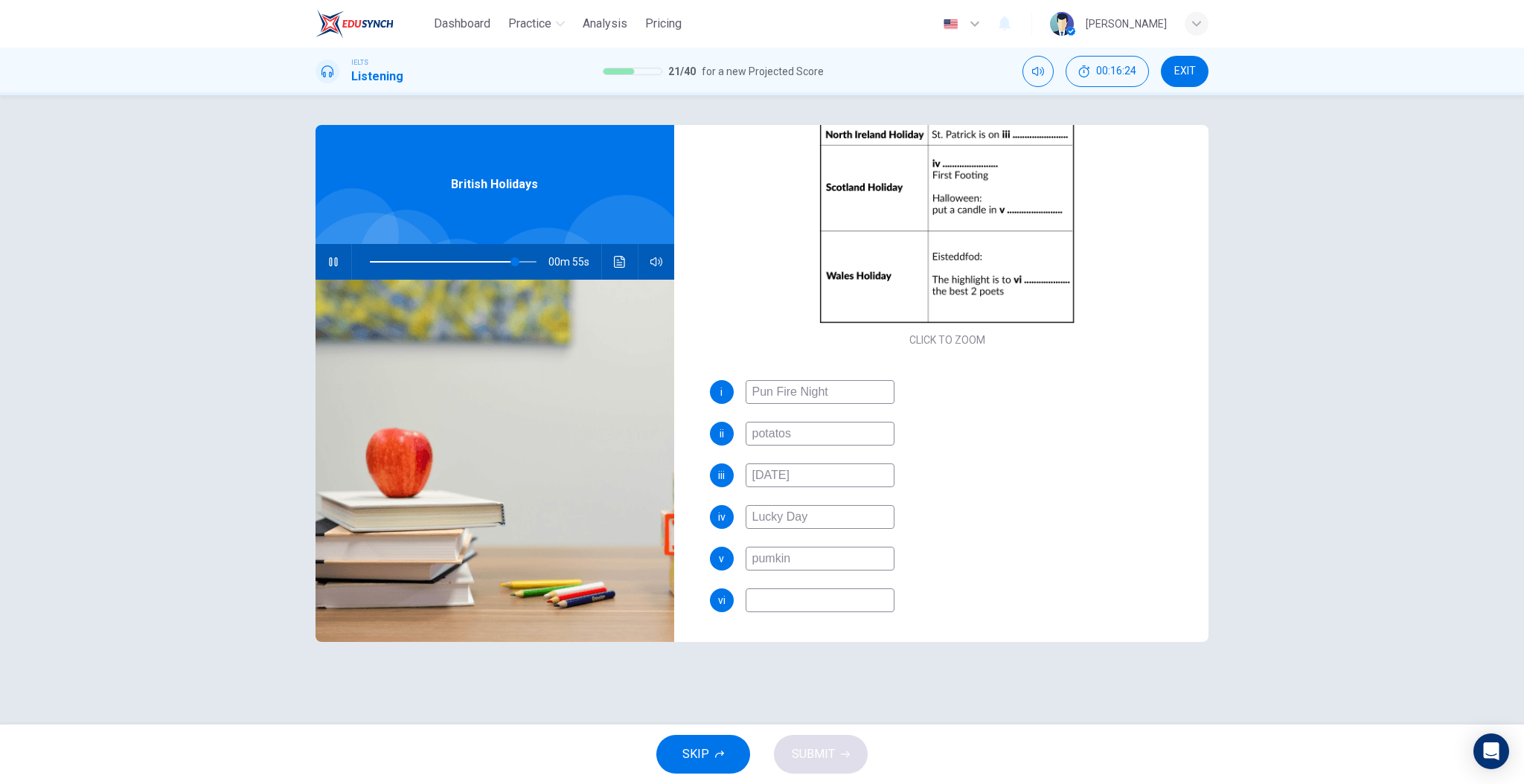
click at [859, 590] on input at bounding box center [821, 600] width 149 height 24
click at [805, 594] on input at bounding box center [821, 600] width 149 height 24
type input "93"
type input "cr"
type input "93"
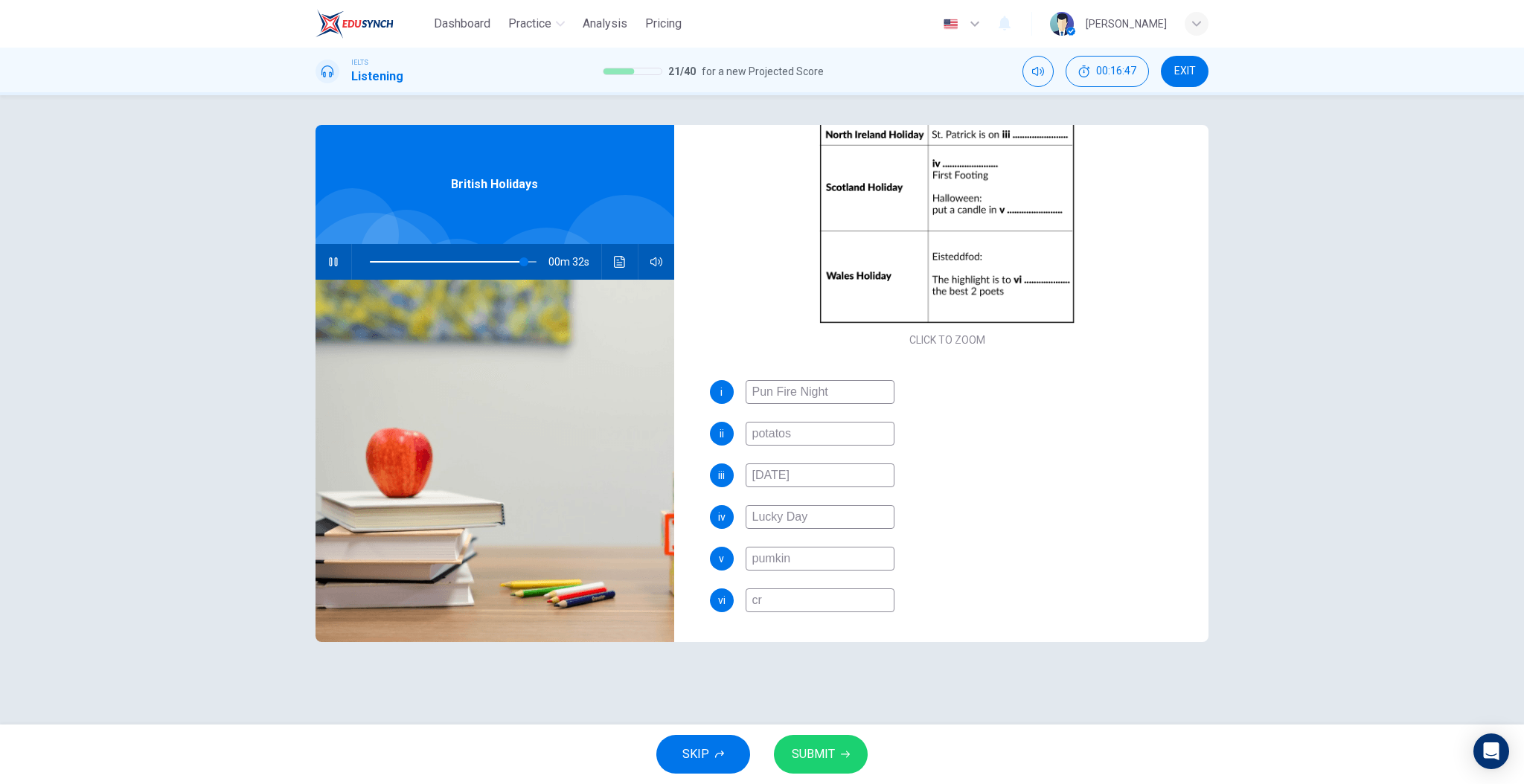
type input "cro"
type input "93"
type input "crow"
type input "93"
type input "crown"
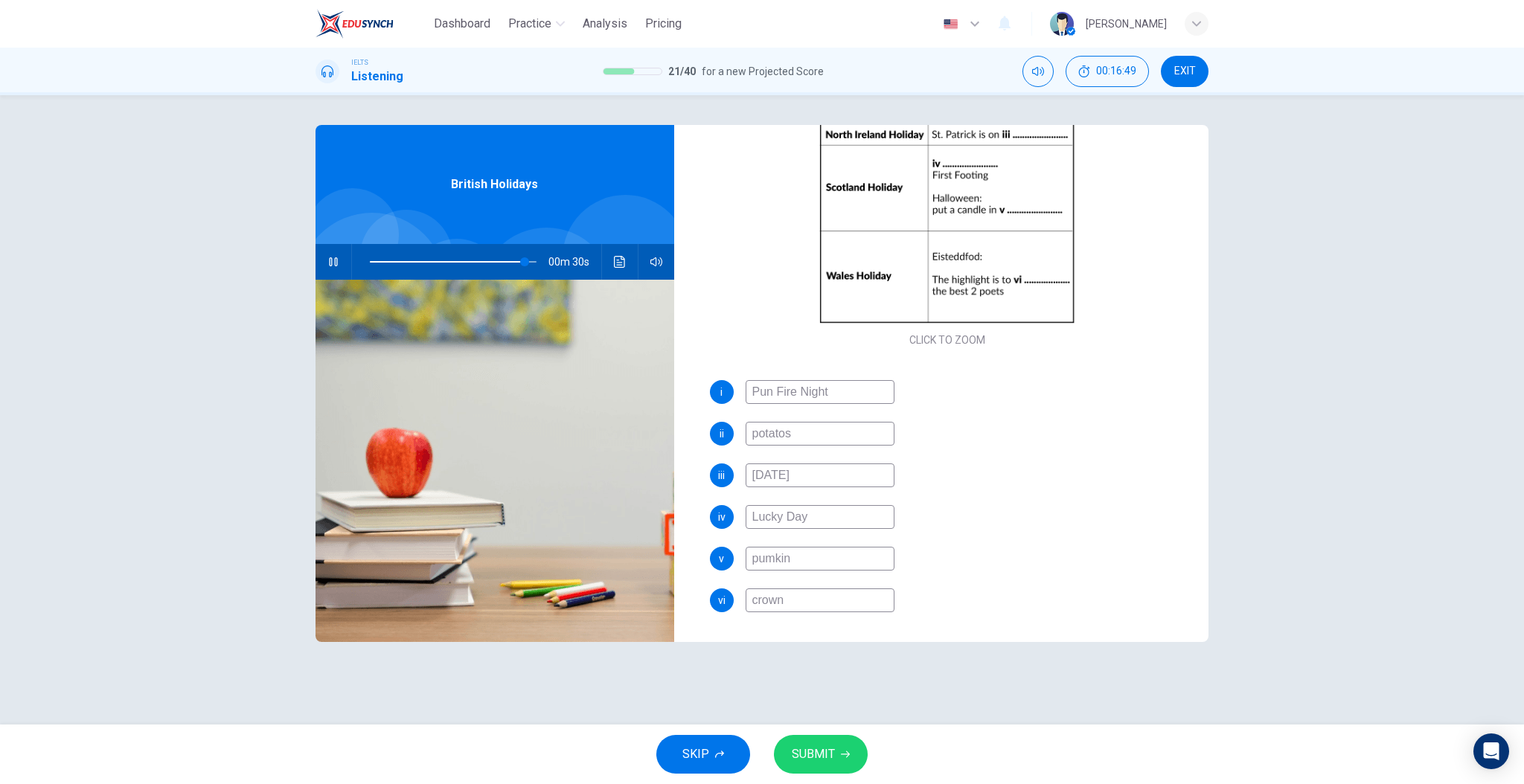
type input "93"
type input "crown"
click at [973, 576] on div "i Pun Fire Night ii potatos iii 17th of March iv Lucky Day v pumkin vi crown" at bounding box center [947, 511] width 475 height 262
click at [798, 736] on button "SUBMIT" at bounding box center [821, 755] width 94 height 39
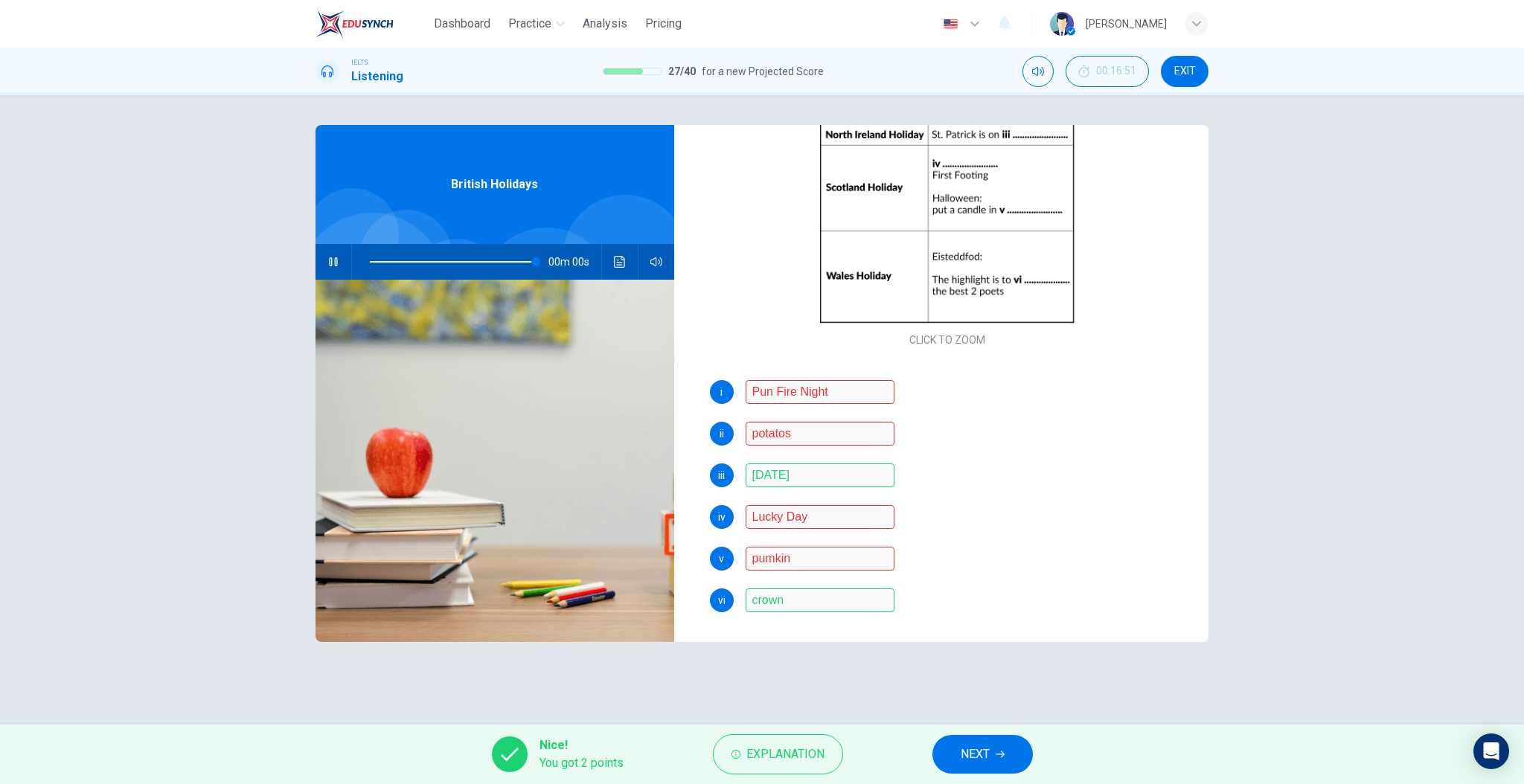
type input "0"
click at [996, 488] on div "i Pun Fire Night ii potatos iii 17th of March iv Lucky Day v pumkin vi crown" at bounding box center [947, 511] width 475 height 262
click at [978, 760] on span "NEXT" at bounding box center [975, 754] width 29 height 20
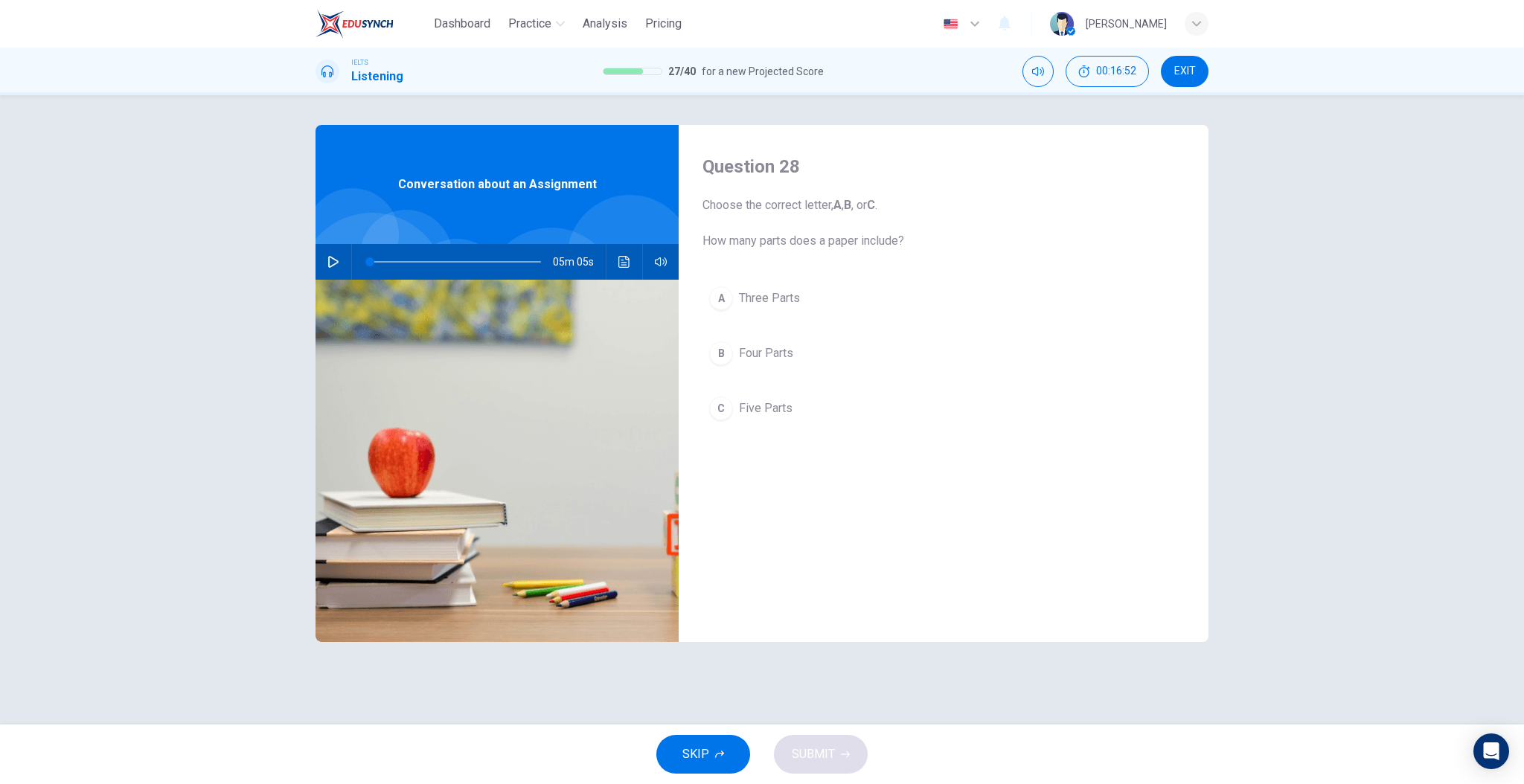
click at [326, 262] on button "button" at bounding box center [333, 262] width 24 height 35
click at [848, 520] on div "Question 28 Choose the correct letter, A , B , or C . How many parts does a pap…" at bounding box center [943, 383] width 530 height 517
click at [715, 479] on div "Question 28 Choose the correct letter, A , B , or C . How many parts does a pap…" at bounding box center [943, 383] width 530 height 517
click at [787, 354] on span "Four Parts" at bounding box center [766, 353] width 54 height 18
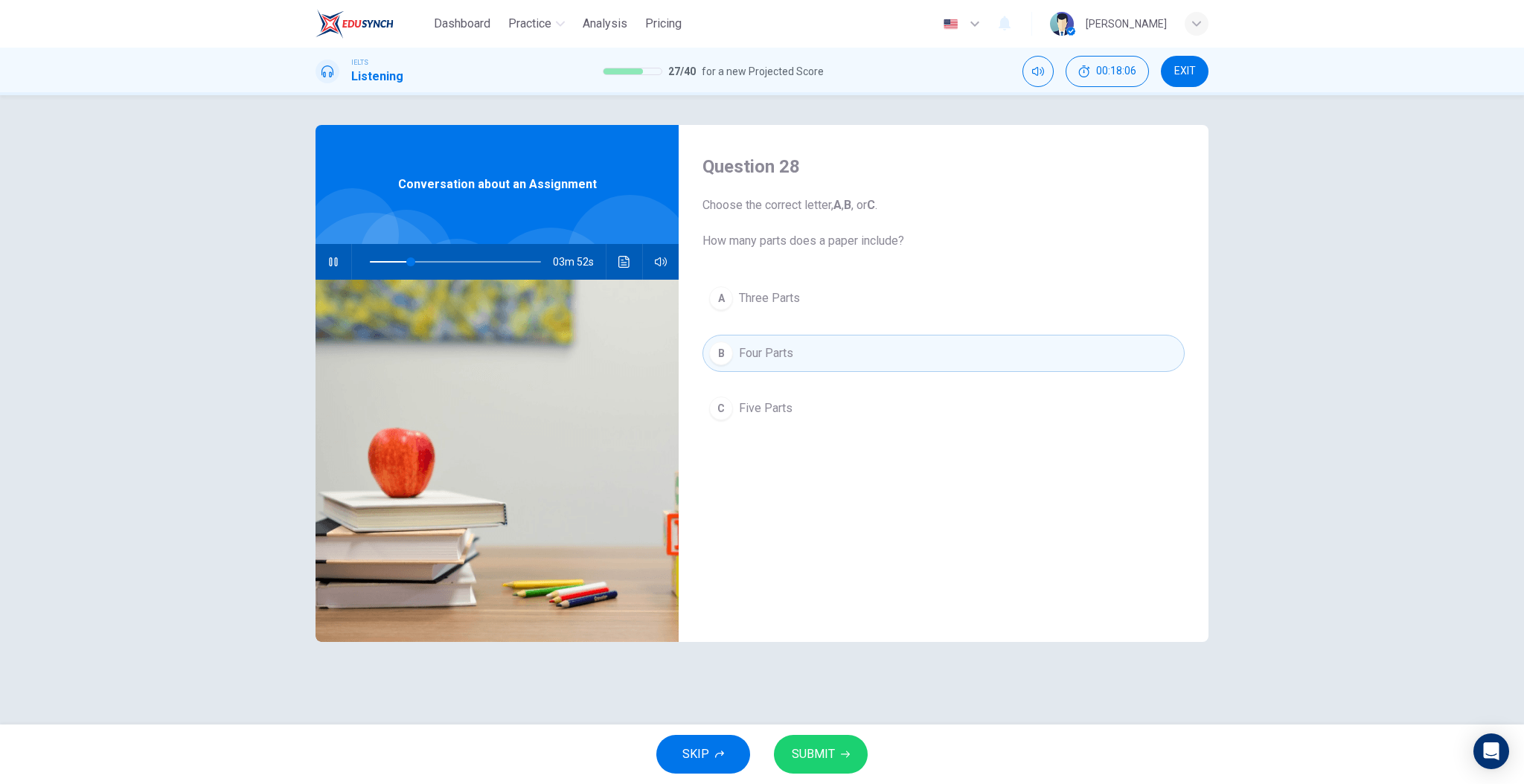
click at [780, 475] on div "Question 28 Choose the correct letter, A , B , or C . How many parts does a pap…" at bounding box center [943, 383] width 530 height 517
click at [794, 412] on button "C Five Parts" at bounding box center [944, 409] width 483 height 37
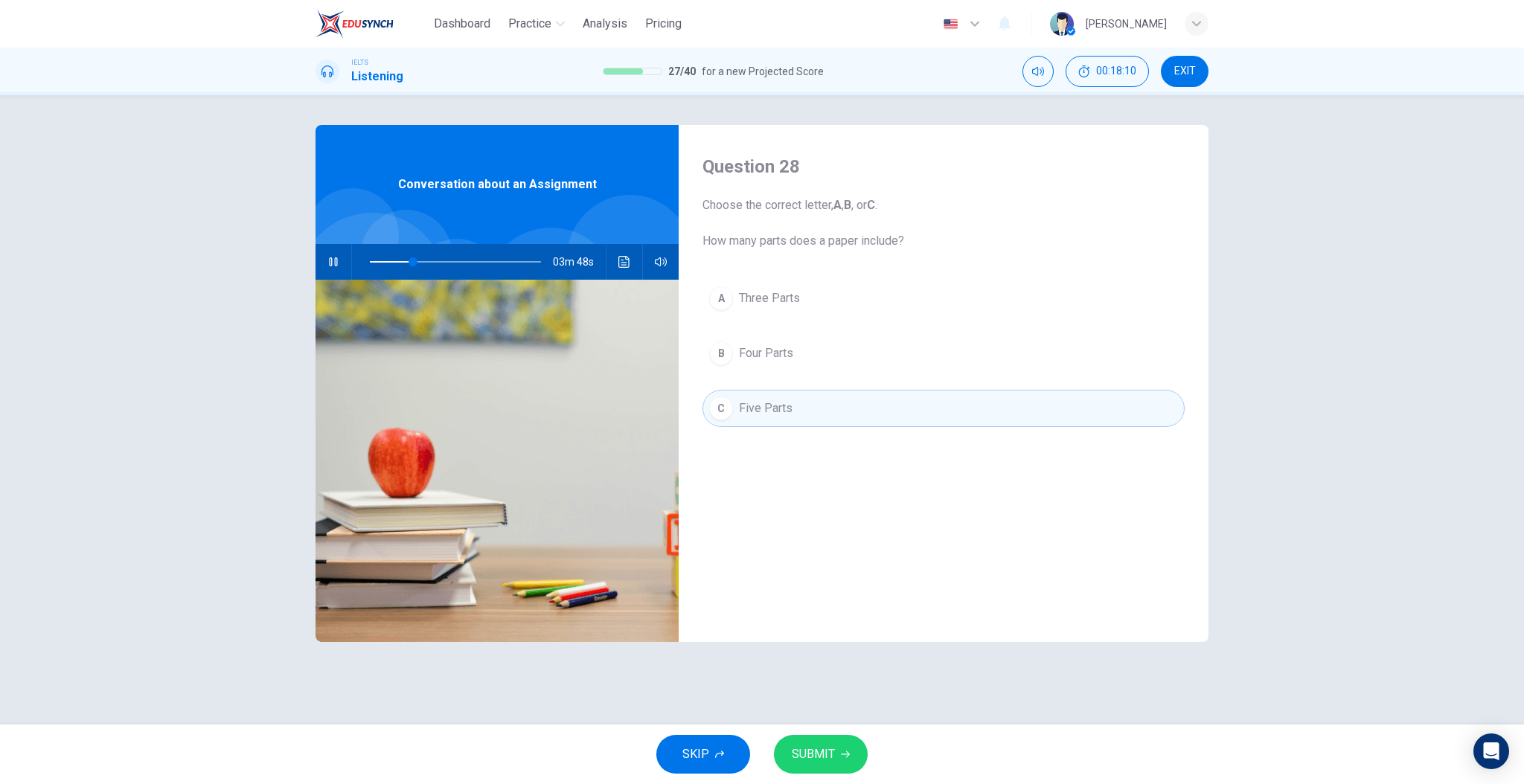
click at [821, 584] on div "Question 28 Choose the correct letter, A , B , or C . How many parts does a pap…" at bounding box center [943, 383] width 530 height 517
click at [829, 737] on button "SUBMIT" at bounding box center [821, 755] width 94 height 39
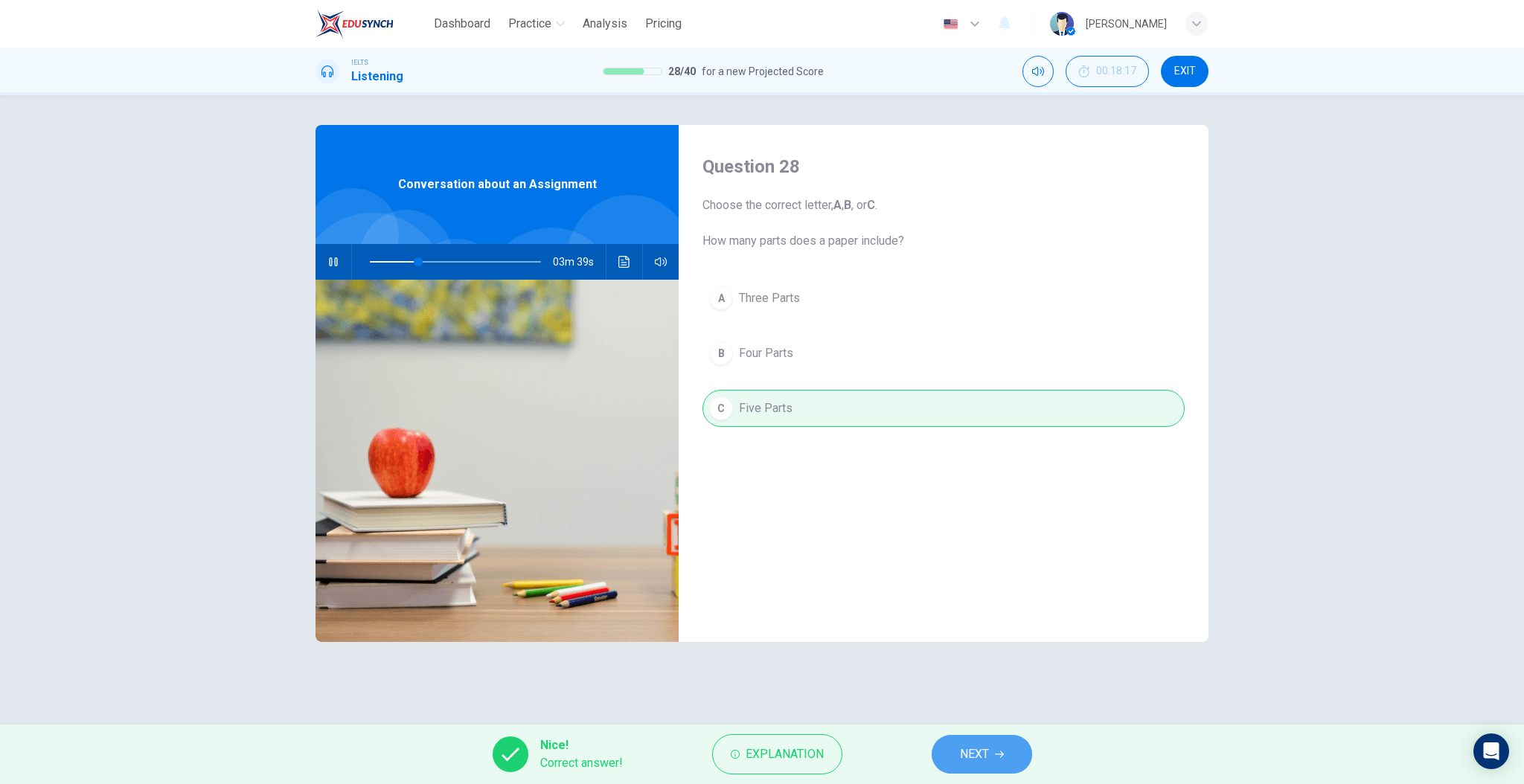
click at [959, 764] on button "NEXT" at bounding box center [981, 755] width 100 height 39
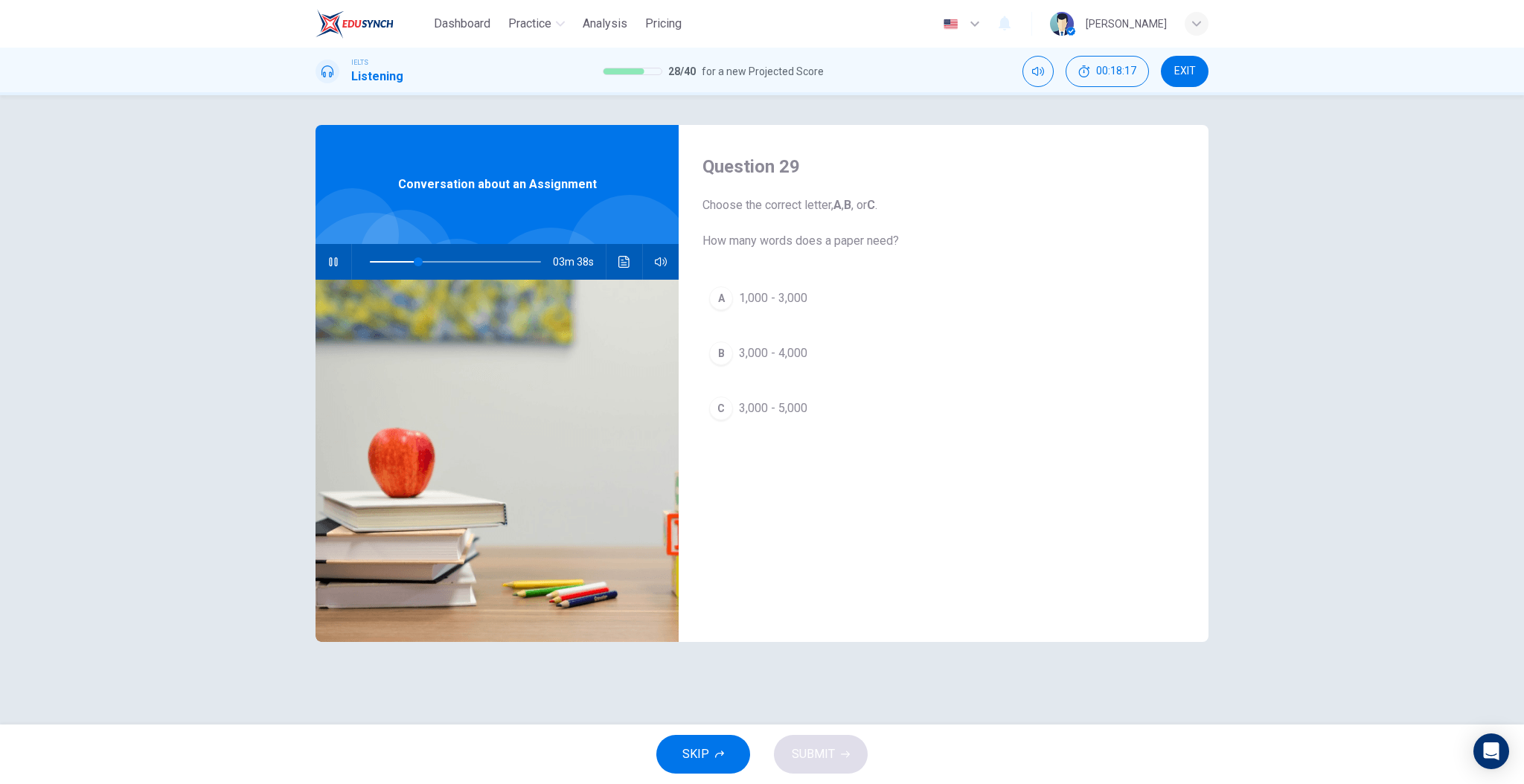
click at [835, 602] on div "Question 29 Choose the correct letter, A , B , or C . How many words does a pap…" at bounding box center [943, 383] width 530 height 517
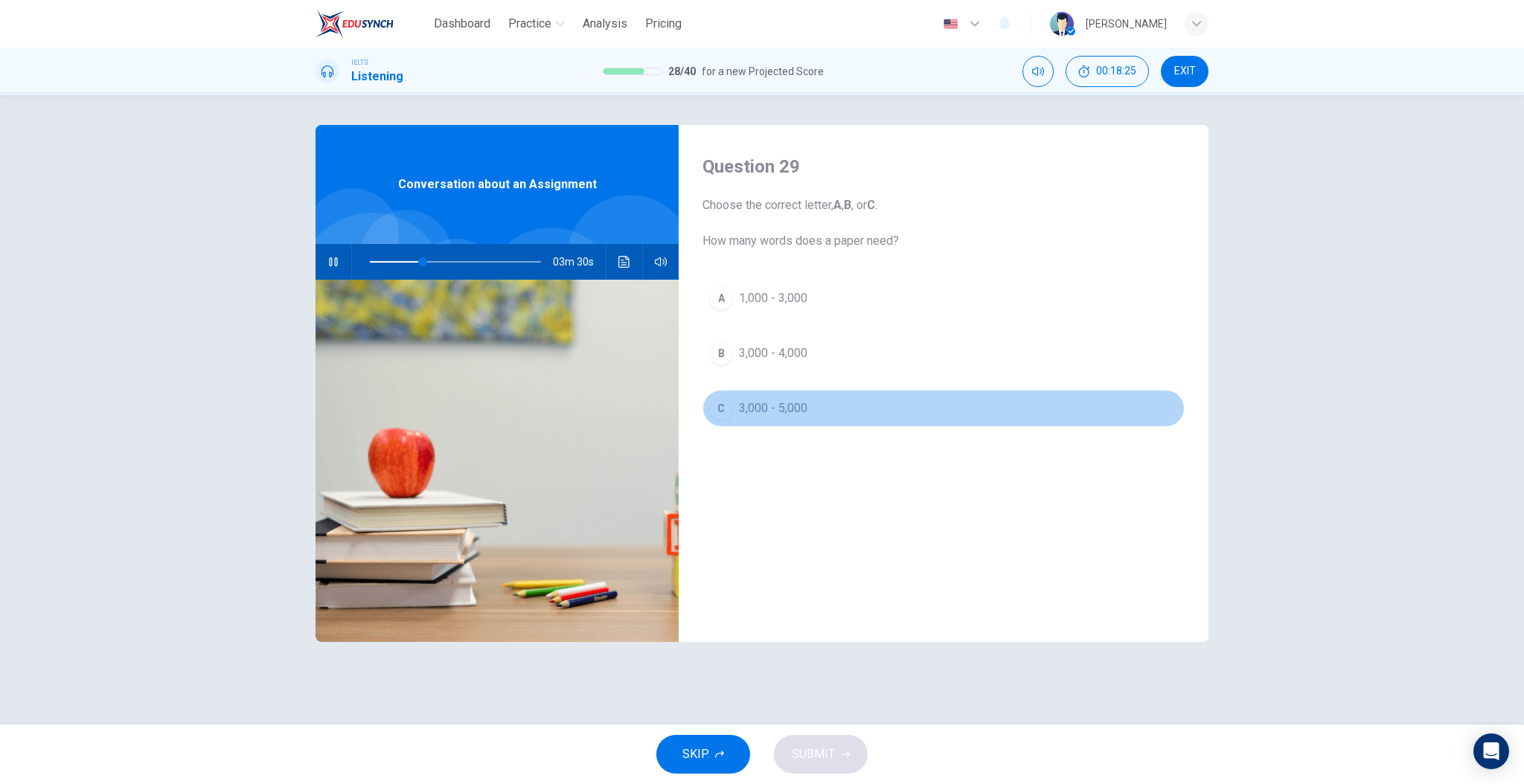
click at [783, 404] on span "3,000 - 5,000" at bounding box center [773, 409] width 68 height 18
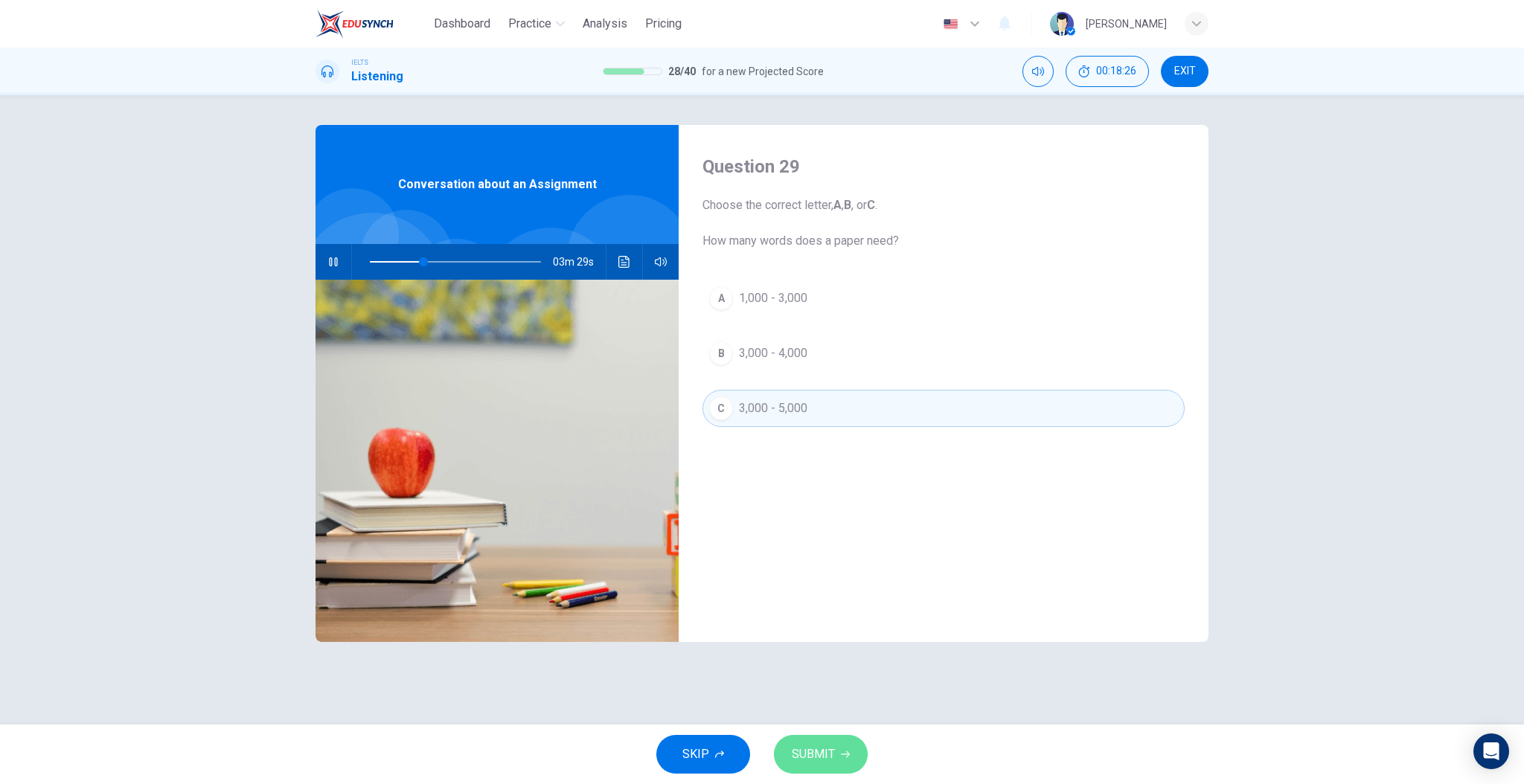
click at [855, 758] on button "SUBMIT" at bounding box center [821, 755] width 94 height 39
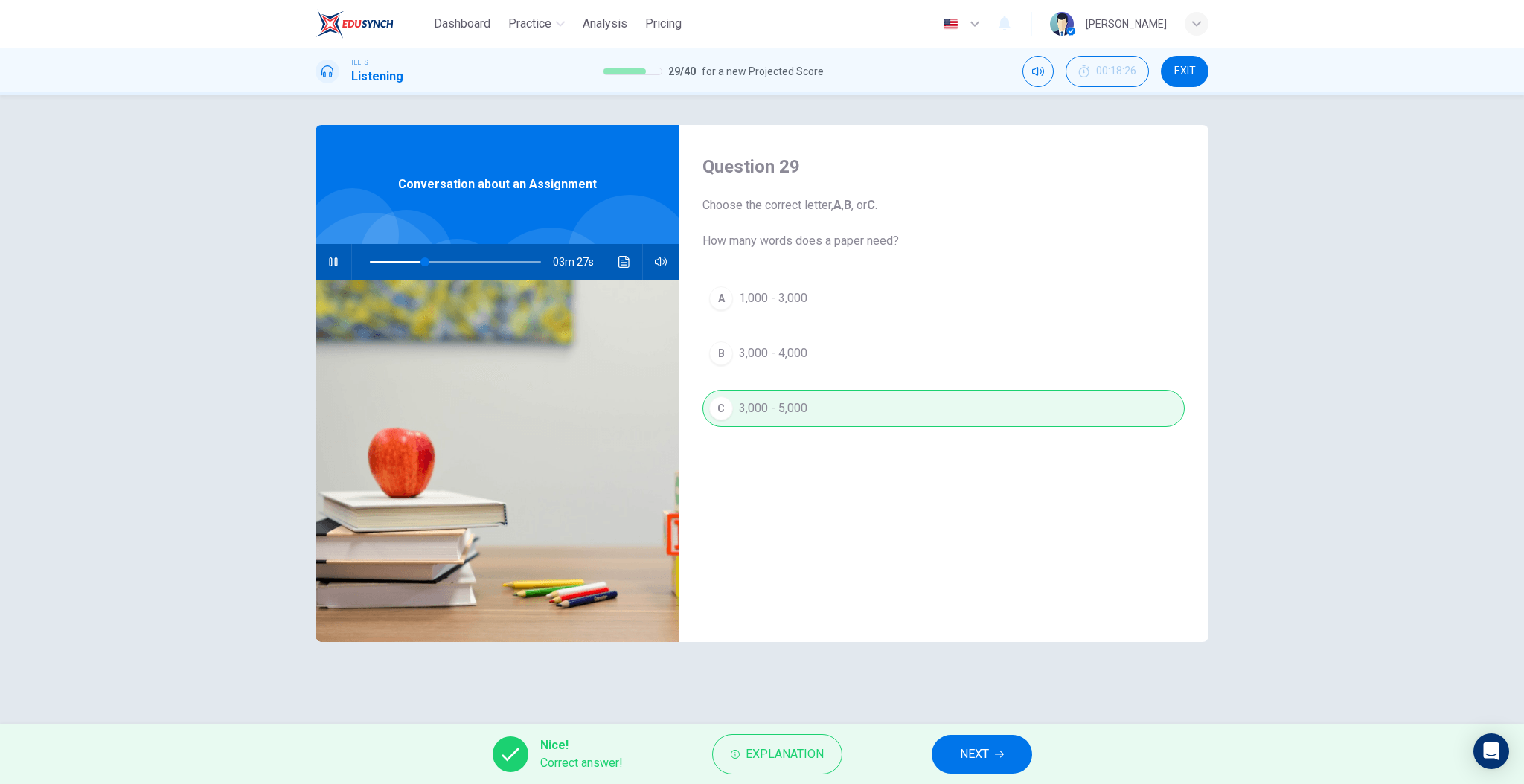
click at [955, 765] on button "NEXT" at bounding box center [981, 755] width 100 height 39
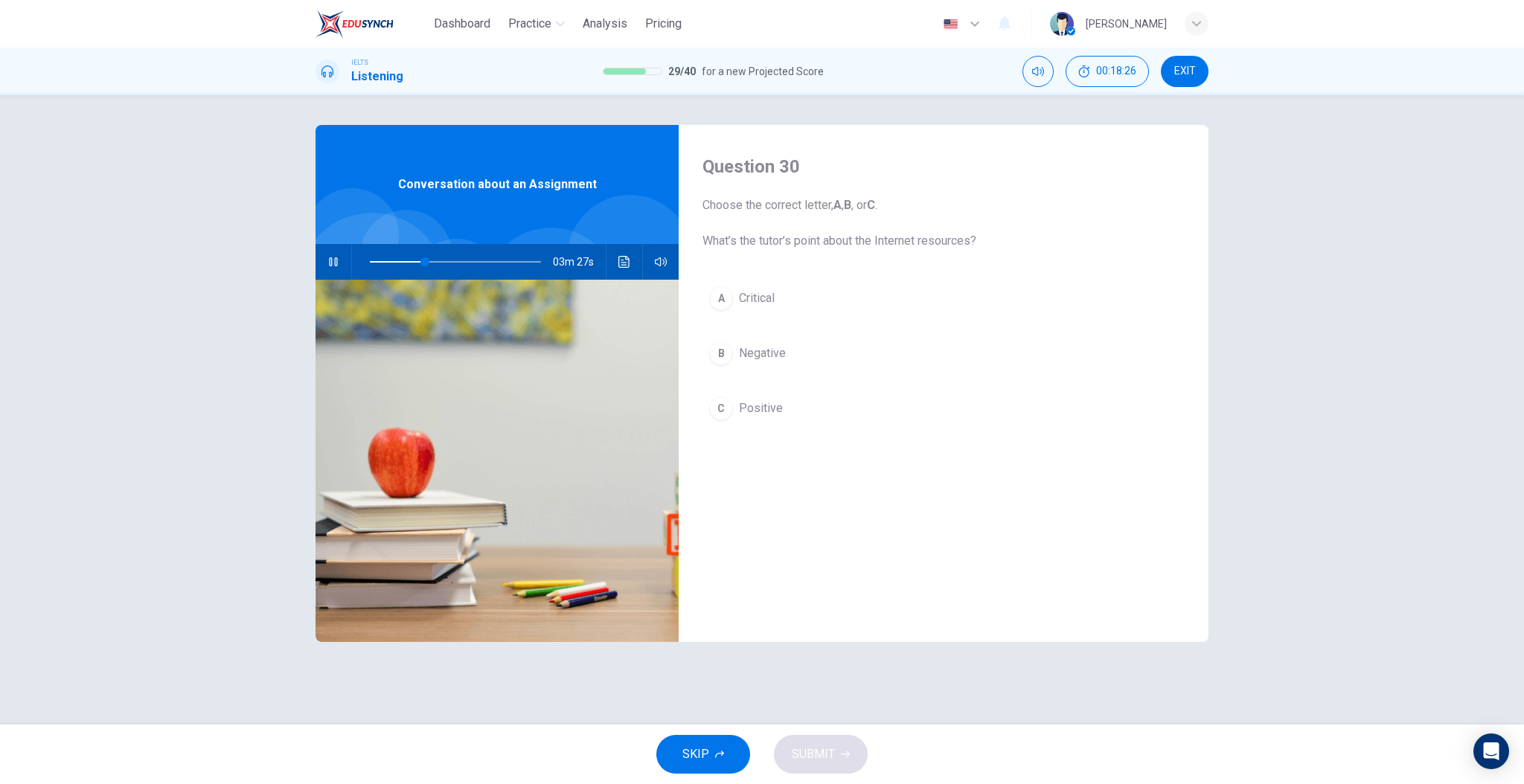
click at [830, 572] on div "Question 30 Choose the correct letter, A , B , or C . What’s the tutor’s point …" at bounding box center [943, 383] width 530 height 517
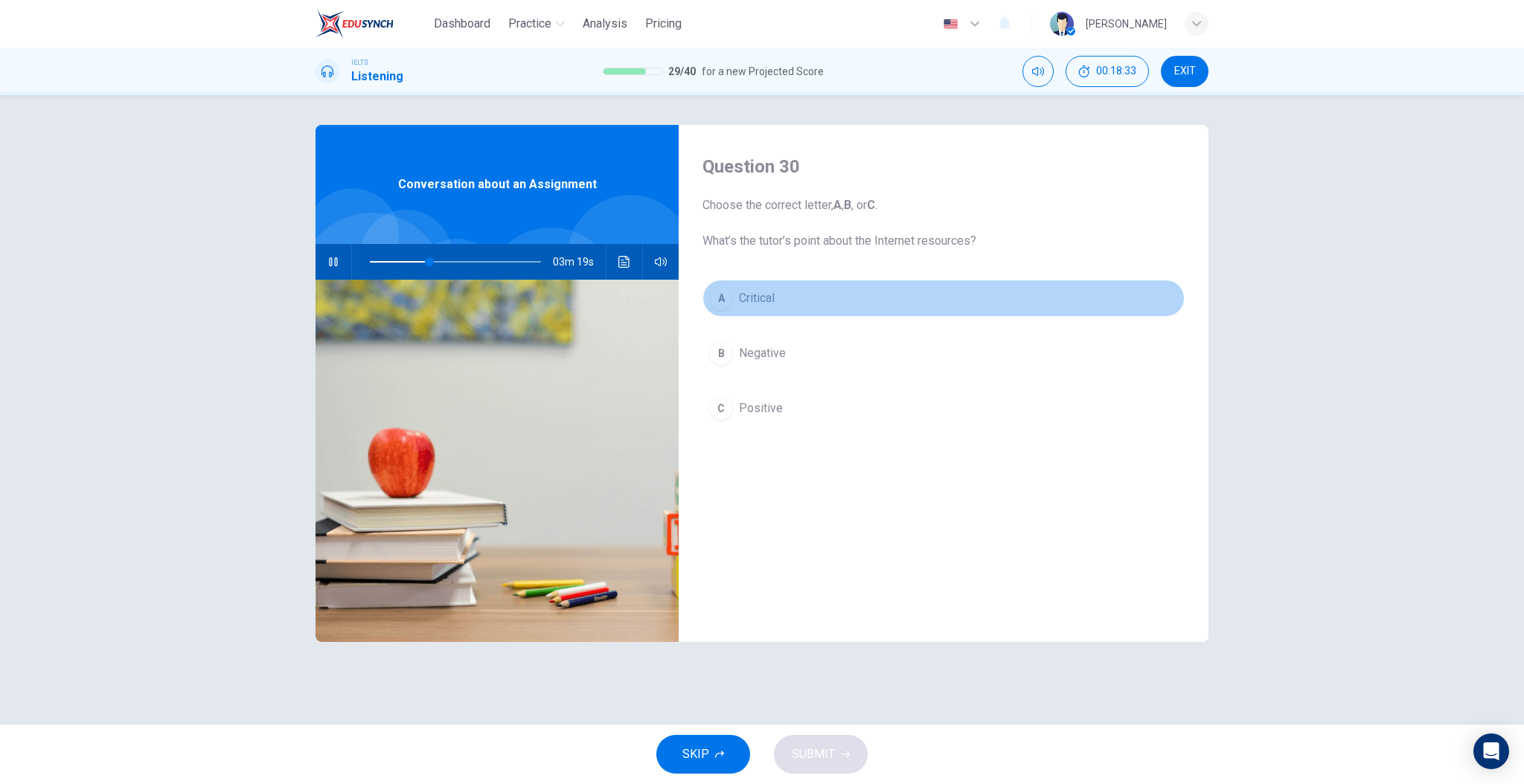
click at [742, 302] on span "Critical" at bounding box center [757, 298] width 35 height 18
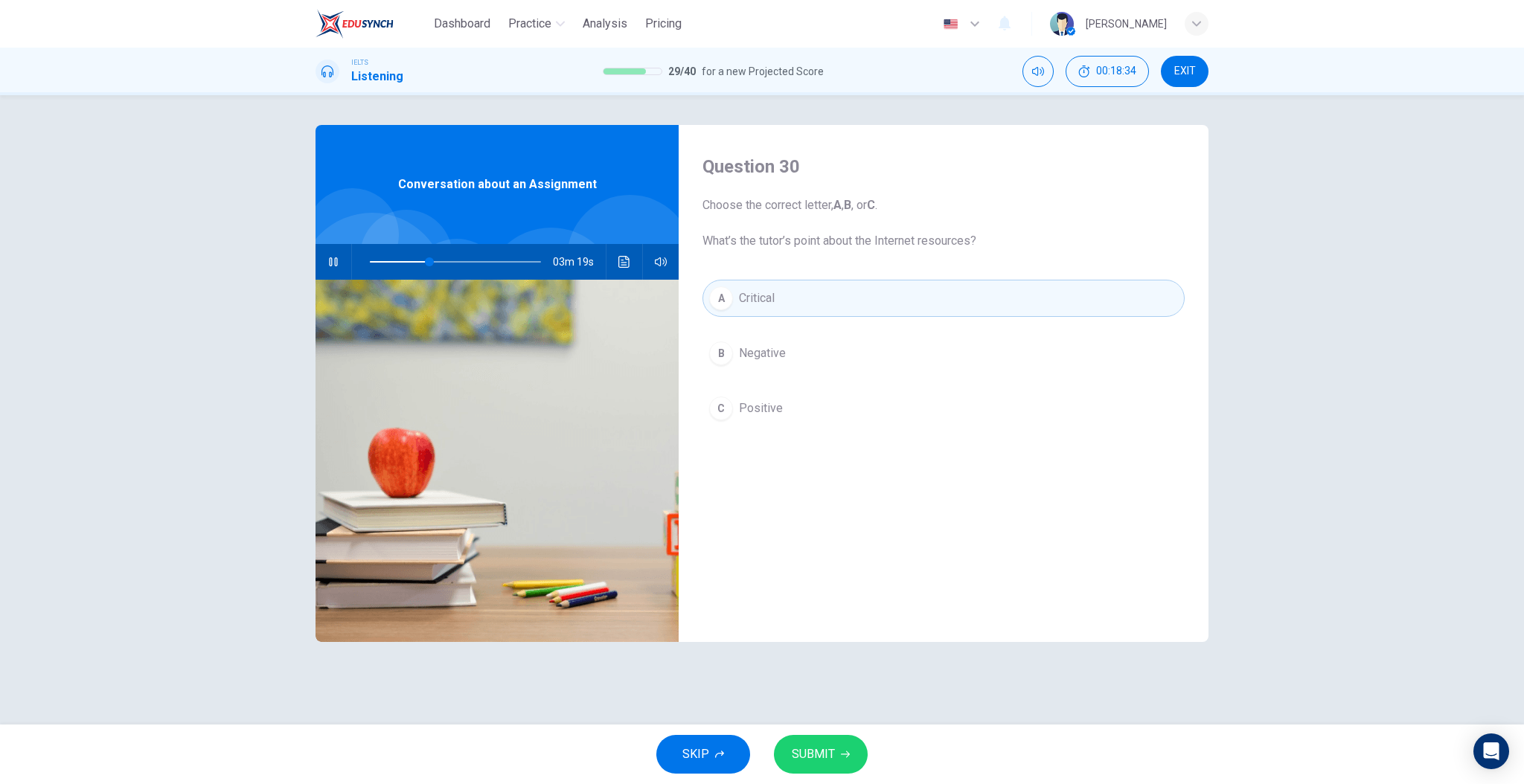
click at [839, 514] on div "Question 30 Choose the correct letter, A , B , or C . What’s the tutor’s point …" at bounding box center [943, 383] width 530 height 517
click at [782, 488] on div "Question 30 Choose the correct letter, A , B , or C . What’s the tutor’s point …" at bounding box center [943, 383] width 530 height 517
click at [779, 526] on div "Question 30 Choose the correct letter, A , B , or C . What’s the tutor’s point …" at bounding box center [943, 383] width 530 height 517
click at [814, 514] on div "Question 30 Choose the correct letter, A , B , or C . What’s the tutor’s point …" at bounding box center [943, 383] width 530 height 517
click at [835, 737] on button "SUBMIT" at bounding box center [821, 755] width 94 height 39
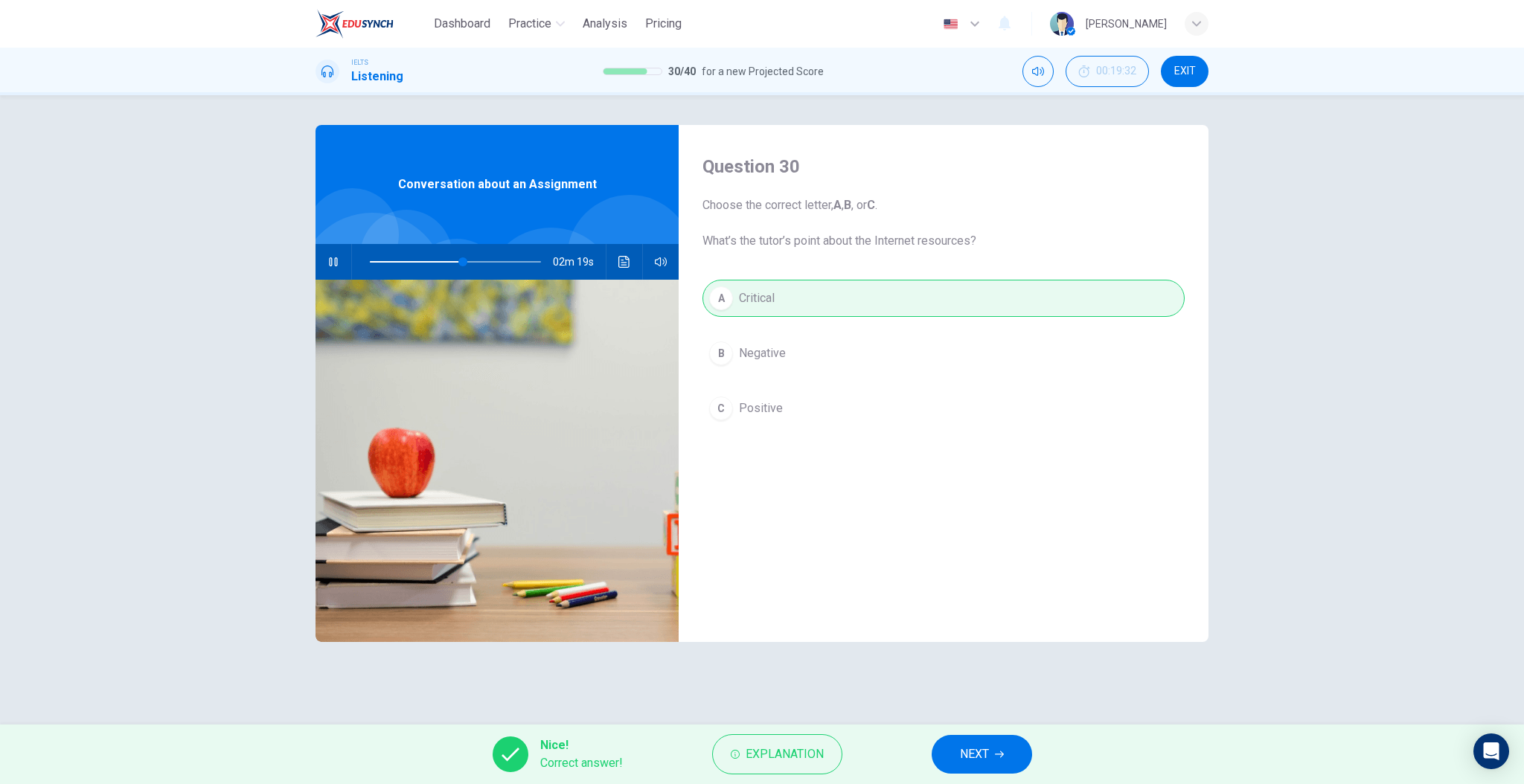
click at [964, 753] on span "NEXT" at bounding box center [974, 754] width 29 height 20
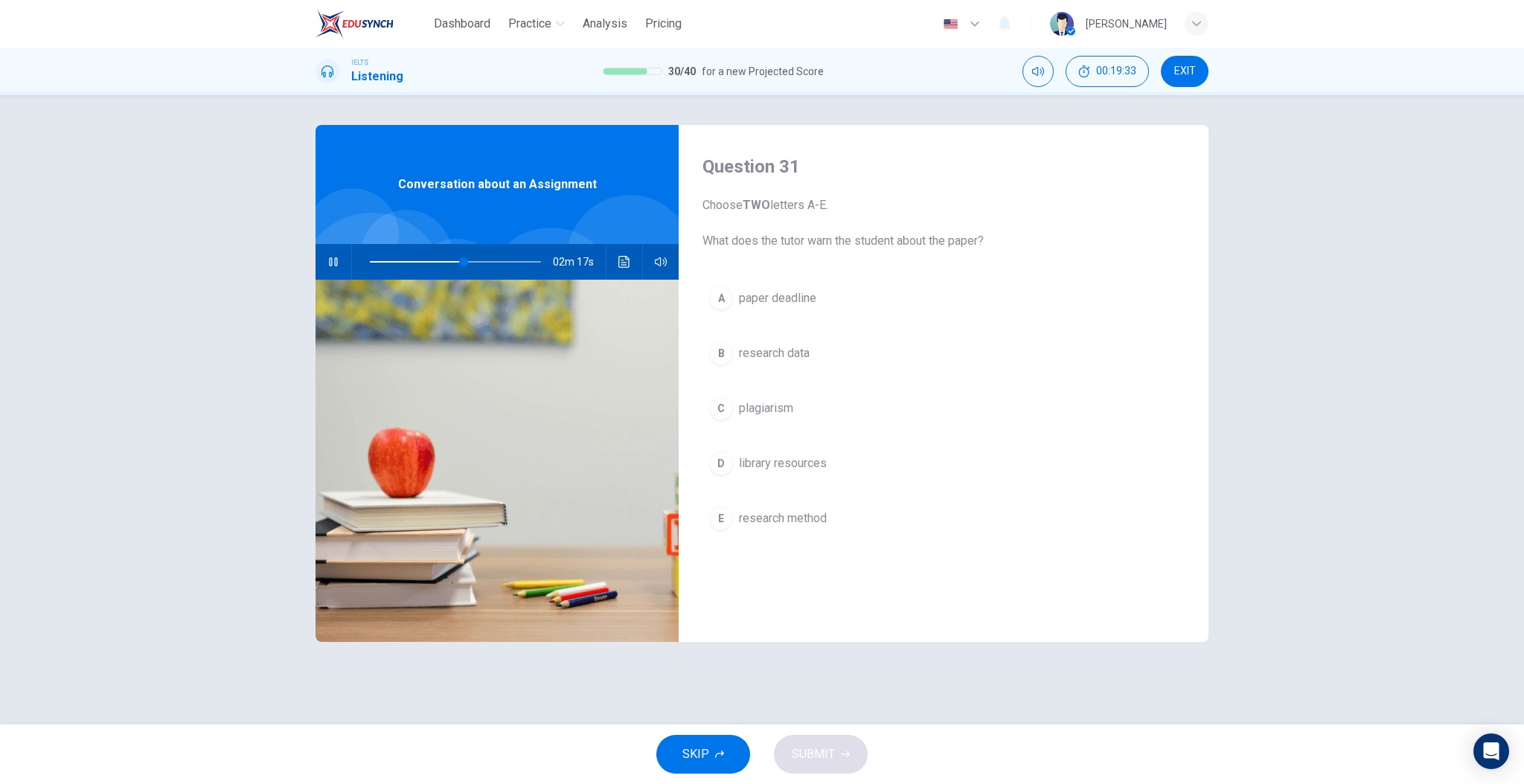
click at [771, 586] on div "Question 31 Choose TWO letters A-E. What does the tutor warn the student about …" at bounding box center [943, 383] width 530 height 517
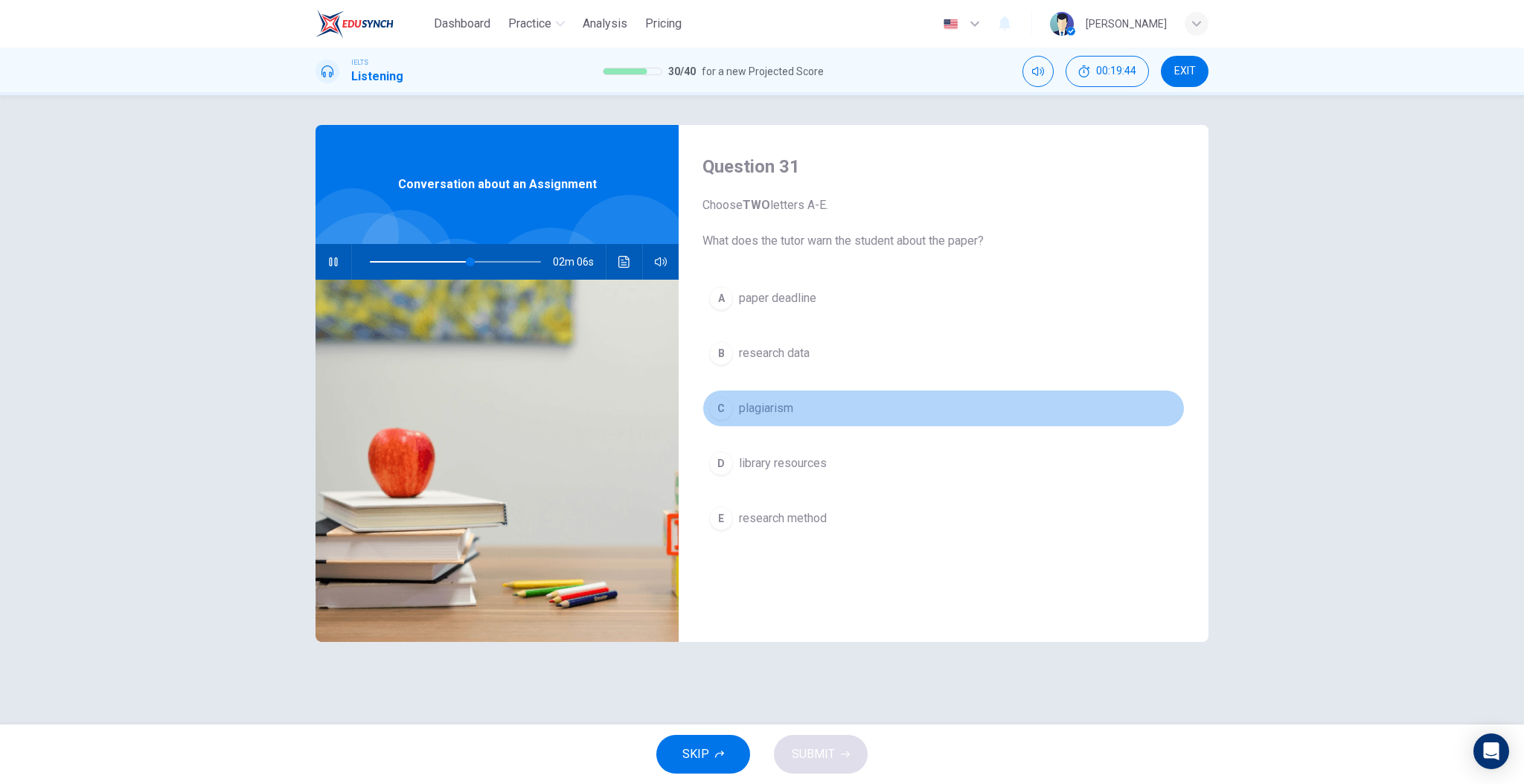
click at [794, 408] on button "C plagiarism" at bounding box center [944, 409] width 483 height 37
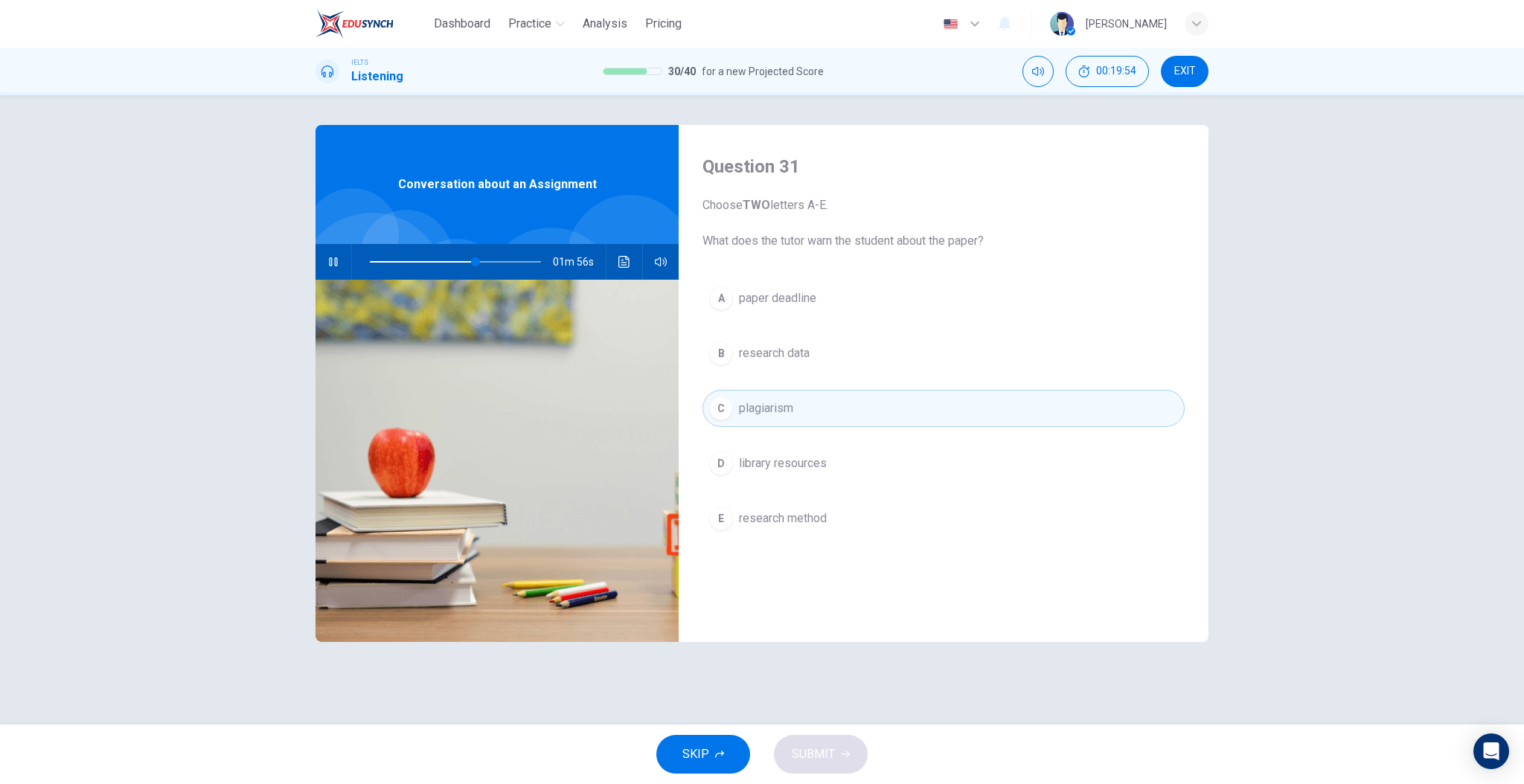
click at [789, 356] on span "research data" at bounding box center [774, 353] width 71 height 18
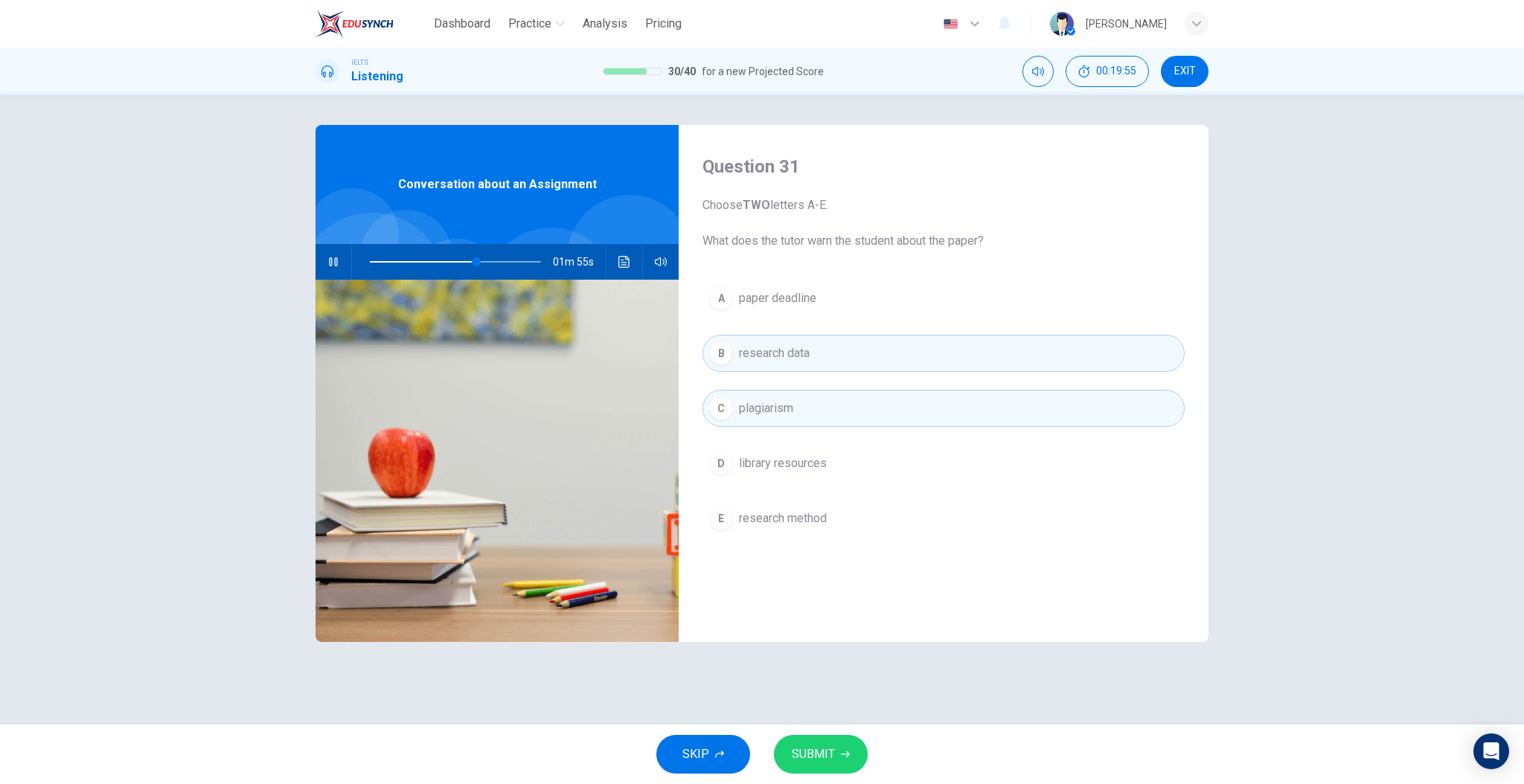
click at [787, 352] on span "research data" at bounding box center [774, 353] width 71 height 18
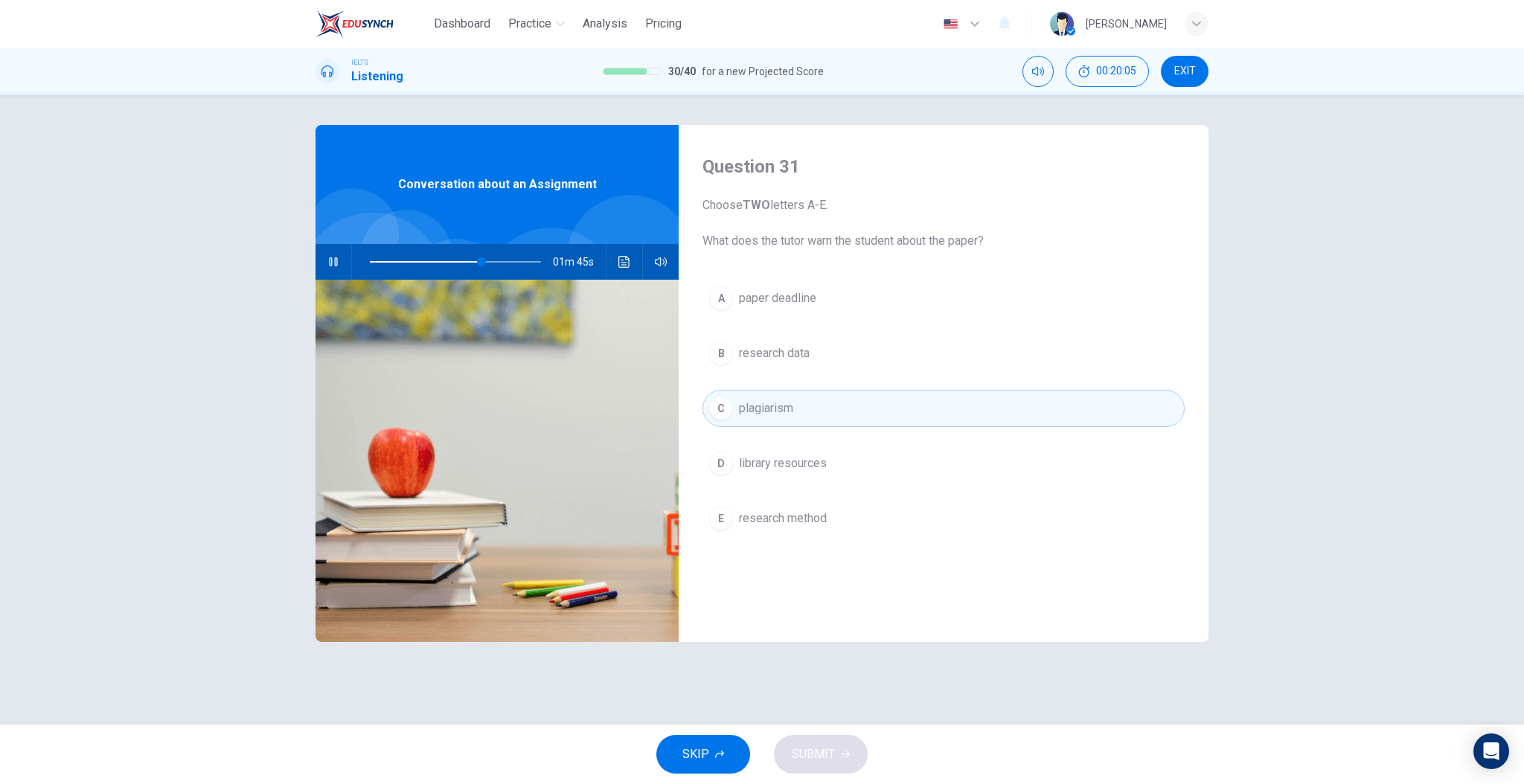
click at [779, 299] on span "paper deadline" at bounding box center [777, 298] width 77 height 18
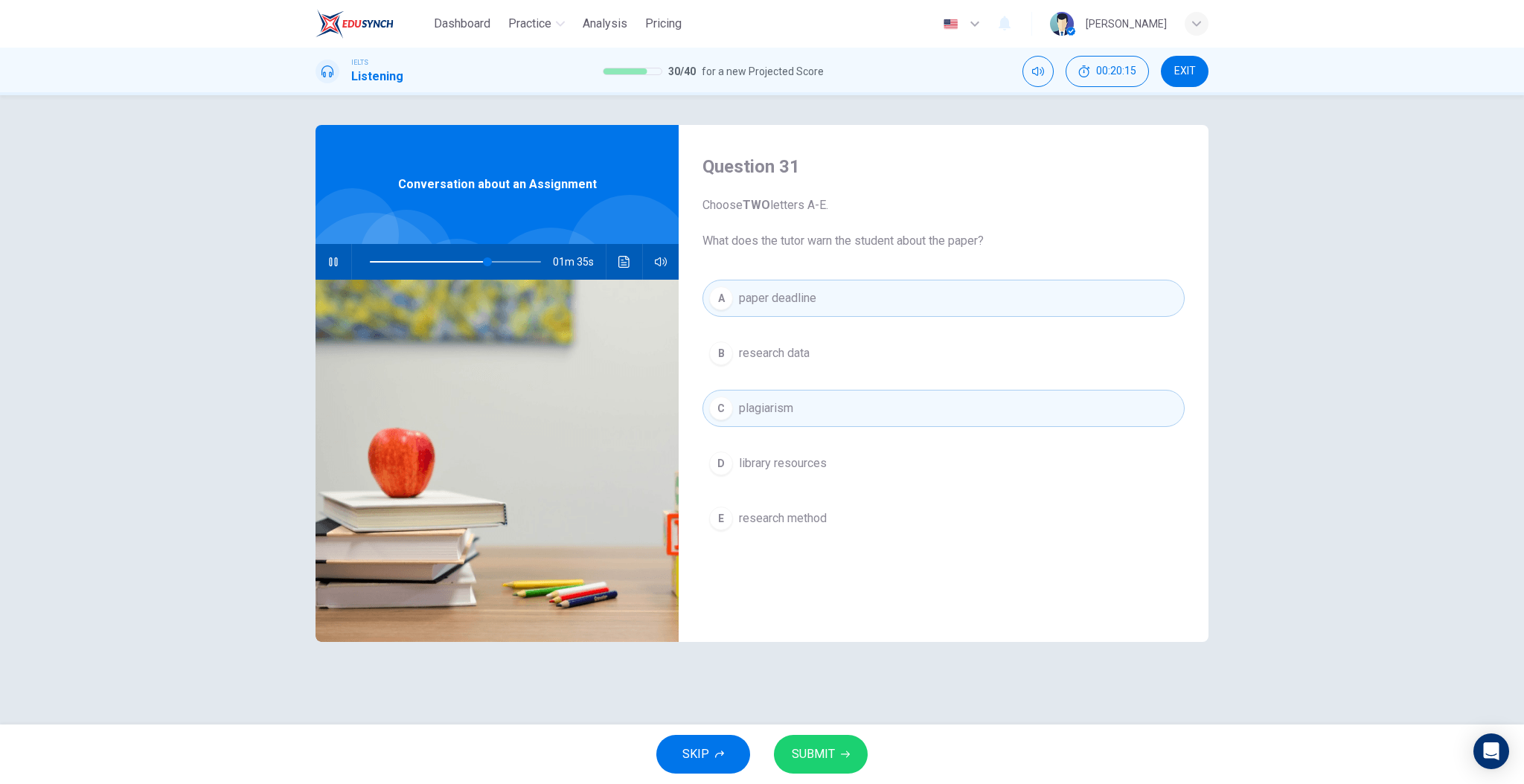
click at [764, 308] on button "A paper deadline" at bounding box center [944, 298] width 483 height 37
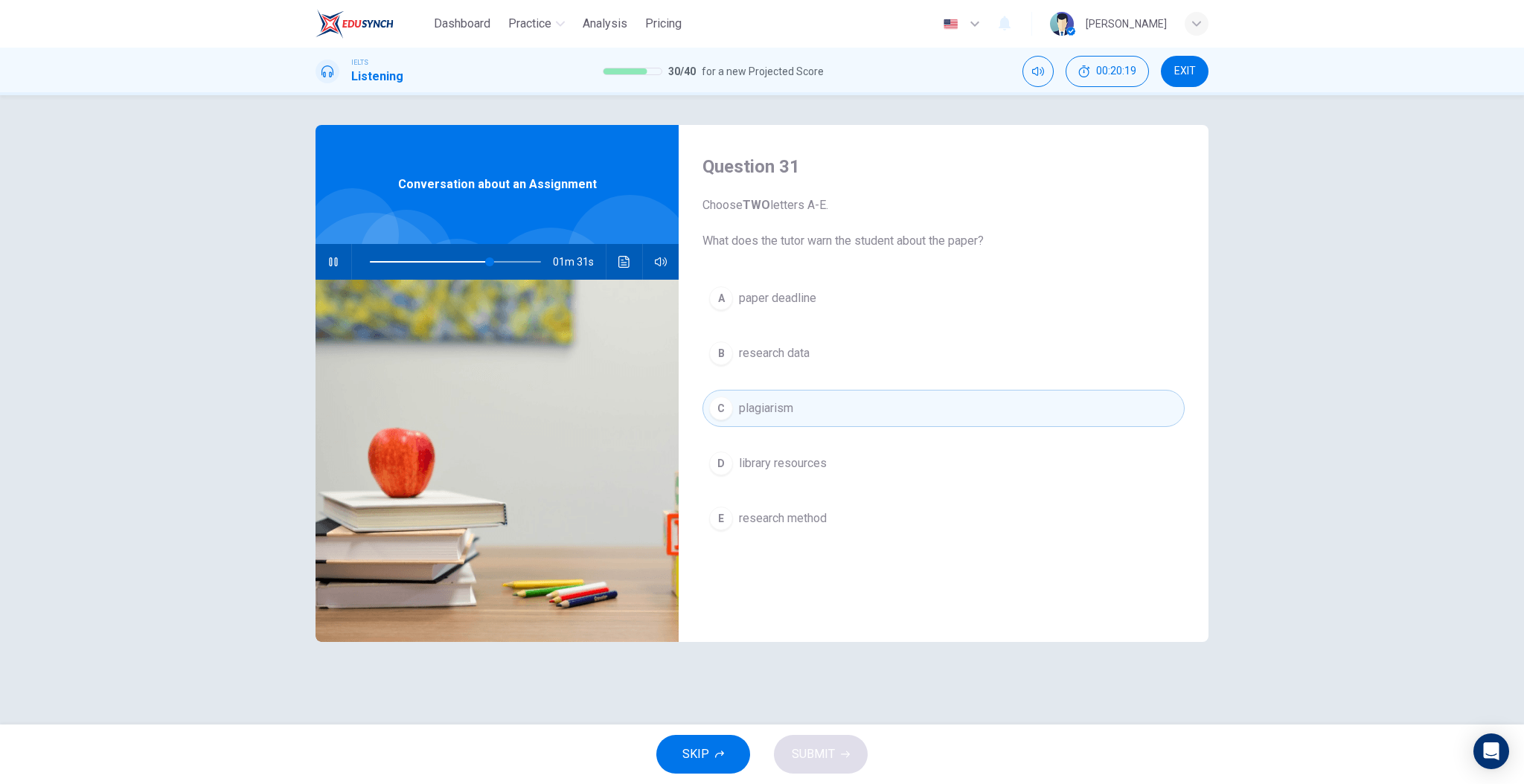
click at [769, 362] on button "B research data" at bounding box center [944, 354] width 483 height 37
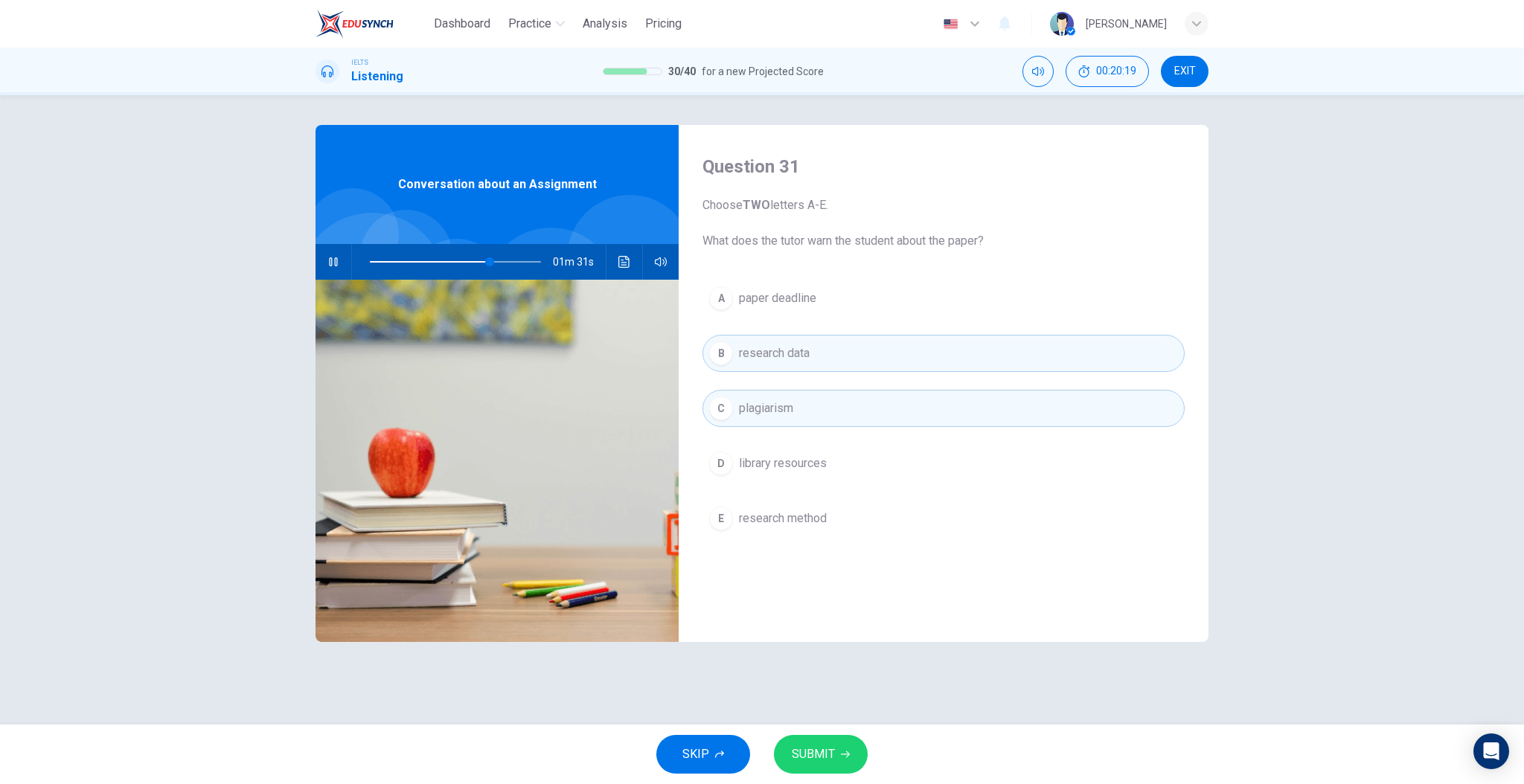
click at [745, 594] on div "Question 31 Choose TWO letters A-E. What does the tutor warn the student about …" at bounding box center [943, 383] width 530 height 517
click at [813, 751] on span "SUBMIT" at bounding box center [813, 754] width 43 height 20
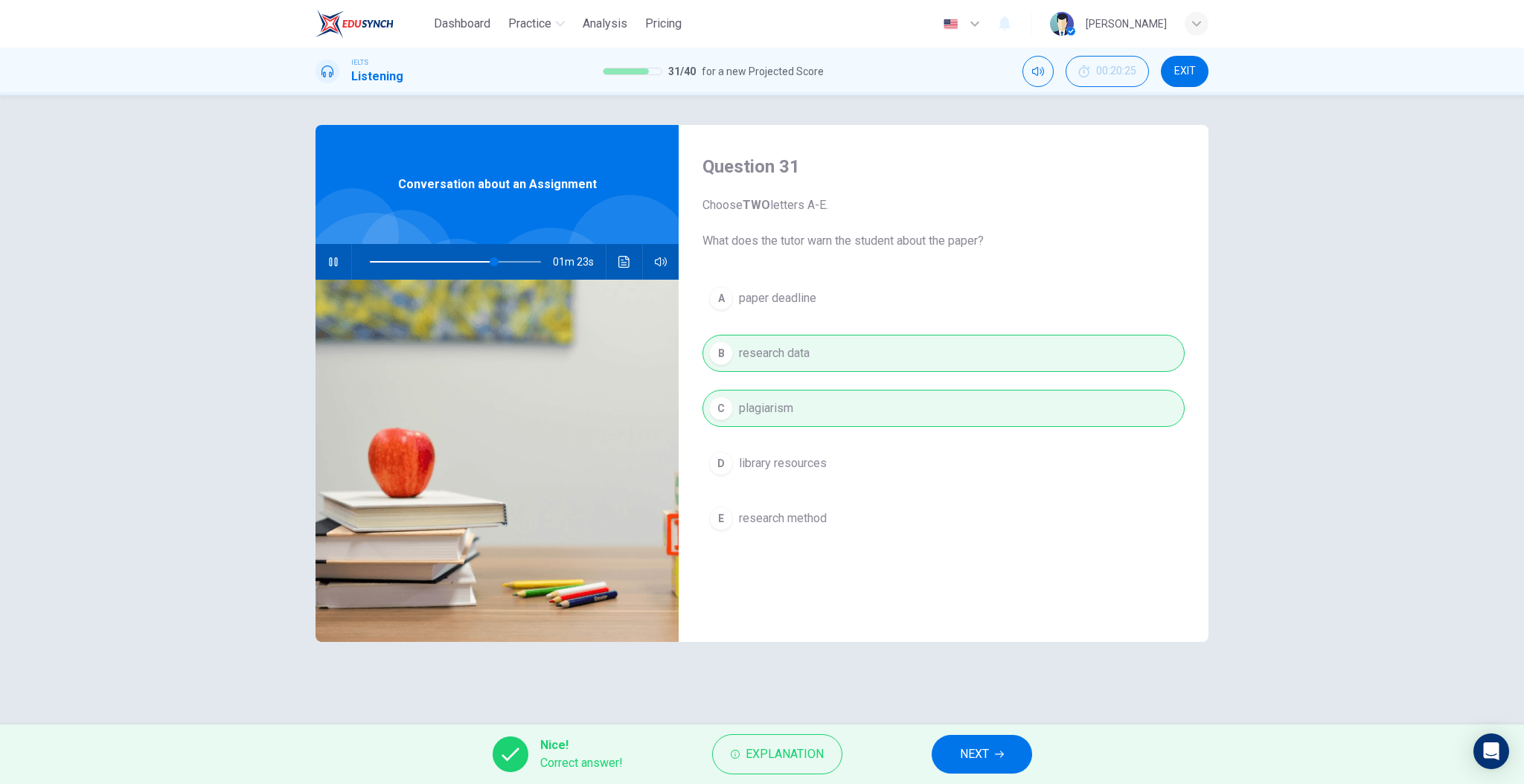
click at [998, 764] on button "NEXT" at bounding box center [981, 755] width 100 height 39
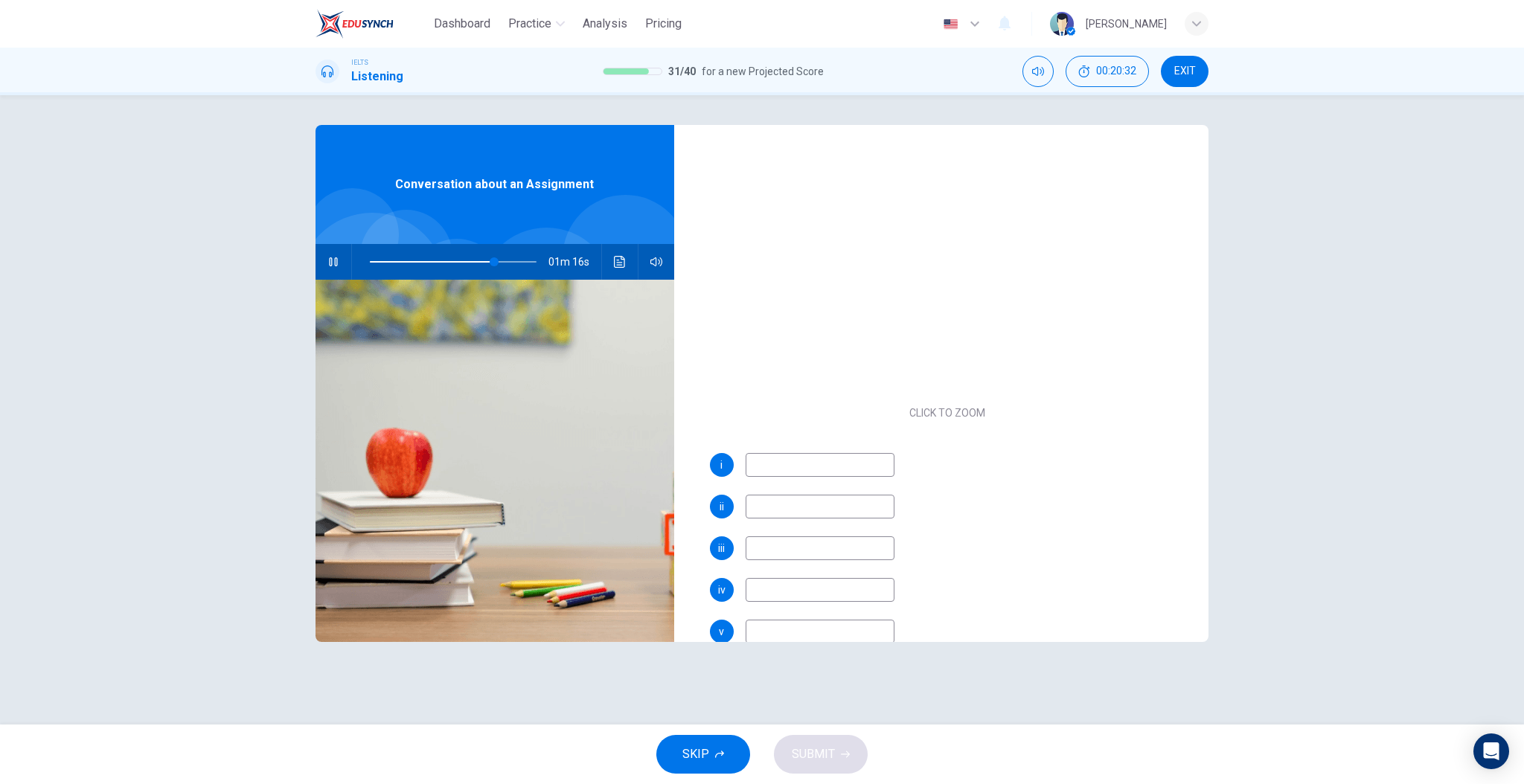
scroll to position [142, 0]
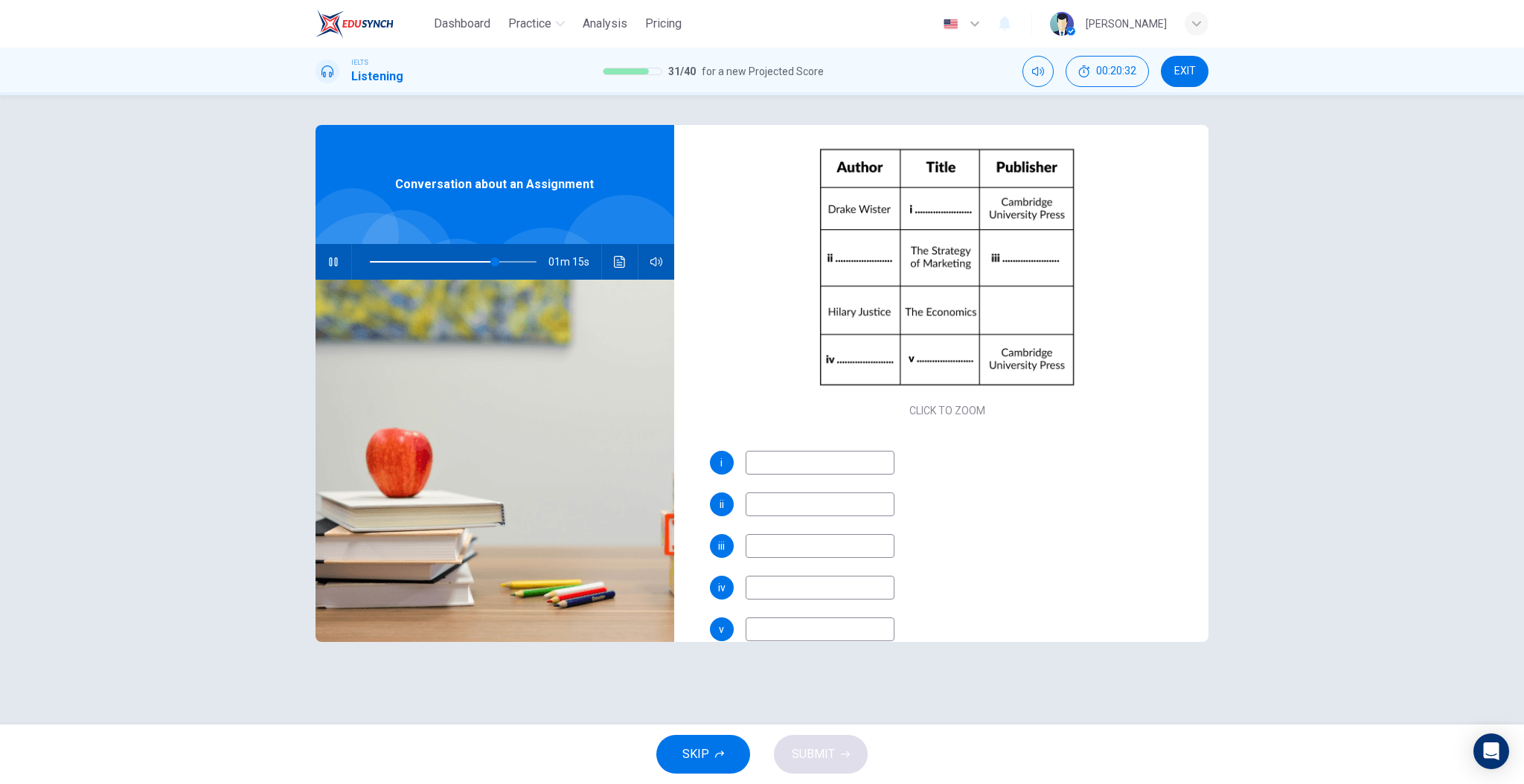
click at [817, 465] on input at bounding box center [821, 462] width 149 height 24
type input "76"
type input "Glo"
type input "77"
type input "Global"
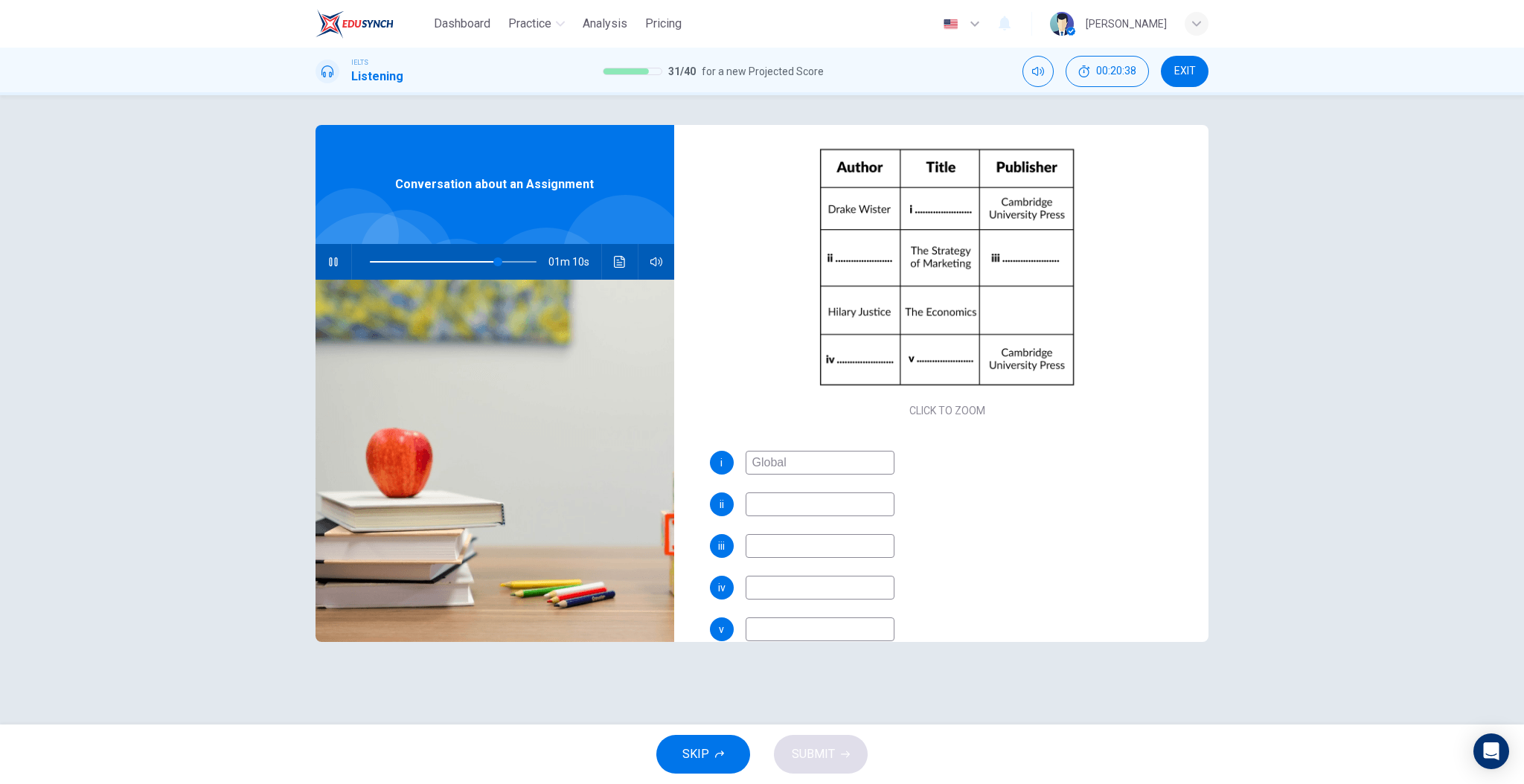
type input "77"
type input "Global E"
type input "78"
type input "Global Ecom"
type input "78"
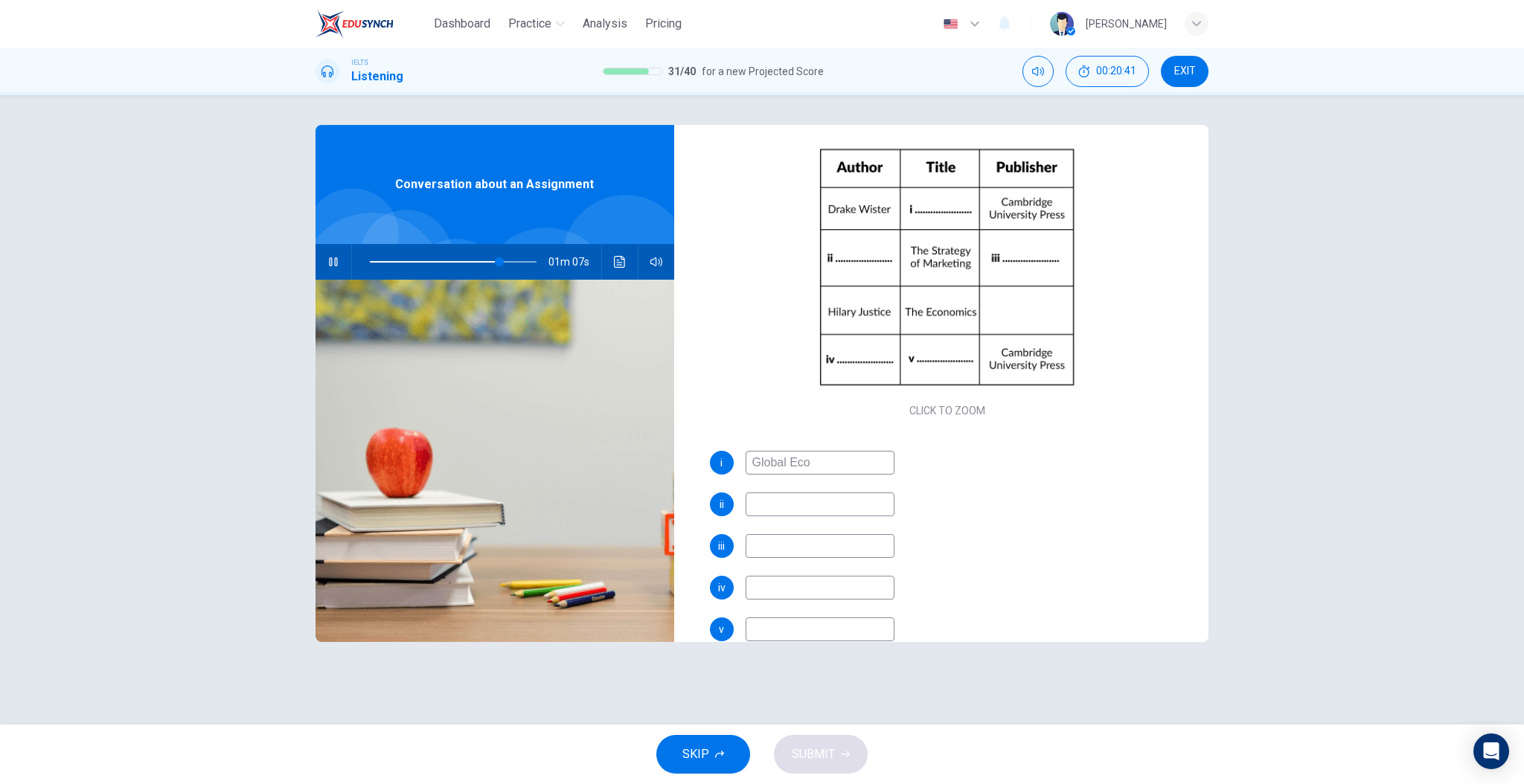
type input "Global Econ"
type input "78"
type input "Global Eco"
type input "78"
type input "Global Econom"
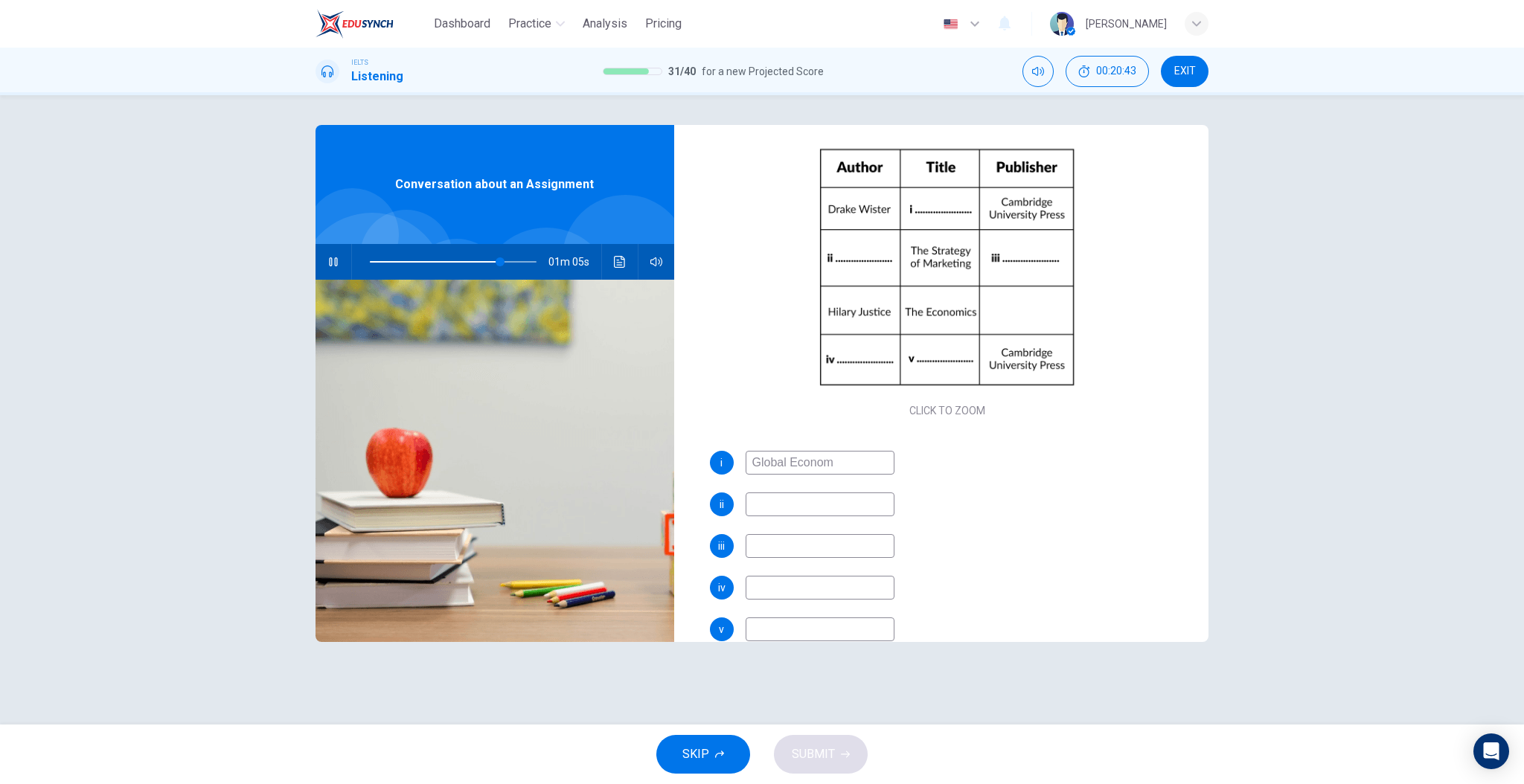
type input "79"
type input "Global Economy"
type input "79"
type input "Global Economy"
click at [809, 500] on input at bounding box center [821, 504] width 149 height 24
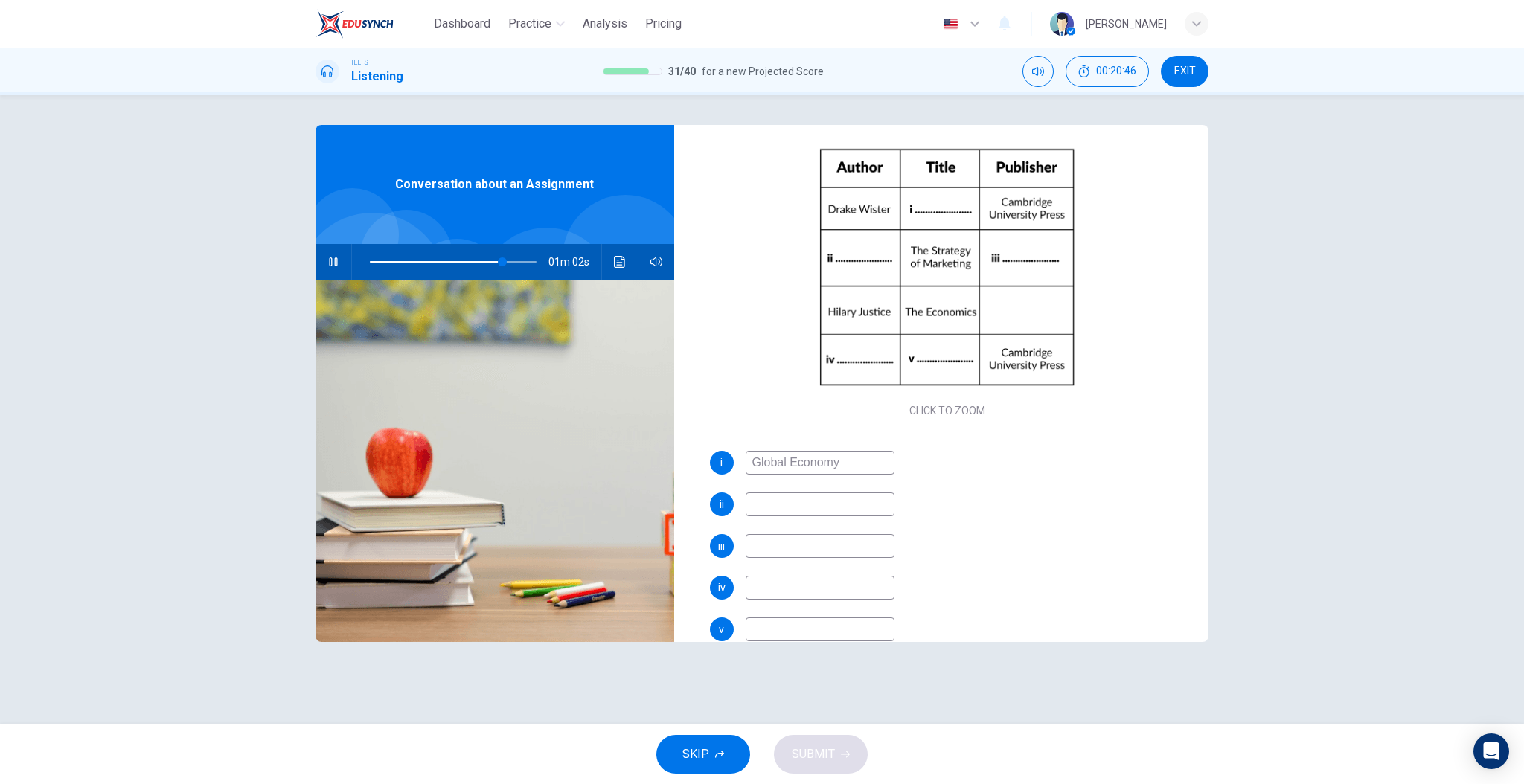
type input "80"
type input "V"
click at [826, 547] on input at bounding box center [821, 545] width 149 height 24
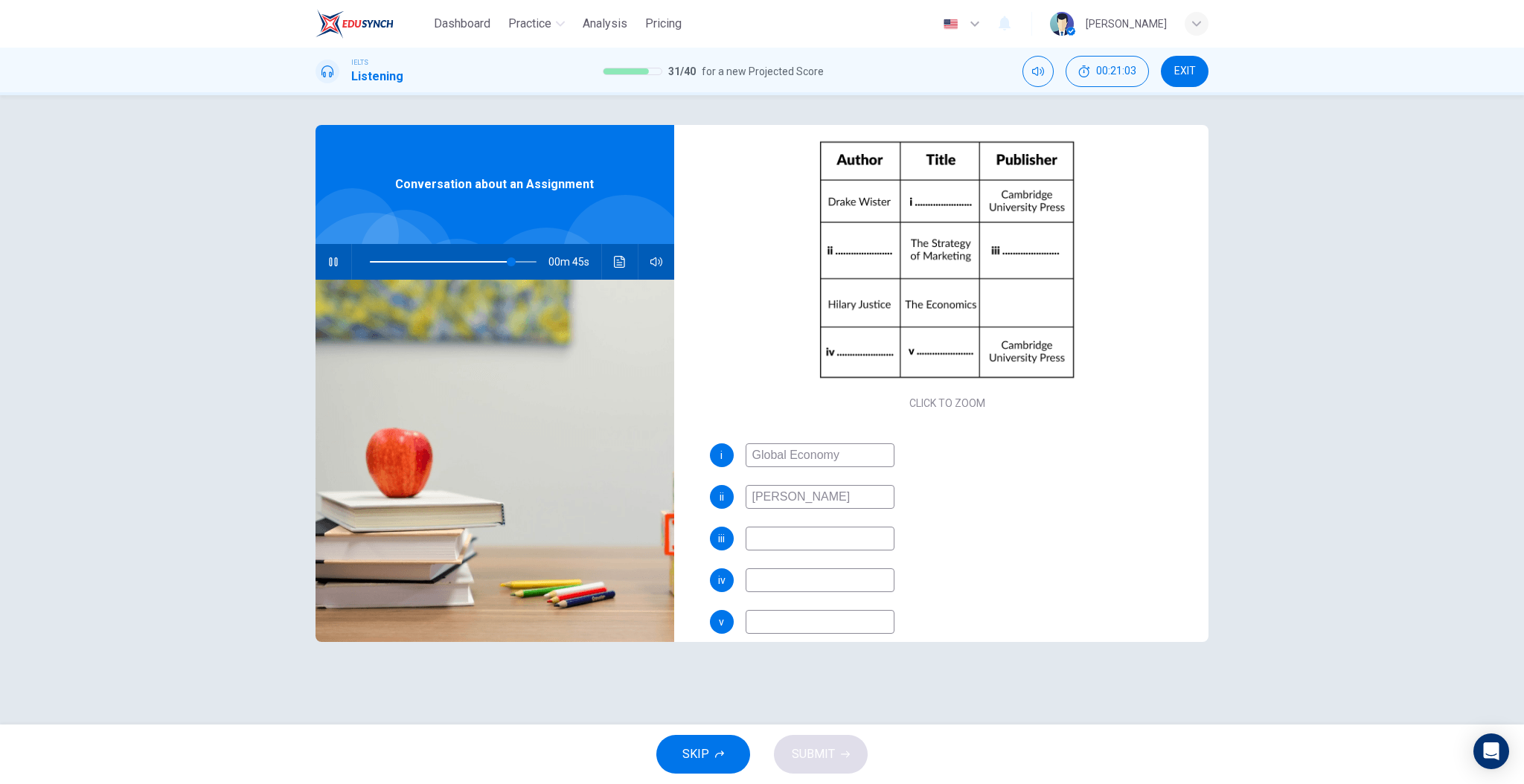
scroll to position [152, 0]
click at [783, 575] on input at bounding box center [821, 577] width 149 height 24
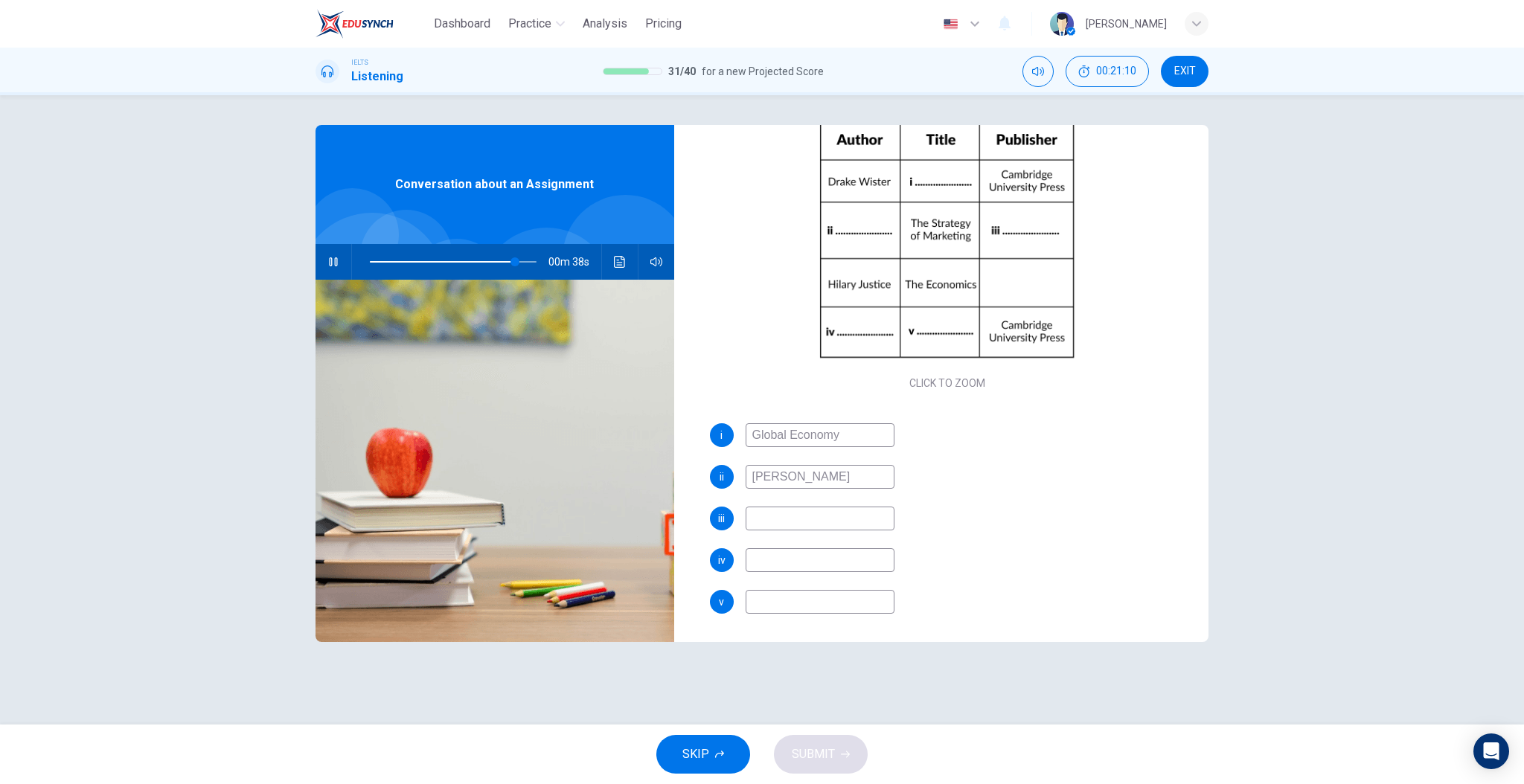
scroll to position [171, 0]
click at [789, 476] on input "Victory Smith" at bounding box center [821, 475] width 149 height 24
click at [795, 552] on input at bounding box center [821, 559] width 149 height 24
click at [821, 598] on input at bounding box center [821, 600] width 149 height 24
click at [832, 600] on input "Bussiness Mangment" at bounding box center [821, 600] width 149 height 24
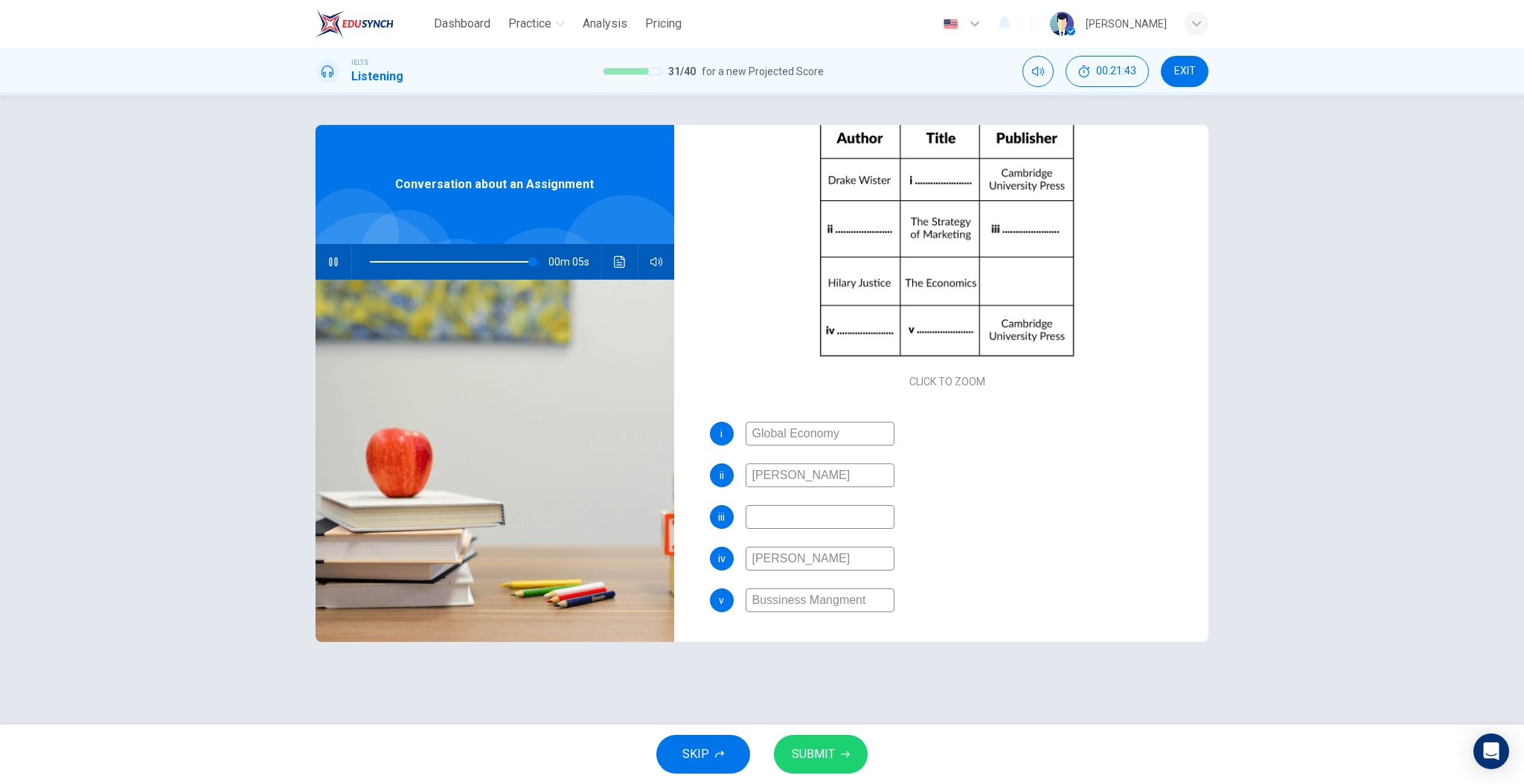
click at [839, 603] on input "Bussiness Mangment" at bounding box center [821, 600] width 149 height 24
click at [944, 474] on div "ii Victoria Smith" at bounding box center [947, 475] width 475 height 24
click at [832, 753] on span "SUBMIT" at bounding box center [813, 754] width 43 height 20
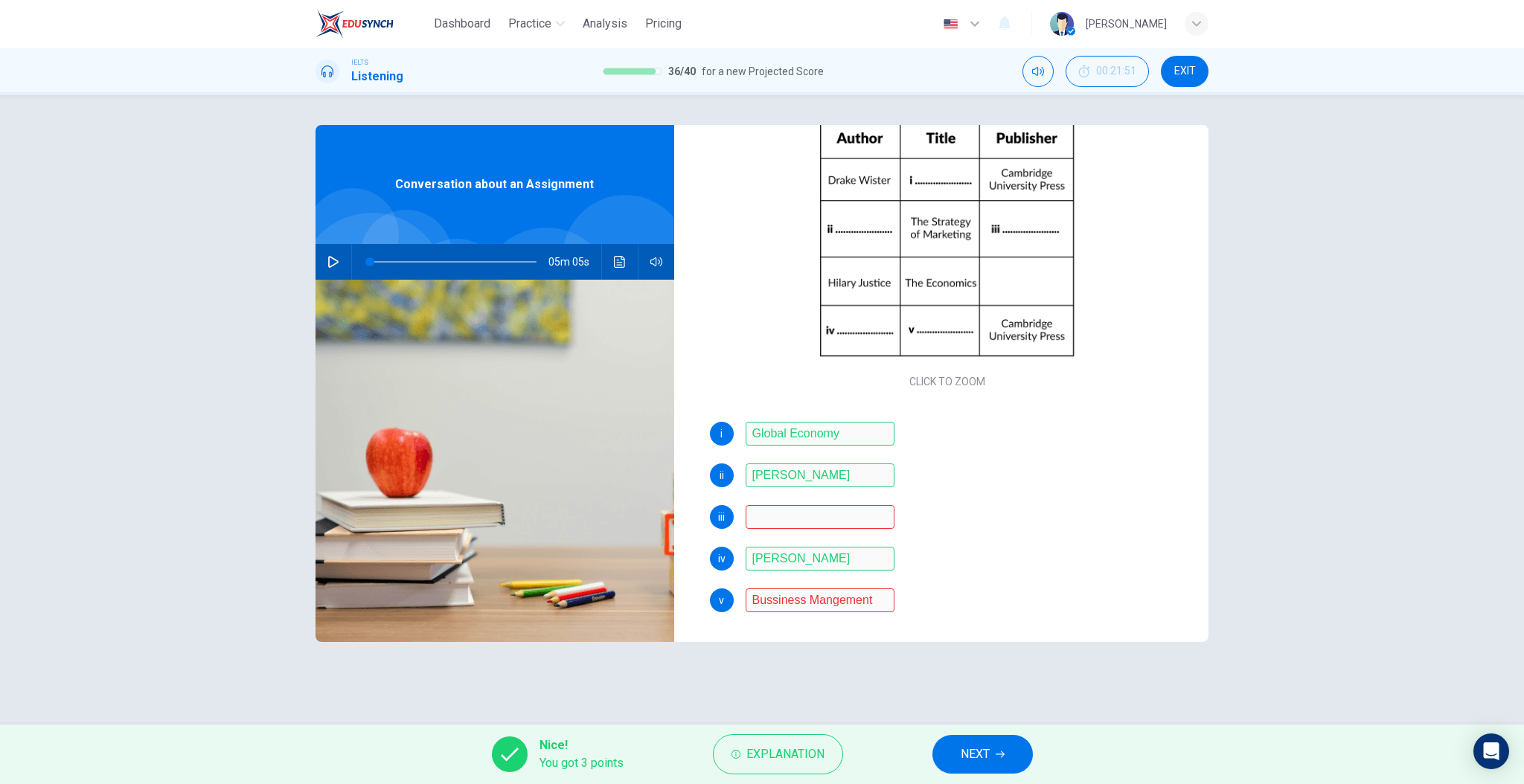
click at [919, 478] on div "ii Victoria Smith" at bounding box center [947, 475] width 475 height 24
click at [969, 760] on span "NEXT" at bounding box center [975, 754] width 29 height 20
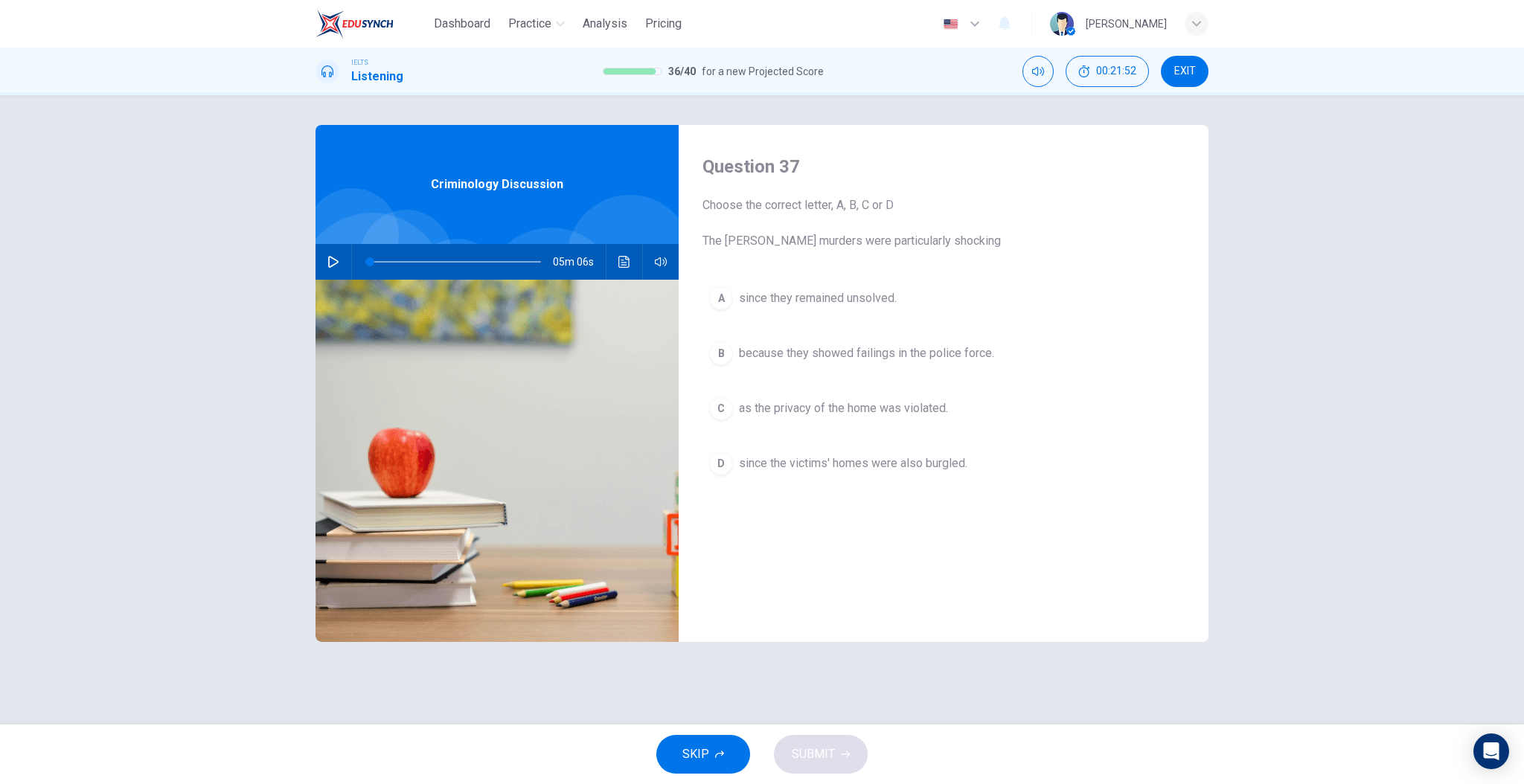
click at [342, 258] on button "button" at bounding box center [333, 262] width 24 height 35
click at [1017, 130] on div "Question 37 Choose the correct letter, A, B, C or D The Ratcliffe murders were …" at bounding box center [943, 383] width 530 height 517
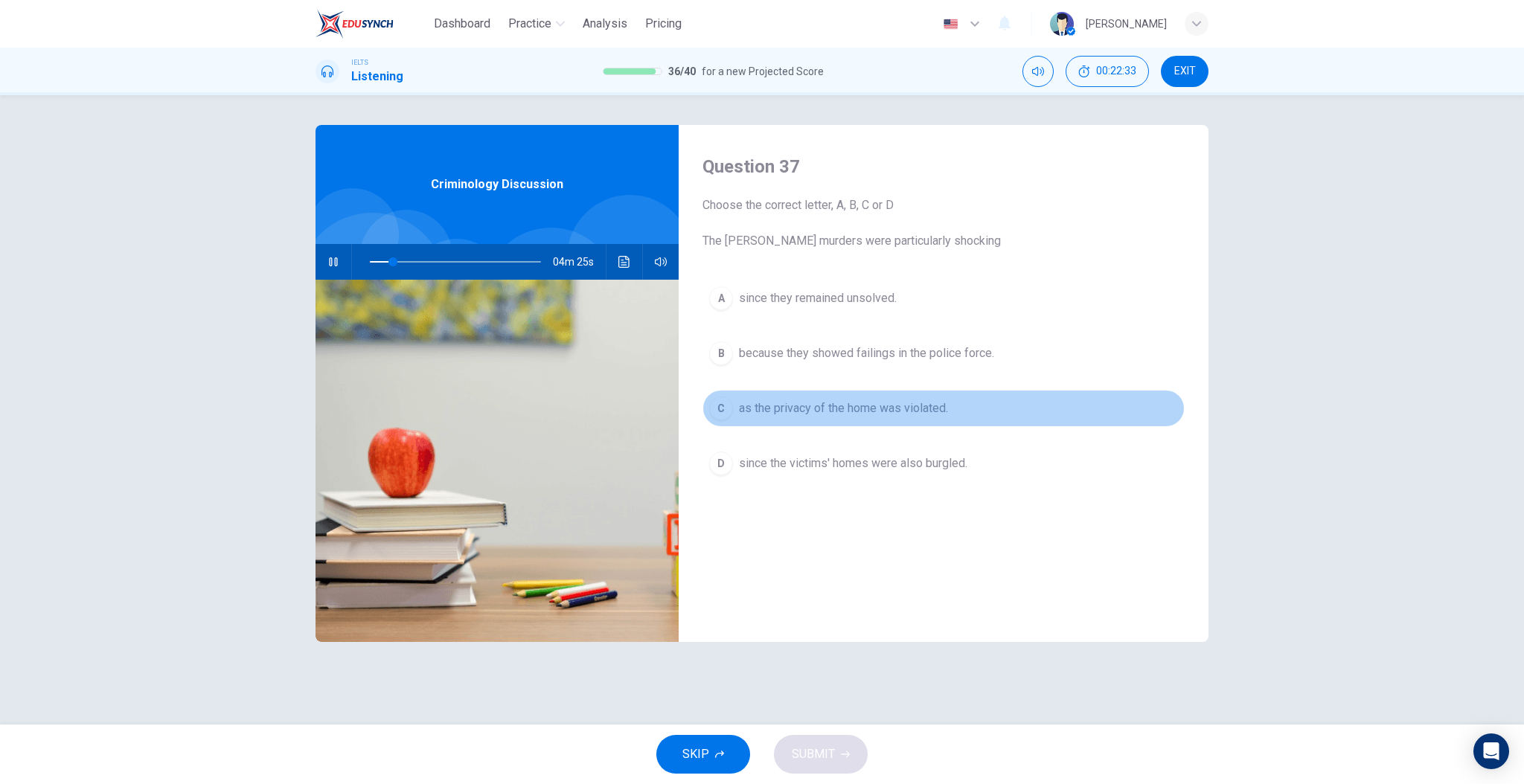
click at [899, 408] on span "as the privacy of the home was violated." at bounding box center [844, 409] width 209 height 18
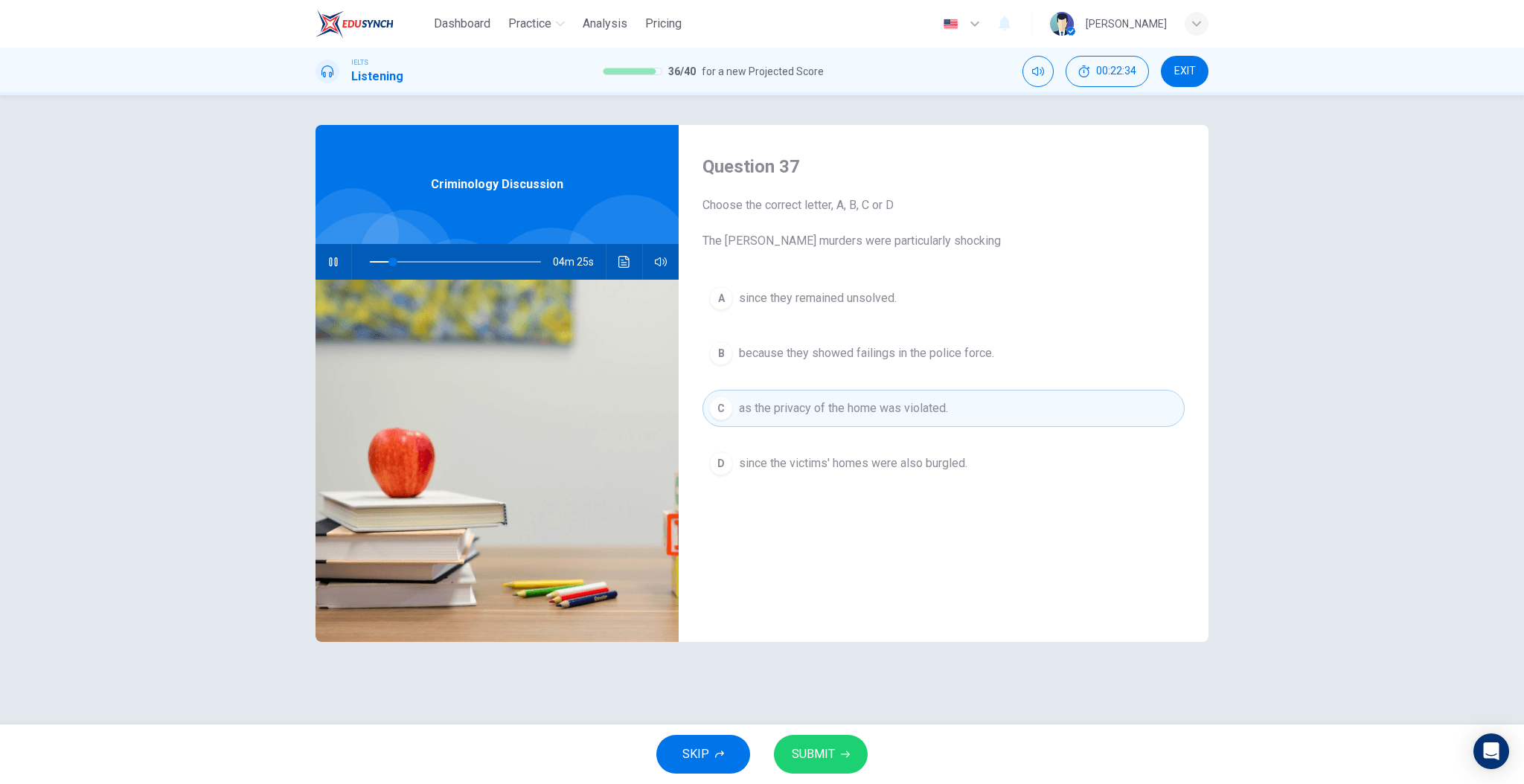
click at [893, 497] on div "A since they remained unsolved. B because they showed failings in the police fo…" at bounding box center [944, 396] width 483 height 232
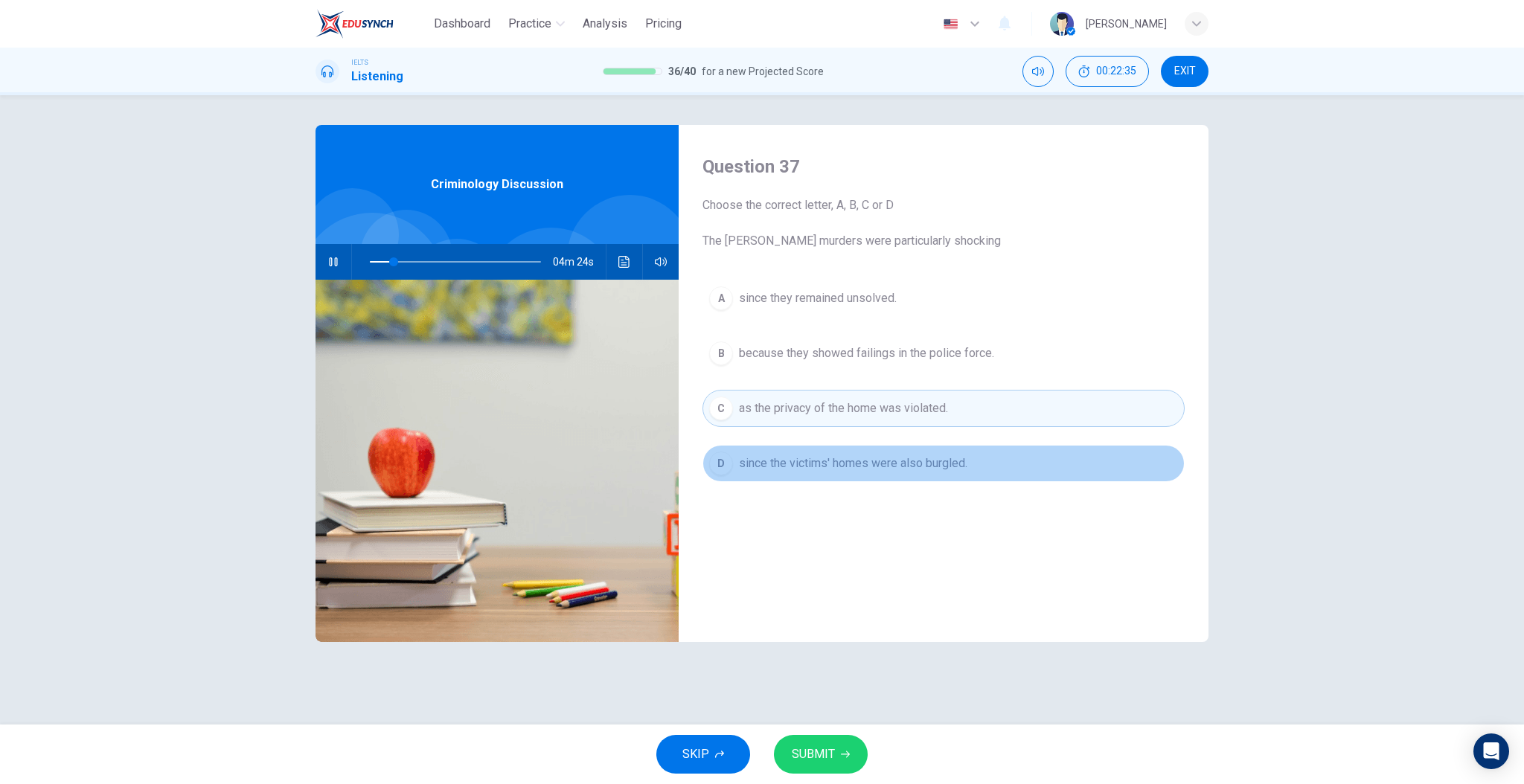
click at [880, 467] on span "since the victims' homes were also burgled." at bounding box center [853, 464] width 229 height 18
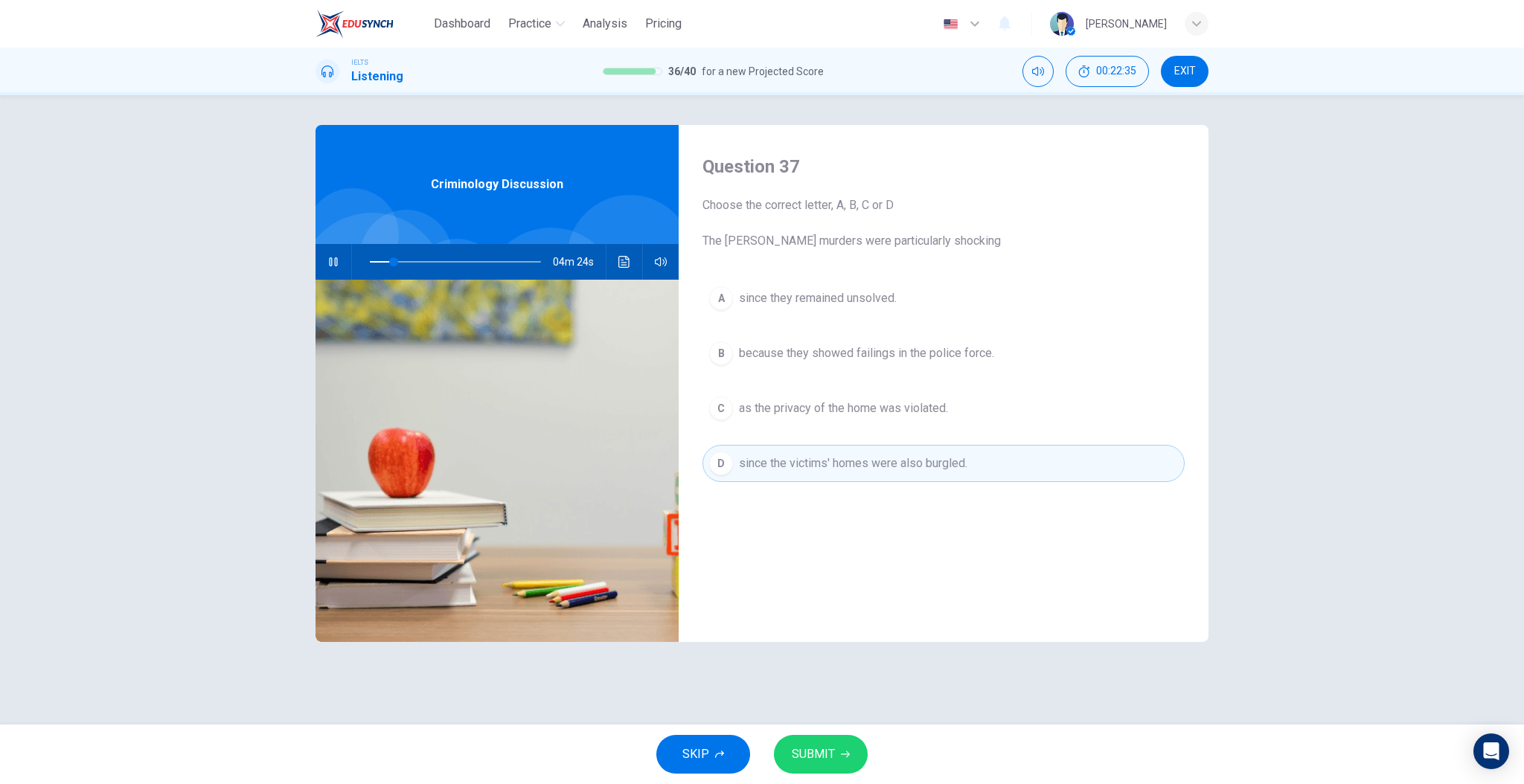
click at [882, 529] on div "Question 37 Choose the correct letter, A, B, C or D The Ratcliffe murders were …" at bounding box center [943, 383] width 530 height 517
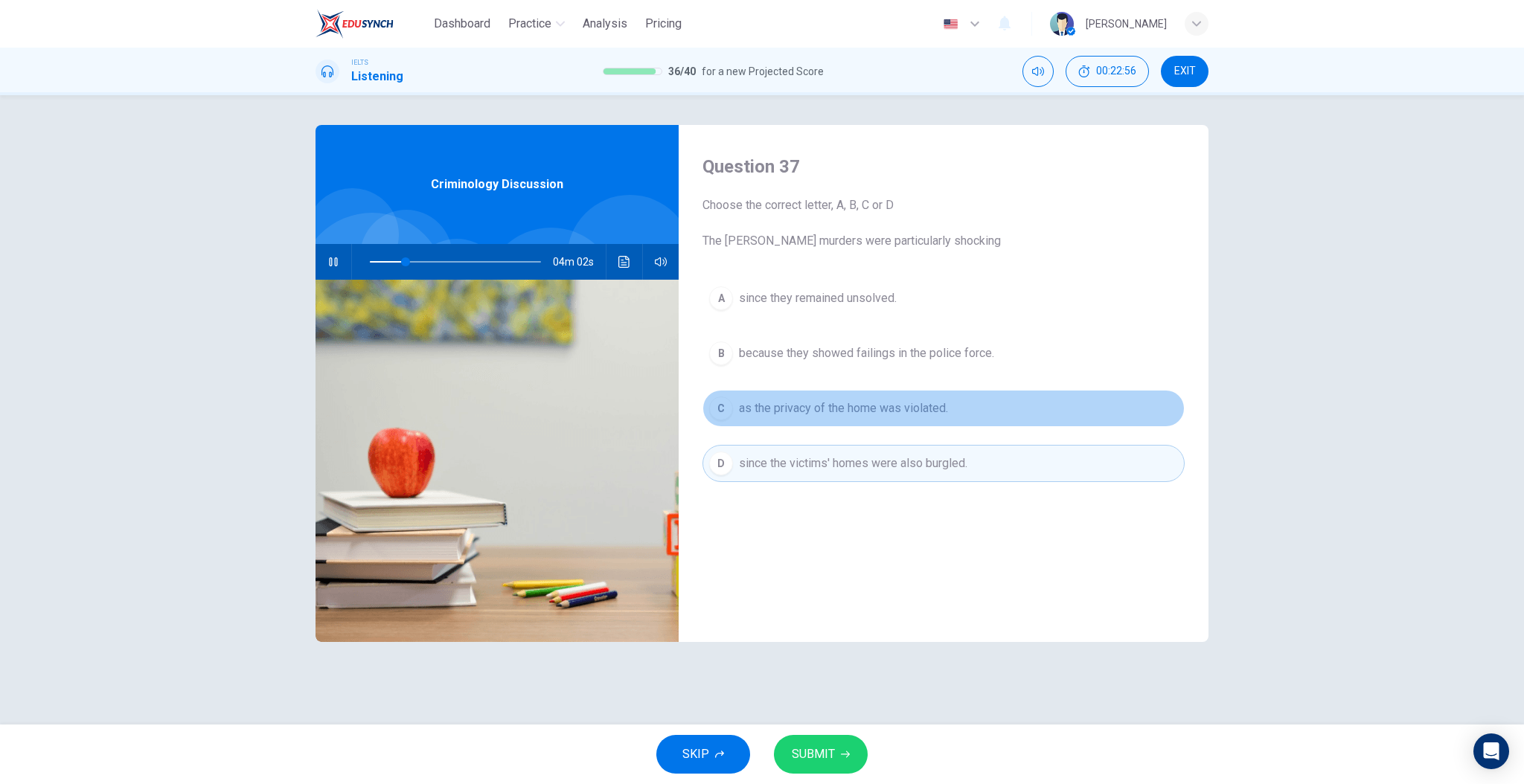
click at [905, 410] on span "as the privacy of the home was violated." at bounding box center [844, 409] width 209 height 18
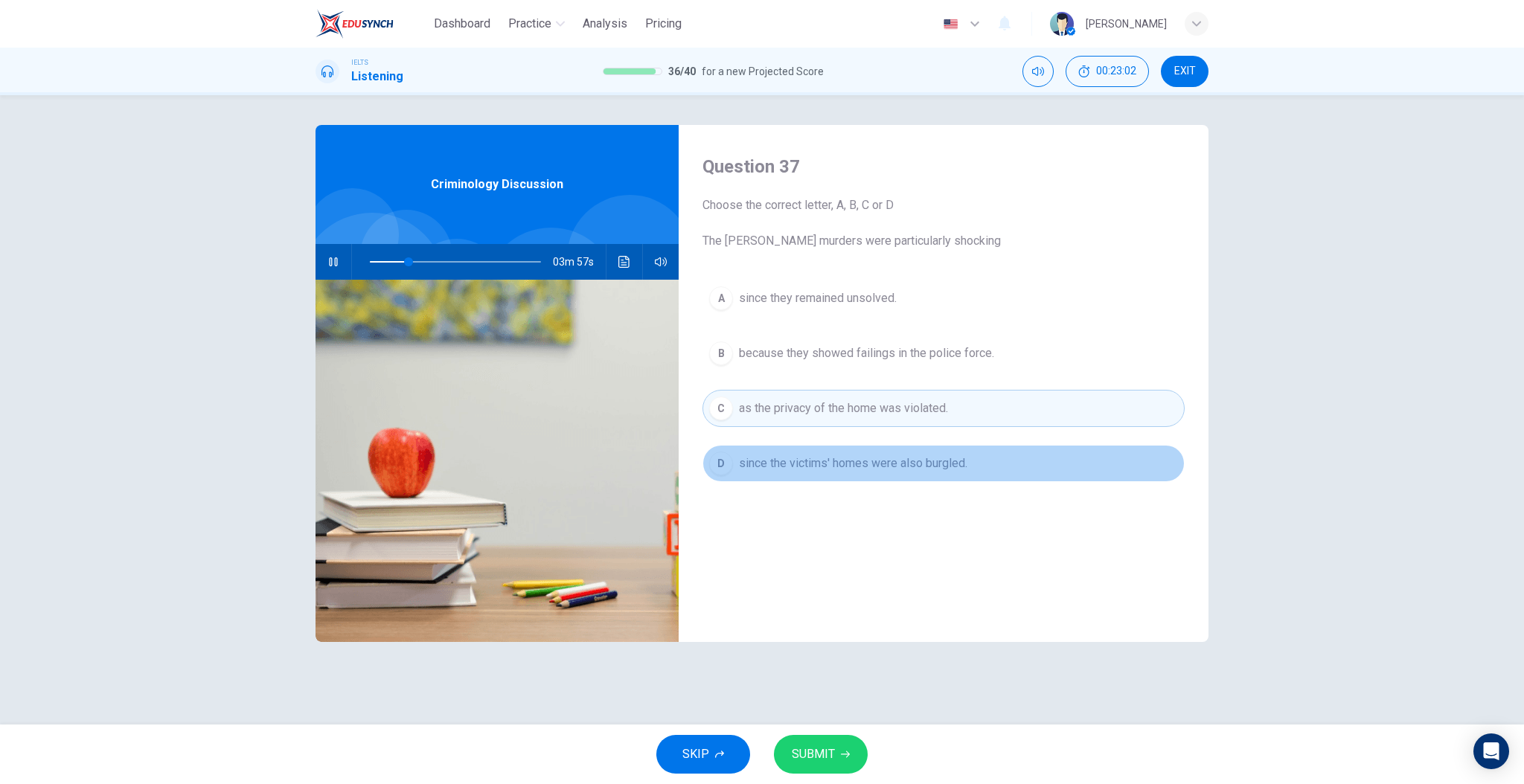
click at [875, 468] on span "since the victims' homes were also burgled." at bounding box center [853, 464] width 229 height 18
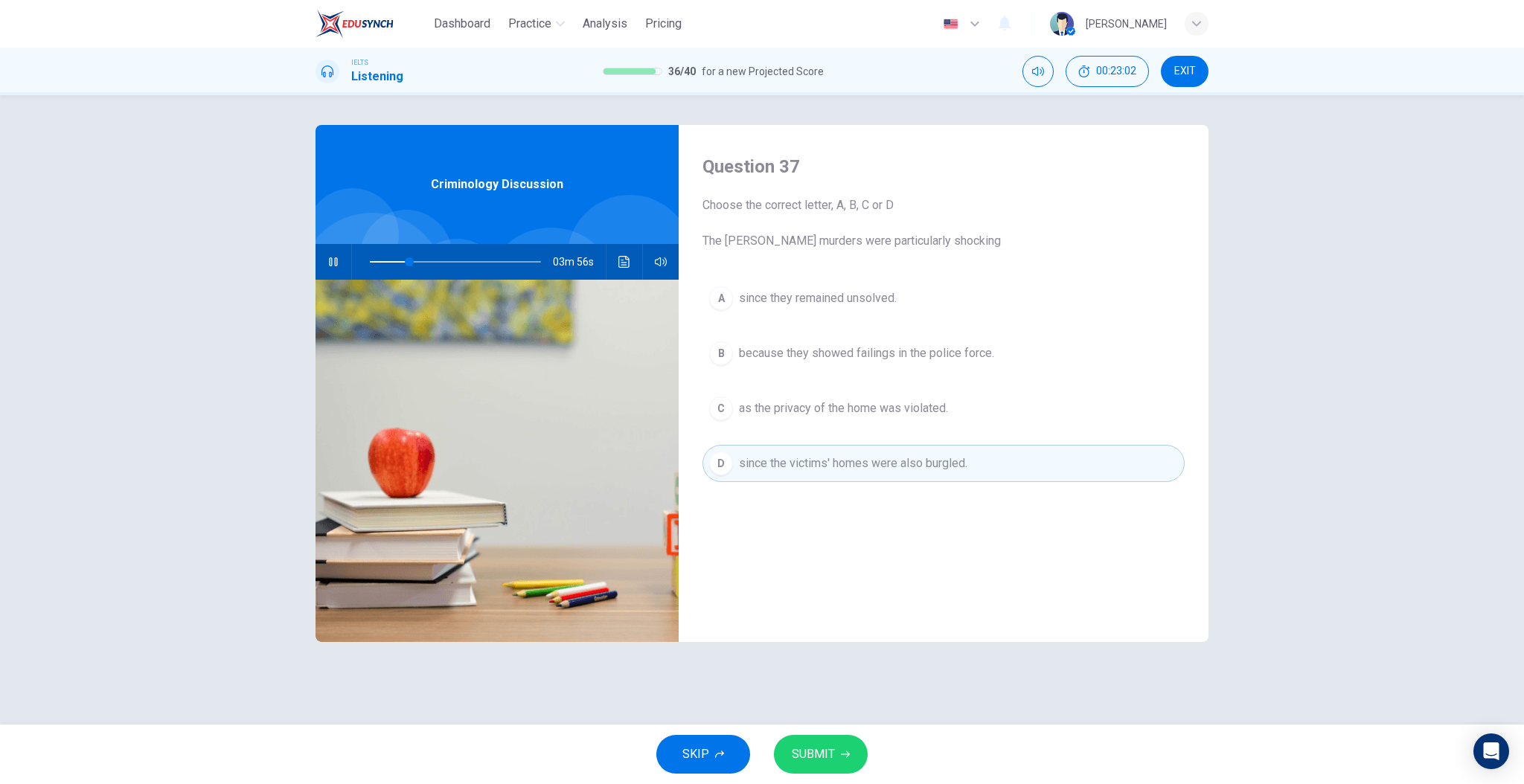
click at [816, 741] on button "SUBMIT" at bounding box center [821, 755] width 94 height 39
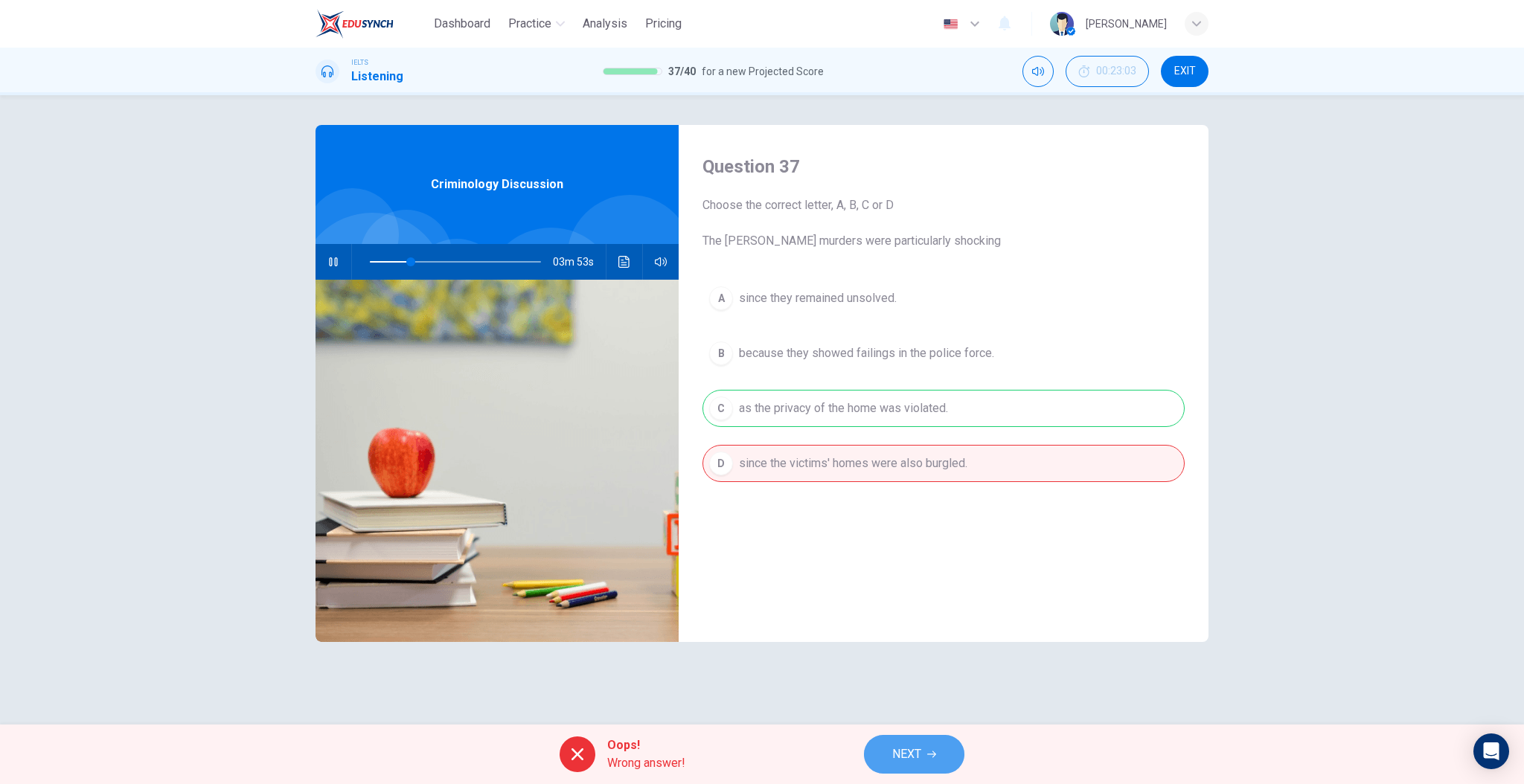
click at [895, 740] on button "NEXT" at bounding box center [914, 755] width 100 height 39
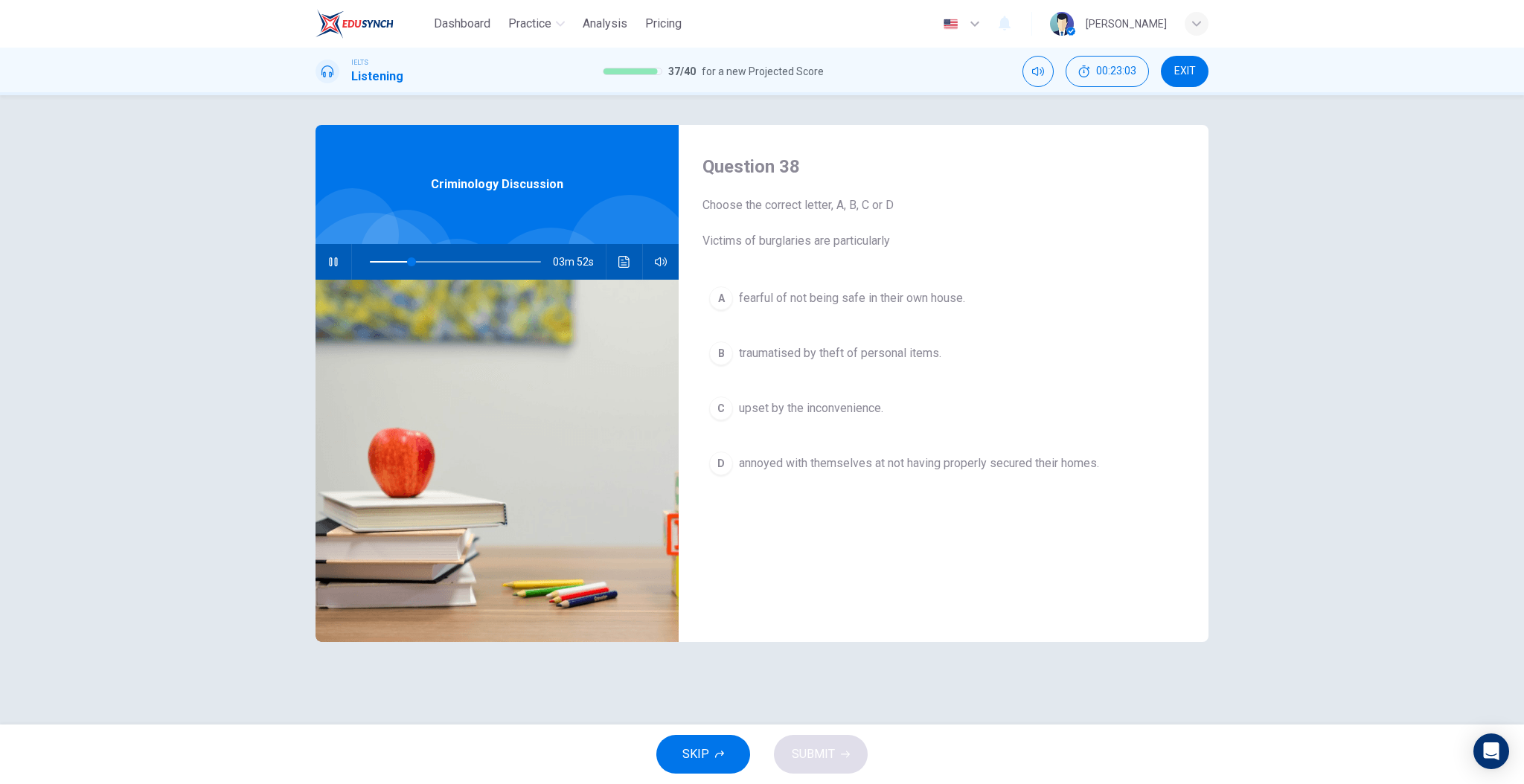
click at [854, 587] on div "Question 38 Choose the correct letter, A, B, C or D Victims of burglaries are p…" at bounding box center [943, 383] width 530 height 517
click at [905, 462] on span "annoyed with themselves at not having properly secured their homes." at bounding box center [919, 464] width 360 height 18
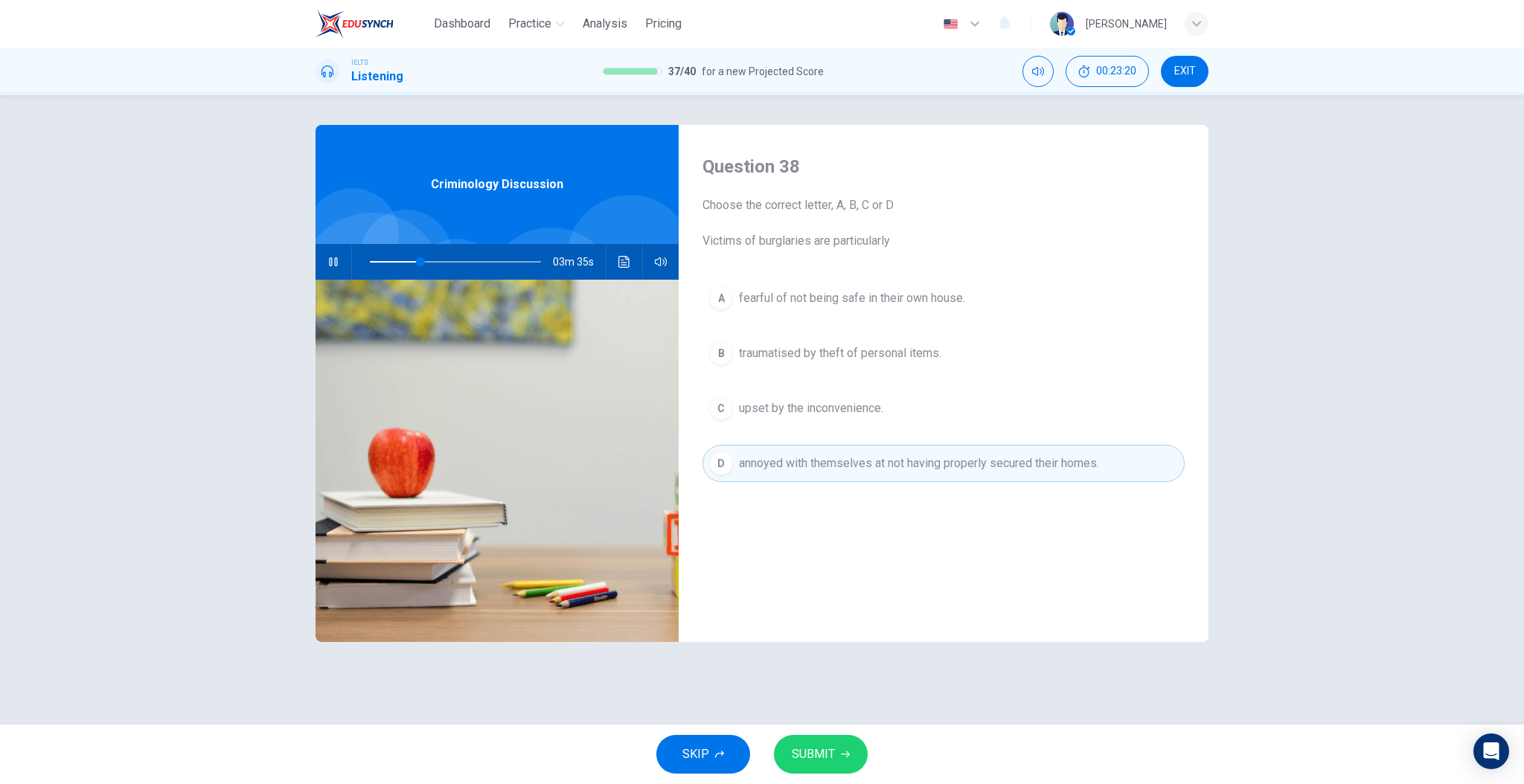
click at [904, 527] on div "Question 38 Choose the correct letter, A, B, C or D Victims of burglaries are p…" at bounding box center [943, 383] width 530 height 517
click at [863, 308] on button "A fearful of not being safe in their own house." at bounding box center [944, 298] width 483 height 37
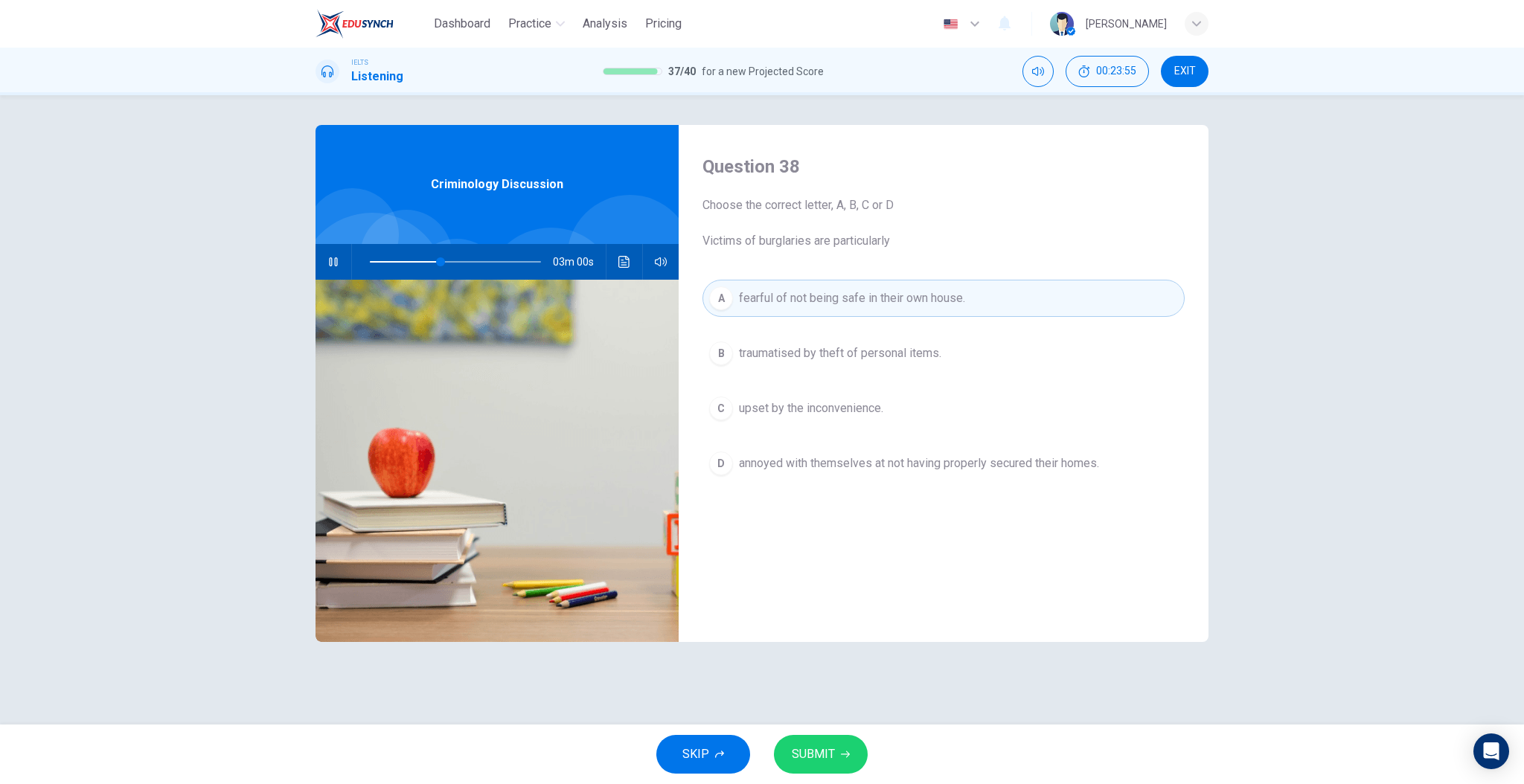
click at [833, 746] on span "SUBMIT" at bounding box center [813, 754] width 43 height 20
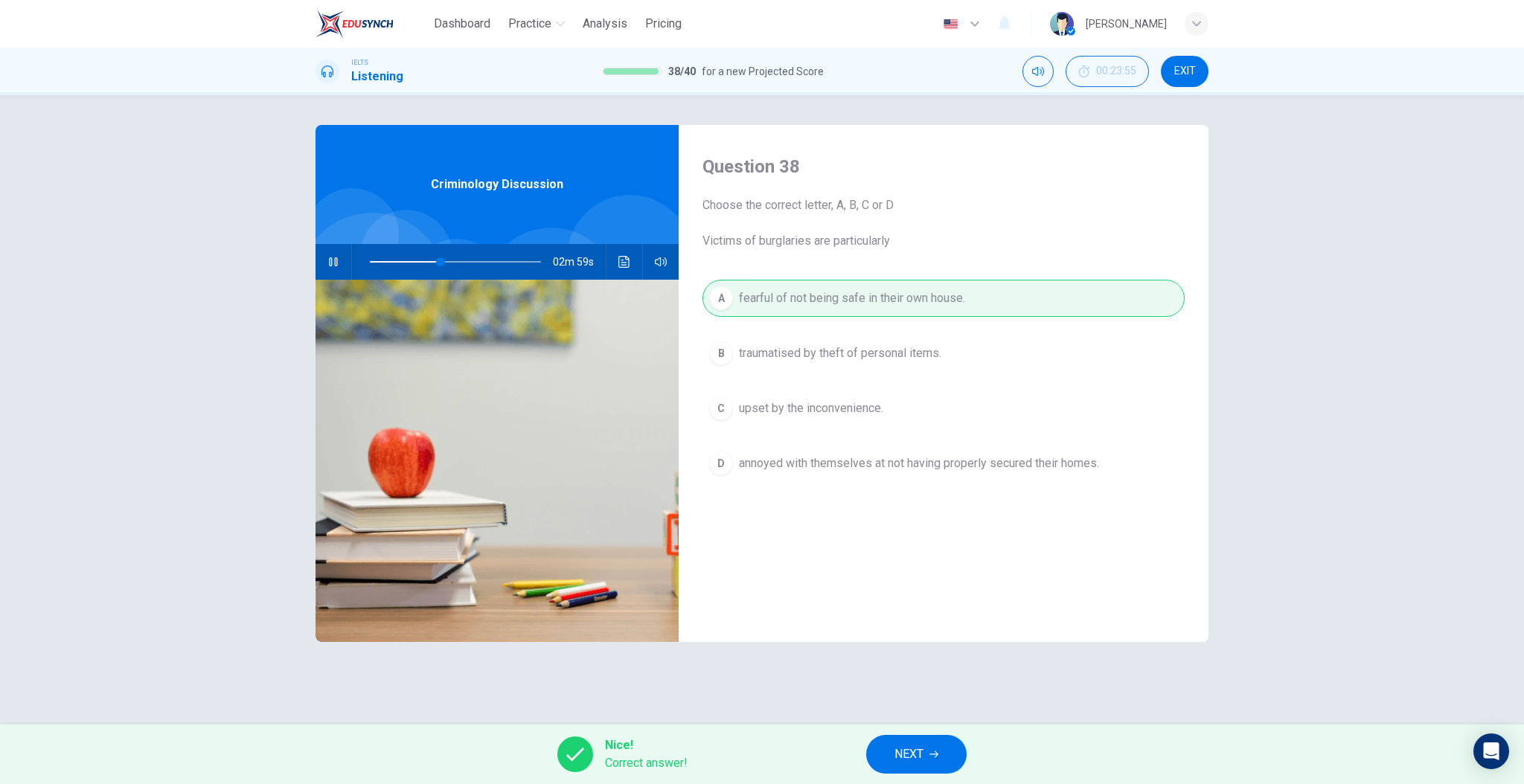
click at [888, 760] on button "NEXT" at bounding box center [916, 755] width 100 height 39
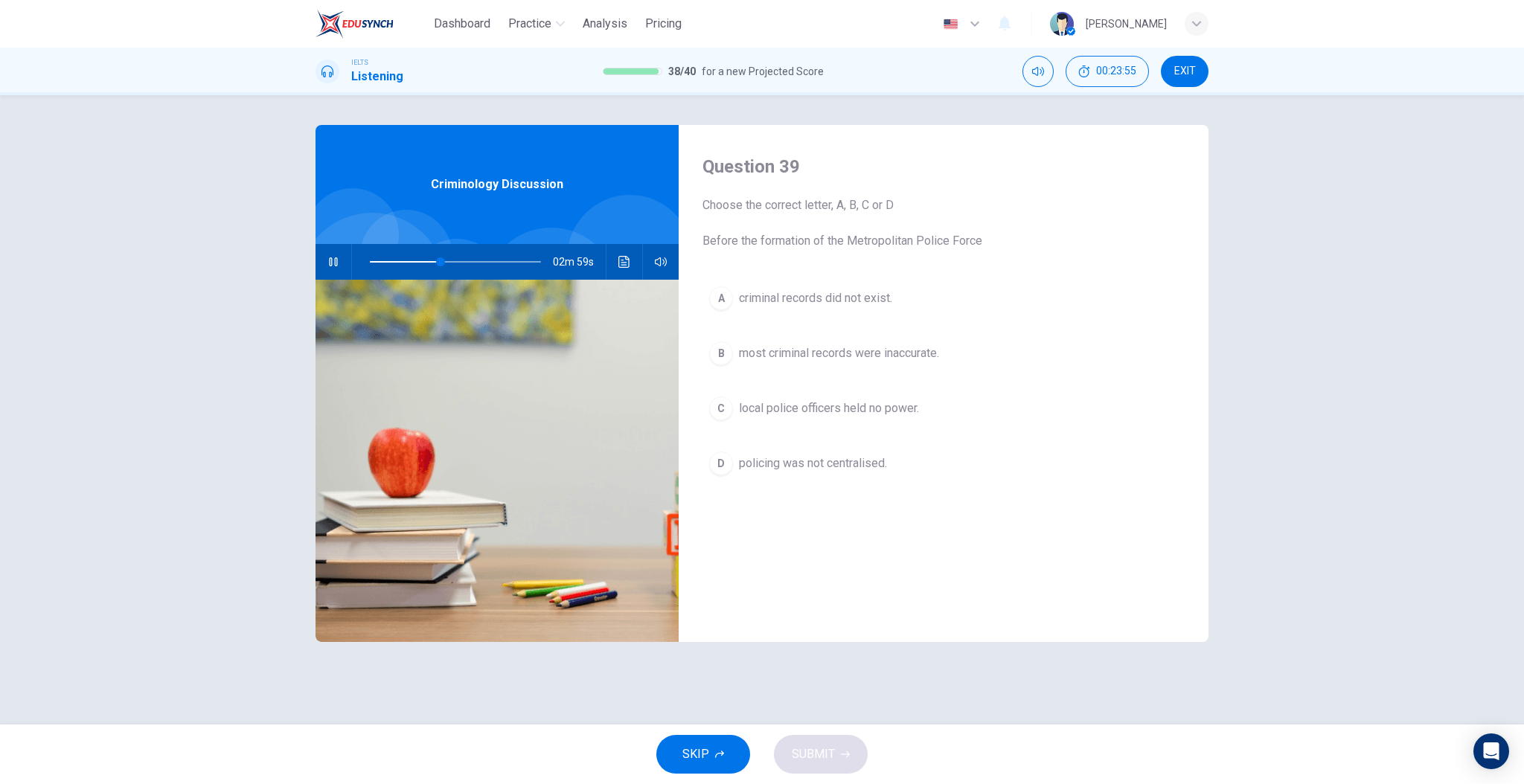
click at [834, 594] on div "Question 39 Choose the correct letter, A, B, C or D Before the formation of the…" at bounding box center [943, 383] width 530 height 517
click at [845, 278] on div "Question 39 Choose the correct letter, A, B, C or D Before the formation of the…" at bounding box center [943, 383] width 530 height 517
click at [837, 294] on span "criminal records did not exist." at bounding box center [815, 298] width 153 height 18
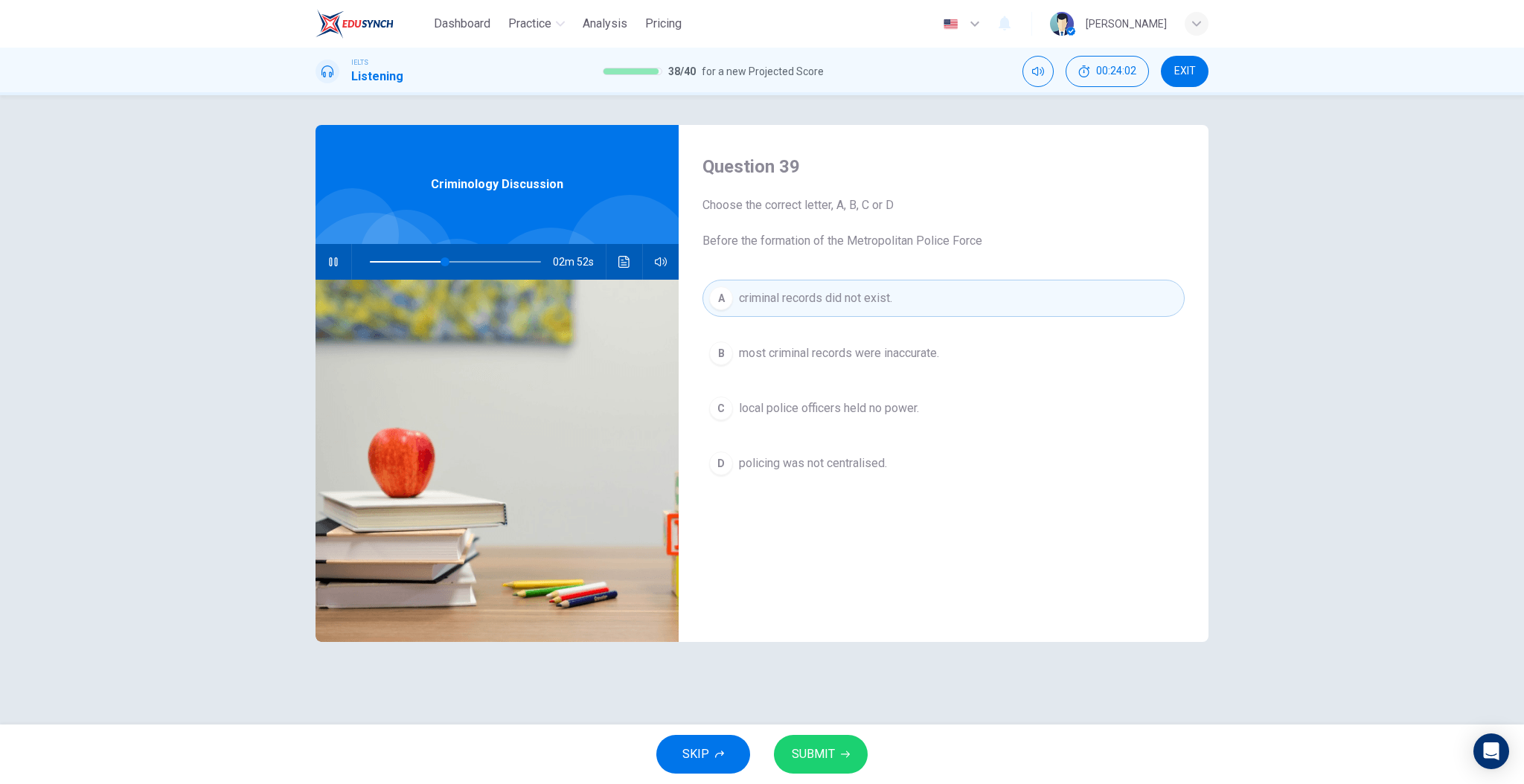
click at [876, 553] on div "Question 39 Choose the correct letter, A, B, C or D Before the formation of the…" at bounding box center [943, 383] width 530 height 517
click at [848, 750] on button "SUBMIT" at bounding box center [821, 755] width 94 height 39
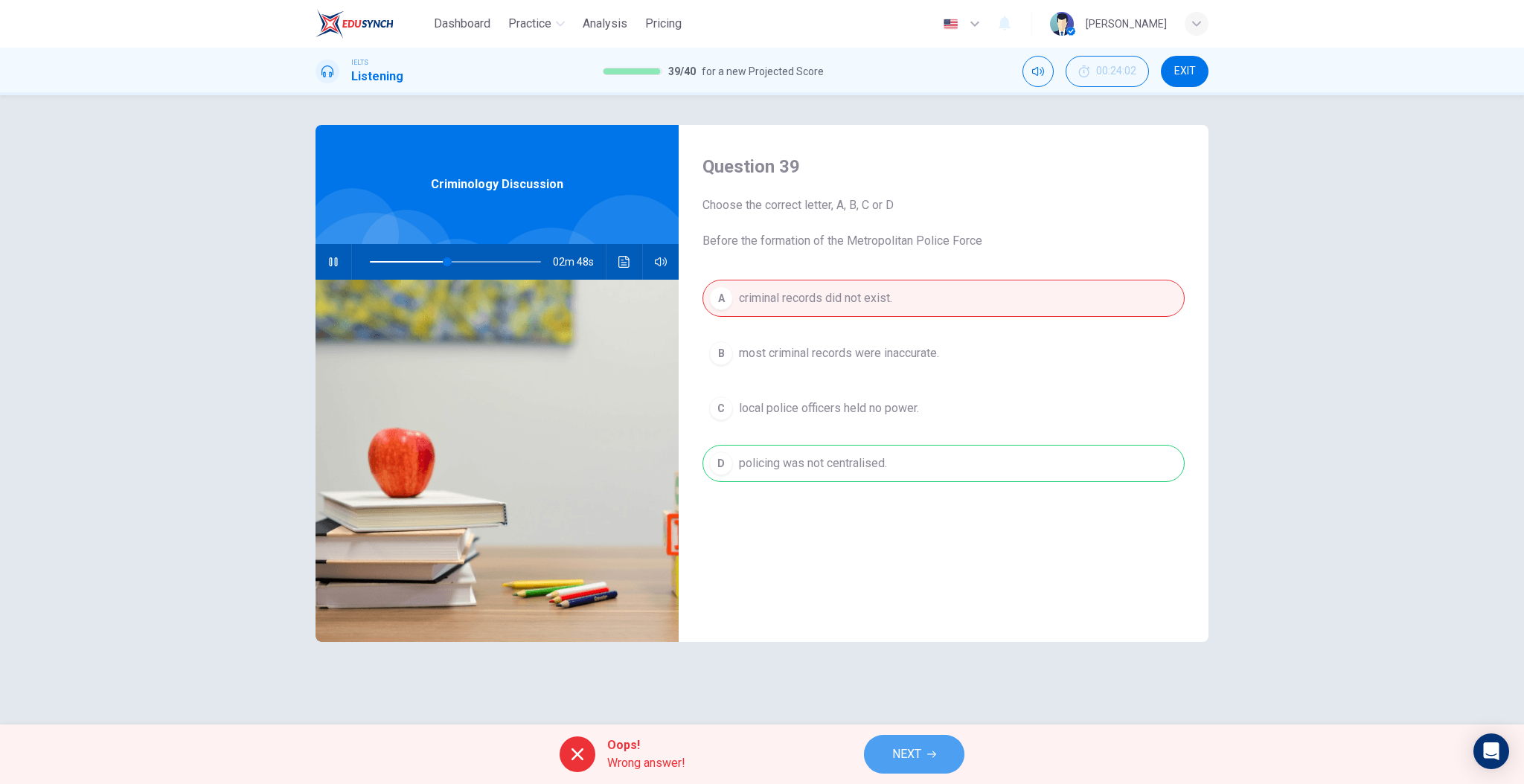
click at [913, 749] on span "NEXT" at bounding box center [907, 754] width 29 height 20
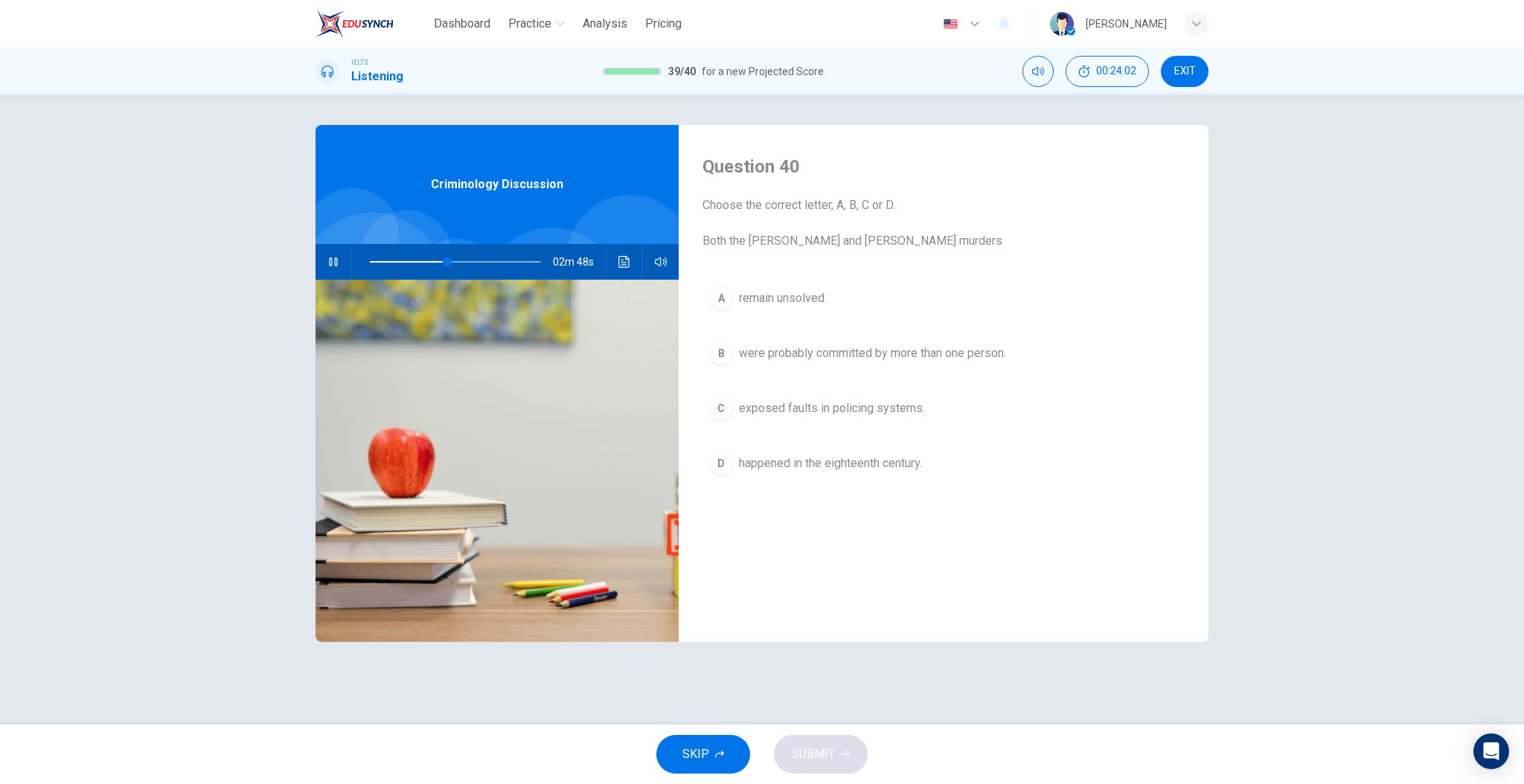
click at [893, 617] on div "Question 40 Choose the correct letter, A, B, C or D. Both the Ratcliffe and Rip…" at bounding box center [943, 383] width 530 height 517
click at [924, 606] on div "Question 40 Choose the correct letter, A, B, C or D. Both the Ratcliffe and Rip…" at bounding box center [943, 383] width 530 height 517
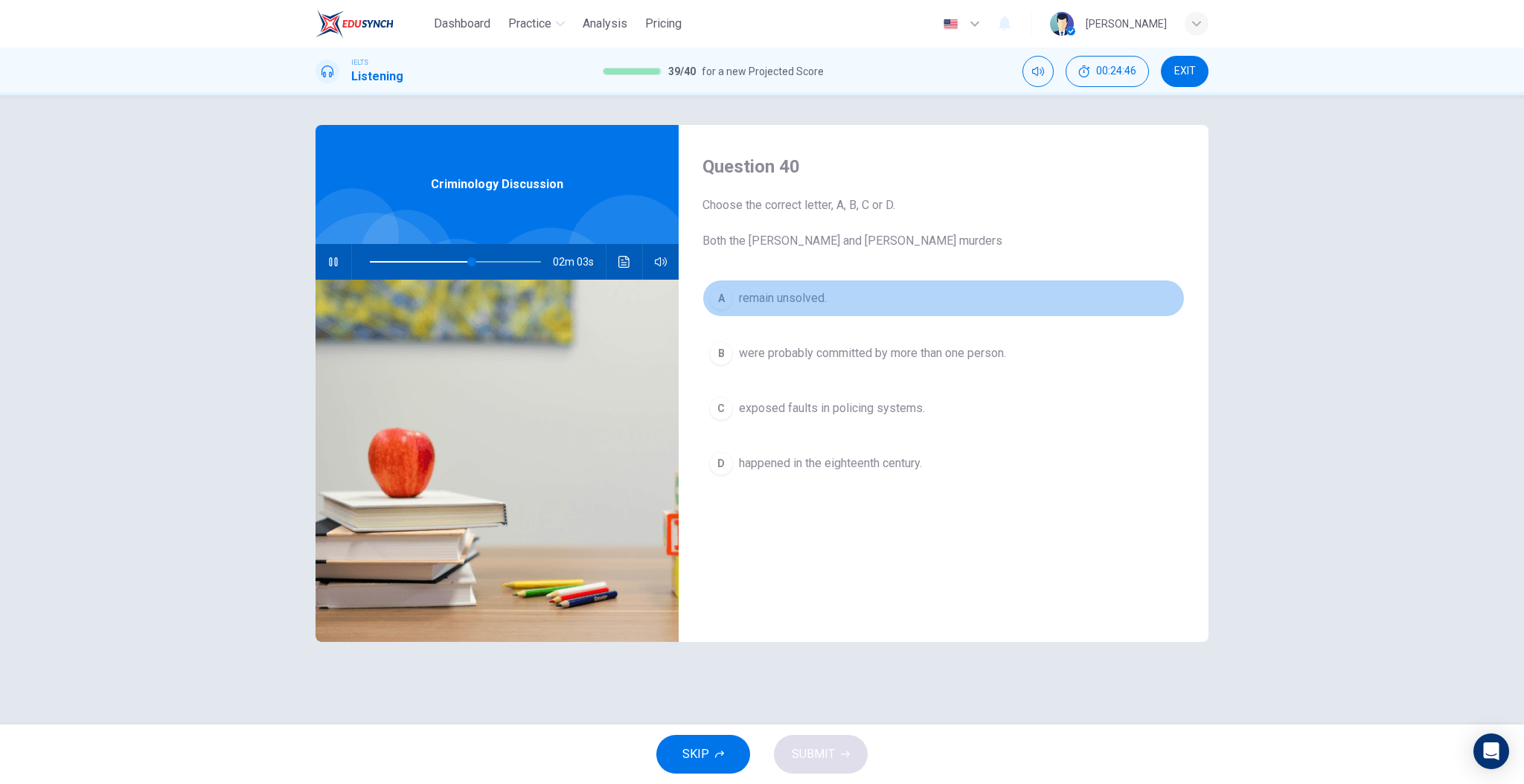
click at [779, 307] on span "remain unsolved." at bounding box center [782, 298] width 88 height 18
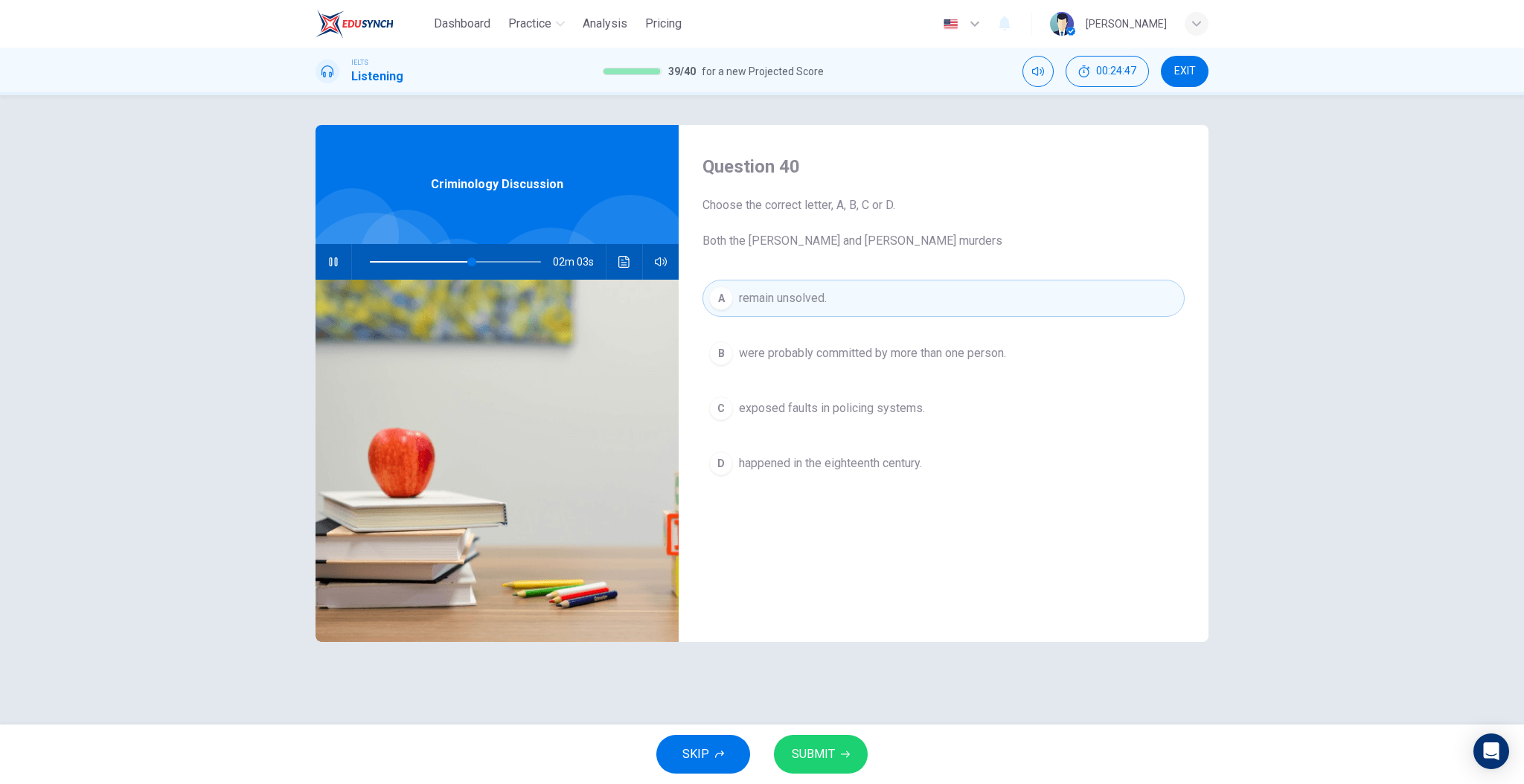
click at [832, 537] on div "Question 40 Choose the correct letter, A, B, C or D. Both the Ratcliffe and Rip…" at bounding box center [943, 383] width 530 height 517
click at [830, 537] on div "Question 40 Choose the correct letter, A, B, C or D. Both the Ratcliffe and Rip…" at bounding box center [943, 383] width 530 height 517
click at [846, 417] on button "C exposed faults in policing systems." at bounding box center [944, 409] width 483 height 37
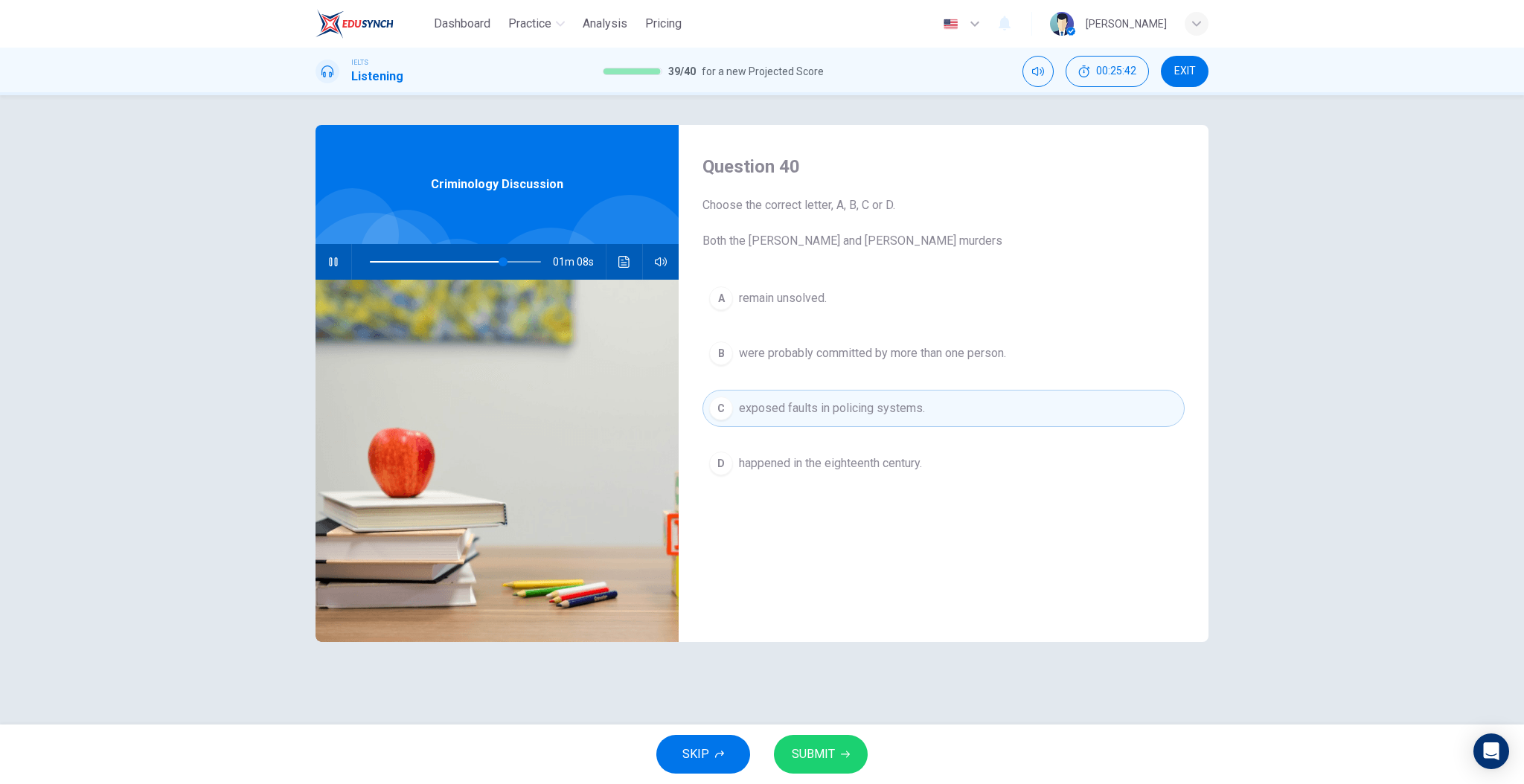
click at [853, 751] on button "SUBMIT" at bounding box center [821, 755] width 94 height 39
